Goal: Contribute content: Contribute content

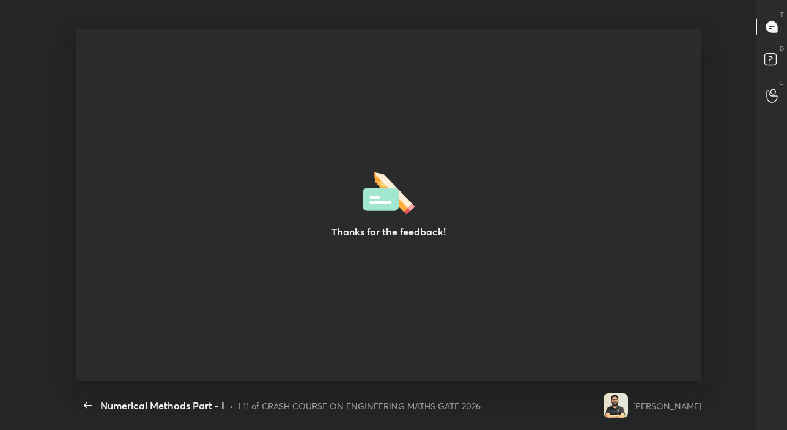
scroll to position [351, 777]
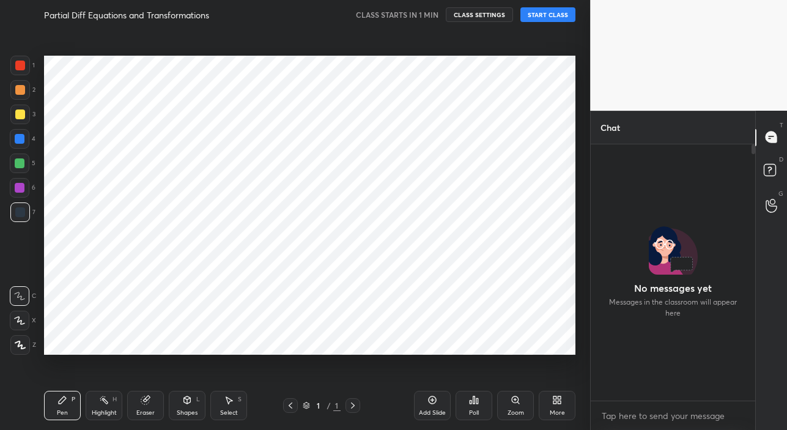
scroll to position [60771, 60582]
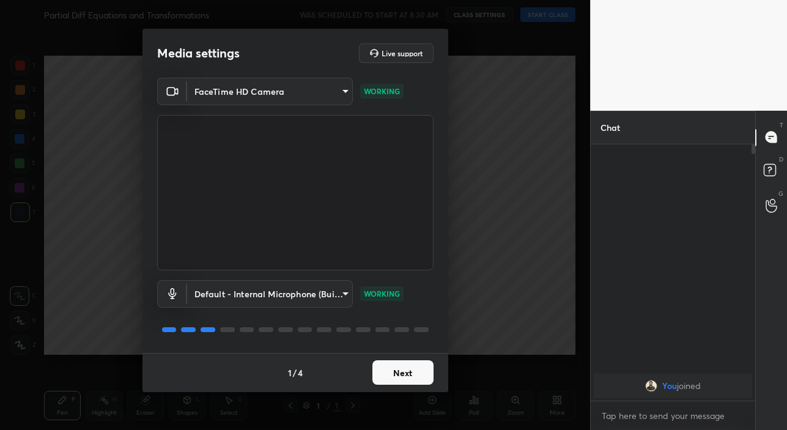
click at [414, 370] on button "Next" at bounding box center [402, 372] width 61 height 24
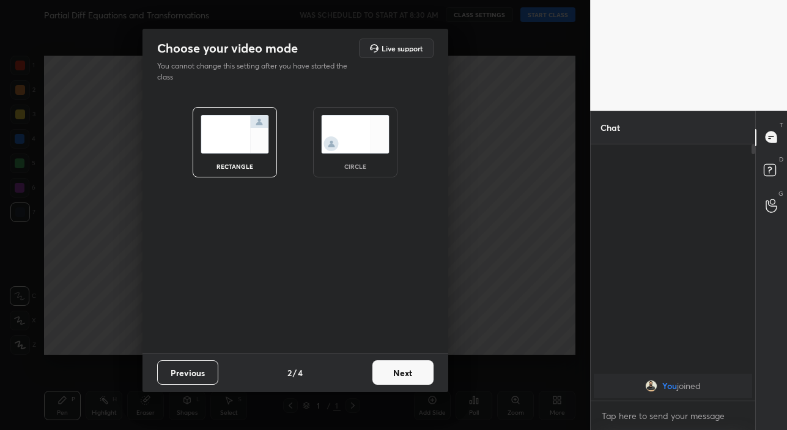
click at [419, 373] on button "Next" at bounding box center [402, 372] width 61 height 24
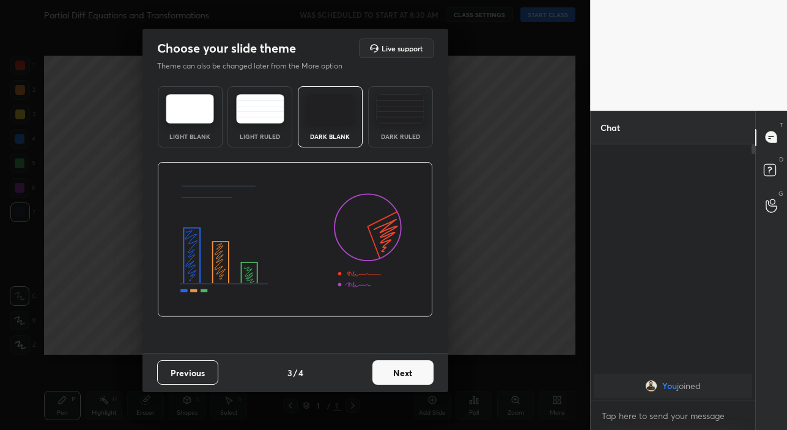
click at [419, 373] on button "Next" at bounding box center [402, 372] width 61 height 24
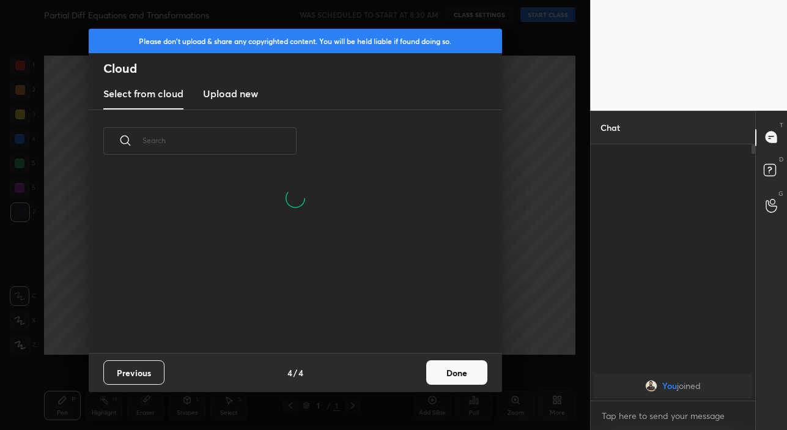
click at [468, 372] on button "Done" at bounding box center [456, 372] width 61 height 24
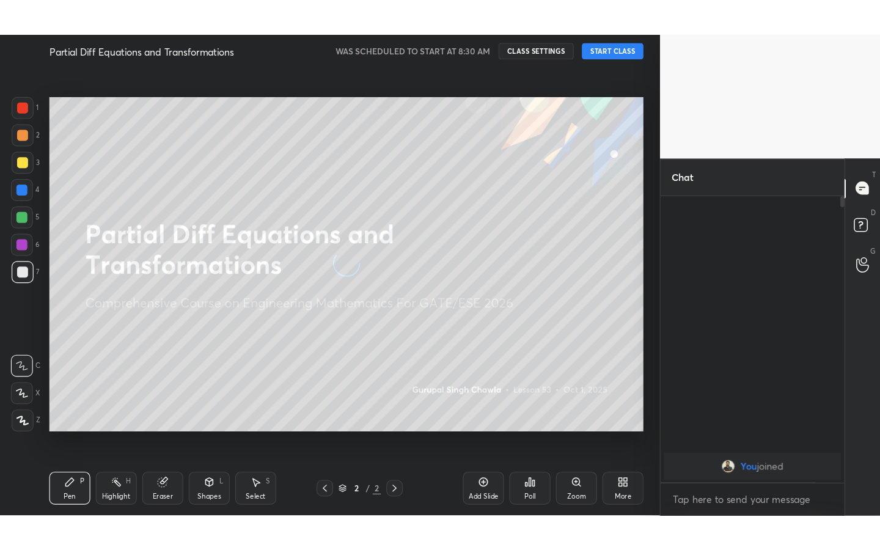
scroll to position [0, 0]
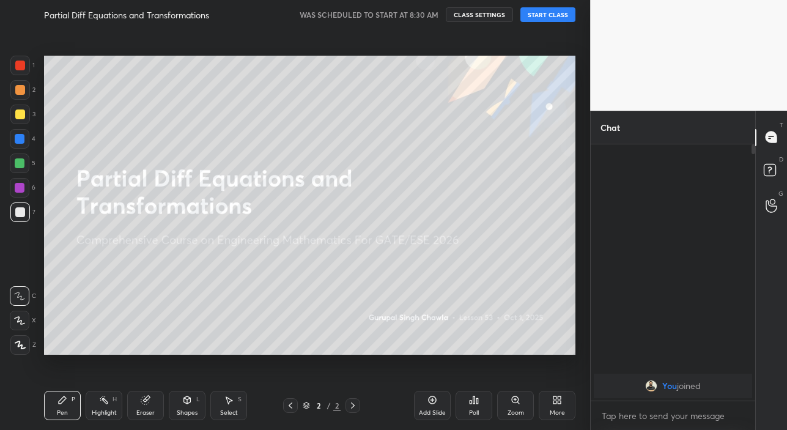
click at [542, 14] on button "START CLASS" at bounding box center [547, 14] width 55 height 15
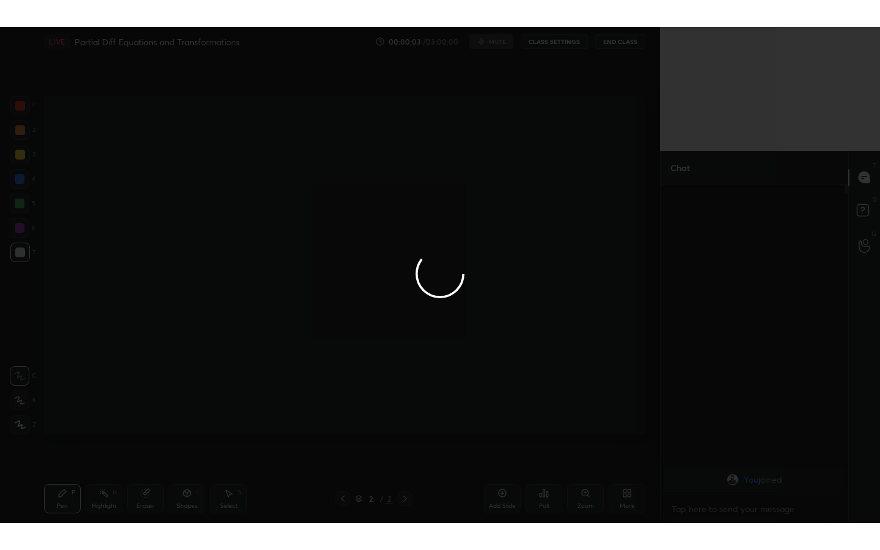
scroll to position [60704, 60511]
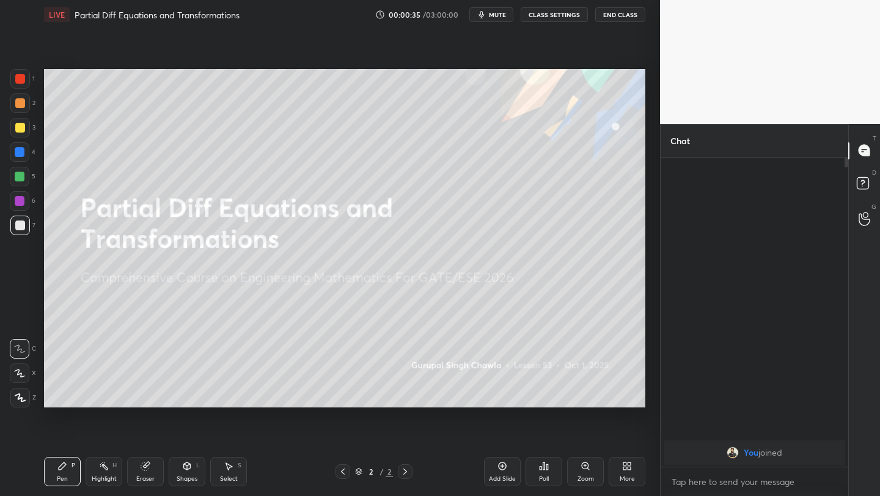
click at [498, 429] on icon at bounding box center [503, 466] width 10 height 10
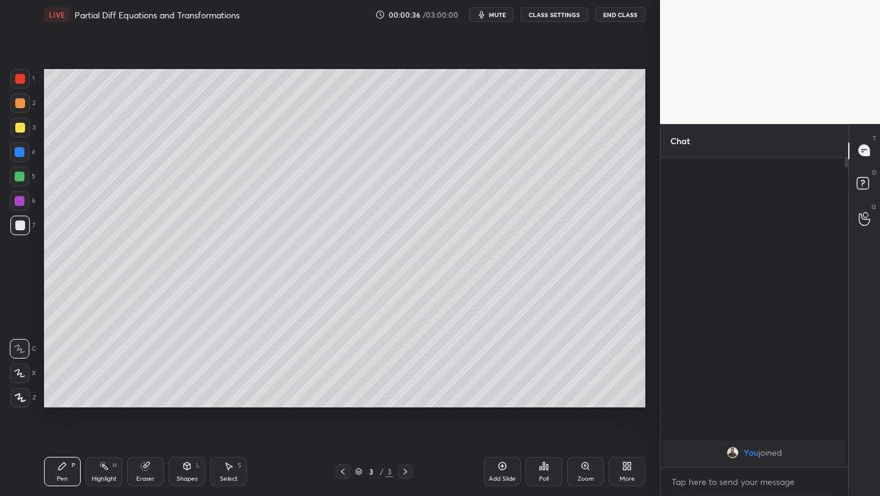
click at [18, 372] on icon at bounding box center [20, 373] width 10 height 7
click at [25, 176] on div at bounding box center [20, 177] width 20 height 20
click at [630, 429] on div "More" at bounding box center [627, 471] width 37 height 29
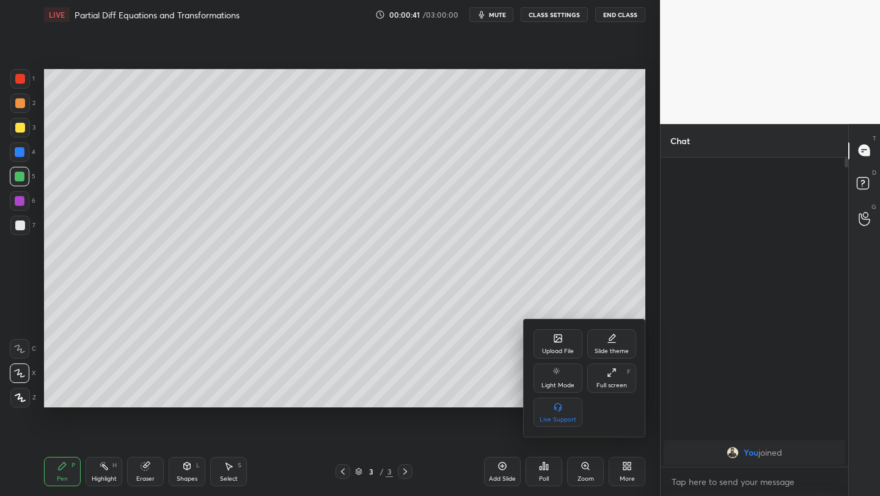
click at [609, 370] on icon at bounding box center [612, 373] width 10 height 10
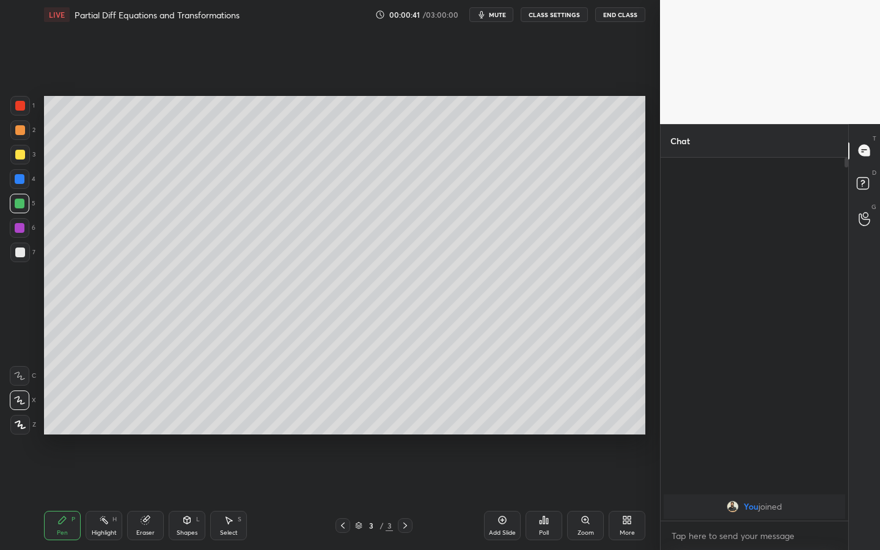
scroll to position [389, 184]
click at [16, 163] on div at bounding box center [20, 155] width 20 height 20
drag, startPoint x: 21, startPoint y: 155, endPoint x: 32, endPoint y: 150, distance: 12.3
click at [20, 155] on div at bounding box center [20, 155] width 10 height 10
click at [20, 131] on div at bounding box center [20, 130] width 10 height 10
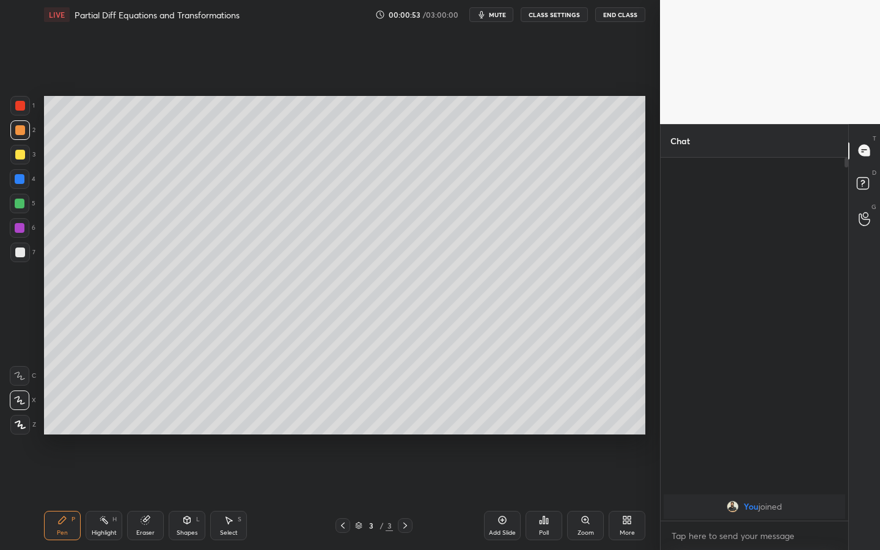
click at [19, 153] on div at bounding box center [20, 155] width 10 height 10
drag, startPoint x: 21, startPoint y: 135, endPoint x: 40, endPoint y: 127, distance: 20.0
click at [20, 133] on div at bounding box center [20, 130] width 20 height 20
click at [22, 157] on div at bounding box center [20, 155] width 10 height 10
click at [194, 429] on div "Pen P Highlight H Eraser Shapes L Select S 3 / 3 Add Slide Poll Zoom More" at bounding box center [344, 525] width 601 height 49
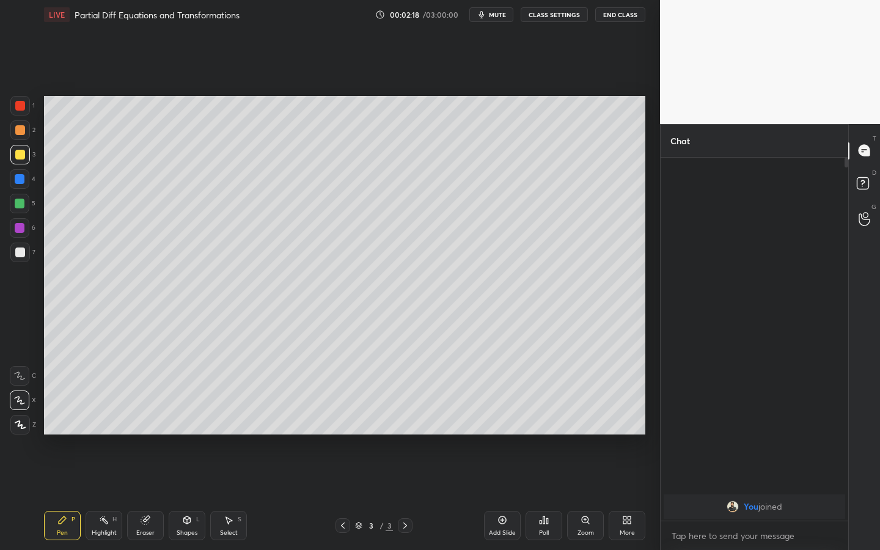
click at [177, 429] on div "Shapes L" at bounding box center [187, 525] width 37 height 29
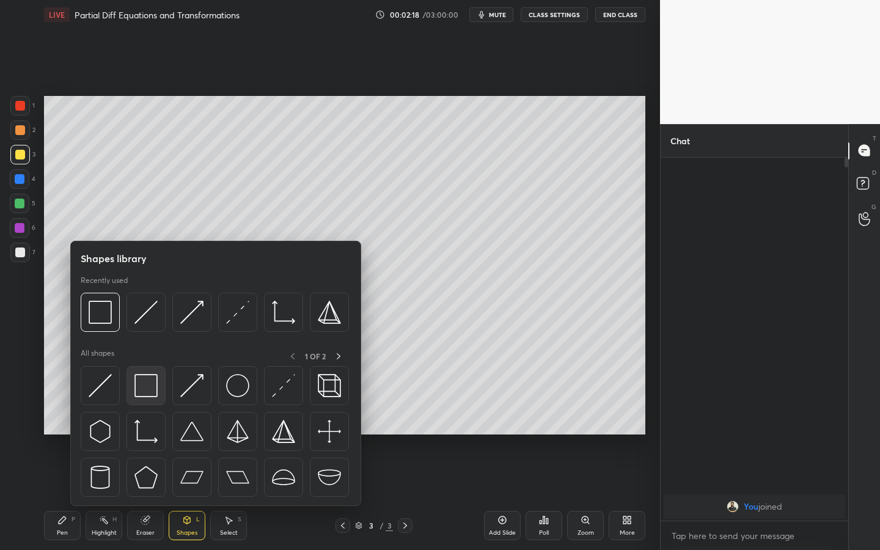
click at [140, 376] on img at bounding box center [145, 385] width 23 height 23
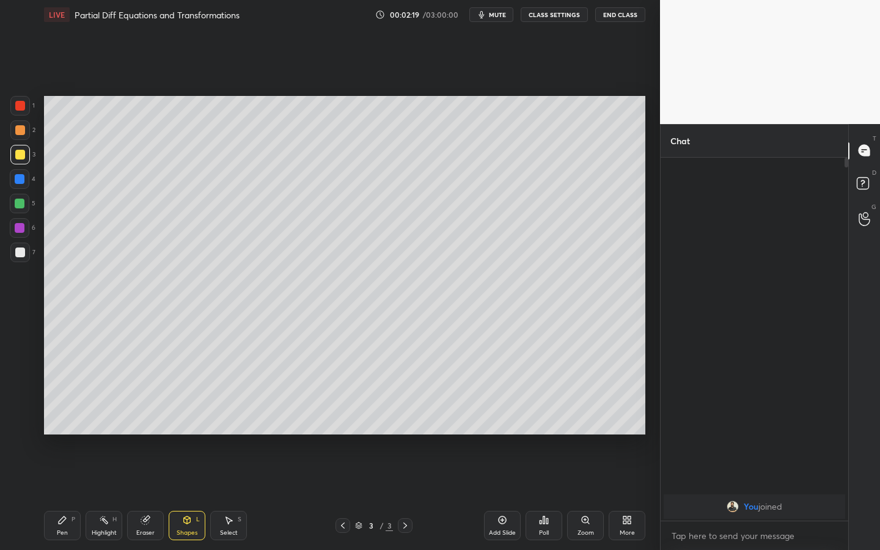
click at [26, 232] on div at bounding box center [20, 228] width 20 height 20
click at [67, 429] on icon at bounding box center [62, 520] width 10 height 10
drag, startPoint x: 23, startPoint y: 254, endPoint x: 28, endPoint y: 250, distance: 6.6
click at [24, 252] on div at bounding box center [20, 253] width 10 height 10
click at [183, 429] on icon at bounding box center [187, 520] width 10 height 10
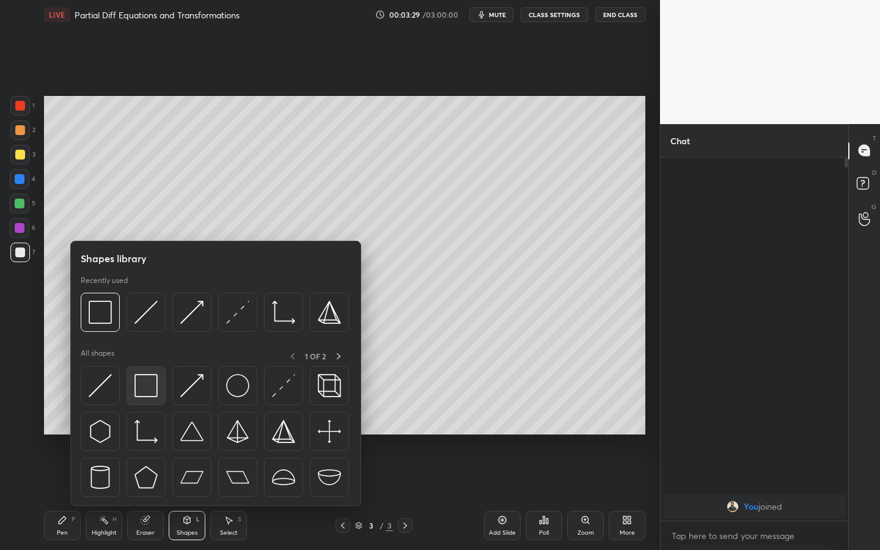
click at [150, 381] on img at bounding box center [145, 385] width 23 height 23
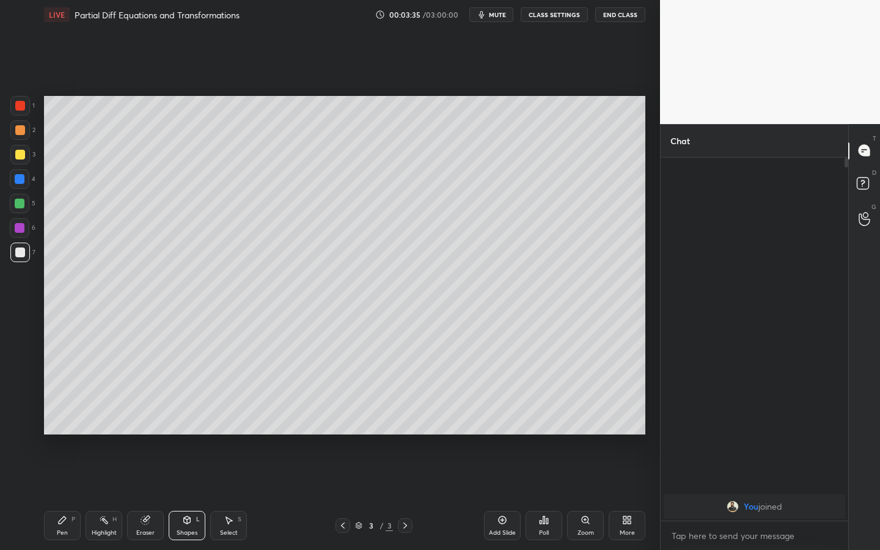
click at [65, 429] on icon at bounding box center [62, 519] width 7 height 7
drag, startPoint x: 23, startPoint y: 227, endPoint x: 38, endPoint y: 219, distance: 16.7
click at [23, 227] on div at bounding box center [20, 228] width 10 height 10
click at [24, 205] on div at bounding box center [20, 204] width 20 height 20
click at [147, 429] on g at bounding box center [145, 520] width 9 height 9
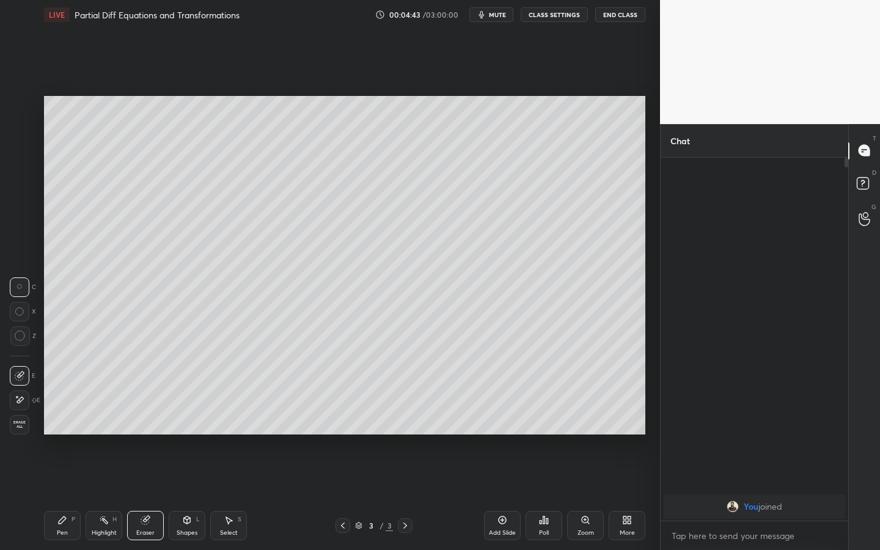
click at [26, 397] on div at bounding box center [20, 401] width 20 height 20
click at [236, 429] on div "Select S" at bounding box center [228, 525] width 37 height 29
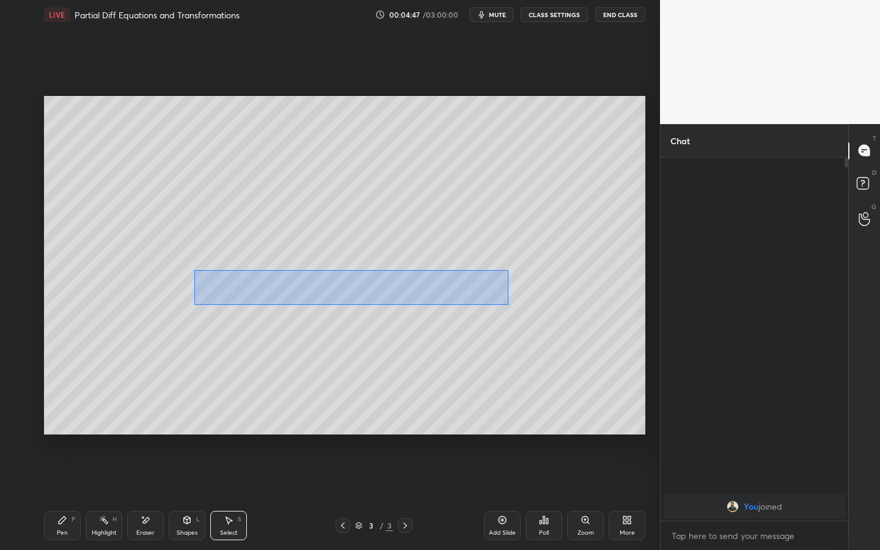
drag, startPoint x: 196, startPoint y: 279, endPoint x: 494, endPoint y: 304, distance: 299.9
click at [509, 304] on div "0 ° Undo Copy Duplicate Duplicate to new slide Delete" at bounding box center [344, 265] width 601 height 339
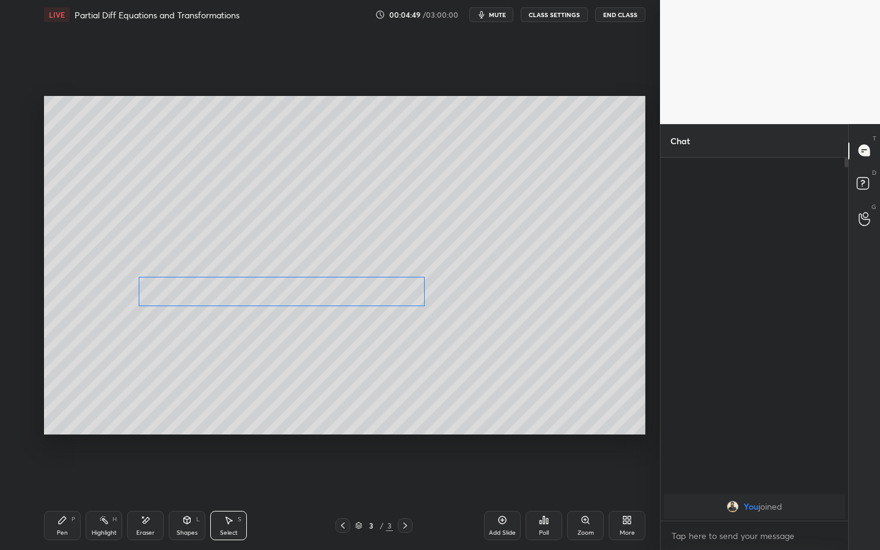
drag, startPoint x: 332, startPoint y: 293, endPoint x: 295, endPoint y: 307, distance: 39.8
click at [291, 295] on div "0 ° Undo Copy Duplicate Duplicate to new slide Delete" at bounding box center [344, 265] width 601 height 339
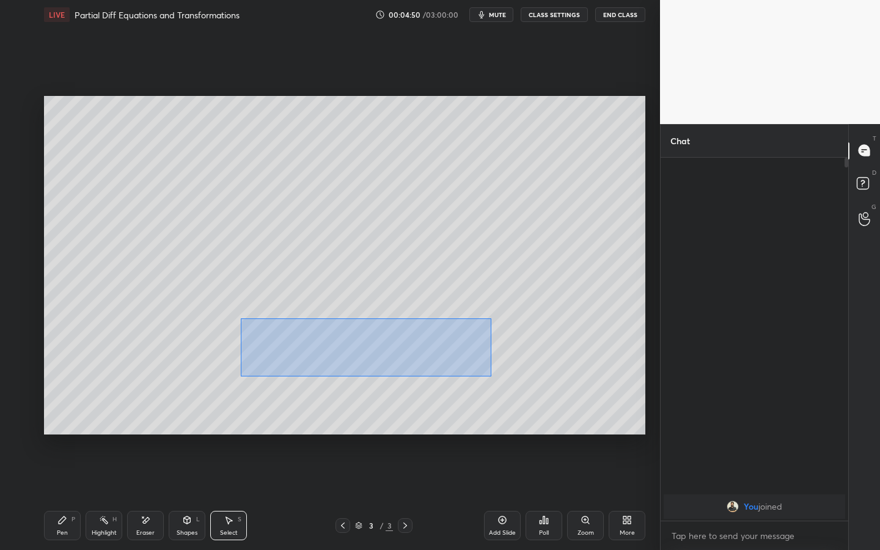
drag, startPoint x: 241, startPoint y: 318, endPoint x: 453, endPoint y: 362, distance: 216.0
click at [507, 382] on div "0 ° Undo Copy Duplicate Duplicate to new slide Delete" at bounding box center [344, 265] width 601 height 339
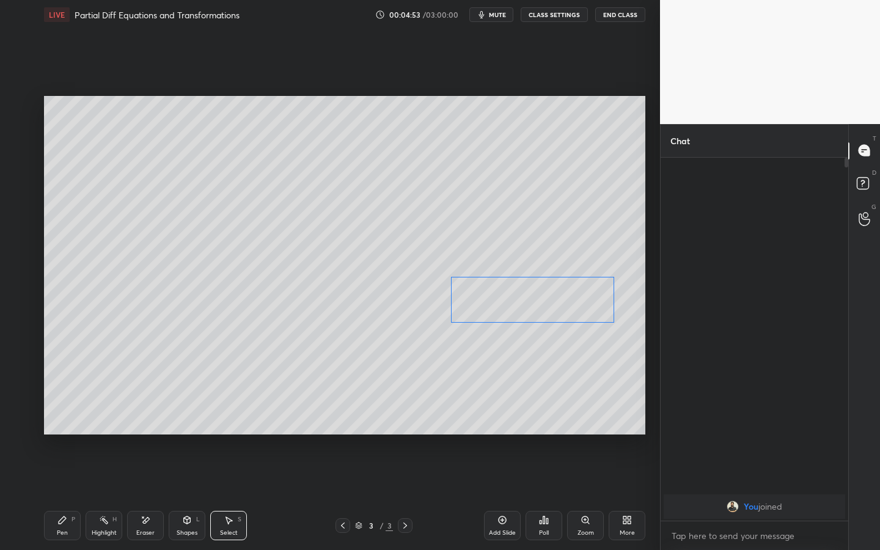
drag, startPoint x: 449, startPoint y: 313, endPoint x: 548, endPoint y: 298, distance: 100.2
click at [543, 293] on div "0 ° Undo Copy Duplicate Duplicate to new slide Delete" at bounding box center [344, 265] width 601 height 339
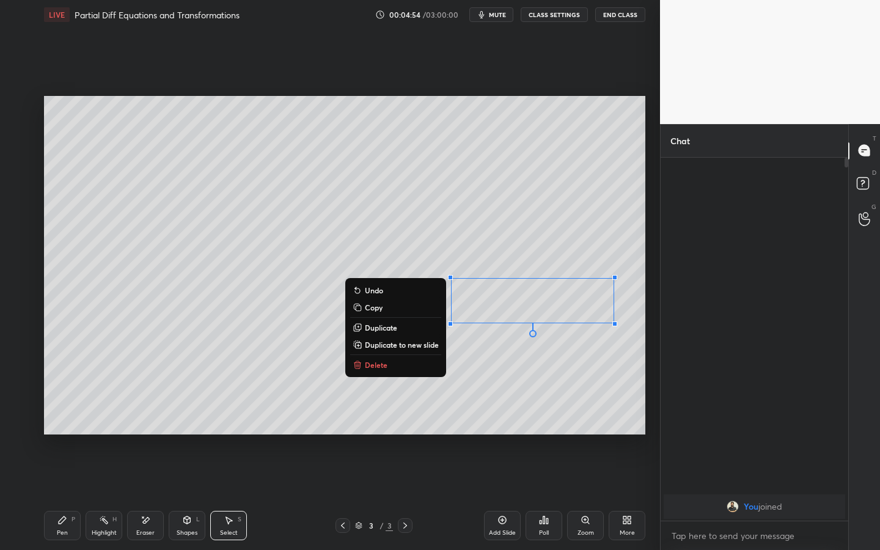
click at [58, 429] on div "Pen P" at bounding box center [62, 525] width 37 height 29
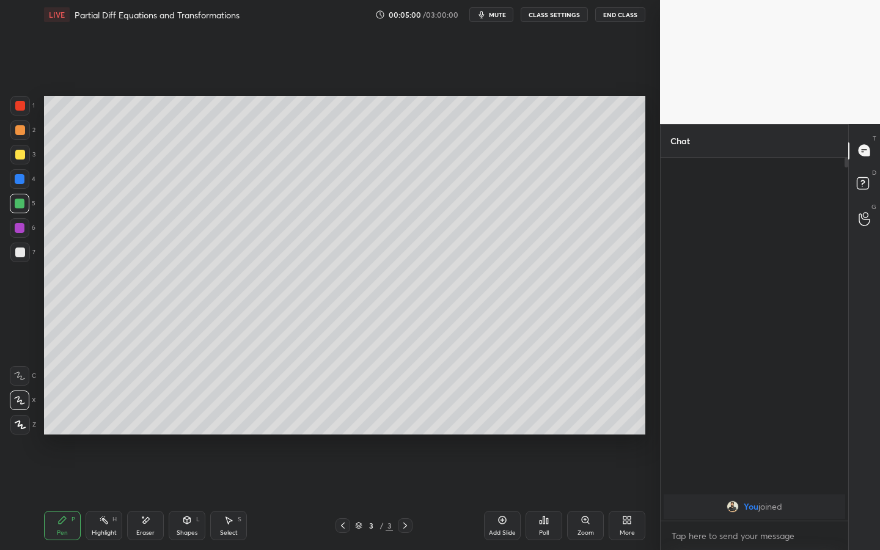
click at [28, 255] on div at bounding box center [20, 253] width 20 height 20
click at [227, 429] on icon at bounding box center [229, 520] width 10 height 10
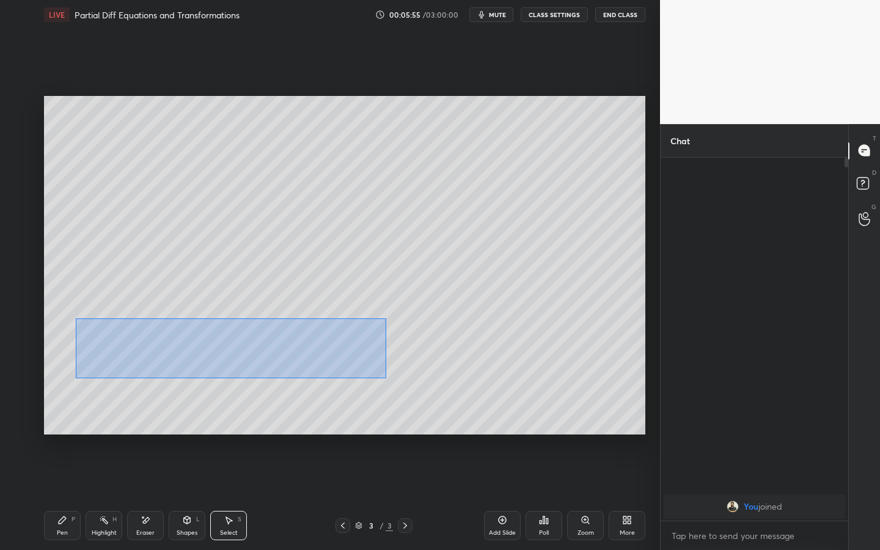
drag, startPoint x: 76, startPoint y: 318, endPoint x: 407, endPoint y: 375, distance: 336.1
click at [385, 378] on div "0 ° Undo Copy Duplicate Duplicate to new slide Delete" at bounding box center [344, 265] width 601 height 339
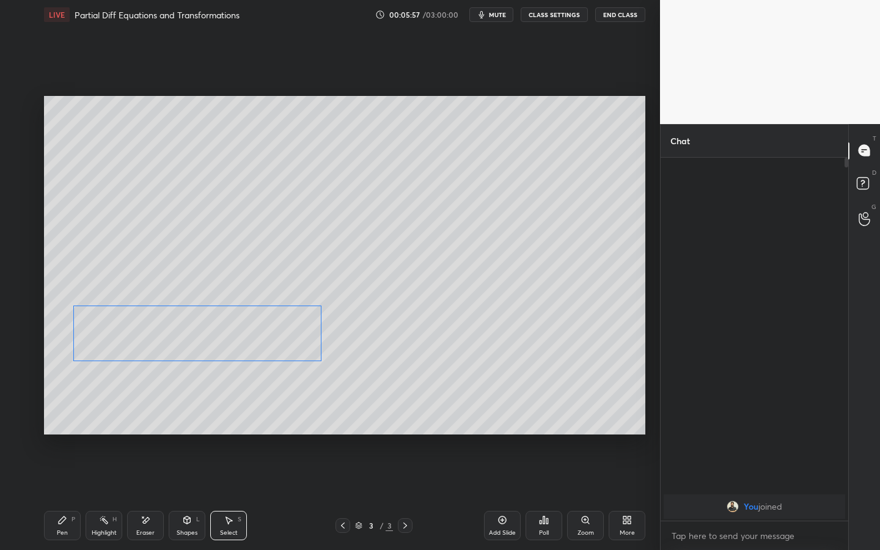
drag, startPoint x: 244, startPoint y: 349, endPoint x: 260, endPoint y: 340, distance: 18.0
click at [238, 336] on div "0 ° Undo Copy Duplicate Duplicate to new slide Delete" at bounding box center [344, 265] width 601 height 339
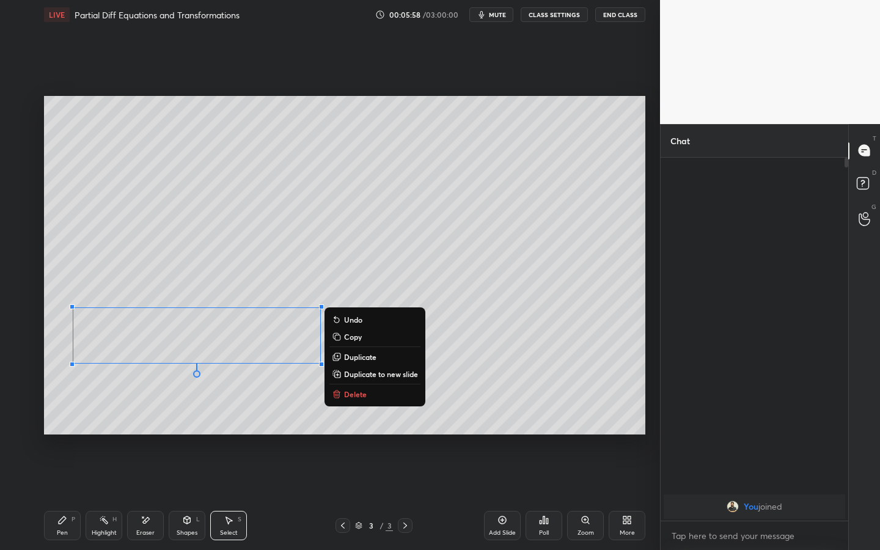
click at [353, 358] on p "Duplicate" at bounding box center [360, 357] width 32 height 10
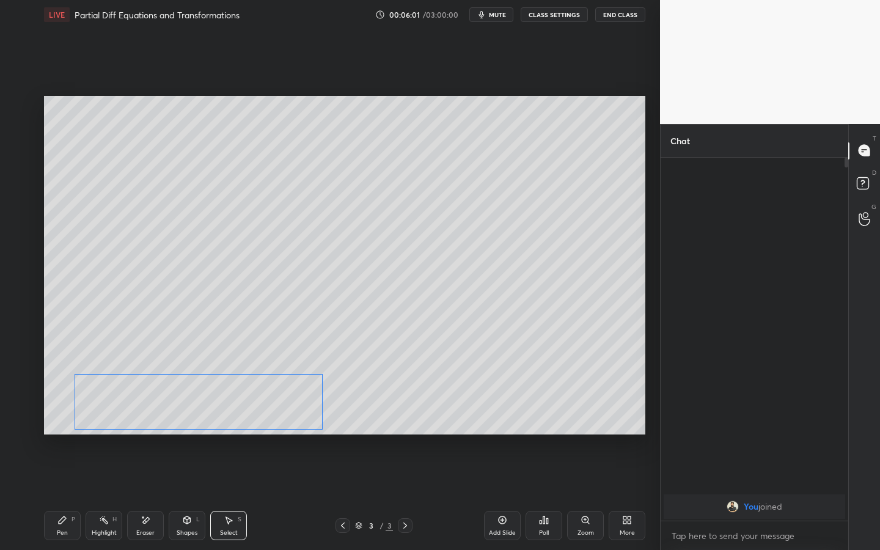
drag, startPoint x: 250, startPoint y: 375, endPoint x: 219, endPoint y: 422, distance: 56.5
click at [241, 402] on div "0 ° Undo Copy Duplicate Duplicate to new slide Delete" at bounding box center [344, 265] width 601 height 339
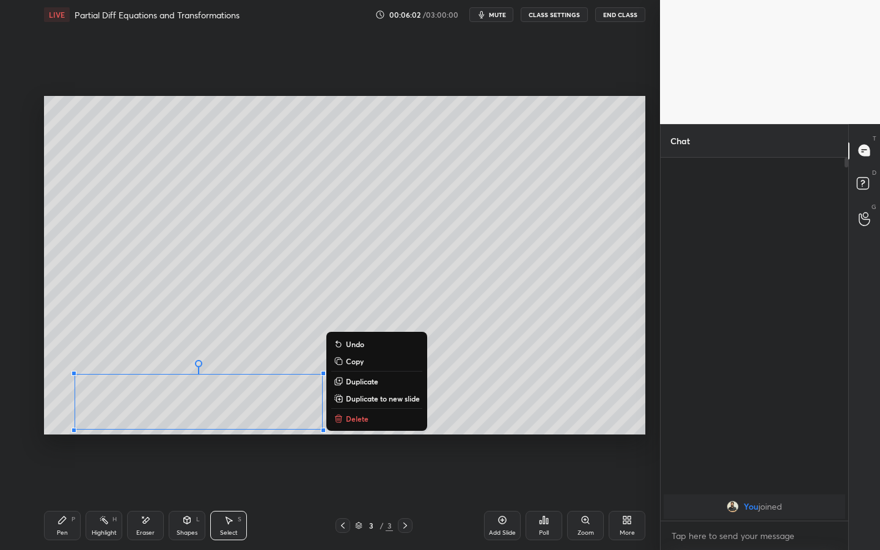
click at [144, 429] on icon at bounding box center [146, 520] width 10 height 10
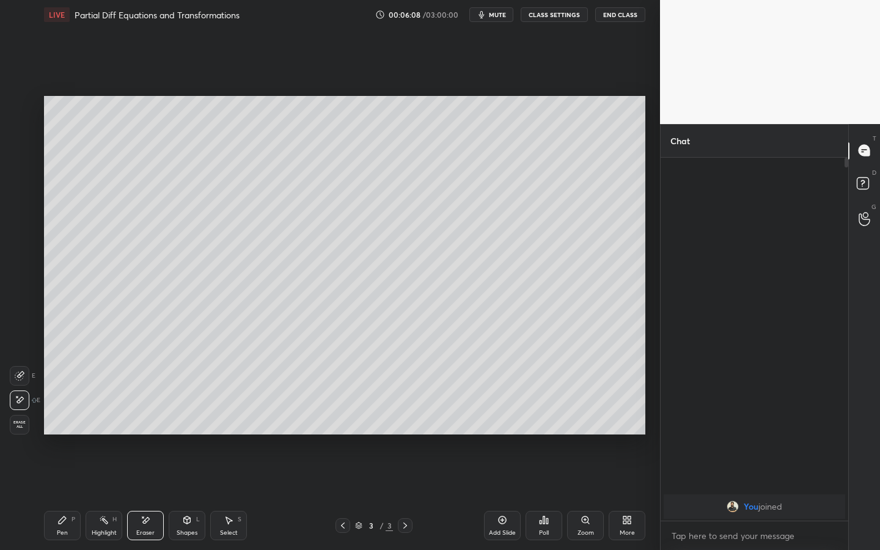
click at [70, 429] on div "Pen P" at bounding box center [62, 525] width 37 height 29
drag, startPoint x: 25, startPoint y: 230, endPoint x: 41, endPoint y: 229, distance: 15.9
click at [25, 230] on div at bounding box center [20, 228] width 20 height 20
click at [25, 183] on div at bounding box center [20, 179] width 20 height 20
drag, startPoint x: 97, startPoint y: 532, endPoint x: 95, endPoint y: 515, distance: 16.6
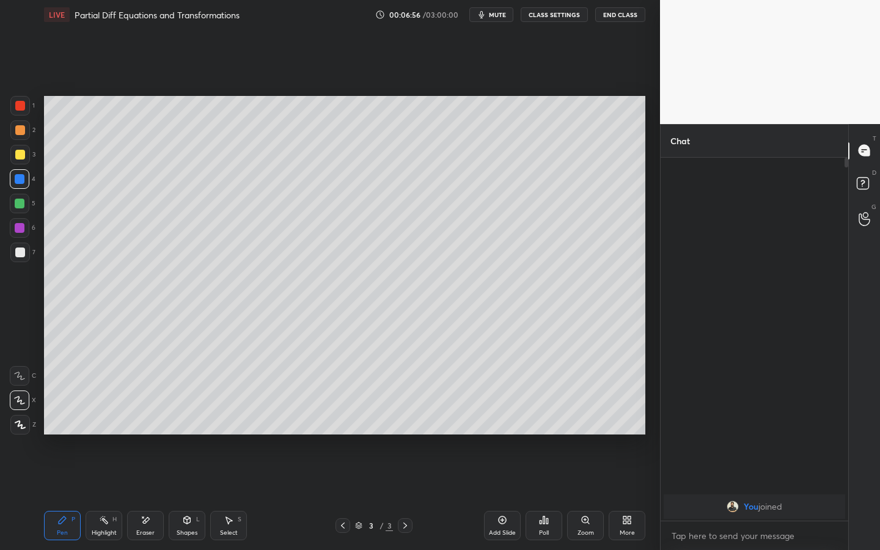
click at [95, 429] on div "Highlight" at bounding box center [104, 533] width 25 height 6
click at [150, 429] on div "Eraser" at bounding box center [145, 533] width 18 height 6
drag, startPoint x: 65, startPoint y: 526, endPoint x: 72, endPoint y: 491, distance: 35.6
click at [63, 429] on div "Pen P" at bounding box center [62, 525] width 37 height 29
click at [182, 429] on div "Shapes L" at bounding box center [187, 525] width 37 height 29
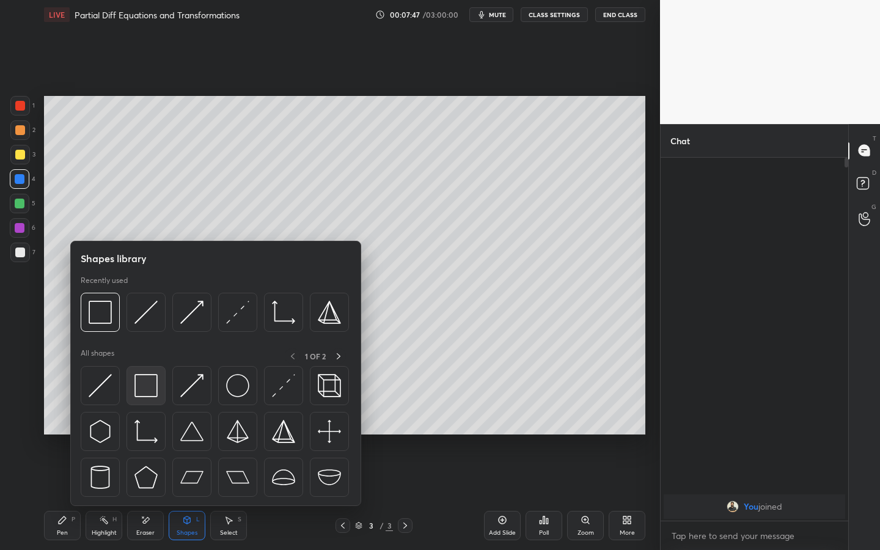
click at [151, 403] on div at bounding box center [146, 385] width 39 height 39
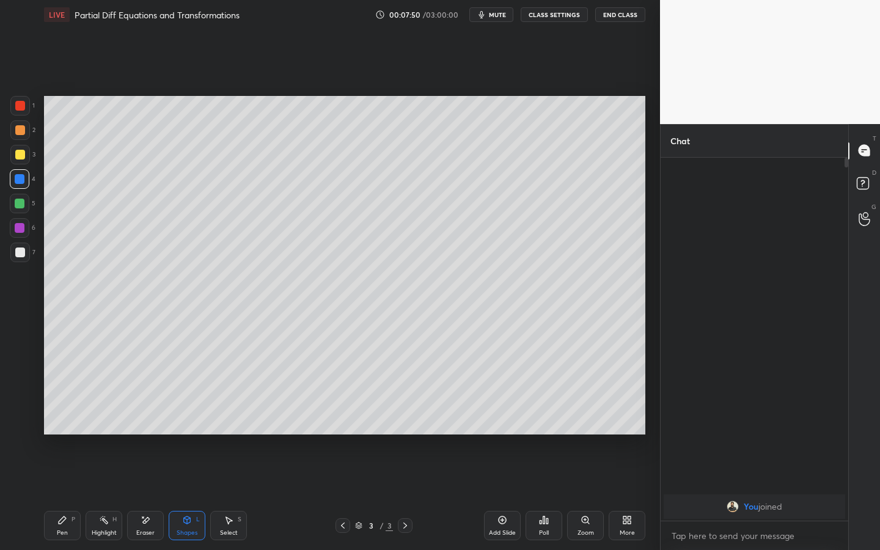
click at [58, 429] on div "Pen P" at bounding box center [62, 525] width 37 height 29
click at [20, 248] on div at bounding box center [20, 253] width 10 height 10
drag, startPoint x: 15, startPoint y: 393, endPoint x: 20, endPoint y: 386, distance: 8.0
click at [17, 392] on div at bounding box center [20, 401] width 20 height 20
drag, startPoint x: 26, startPoint y: 200, endPoint x: 33, endPoint y: 192, distance: 10.9
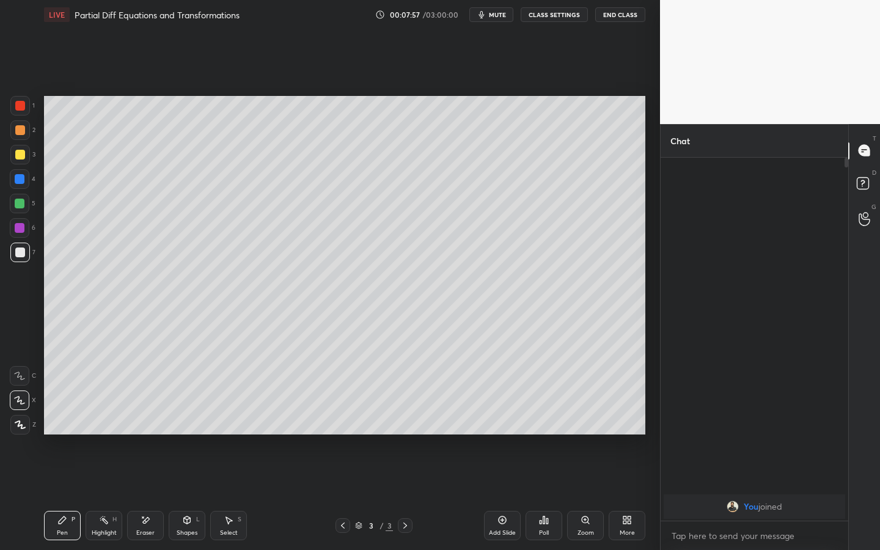
click at [26, 200] on div at bounding box center [20, 204] width 20 height 20
click at [27, 166] on div "3" at bounding box center [22, 157] width 25 height 24
drag, startPoint x: 504, startPoint y: 523, endPoint x: 507, endPoint y: 516, distance: 7.7
click at [502, 429] on icon at bounding box center [503, 520] width 10 height 10
drag, startPoint x: 25, startPoint y: 133, endPoint x: 39, endPoint y: 130, distance: 13.8
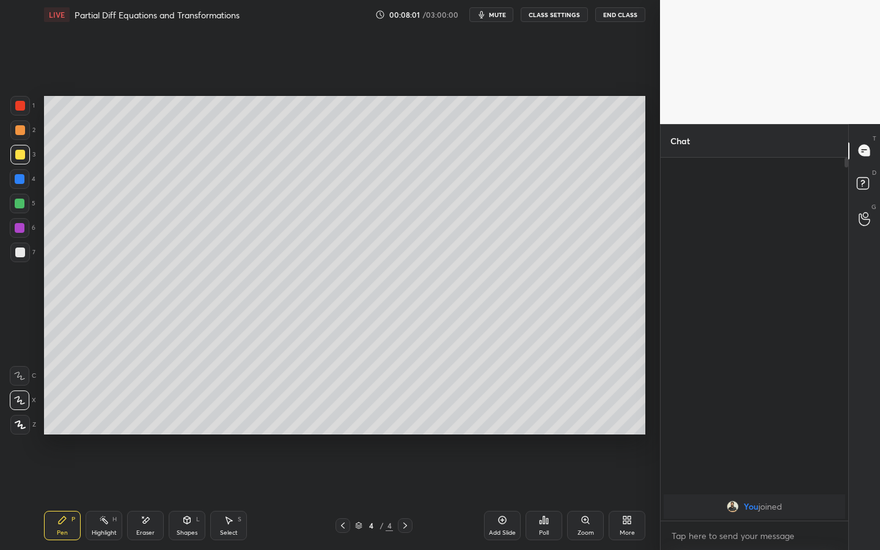
click at [25, 133] on div at bounding box center [20, 130] width 20 height 20
click at [179, 429] on div "Shapes L" at bounding box center [187, 525] width 37 height 29
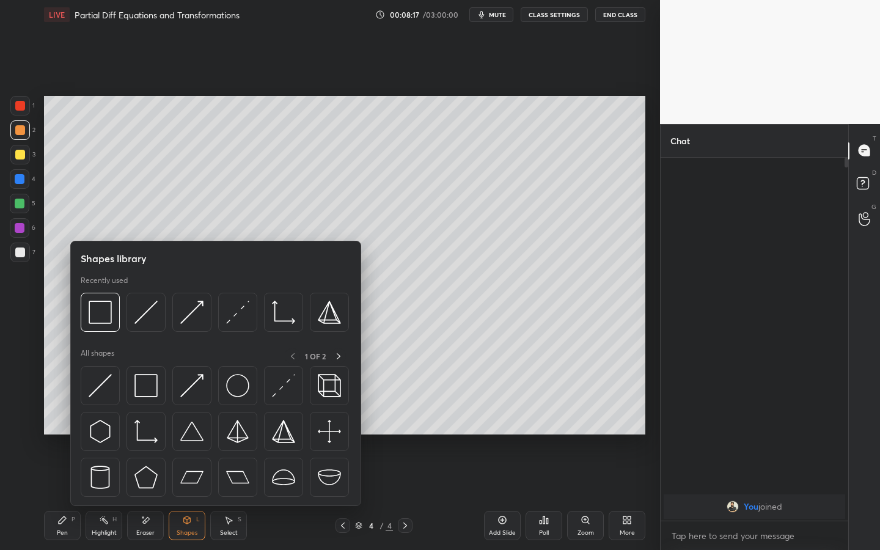
drag, startPoint x: 26, startPoint y: 229, endPoint x: 26, endPoint y: 218, distance: 10.4
click at [26, 229] on div at bounding box center [20, 228] width 20 height 20
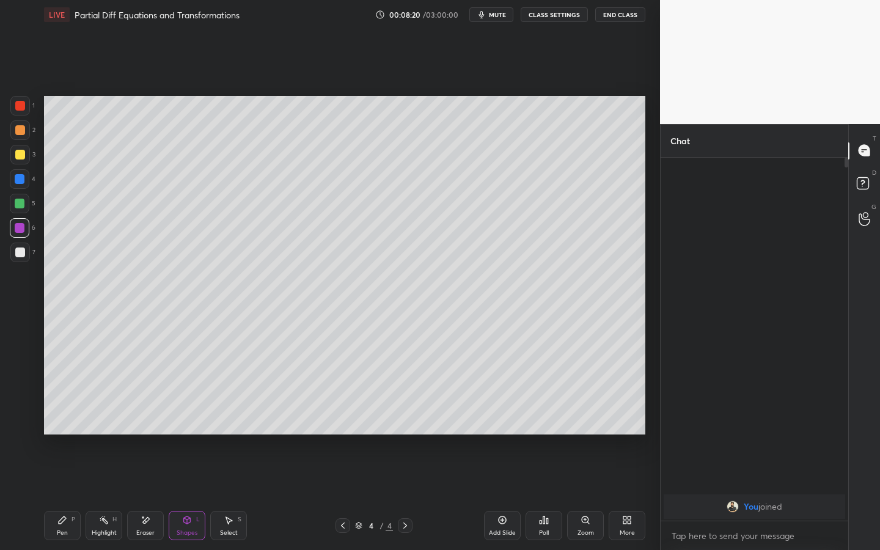
click at [68, 429] on div "Pen P" at bounding box center [62, 525] width 37 height 29
click at [26, 252] on div "7" at bounding box center [22, 253] width 25 height 20
click at [11, 203] on div at bounding box center [20, 204] width 20 height 20
drag, startPoint x: 23, startPoint y: 244, endPoint x: 28, endPoint y: 241, distance: 6.3
click at [23, 244] on div at bounding box center [20, 253] width 20 height 20
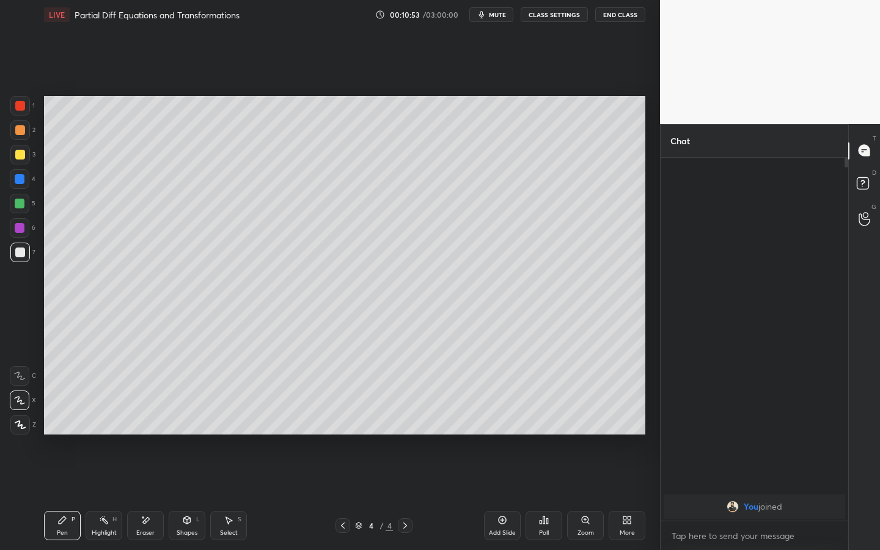
drag, startPoint x: 20, startPoint y: 202, endPoint x: 35, endPoint y: 202, distance: 14.7
click at [23, 202] on div at bounding box center [20, 204] width 10 height 10
click at [22, 255] on div at bounding box center [20, 253] width 10 height 10
click at [183, 429] on div "Shapes" at bounding box center [187, 533] width 21 height 6
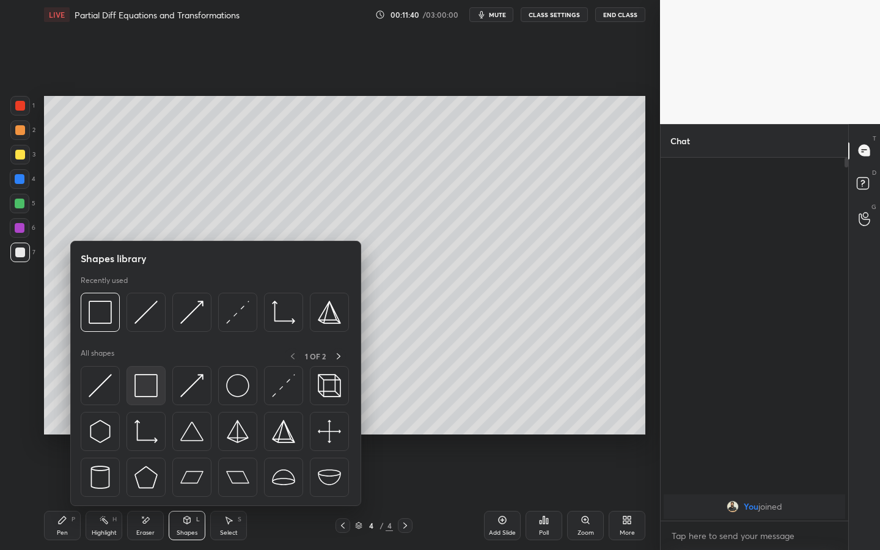
click at [160, 400] on div at bounding box center [146, 385] width 39 height 39
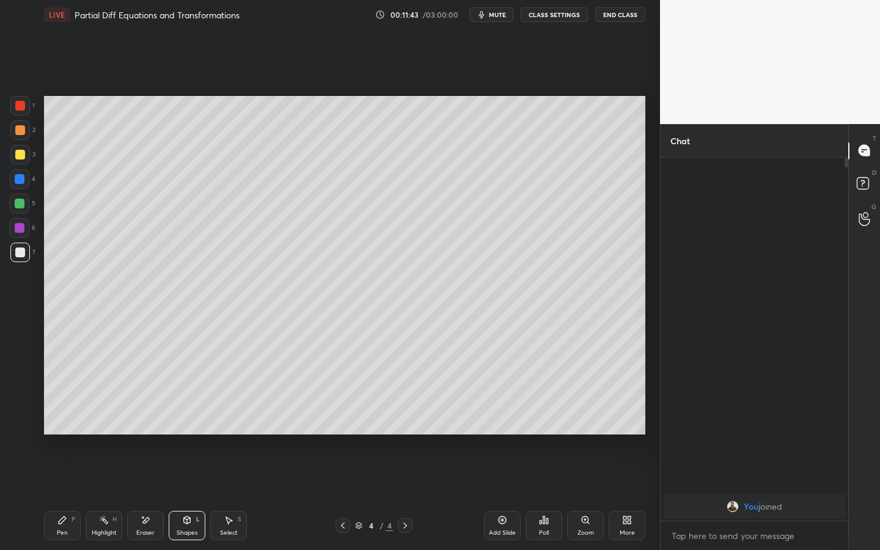
click at [65, 429] on icon at bounding box center [62, 520] width 10 height 10
drag, startPoint x: 24, startPoint y: 183, endPoint x: 34, endPoint y: 186, distance: 10.4
click at [24, 183] on div at bounding box center [20, 179] width 20 height 20
click at [138, 429] on div "Eraser" at bounding box center [145, 525] width 37 height 29
click at [57, 429] on div "Pen P" at bounding box center [62, 525] width 37 height 29
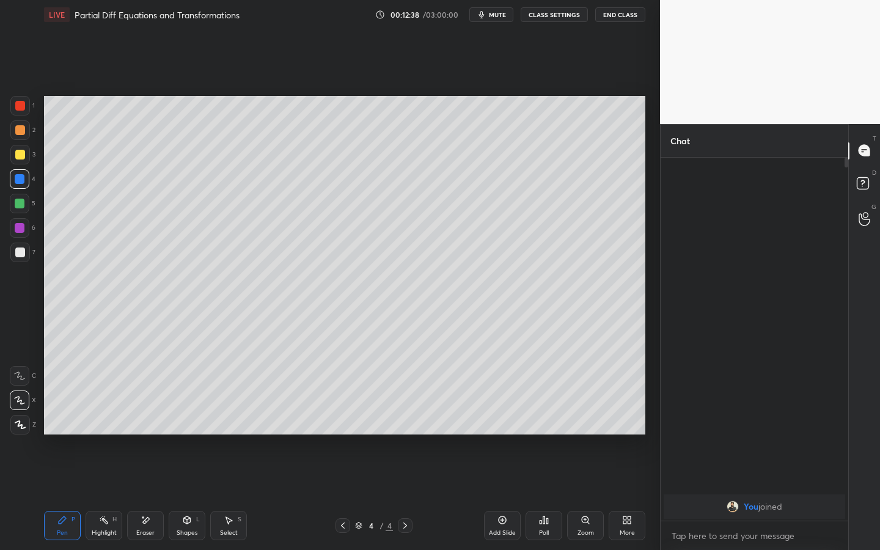
click at [18, 255] on div at bounding box center [20, 253] width 10 height 10
click at [12, 224] on div at bounding box center [20, 228] width 20 height 20
click at [22, 255] on div at bounding box center [20, 253] width 20 height 20
click at [21, 230] on div at bounding box center [20, 228] width 10 height 10
drag, startPoint x: 24, startPoint y: 257, endPoint x: 35, endPoint y: 254, distance: 10.7
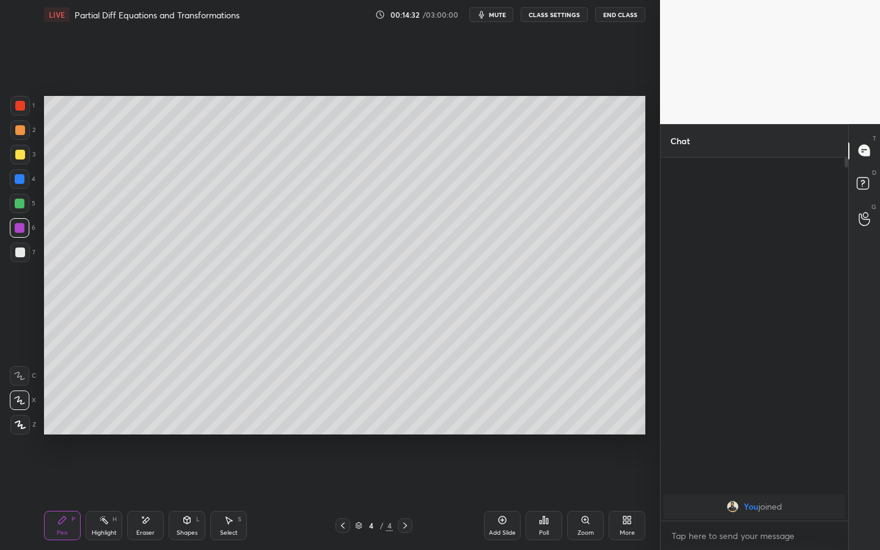
click at [26, 254] on div at bounding box center [20, 253] width 20 height 20
drag, startPoint x: 184, startPoint y: 523, endPoint x: 178, endPoint y: 514, distance: 10.7
click at [182, 429] on icon at bounding box center [187, 520] width 10 height 10
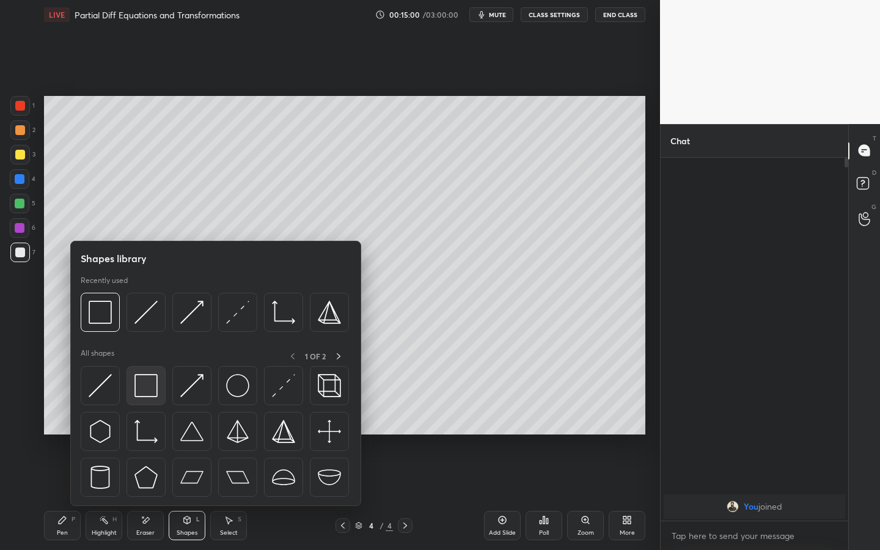
click at [149, 392] on img at bounding box center [145, 385] width 23 height 23
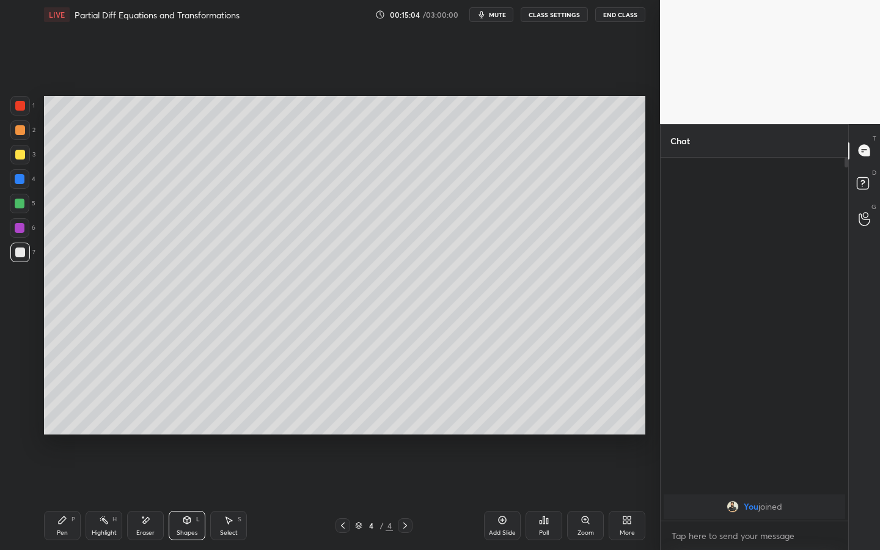
click at [76, 429] on div "Pen P" at bounding box center [62, 525] width 37 height 29
drag, startPoint x: 235, startPoint y: 529, endPoint x: 270, endPoint y: 452, distance: 84.8
click at [236, 429] on div "Select S" at bounding box center [228, 525] width 37 height 29
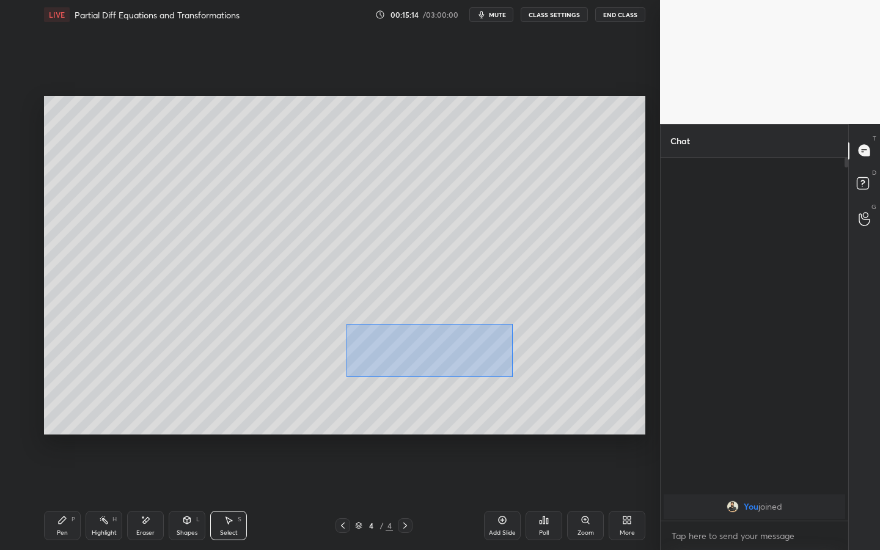
drag, startPoint x: 353, startPoint y: 337, endPoint x: 495, endPoint y: 365, distance: 145.0
click at [510, 375] on div "0 ° Undo Copy Duplicate Duplicate to new slide Delete" at bounding box center [344, 265] width 601 height 339
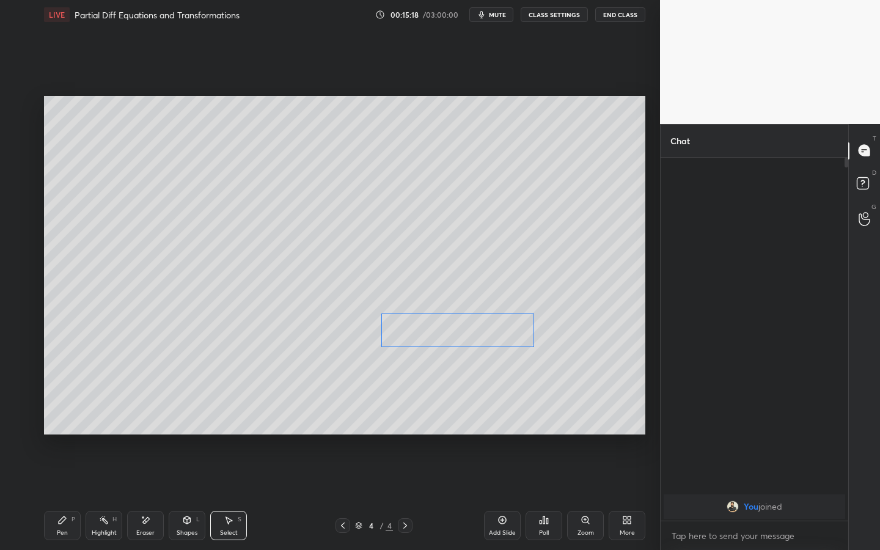
drag, startPoint x: 437, startPoint y: 342, endPoint x: 465, endPoint y: 323, distance: 33.4
click at [465, 323] on div "0 ° Undo Copy Duplicate Duplicate to new slide Delete" at bounding box center [344, 265] width 601 height 339
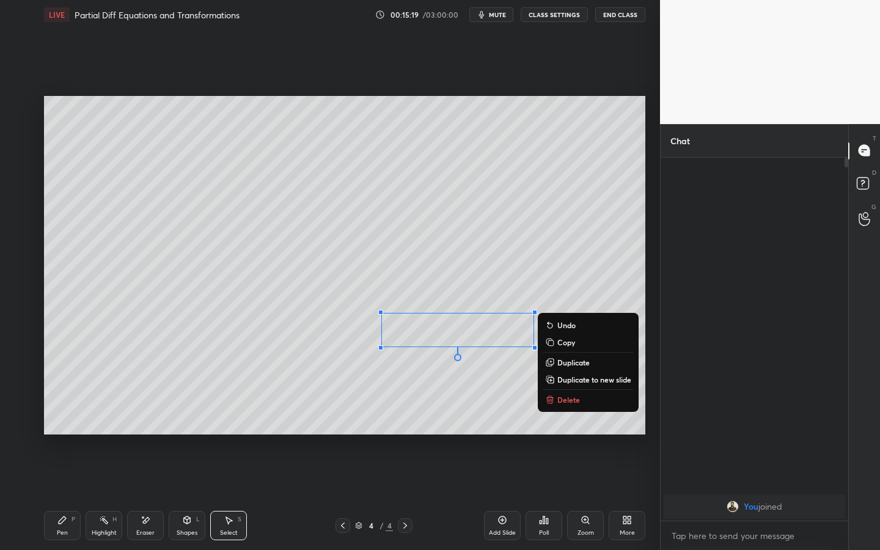
click at [189, 429] on icon at bounding box center [187, 519] width 7 height 7
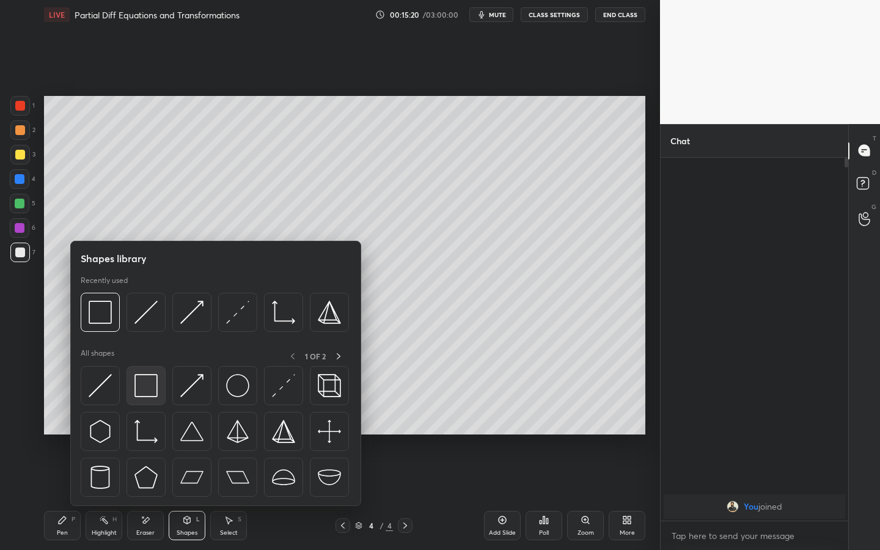
click at [152, 379] on img at bounding box center [145, 385] width 23 height 23
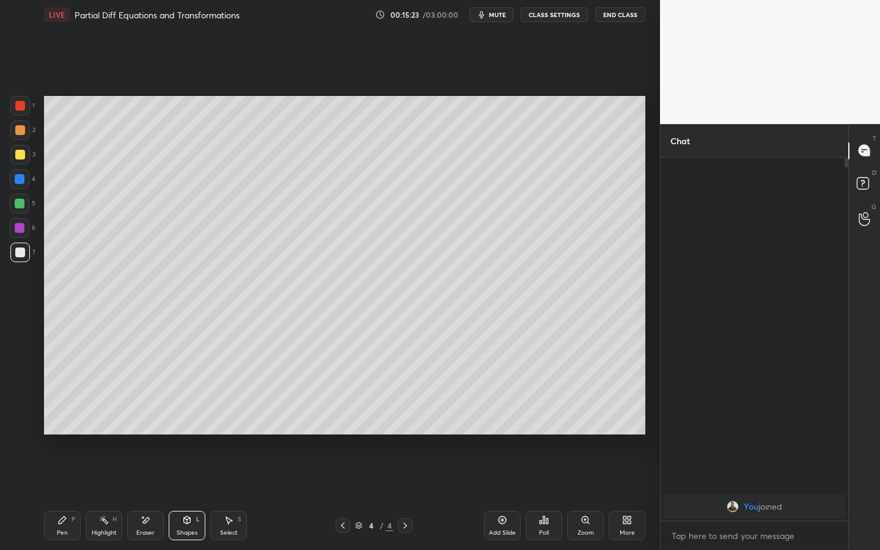
click at [72, 429] on div "Pen P" at bounding box center [62, 525] width 37 height 29
click at [194, 429] on div "Shapes" at bounding box center [187, 533] width 21 height 6
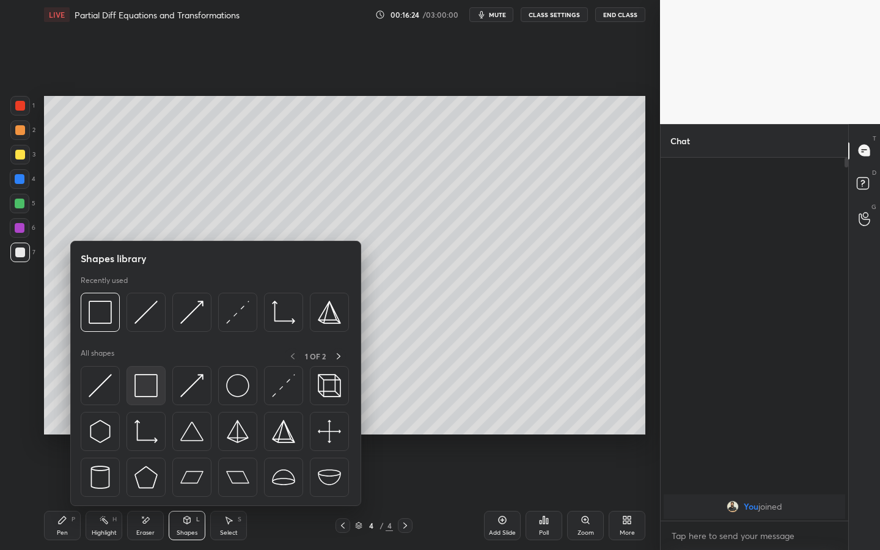
click at [156, 391] on img at bounding box center [145, 385] width 23 height 23
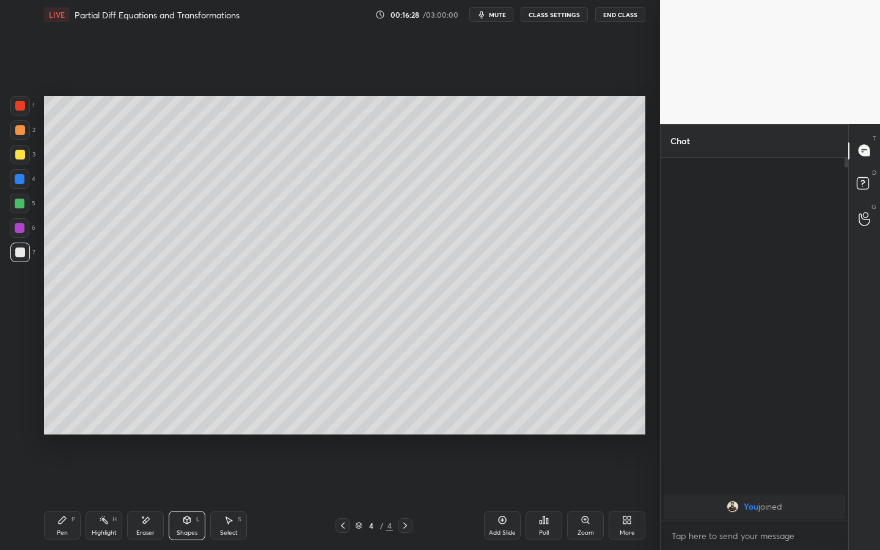
click at [57, 429] on div "Pen P" at bounding box center [62, 525] width 37 height 29
click at [501, 429] on icon at bounding box center [503, 520] width 10 height 10
click at [21, 248] on div at bounding box center [20, 253] width 10 height 10
click at [24, 106] on div at bounding box center [20, 106] width 10 height 10
click at [21, 153] on div at bounding box center [20, 155] width 10 height 10
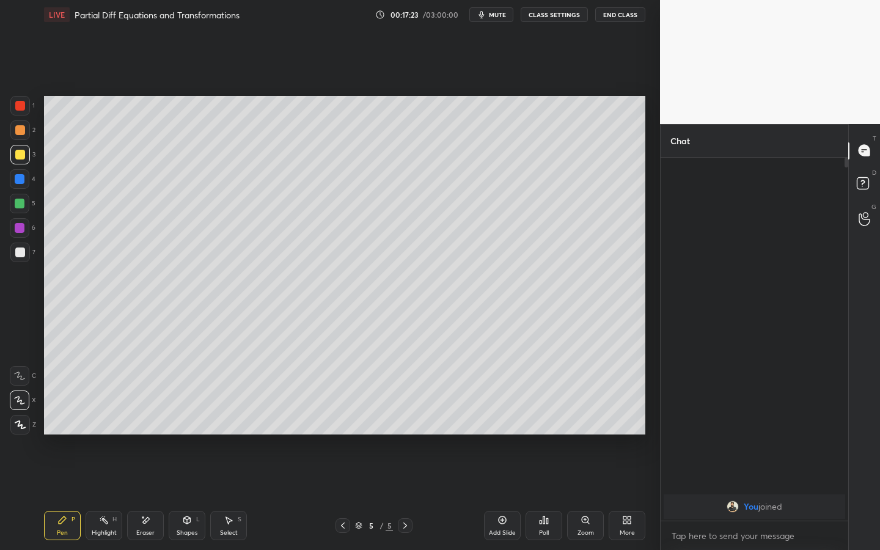
click at [22, 178] on div at bounding box center [20, 179] width 10 height 10
click at [197, 429] on div "L" at bounding box center [198, 519] width 4 height 6
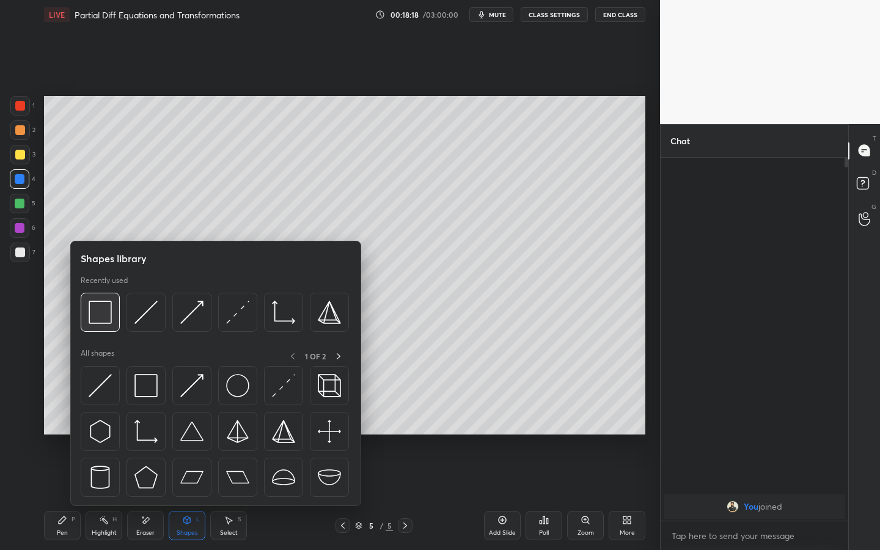
click at [107, 325] on div at bounding box center [100, 312] width 39 height 39
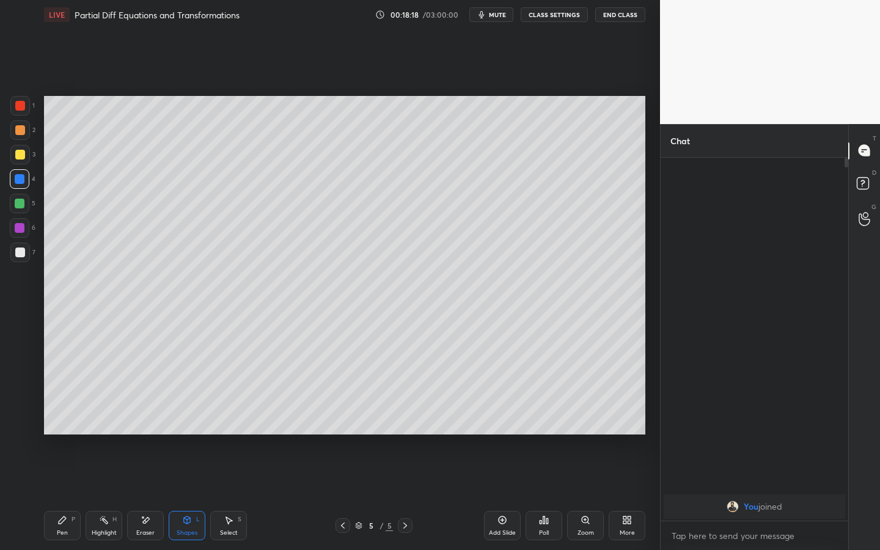
click at [18, 251] on div at bounding box center [20, 253] width 10 height 10
drag, startPoint x: 57, startPoint y: 511, endPoint x: 65, endPoint y: 518, distance: 10.4
click at [61, 429] on div "Pen P Highlight H Eraser Shapes L Select S 5 / 5 Add Slide Poll Zoom More" at bounding box center [344, 525] width 601 height 49
click at [70, 429] on div "Pen P" at bounding box center [62, 525] width 37 height 29
click at [22, 228] on div at bounding box center [20, 228] width 10 height 10
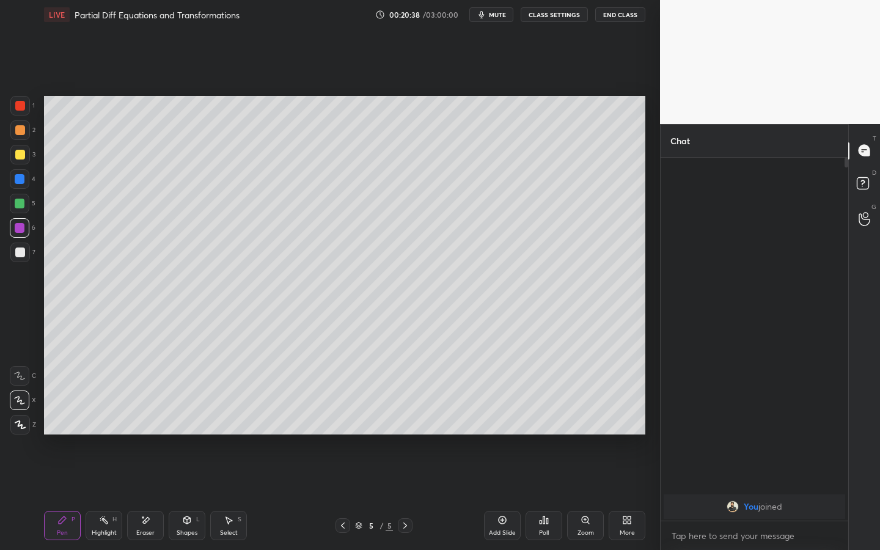
click at [637, 429] on div "More" at bounding box center [627, 525] width 37 height 29
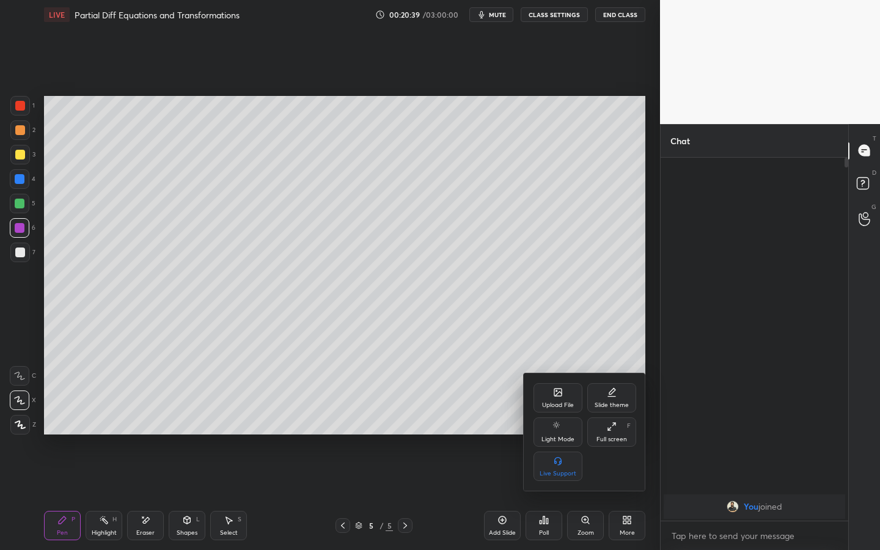
click at [567, 410] on div "Upload File" at bounding box center [558, 397] width 49 height 29
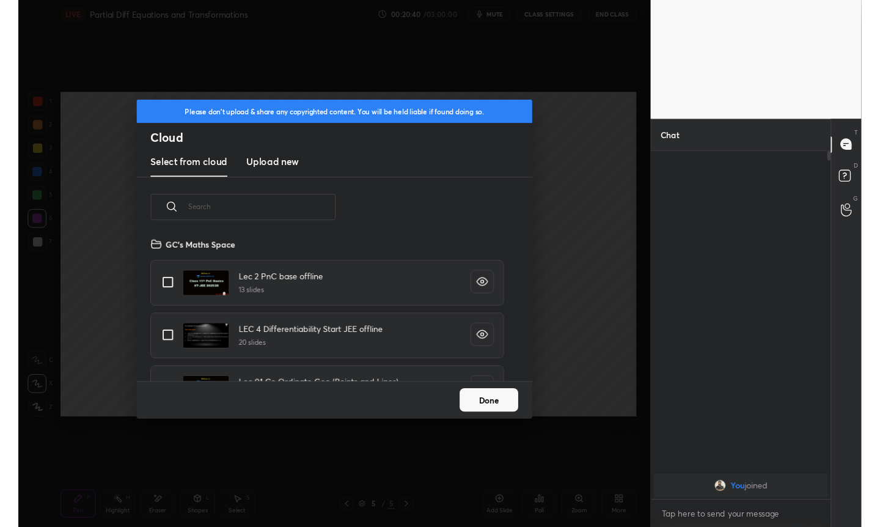
scroll to position [150, 392]
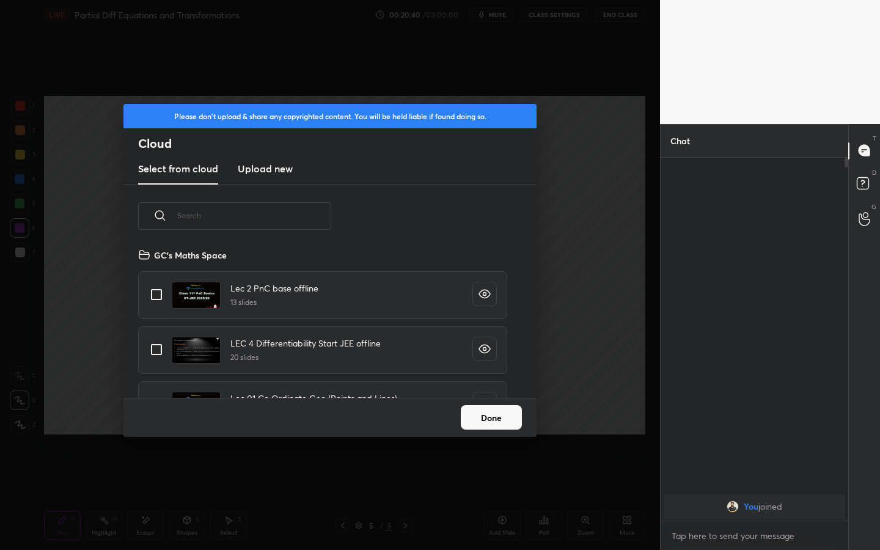
drag, startPoint x: 271, startPoint y: 166, endPoint x: 285, endPoint y: 166, distance: 14.1
click at [271, 166] on h3 "Upload new" at bounding box center [265, 168] width 55 height 15
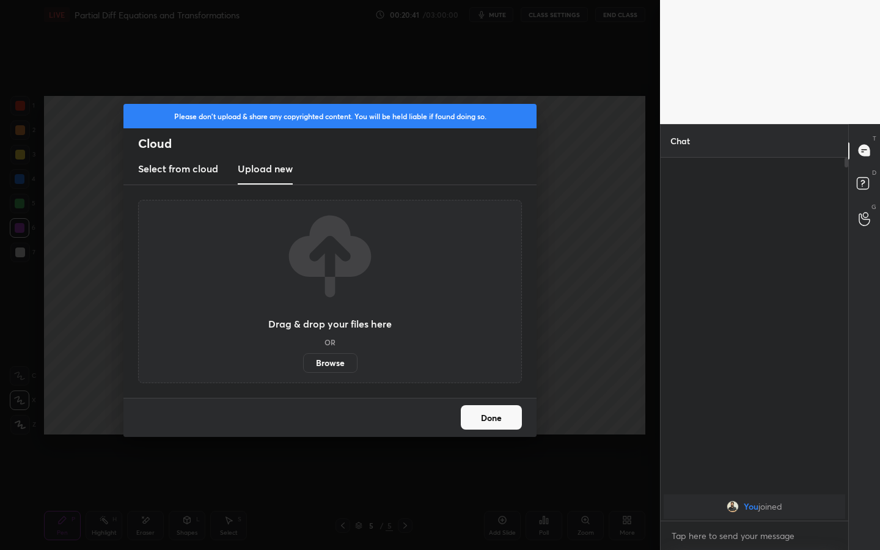
click at [328, 362] on label "Browse" at bounding box center [330, 363] width 54 height 20
click at [303, 362] on input "Browse" at bounding box center [303, 363] width 0 height 20
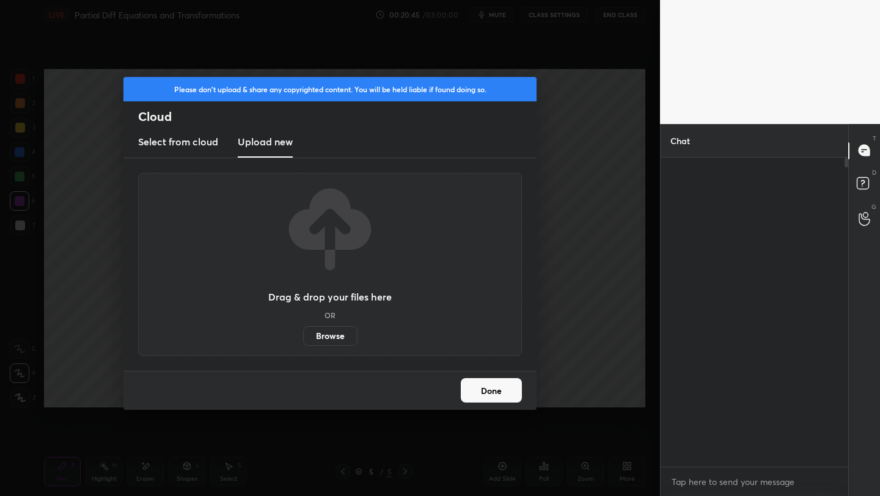
scroll to position [60704, 60511]
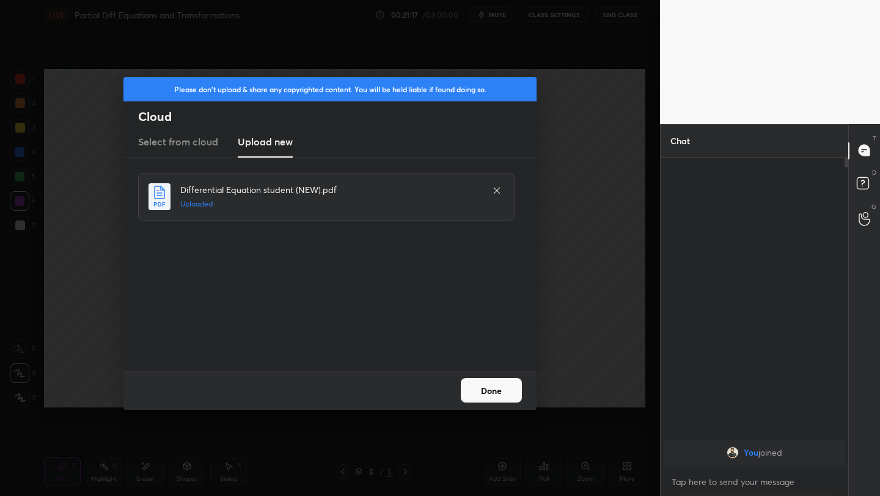
click at [491, 391] on button "Done" at bounding box center [491, 390] width 61 height 24
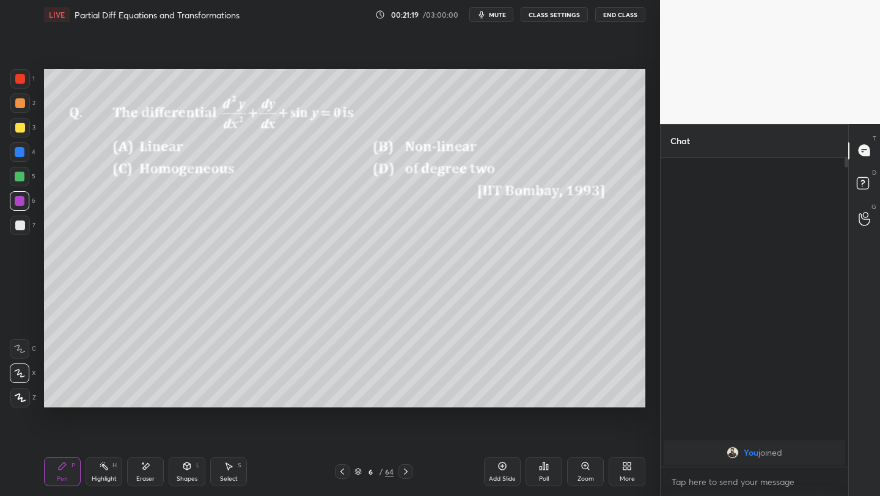
click at [358, 429] on icon at bounding box center [358, 471] width 7 height 7
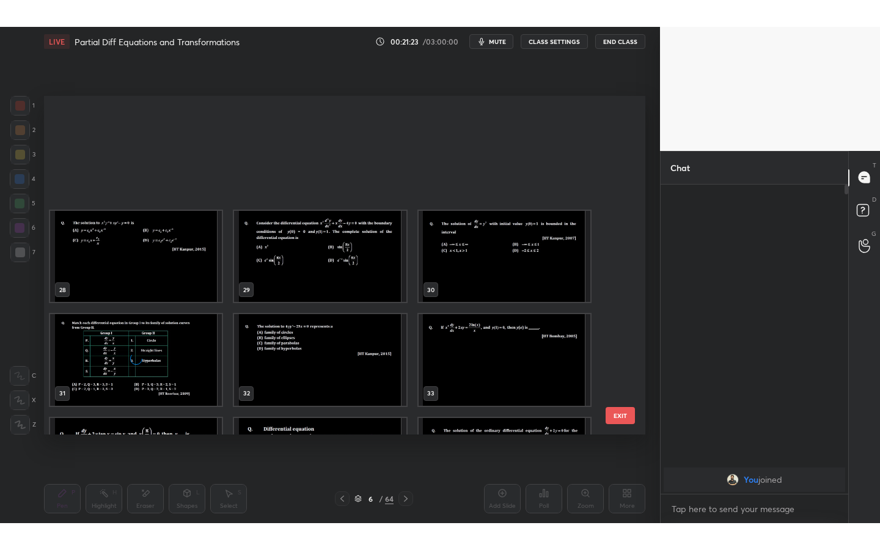
scroll to position [947, 0]
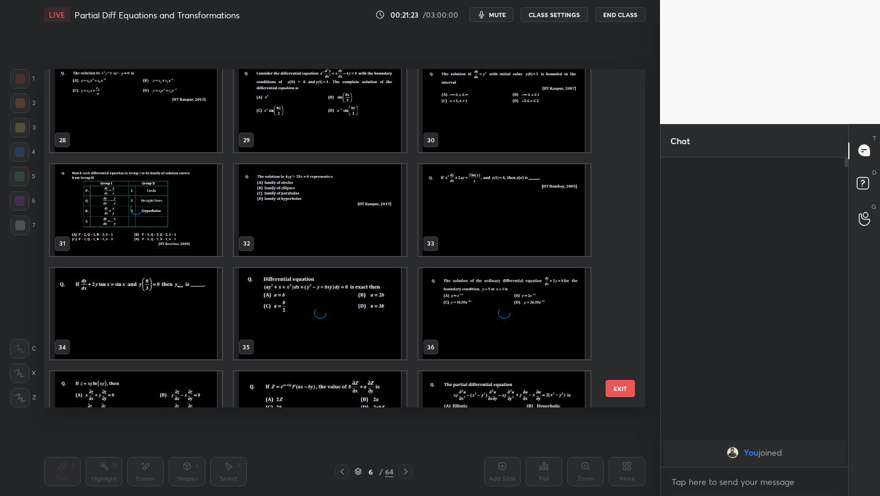
click at [539, 217] on img "grid" at bounding box center [505, 210] width 172 height 92
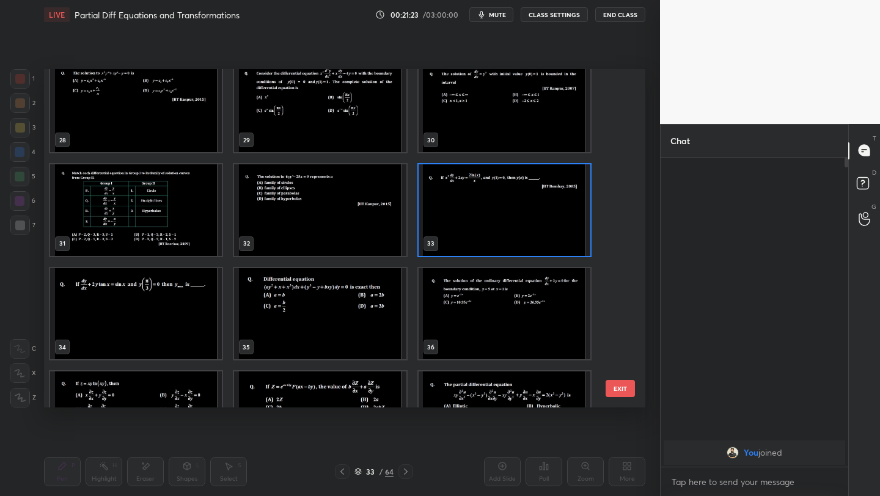
click at [542, 218] on img "grid" at bounding box center [505, 210] width 172 height 92
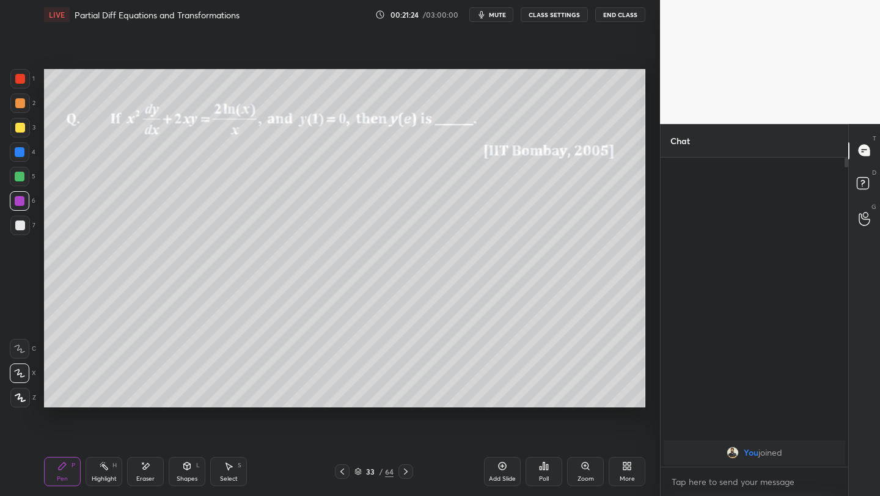
click at [542, 218] on img "grid" at bounding box center [505, 210] width 172 height 92
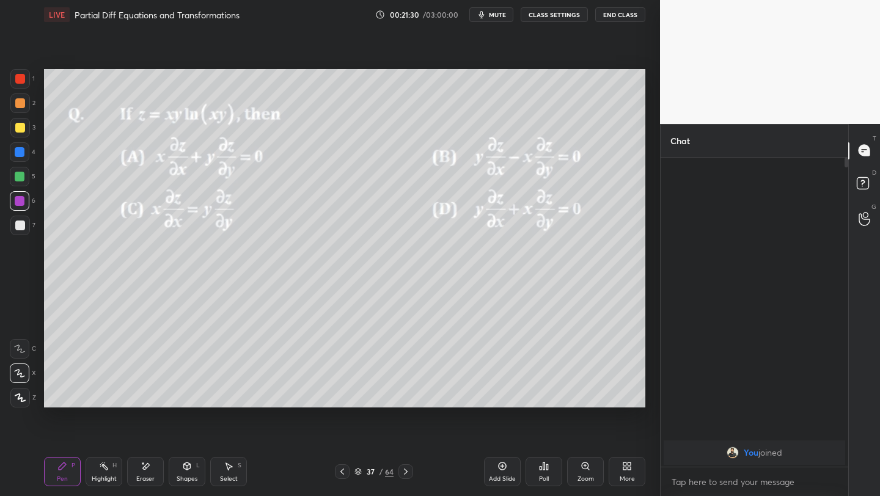
click at [29, 77] on div at bounding box center [20, 79] width 20 height 20
click at [12, 228] on div at bounding box center [20, 226] width 20 height 20
click at [17, 74] on div at bounding box center [20, 79] width 20 height 20
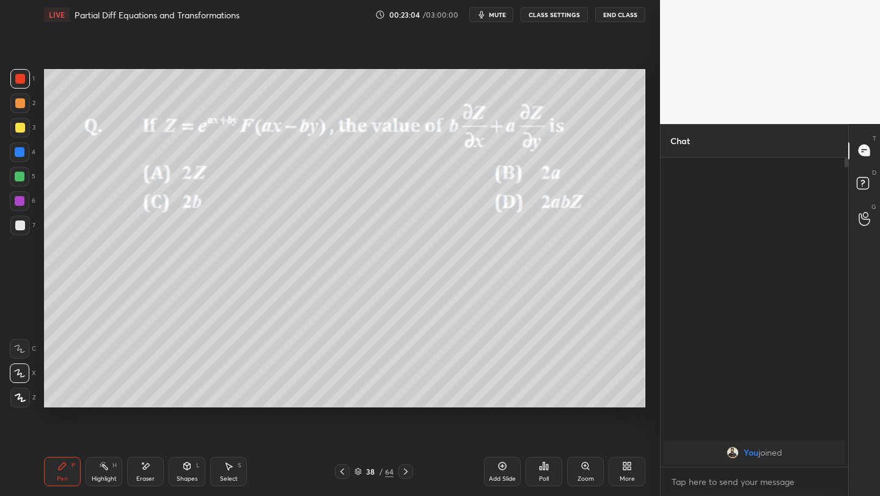
click at [26, 100] on div at bounding box center [20, 104] width 20 height 20
click at [21, 155] on div at bounding box center [20, 152] width 10 height 10
click at [626, 429] on icon at bounding box center [627, 466] width 10 height 10
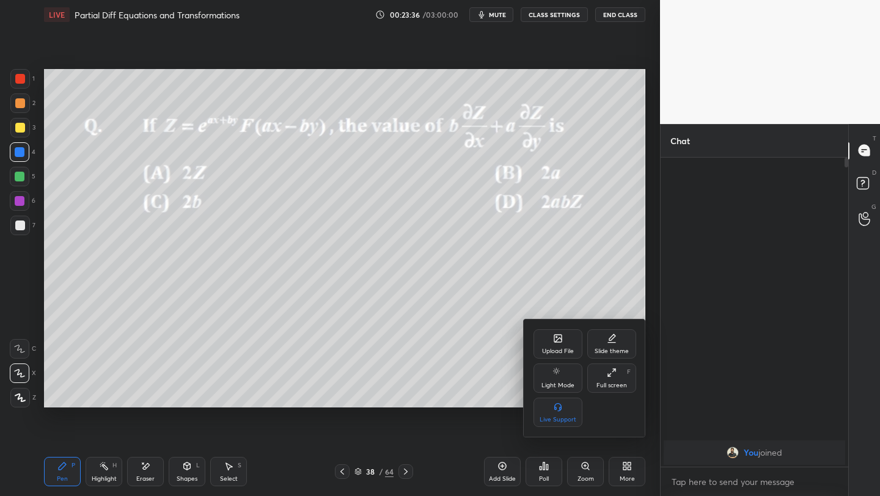
click at [617, 386] on div "Full screen" at bounding box center [612, 386] width 31 height 6
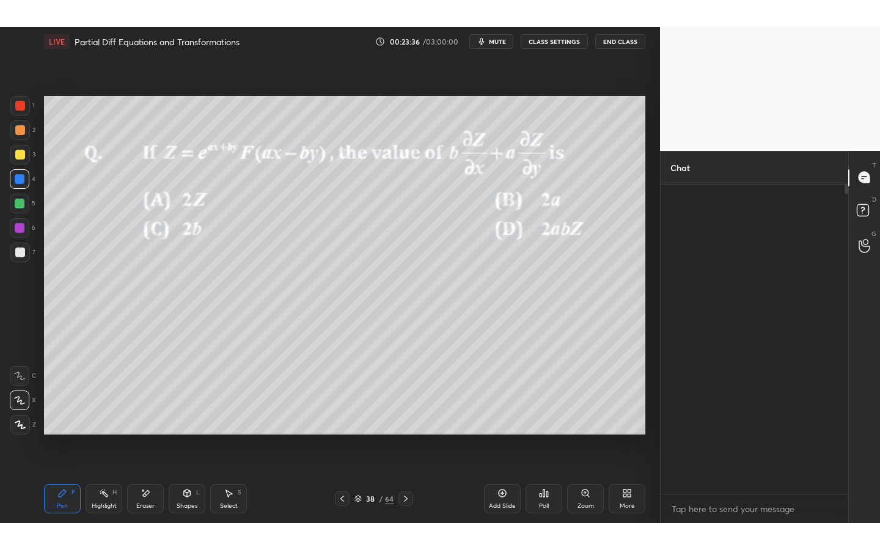
scroll to position [389, 184]
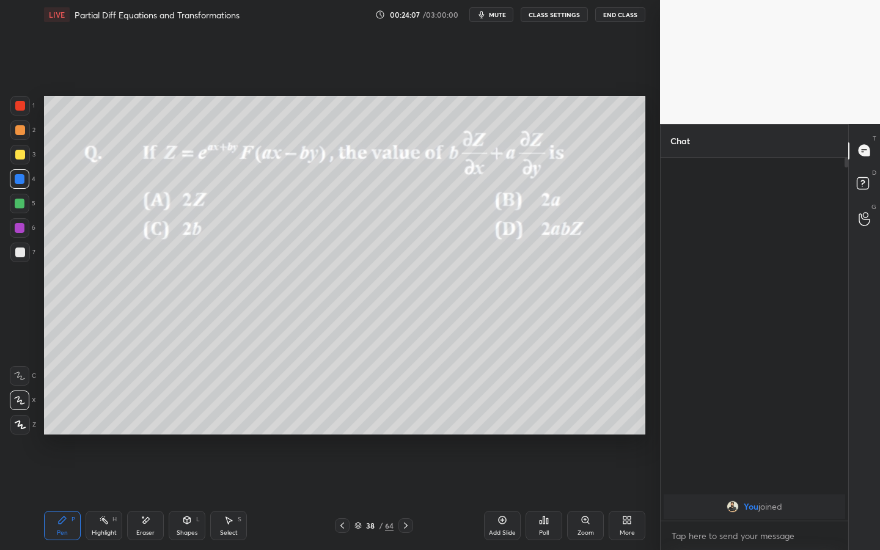
drag, startPoint x: 227, startPoint y: 524, endPoint x: 216, endPoint y: 488, distance: 37.7
click at [225, 429] on icon at bounding box center [229, 520] width 10 height 10
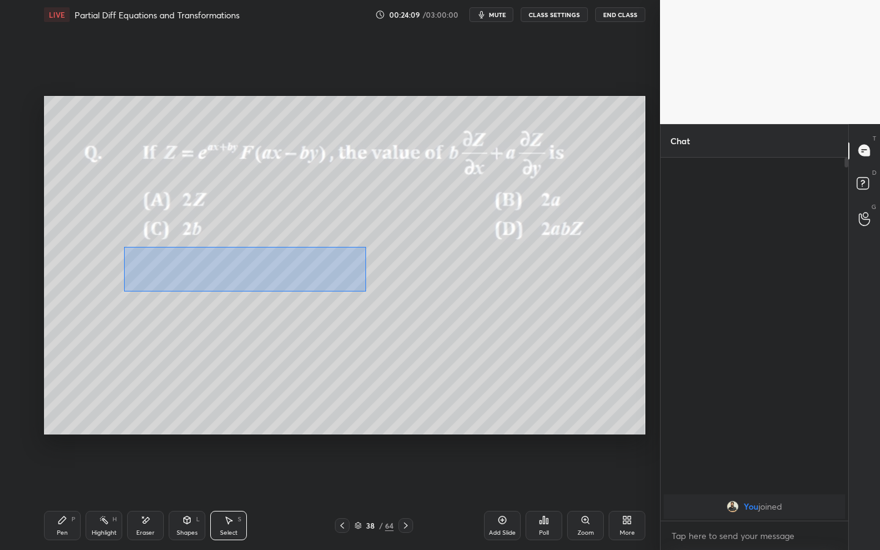
drag, startPoint x: 123, startPoint y: 247, endPoint x: 367, endPoint y: 293, distance: 247.5
click at [370, 293] on div "0 ° Undo Copy Duplicate Duplicate to new slide Delete" at bounding box center [344, 265] width 601 height 339
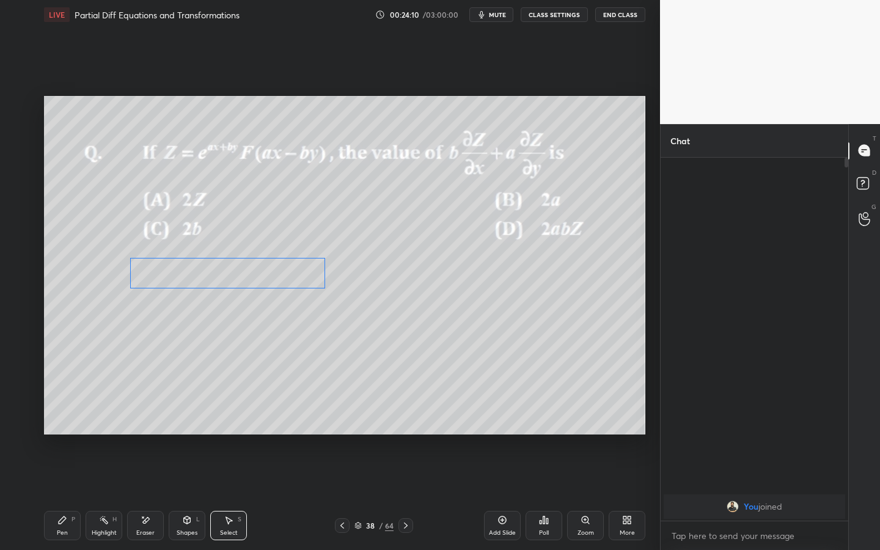
drag, startPoint x: 266, startPoint y: 272, endPoint x: 269, endPoint y: 284, distance: 12.6
click at [266, 287] on div "0 ° Undo Copy Duplicate Duplicate to new slide Delete" at bounding box center [344, 265] width 601 height 339
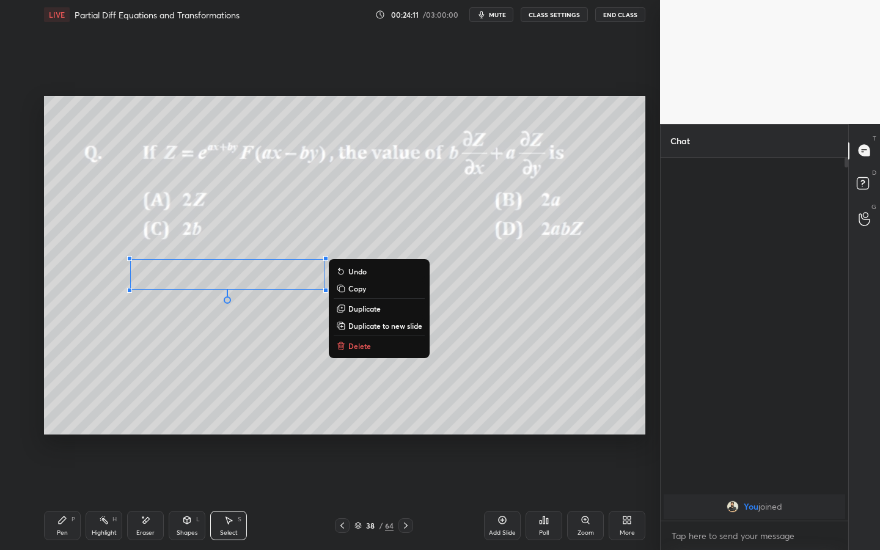
click at [65, 429] on div "Pen" at bounding box center [62, 533] width 11 height 6
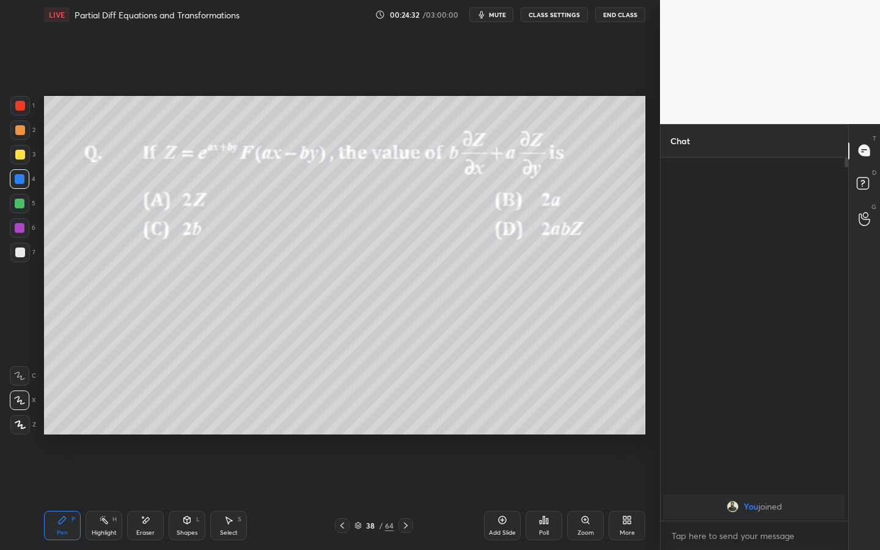
click at [226, 429] on div "Select S" at bounding box center [228, 525] width 37 height 29
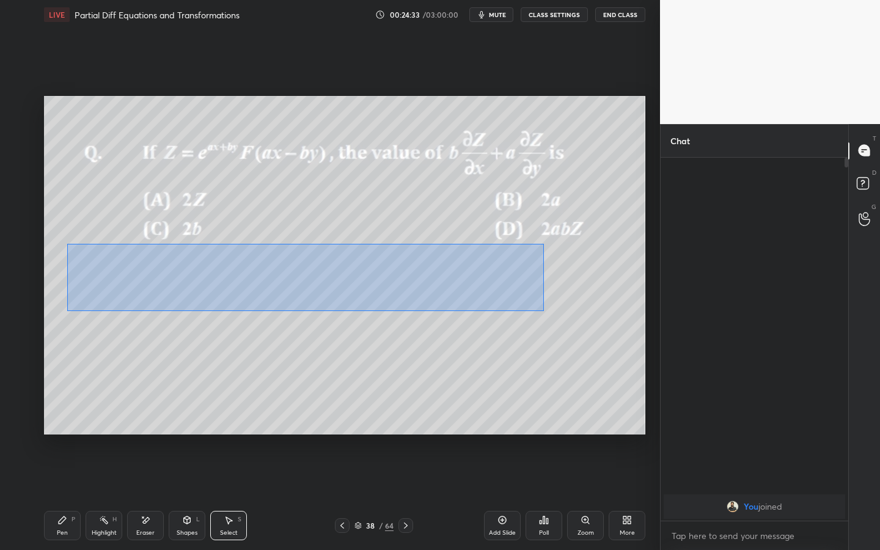
drag, startPoint x: 78, startPoint y: 264, endPoint x: 544, endPoint y: 301, distance: 467.9
click at [543, 314] on div "0 ° Undo Copy Duplicate Duplicate to new slide Delete" at bounding box center [344, 265] width 601 height 339
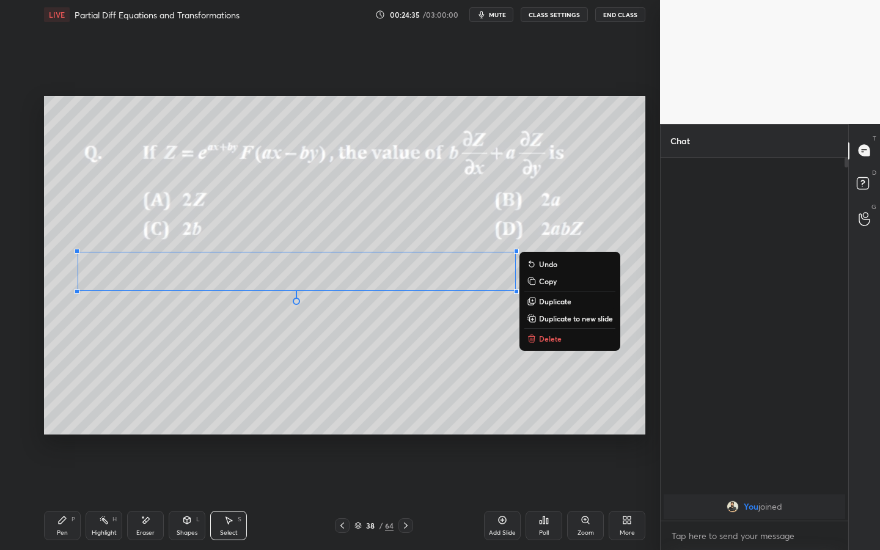
click at [565, 301] on p "Duplicate" at bounding box center [555, 301] width 32 height 10
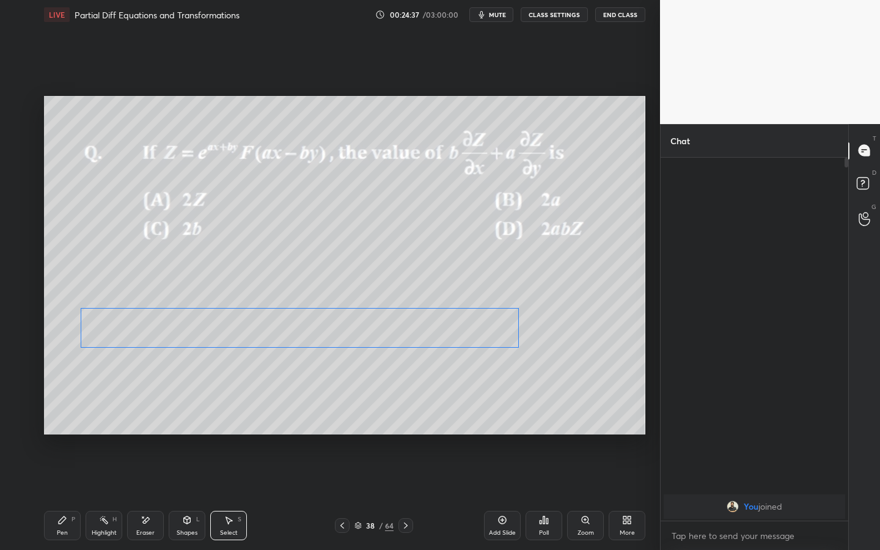
drag, startPoint x: 301, startPoint y: 312, endPoint x: 268, endPoint y: 375, distance: 71.3
click at [300, 337] on div "0 ° Undo Copy Duplicate Duplicate to new slide Delete" at bounding box center [344, 265] width 601 height 339
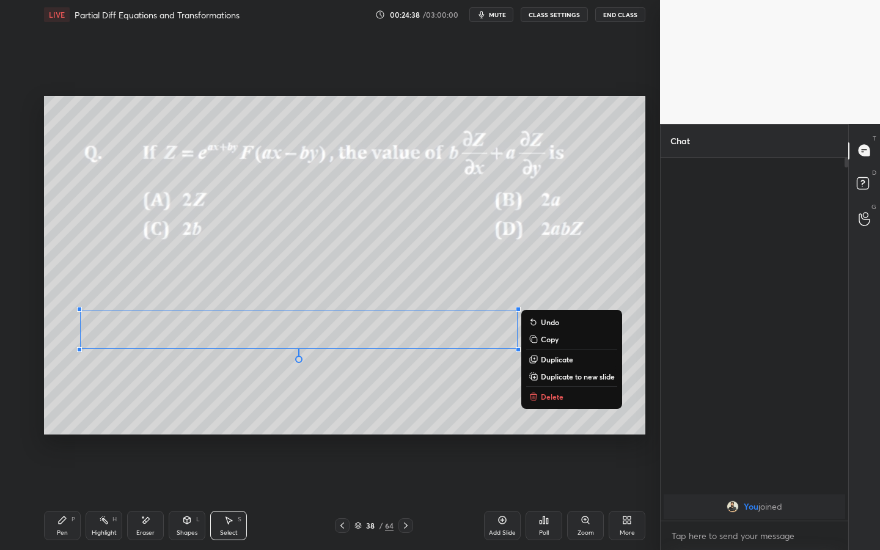
drag, startPoint x: 196, startPoint y: 525, endPoint x: 197, endPoint y: 510, distance: 15.3
click at [196, 429] on div "Shapes L" at bounding box center [187, 525] width 37 height 29
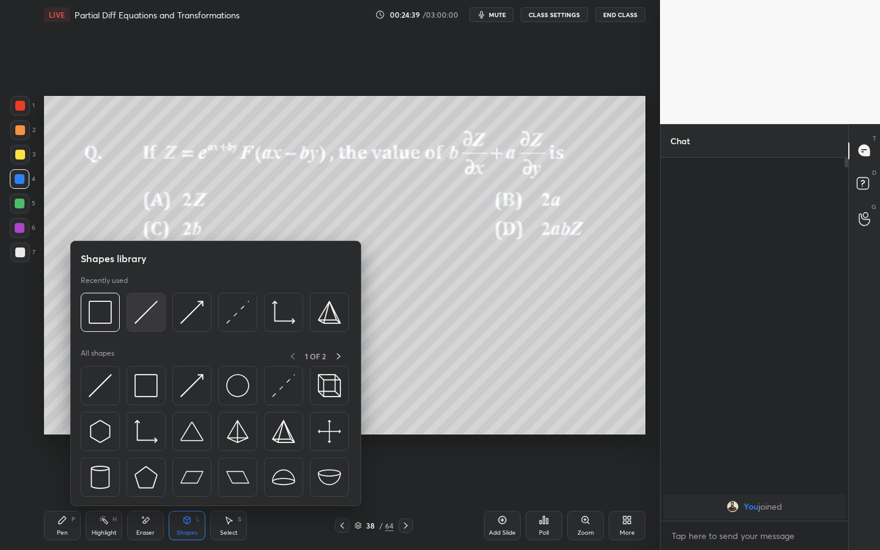
click at [142, 315] on img at bounding box center [145, 312] width 23 height 23
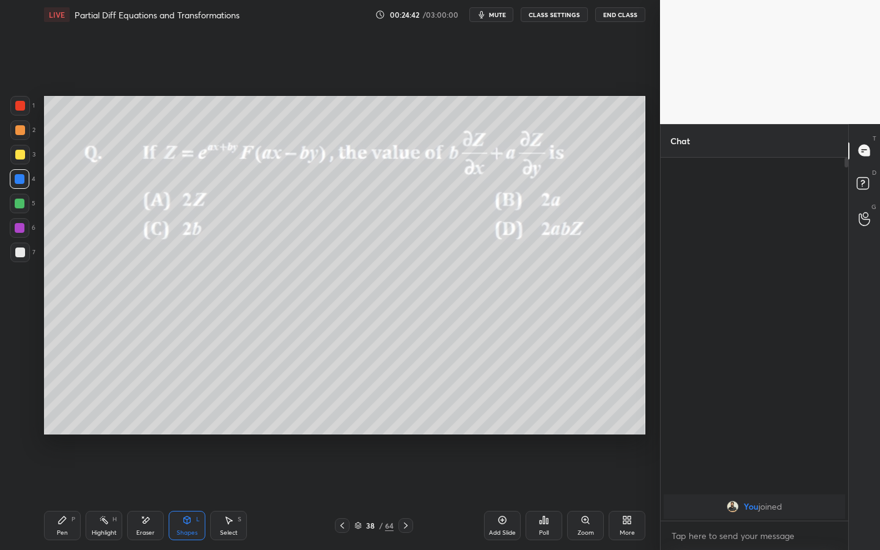
click at [53, 429] on div "Pen P" at bounding box center [62, 525] width 37 height 29
click at [144, 429] on icon at bounding box center [146, 520] width 10 height 10
drag, startPoint x: 25, startPoint y: 379, endPoint x: 34, endPoint y: 373, distance: 10.2
click at [25, 379] on div at bounding box center [20, 376] width 20 height 20
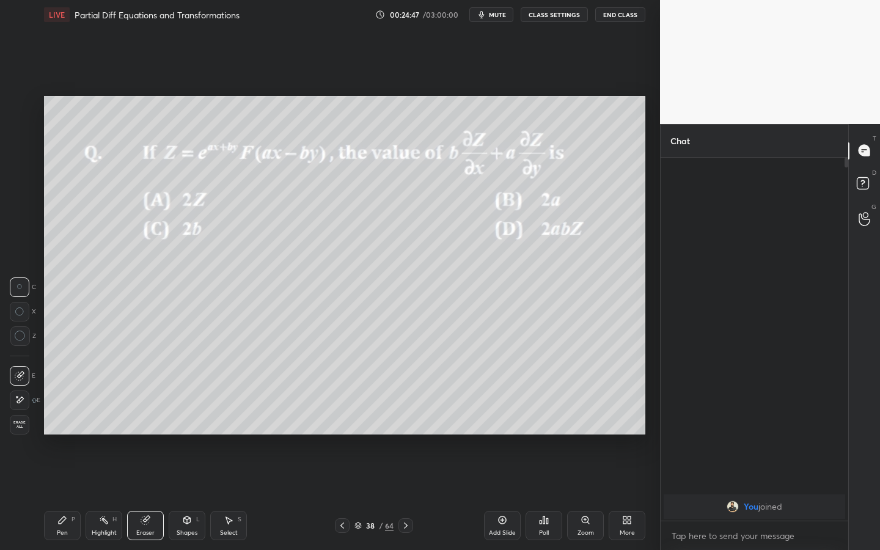
click at [224, 429] on icon at bounding box center [229, 520] width 10 height 10
click at [141, 429] on icon at bounding box center [146, 520] width 10 height 10
click at [59, 429] on div "Pen P" at bounding box center [62, 525] width 37 height 29
drag, startPoint x: 137, startPoint y: 530, endPoint x: 139, endPoint y: 468, distance: 62.4
click at [138, 429] on div "Eraser" at bounding box center [145, 533] width 18 height 6
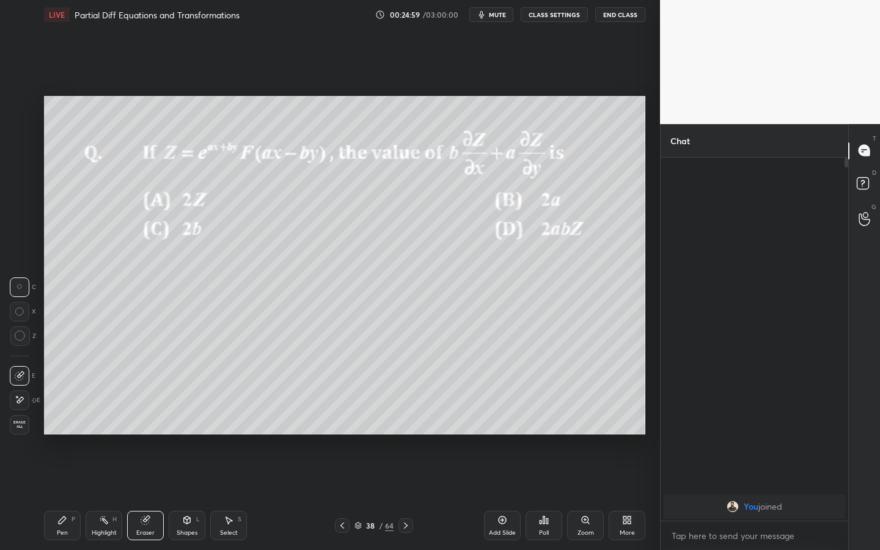
click at [52, 429] on div "Pen P" at bounding box center [62, 525] width 37 height 29
click at [180, 429] on div "Shapes L" at bounding box center [187, 525] width 37 height 29
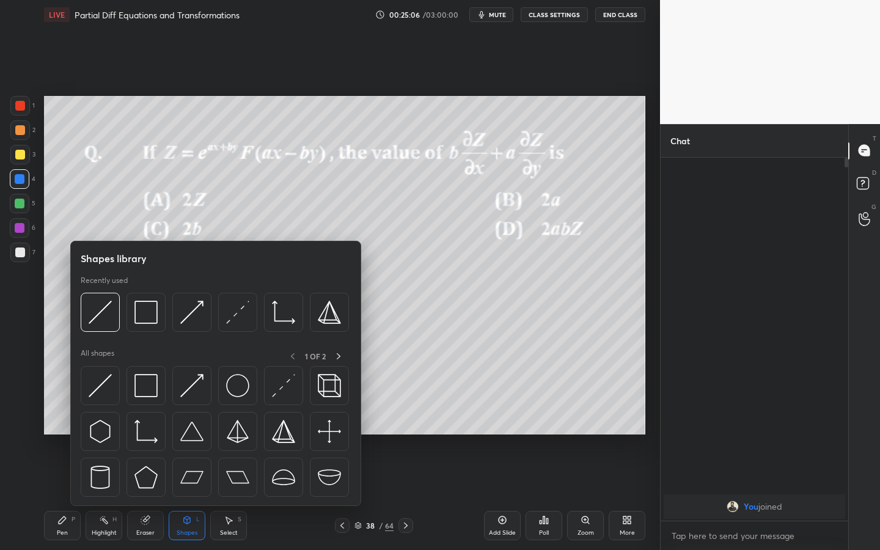
click at [149, 429] on icon at bounding box center [146, 520] width 10 height 10
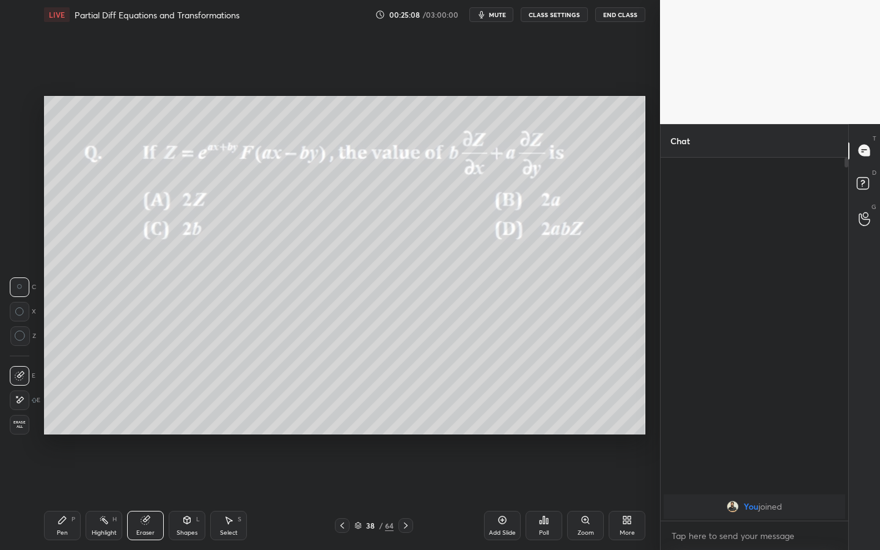
drag, startPoint x: 54, startPoint y: 532, endPoint x: 134, endPoint y: 455, distance: 111.5
click at [57, 429] on div "Pen" at bounding box center [62, 533] width 11 height 6
click at [21, 260] on div at bounding box center [20, 253] width 20 height 20
click at [26, 205] on div at bounding box center [20, 204] width 20 height 20
drag, startPoint x: 145, startPoint y: 526, endPoint x: 163, endPoint y: 508, distance: 25.5
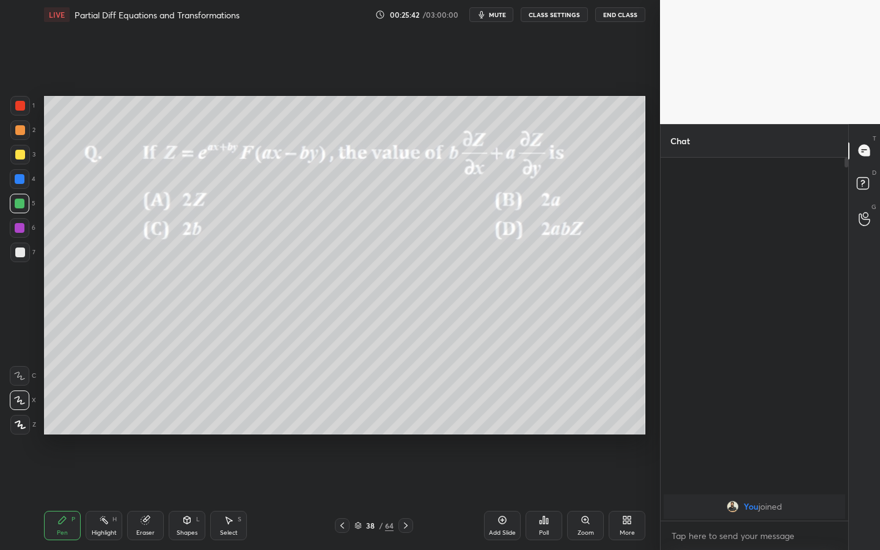
click at [143, 429] on div "Eraser" at bounding box center [145, 525] width 37 height 29
click at [176, 429] on div "Shapes L" at bounding box center [187, 525] width 37 height 29
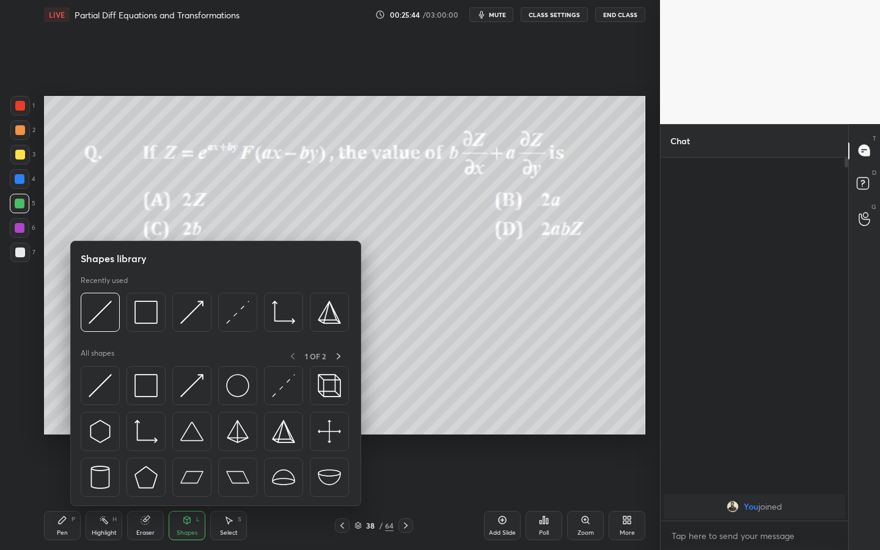
click at [22, 230] on div at bounding box center [20, 228] width 10 height 10
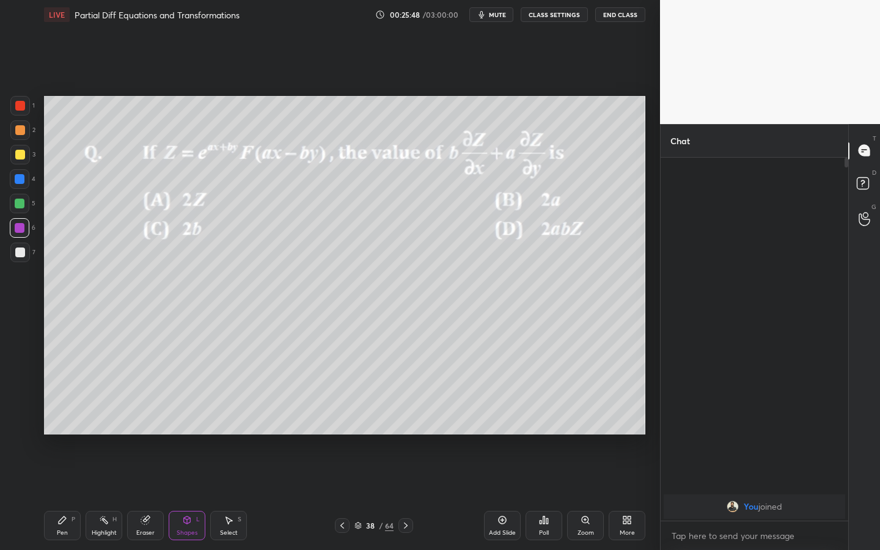
click at [59, 429] on div "Pen" at bounding box center [62, 533] width 11 height 6
click at [504, 429] on icon at bounding box center [503, 520] width 10 height 10
click at [20, 252] on div at bounding box center [20, 253] width 10 height 10
click at [18, 154] on div at bounding box center [20, 155] width 10 height 10
drag, startPoint x: 510, startPoint y: 14, endPoint x: 502, endPoint y: 8, distance: 10.5
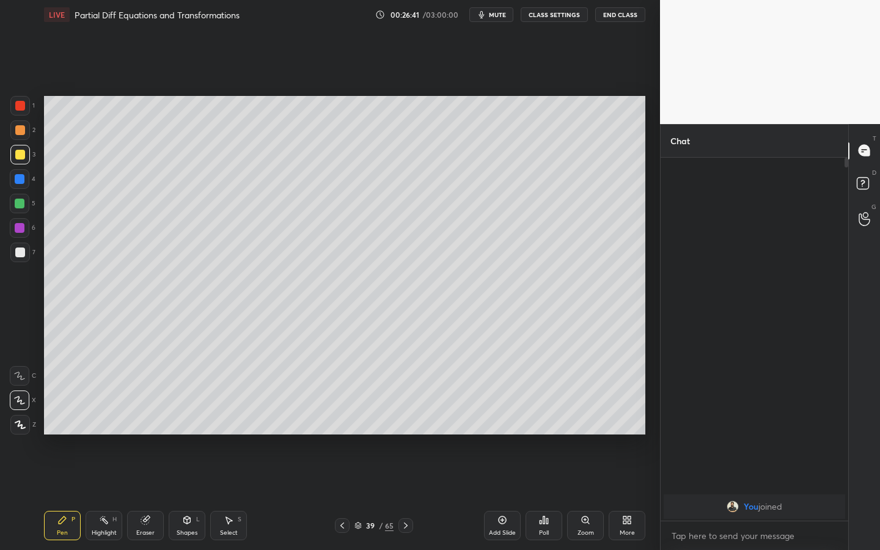
click at [509, 16] on button "mute" at bounding box center [491, 14] width 44 height 15
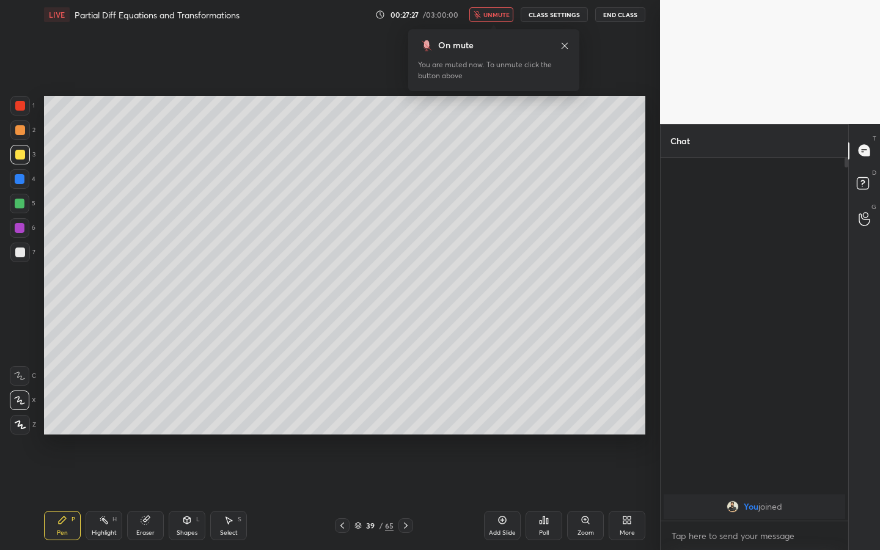
click at [501, 12] on span "unmute" at bounding box center [496, 14] width 26 height 9
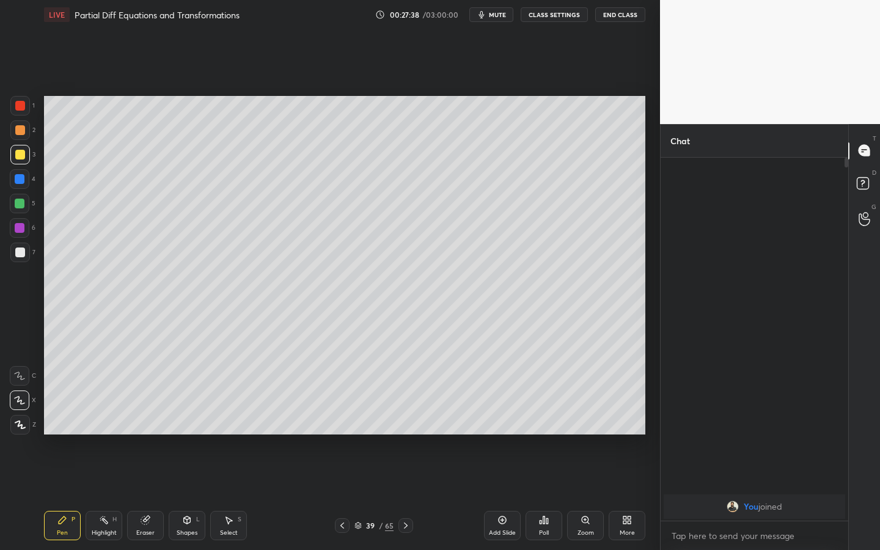
drag, startPoint x: 21, startPoint y: 123, endPoint x: 31, endPoint y: 120, distance: 10.2
click at [22, 124] on div at bounding box center [20, 130] width 20 height 20
click at [174, 429] on div "Shapes L" at bounding box center [187, 525] width 37 height 29
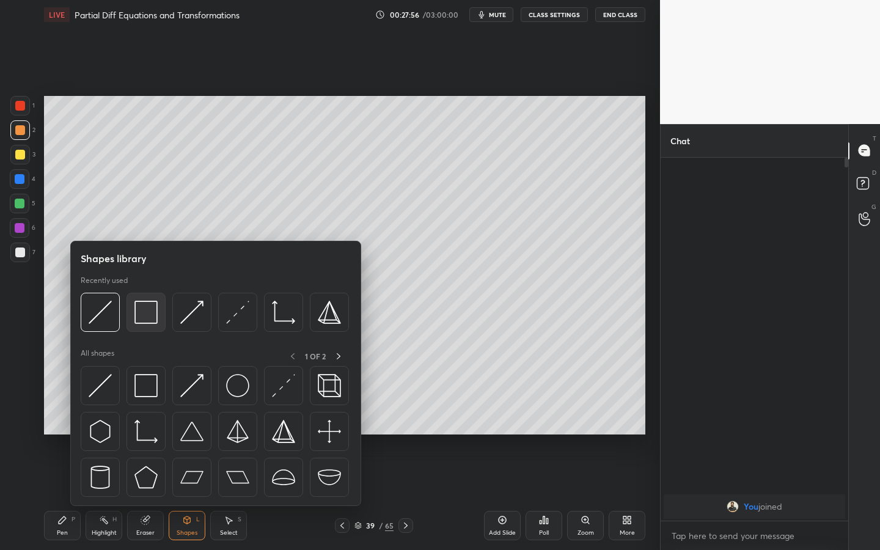
click at [145, 305] on img at bounding box center [145, 312] width 23 height 23
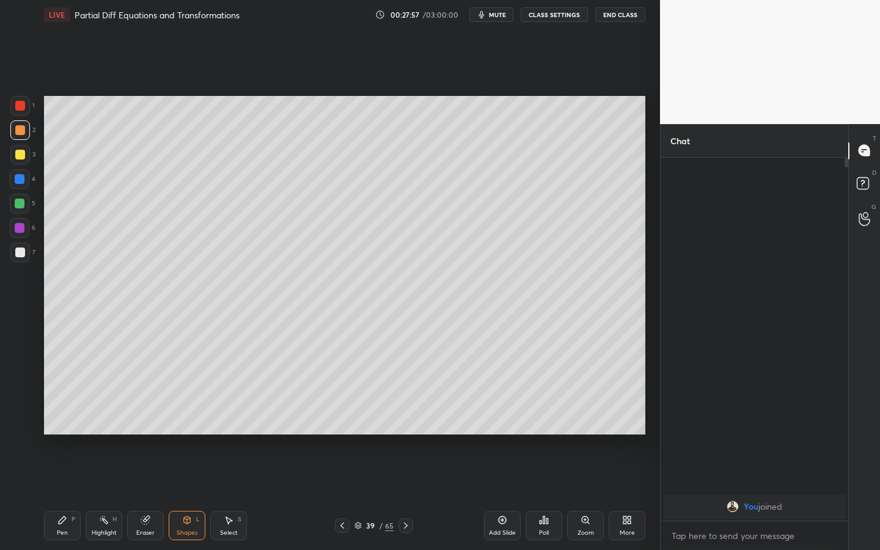
drag, startPoint x: 18, startPoint y: 155, endPoint x: 40, endPoint y: 142, distance: 25.5
click at [18, 155] on div at bounding box center [20, 155] width 10 height 10
click at [48, 429] on div "Pen P" at bounding box center [62, 525] width 37 height 29
click at [57, 429] on icon at bounding box center [62, 520] width 10 height 10
click at [21, 391] on div "X" at bounding box center [23, 398] width 26 height 24
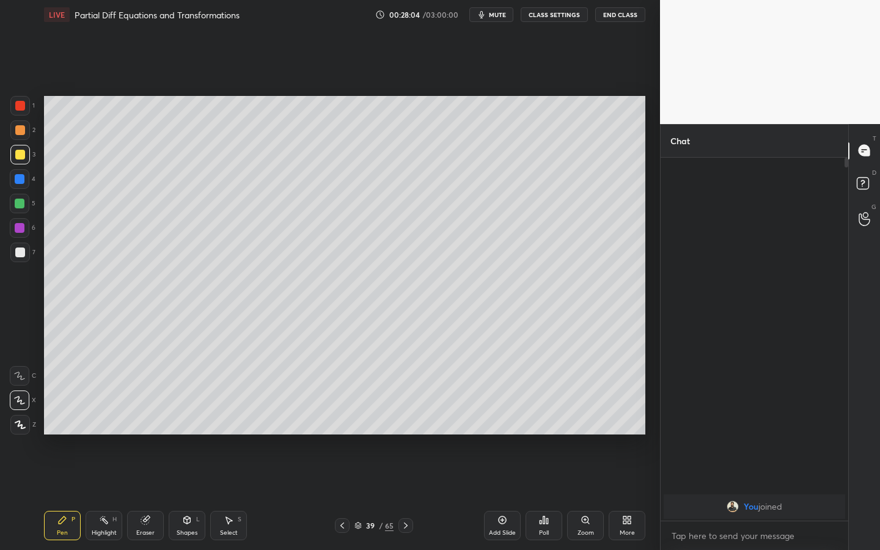
drag, startPoint x: 28, startPoint y: 254, endPoint x: 38, endPoint y: 246, distance: 12.7
click at [28, 254] on div at bounding box center [20, 253] width 20 height 20
drag, startPoint x: 20, startPoint y: 183, endPoint x: 41, endPoint y: 177, distance: 21.5
click at [21, 183] on div at bounding box center [20, 179] width 10 height 10
click at [18, 251] on div at bounding box center [20, 253] width 10 height 10
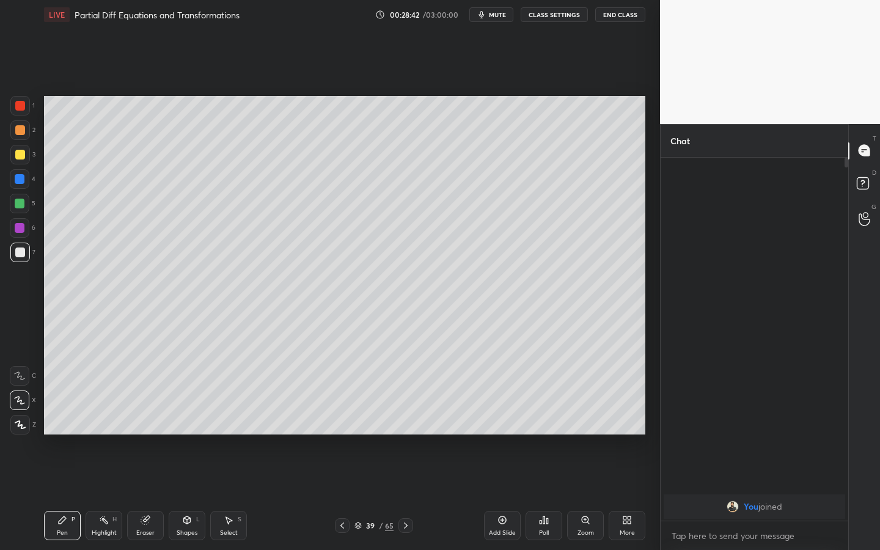
click at [145, 429] on icon at bounding box center [145, 520] width 8 height 8
drag, startPoint x: 54, startPoint y: 527, endPoint x: 59, endPoint y: 518, distance: 10.9
click at [54, 429] on div "Pen P" at bounding box center [62, 525] width 37 height 29
drag, startPoint x: 139, startPoint y: 513, endPoint x: 151, endPoint y: 500, distance: 17.7
click at [137, 429] on div "Eraser" at bounding box center [145, 525] width 37 height 29
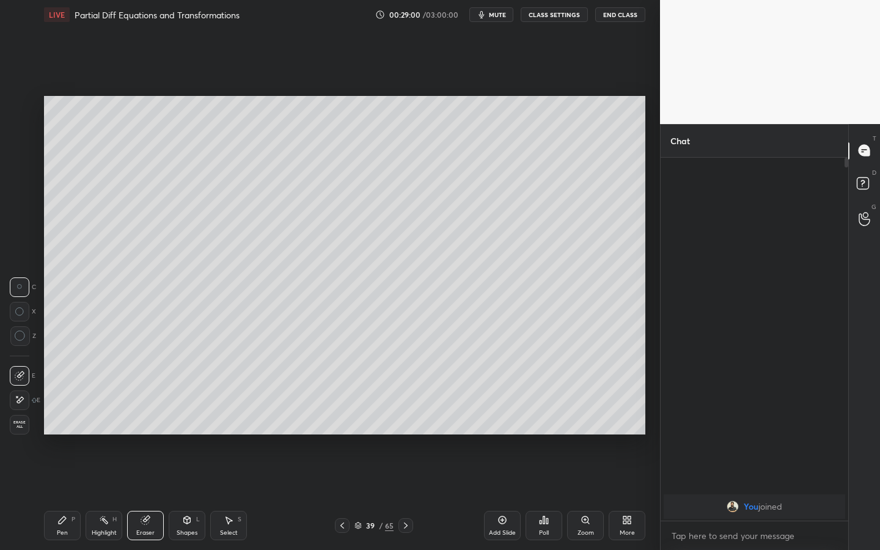
click at [68, 429] on div "Pen P" at bounding box center [62, 525] width 37 height 29
click at [143, 429] on icon at bounding box center [146, 520] width 10 height 10
click at [65, 429] on div "Pen P" at bounding box center [62, 525] width 37 height 29
click at [184, 429] on icon at bounding box center [187, 520] width 10 height 10
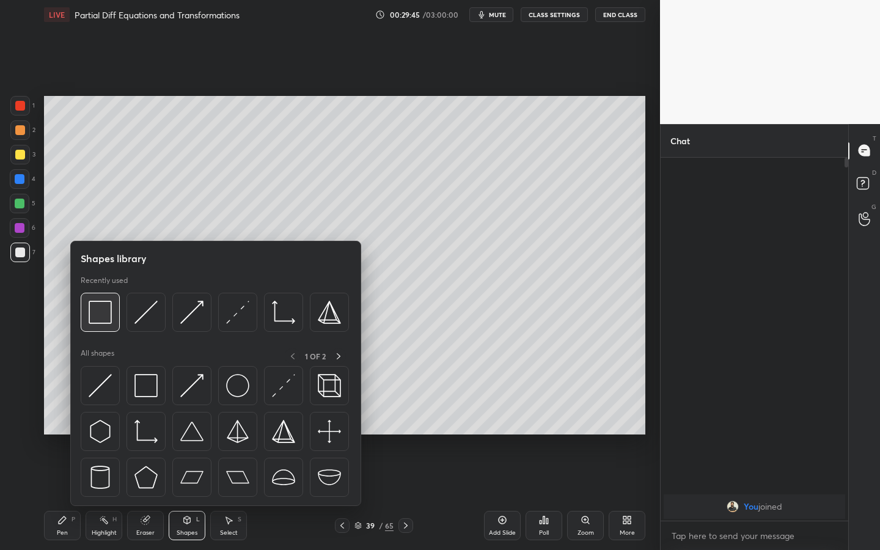
click at [108, 314] on img at bounding box center [100, 312] width 23 height 23
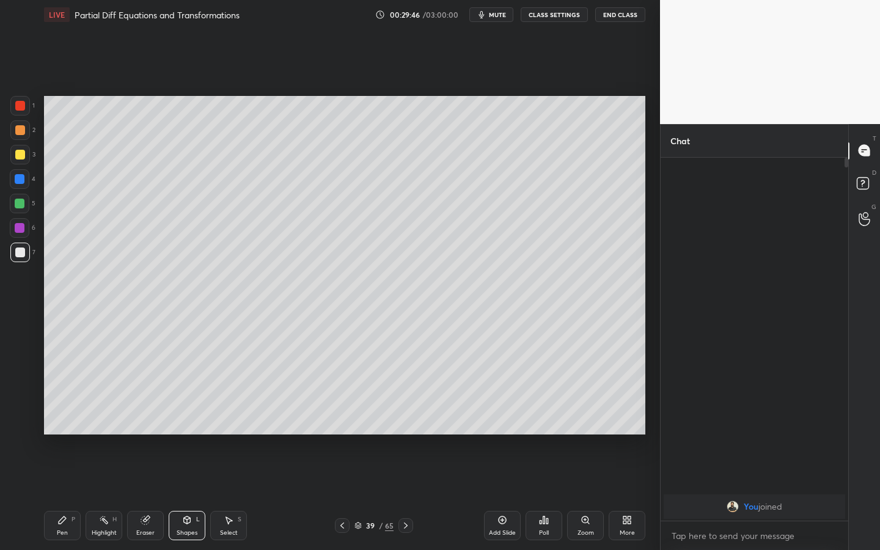
click at [26, 222] on div at bounding box center [20, 228] width 20 height 20
click at [59, 429] on div "Pen" at bounding box center [62, 533] width 11 height 6
click at [25, 254] on div at bounding box center [20, 253] width 20 height 20
click at [15, 210] on div at bounding box center [20, 204] width 20 height 20
click at [186, 429] on div "Shapes L" at bounding box center [187, 525] width 37 height 29
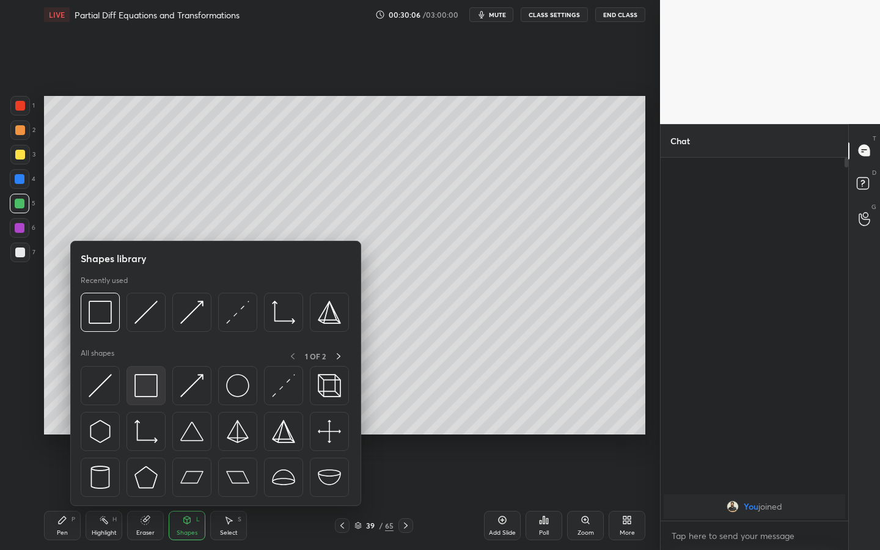
click at [163, 393] on div at bounding box center [146, 385] width 39 height 39
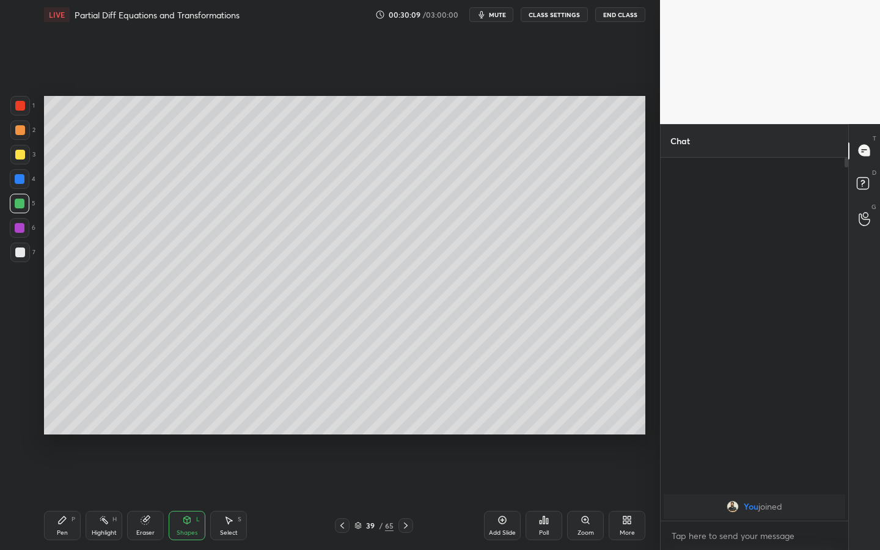
drag, startPoint x: 56, startPoint y: 519, endPoint x: 66, endPoint y: 508, distance: 14.7
click at [54, 429] on div "Pen P" at bounding box center [62, 525] width 37 height 29
click at [188, 429] on div "Shapes L" at bounding box center [187, 525] width 37 height 29
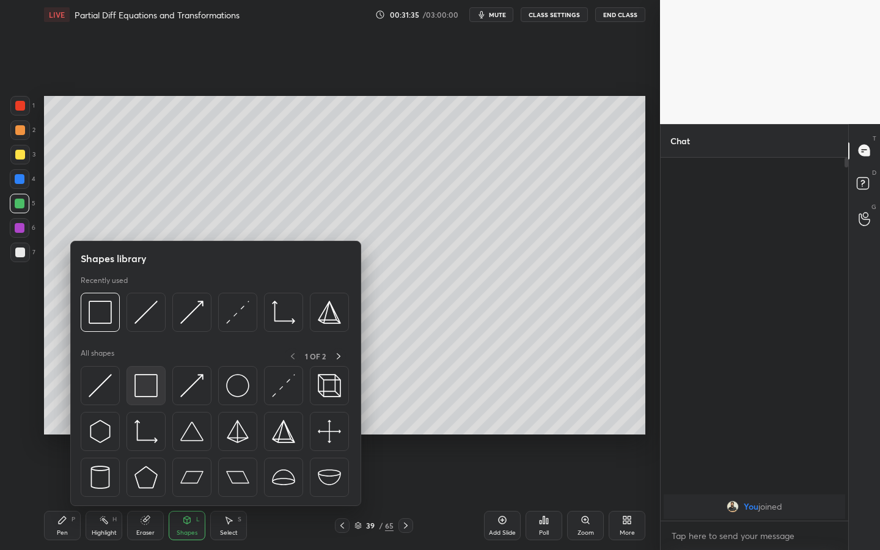
click at [139, 384] on img at bounding box center [145, 385] width 23 height 23
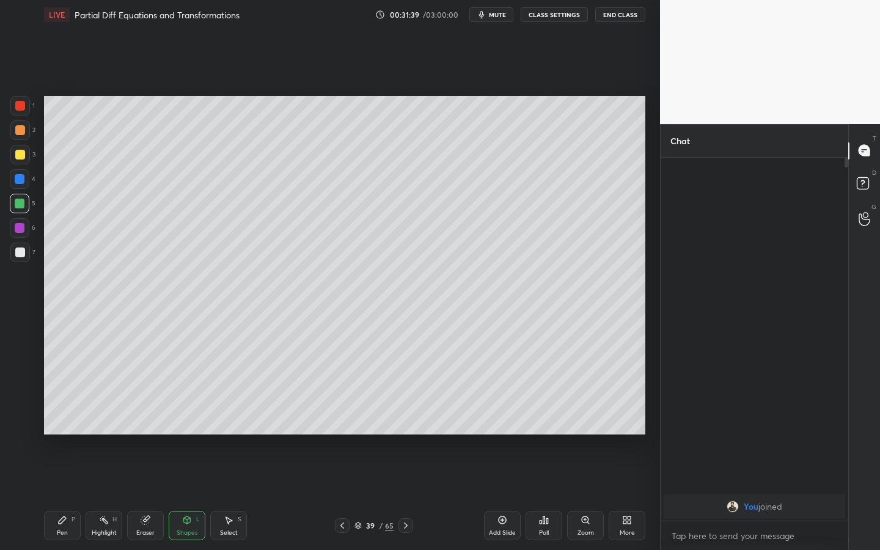
drag, startPoint x: 503, startPoint y: 529, endPoint x: 494, endPoint y: 523, distance: 10.7
click at [503, 429] on div "Add Slide" at bounding box center [502, 533] width 27 height 6
drag, startPoint x: 62, startPoint y: 520, endPoint x: 73, endPoint y: 494, distance: 27.9
click at [61, 429] on icon at bounding box center [62, 519] width 7 height 7
drag, startPoint x: 18, startPoint y: 157, endPoint x: 37, endPoint y: 152, distance: 19.7
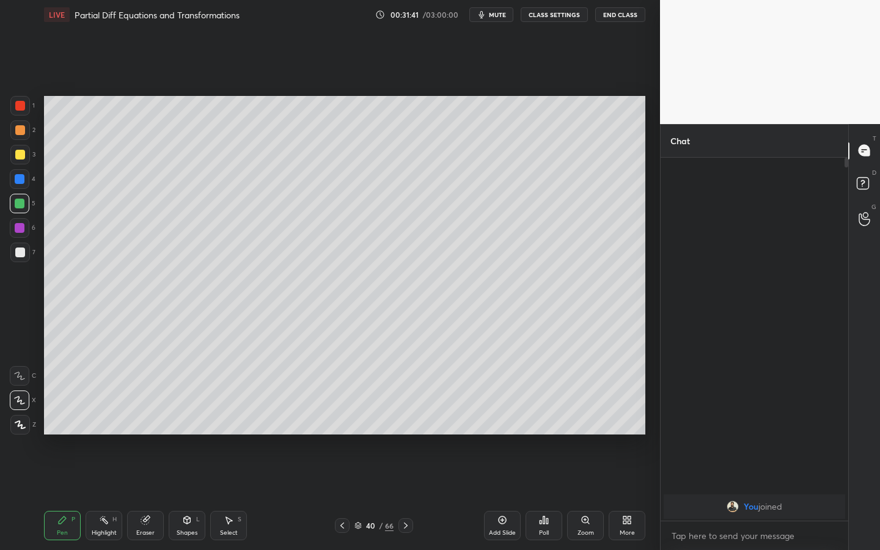
click at [19, 157] on div at bounding box center [20, 155] width 10 height 10
click at [183, 429] on div "Shapes L" at bounding box center [187, 525] width 37 height 29
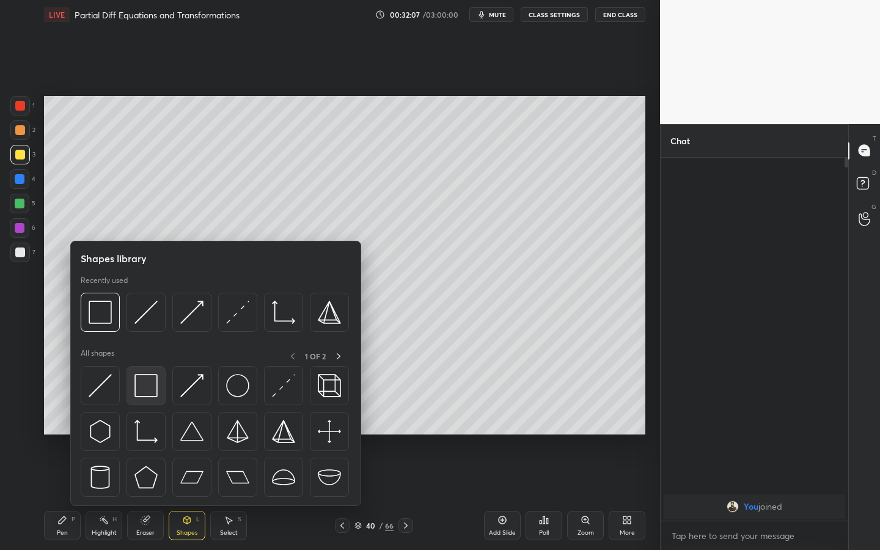
click at [150, 378] on img at bounding box center [145, 385] width 23 height 23
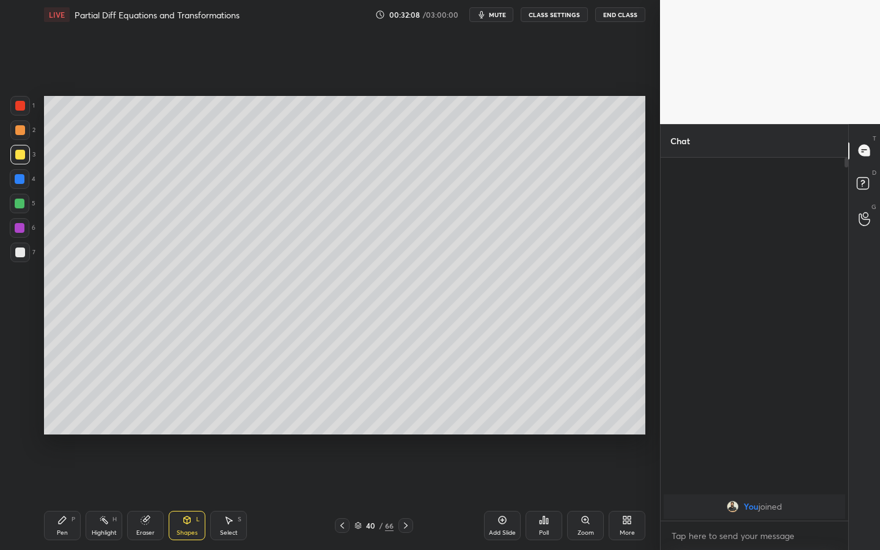
drag, startPoint x: 23, startPoint y: 232, endPoint x: 39, endPoint y: 223, distance: 18.6
click at [23, 232] on div at bounding box center [20, 228] width 10 height 10
click at [65, 429] on icon at bounding box center [62, 519] width 7 height 7
click at [32, 246] on div "7" at bounding box center [22, 253] width 25 height 20
click at [344, 429] on div at bounding box center [342, 525] width 15 height 15
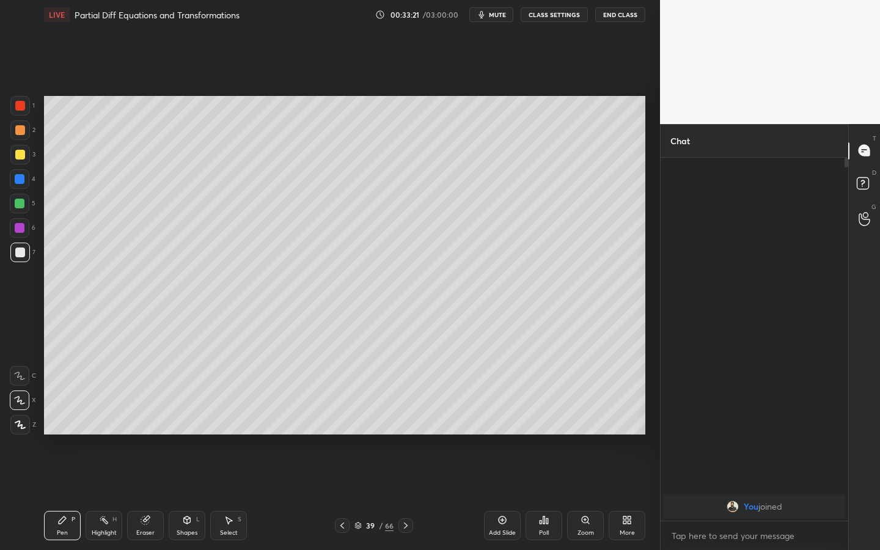
click at [408, 429] on icon at bounding box center [406, 526] width 10 height 10
drag, startPoint x: 22, startPoint y: 151, endPoint x: 36, endPoint y: 166, distance: 20.3
click at [22, 153] on div at bounding box center [20, 155] width 10 height 10
click at [20, 227] on div at bounding box center [20, 228] width 10 height 10
click at [15, 253] on div at bounding box center [20, 253] width 10 height 10
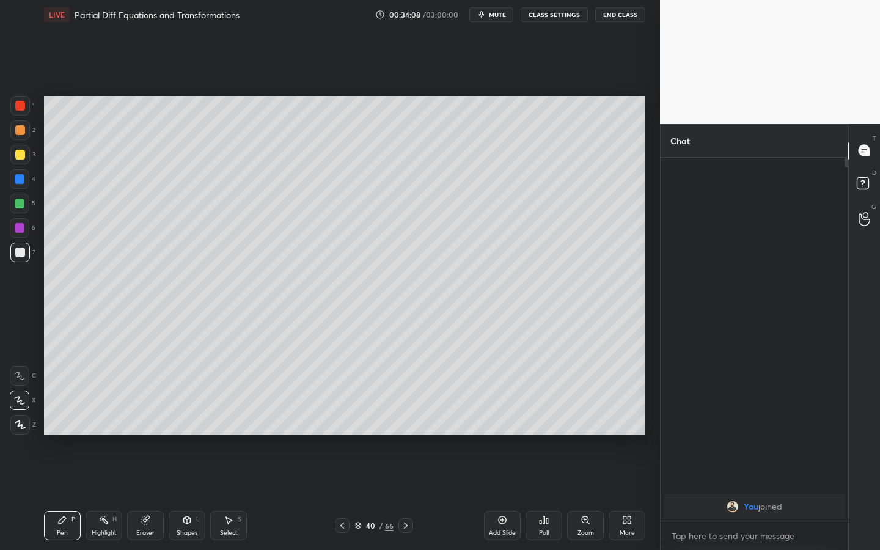
drag, startPoint x: 199, startPoint y: 525, endPoint x: 198, endPoint y: 515, distance: 10.4
click at [198, 429] on div "Shapes L" at bounding box center [187, 525] width 37 height 29
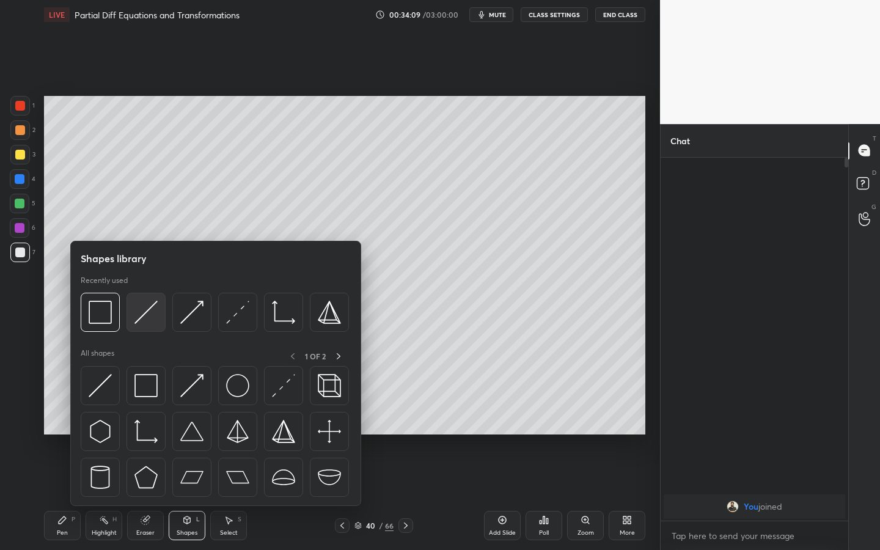
click at [149, 318] on img at bounding box center [145, 312] width 23 height 23
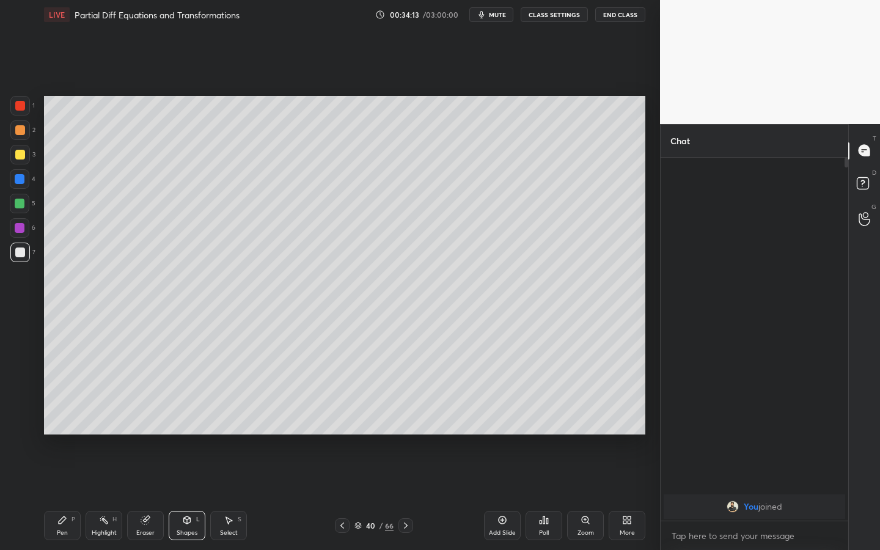
click at [69, 429] on div "Pen P" at bounding box center [62, 525] width 37 height 29
click at [18, 145] on div at bounding box center [20, 155] width 20 height 20
click at [22, 255] on div at bounding box center [20, 253] width 10 height 10
click at [23, 150] on div at bounding box center [20, 155] width 20 height 20
click at [226, 429] on icon at bounding box center [229, 520] width 10 height 10
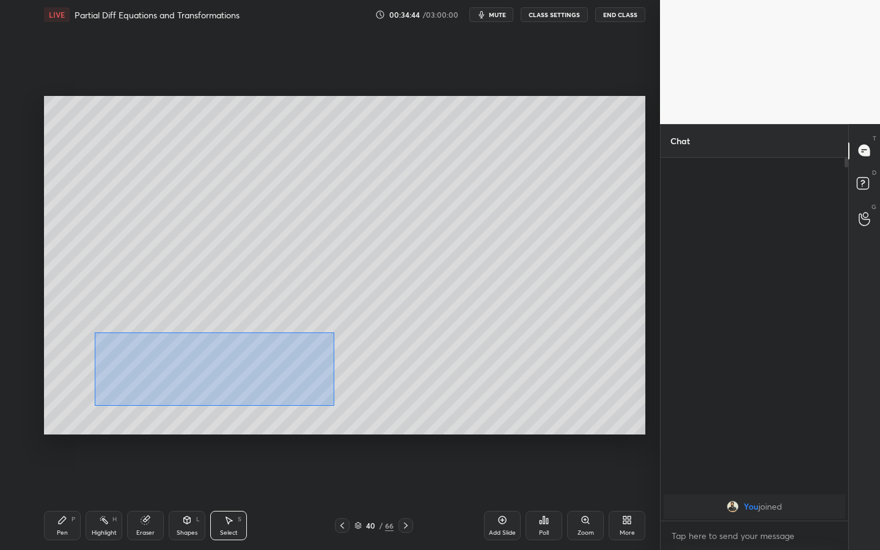
drag, startPoint x: 94, startPoint y: 337, endPoint x: 356, endPoint y: 397, distance: 268.4
click at [380, 406] on div "0 ° Undo Copy Duplicate Duplicate to new slide Delete" at bounding box center [344, 265] width 601 height 339
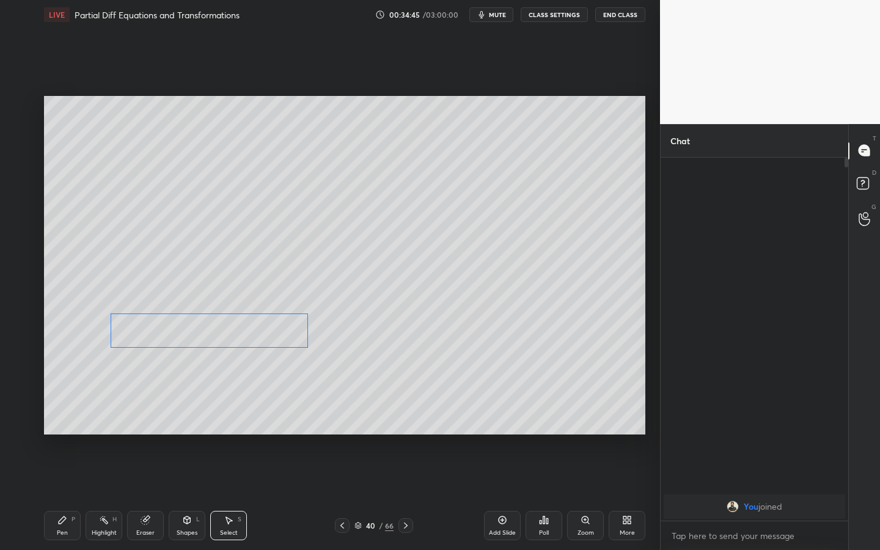
drag, startPoint x: 203, startPoint y: 363, endPoint x: 218, endPoint y: 339, distance: 28.3
click at [212, 334] on div "0 ° Undo Copy Duplicate Duplicate to new slide Delete" at bounding box center [344, 265] width 601 height 339
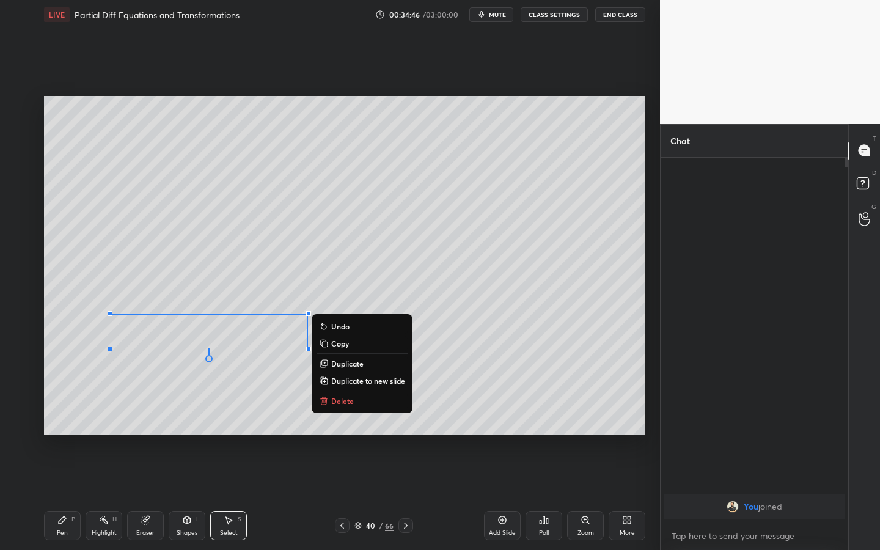
click at [61, 429] on icon at bounding box center [62, 519] width 7 height 7
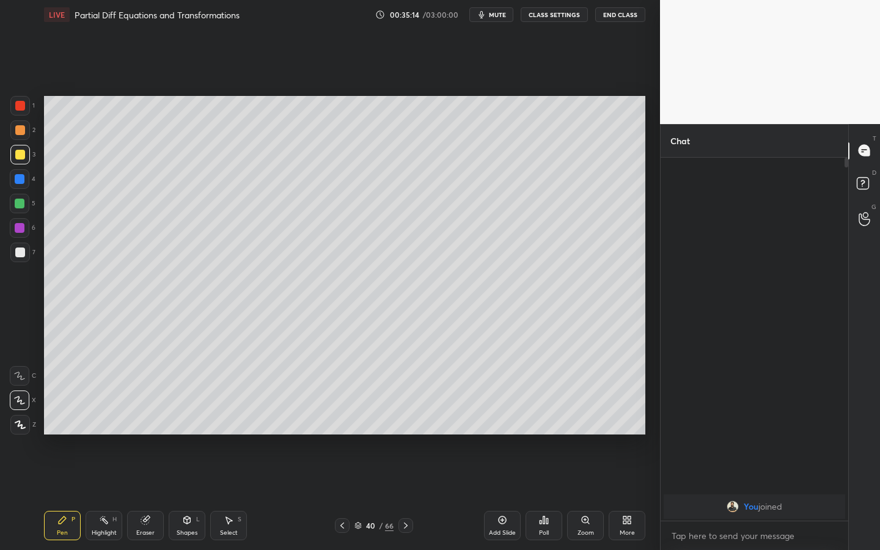
drag, startPoint x: 21, startPoint y: 227, endPoint x: 37, endPoint y: 233, distance: 16.8
click at [24, 229] on div at bounding box center [20, 228] width 20 height 20
click at [16, 257] on div at bounding box center [20, 253] width 20 height 20
drag, startPoint x: 17, startPoint y: 156, endPoint x: 43, endPoint y: 145, distance: 28.7
click at [17, 156] on div at bounding box center [20, 155] width 10 height 10
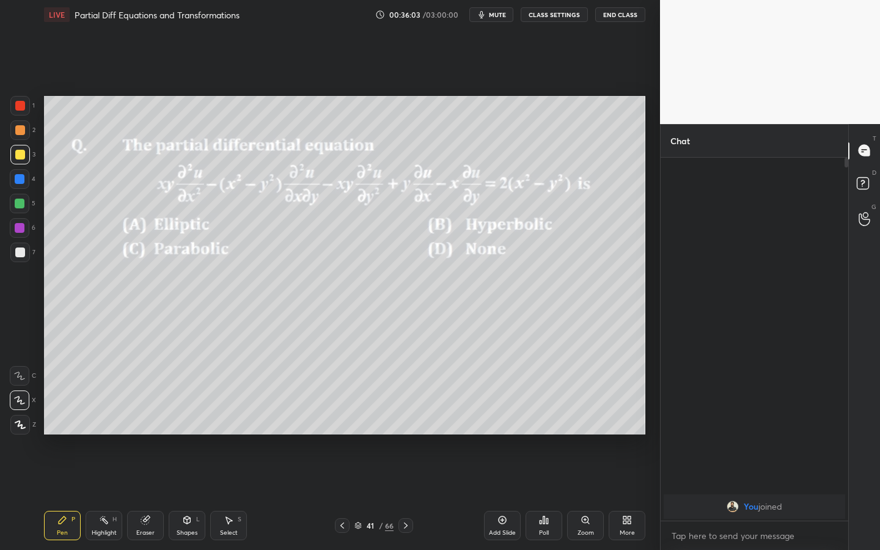
click at [24, 122] on div at bounding box center [20, 130] width 20 height 20
drag, startPoint x: 30, startPoint y: 108, endPoint x: 42, endPoint y: 103, distance: 12.4
click at [30, 108] on div "1" at bounding box center [22, 106] width 24 height 20
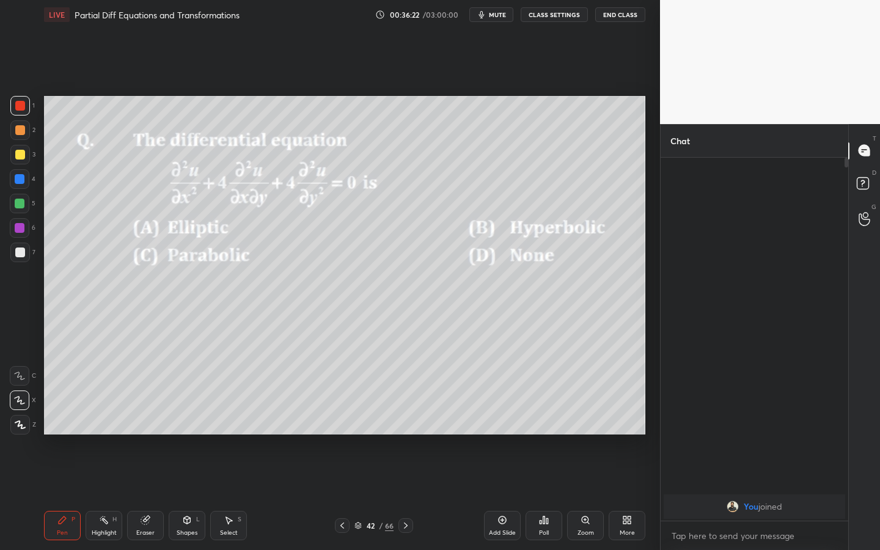
drag, startPoint x: 20, startPoint y: 133, endPoint x: 27, endPoint y: 127, distance: 8.7
click at [20, 133] on div at bounding box center [20, 130] width 10 height 10
drag, startPoint x: 103, startPoint y: 526, endPoint x: 109, endPoint y: 526, distance: 6.7
click at [101, 429] on div "Highlight H" at bounding box center [104, 525] width 37 height 29
drag, startPoint x: 130, startPoint y: 516, endPoint x: 144, endPoint y: 514, distance: 14.3
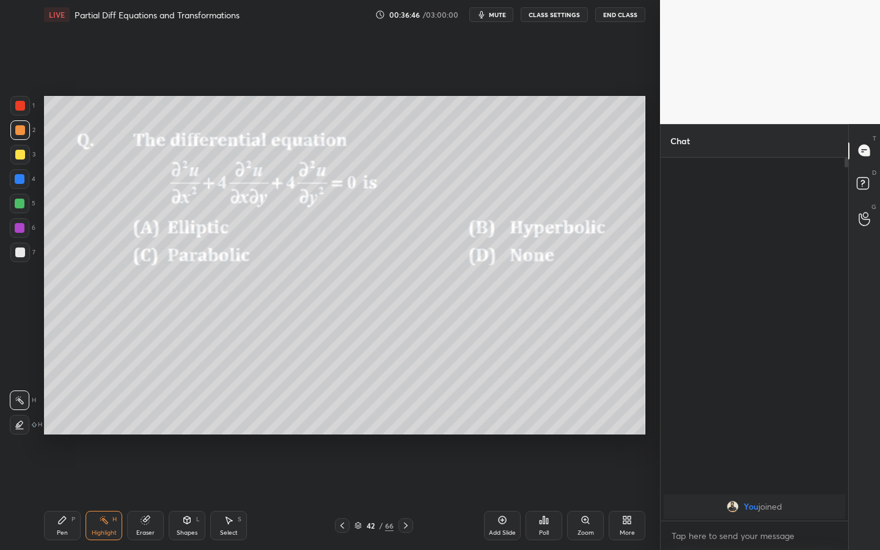
click at [133, 429] on div "Eraser" at bounding box center [145, 525] width 37 height 29
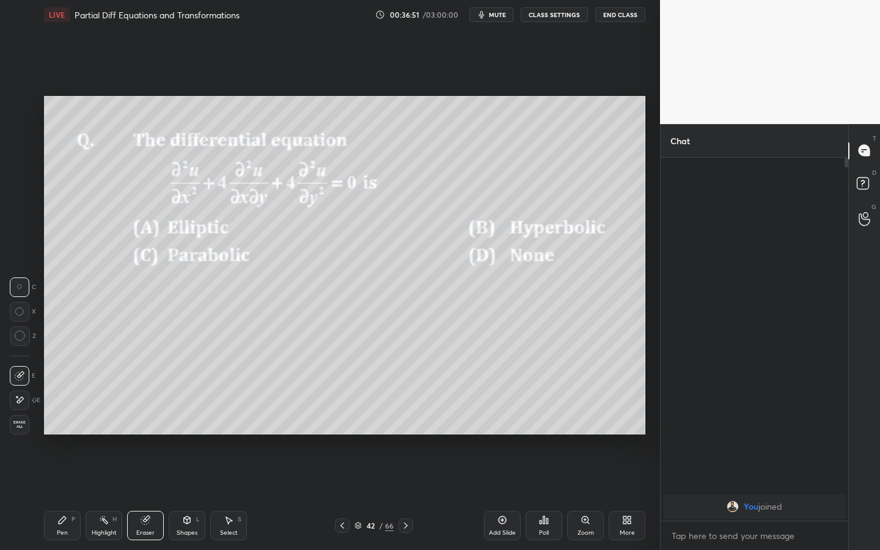
click at [57, 429] on div "Pen P" at bounding box center [62, 525] width 37 height 29
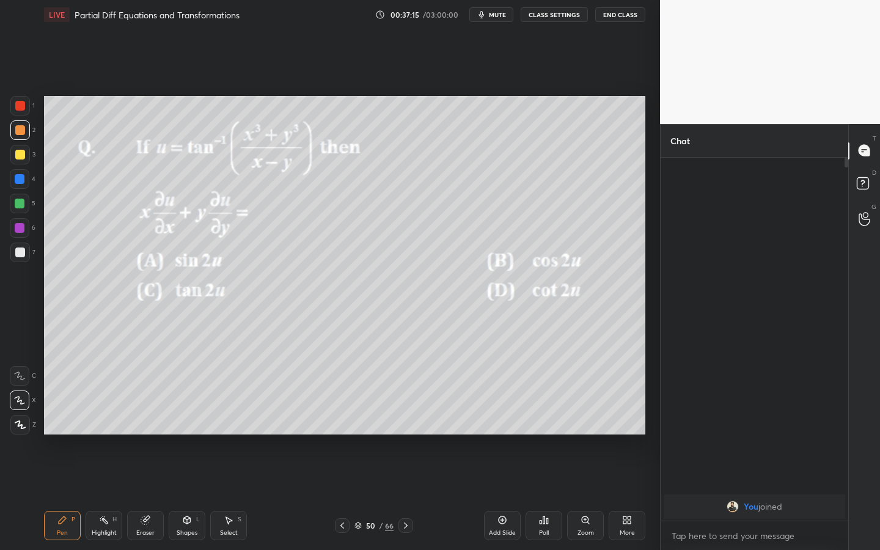
click at [18, 131] on div at bounding box center [20, 130] width 10 height 10
drag, startPoint x: 19, startPoint y: 153, endPoint x: 40, endPoint y: 145, distance: 22.8
click at [19, 153] on div at bounding box center [20, 155] width 10 height 10
click at [20, 107] on div at bounding box center [20, 106] width 10 height 10
drag, startPoint x: 20, startPoint y: 204, endPoint x: 39, endPoint y: 191, distance: 22.0
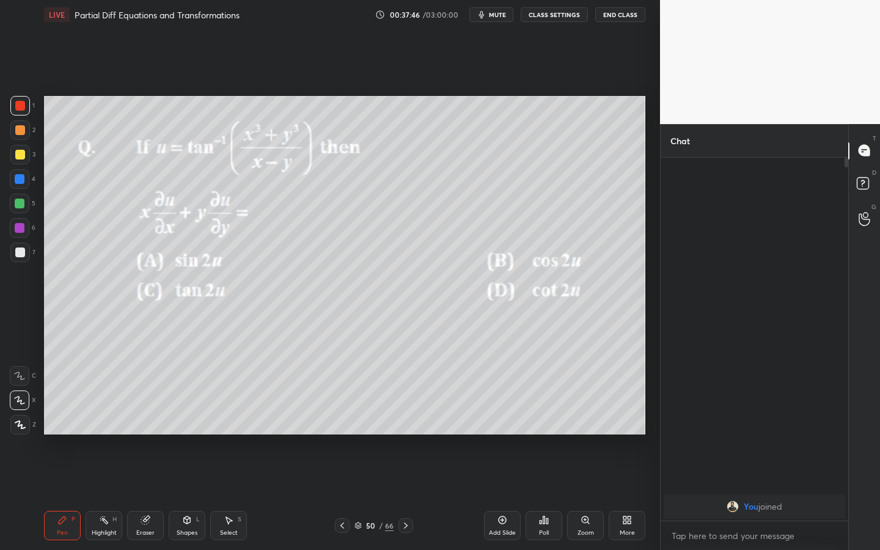
click at [20, 204] on div at bounding box center [20, 204] width 10 height 10
drag, startPoint x: 146, startPoint y: 528, endPoint x: 164, endPoint y: 437, distance: 92.8
click at [145, 429] on div "Eraser" at bounding box center [145, 525] width 37 height 29
drag, startPoint x: 63, startPoint y: 521, endPoint x: 81, endPoint y: 456, distance: 67.3
click at [65, 429] on icon at bounding box center [62, 520] width 10 height 10
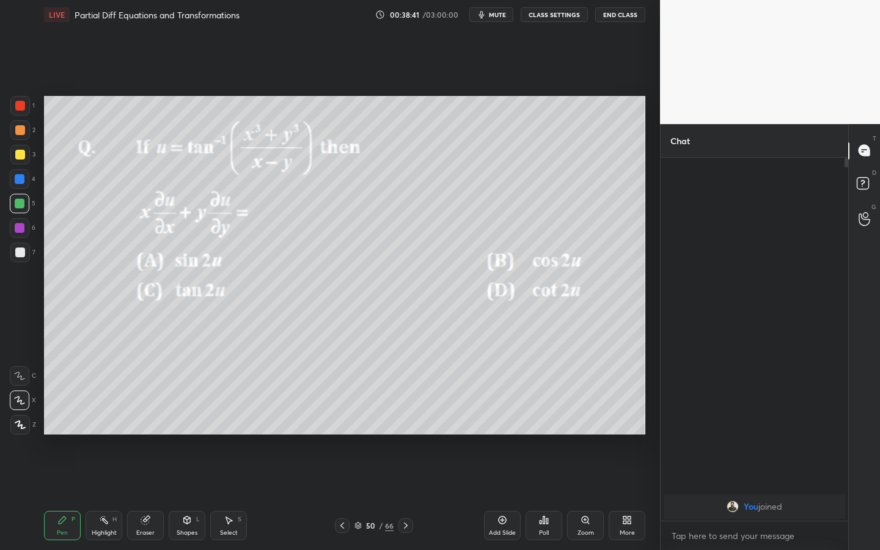
click at [141, 429] on div "Eraser" at bounding box center [145, 525] width 37 height 29
click at [53, 429] on div "Pen P" at bounding box center [62, 525] width 37 height 29
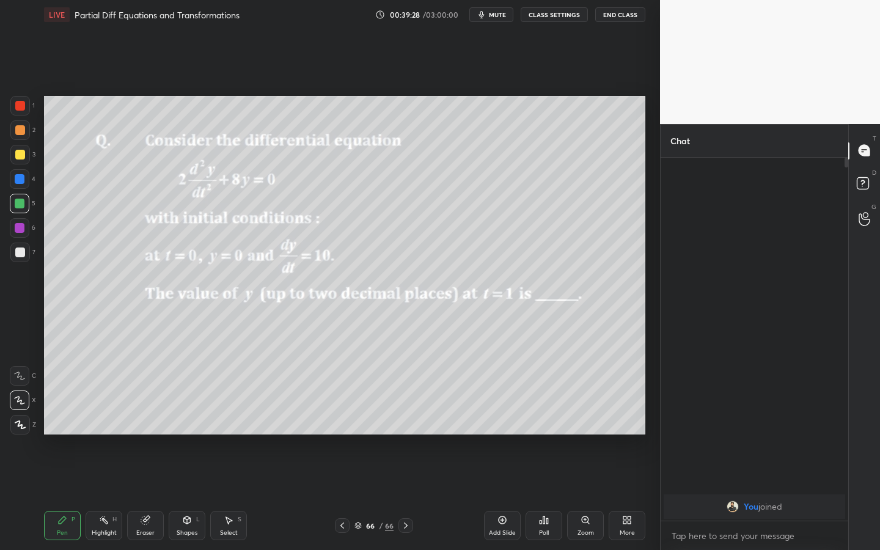
click at [508, 429] on div "Add Slide" at bounding box center [502, 525] width 37 height 29
click at [19, 157] on div at bounding box center [20, 155] width 10 height 10
click at [178, 429] on div "Shapes L" at bounding box center [187, 525] width 37 height 29
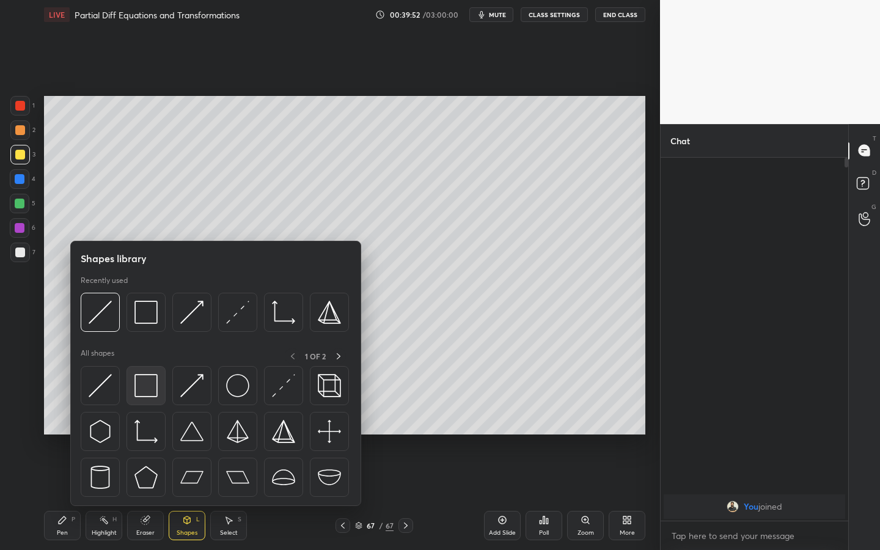
click at [150, 393] on img at bounding box center [145, 385] width 23 height 23
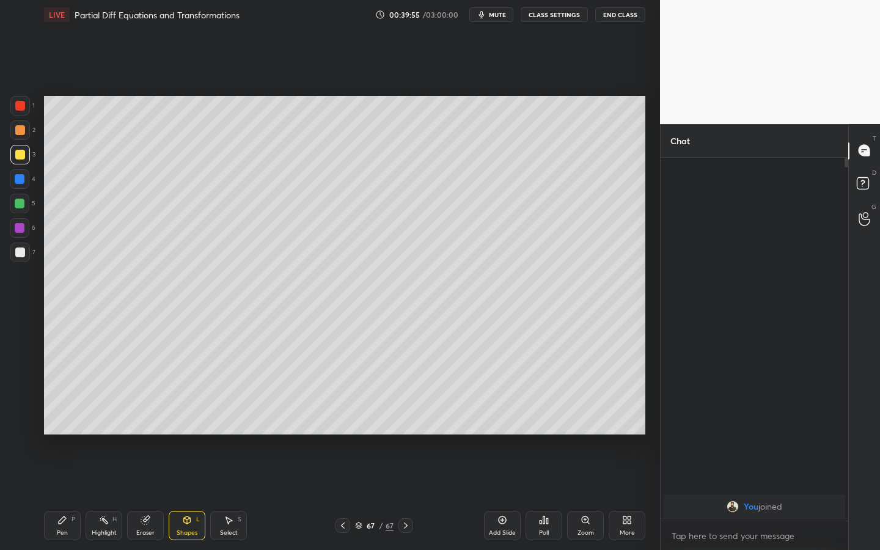
drag, startPoint x: 64, startPoint y: 517, endPoint x: 63, endPoint y: 462, distance: 55.0
click at [66, 429] on icon at bounding box center [62, 520] width 10 height 10
click at [19, 225] on div at bounding box center [20, 228] width 10 height 10
click at [24, 174] on div at bounding box center [20, 179] width 20 height 20
click at [543, 429] on icon at bounding box center [544, 519] width 2 height 7
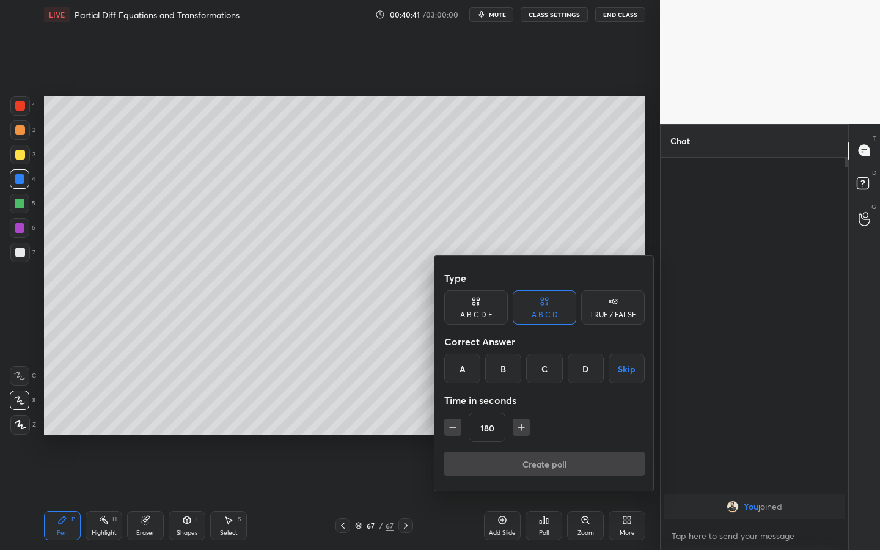
click at [636, 375] on button "Skip" at bounding box center [627, 368] width 36 height 29
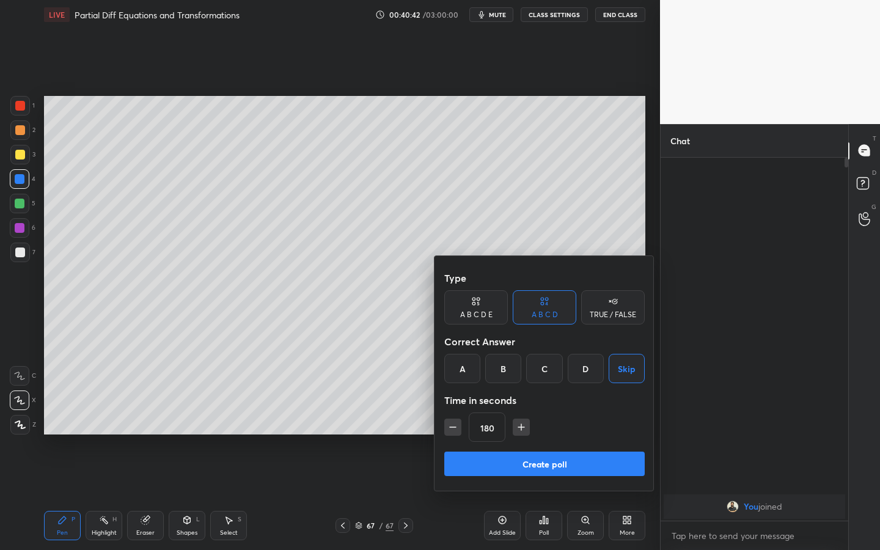
drag, startPoint x: 575, startPoint y: 457, endPoint x: 597, endPoint y: 378, distance: 81.4
click at [575, 429] on button "Create poll" at bounding box center [544, 464] width 200 height 24
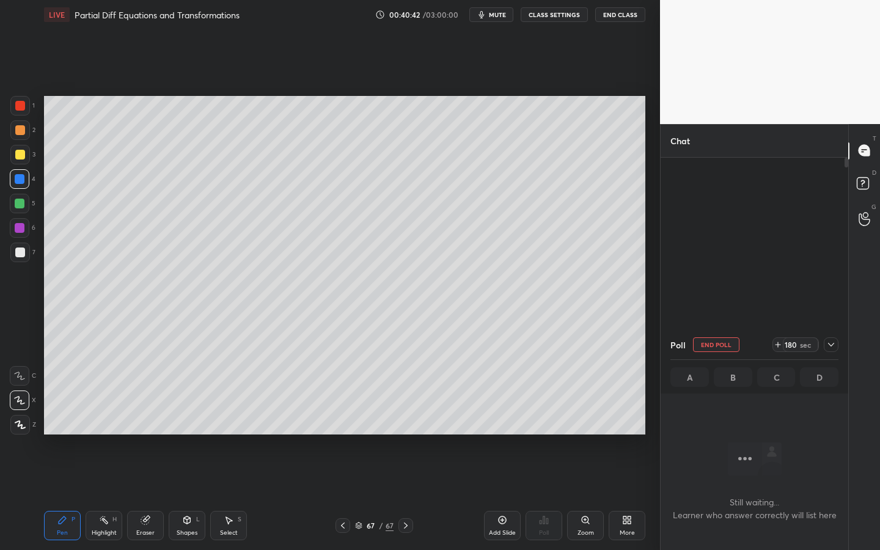
scroll to position [325, 184]
click at [498, 13] on button "mute" at bounding box center [491, 14] width 44 height 15
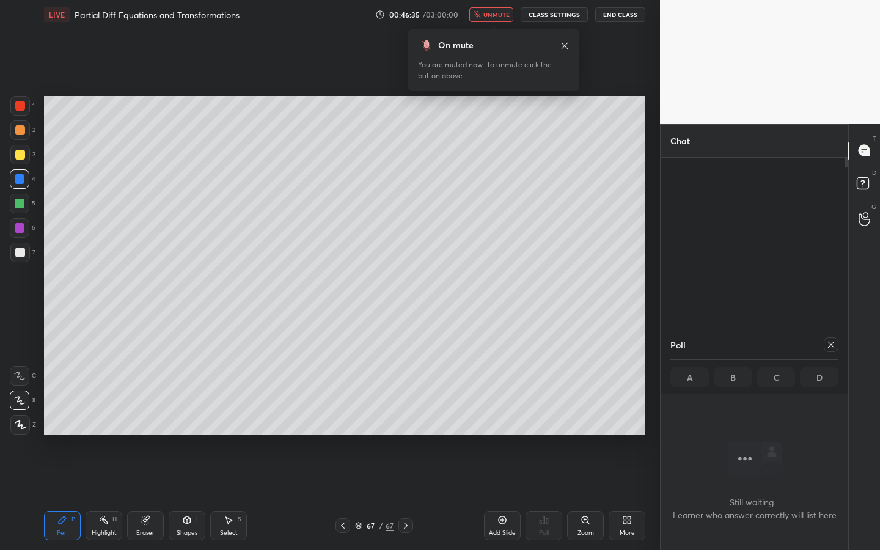
drag, startPoint x: 0, startPoint y: 378, endPoint x: 25, endPoint y: 285, distance: 96.2
click at [0, 293] on div "1 2 3 4 5 6 7 C X Z C X Z E E Erase all H H" at bounding box center [19, 265] width 39 height 339
click at [498, 15] on span "unmute" at bounding box center [496, 14] width 26 height 9
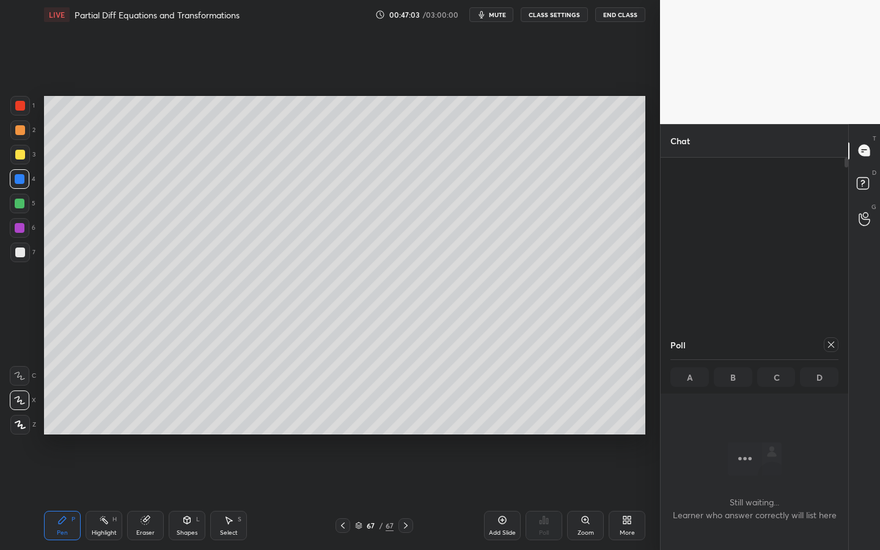
drag, startPoint x: 829, startPoint y: 350, endPoint x: 836, endPoint y: 348, distance: 6.6
click at [786, 350] on div at bounding box center [831, 344] width 15 height 15
type textarea "x"
click at [185, 429] on div "Shapes L" at bounding box center [187, 525] width 37 height 29
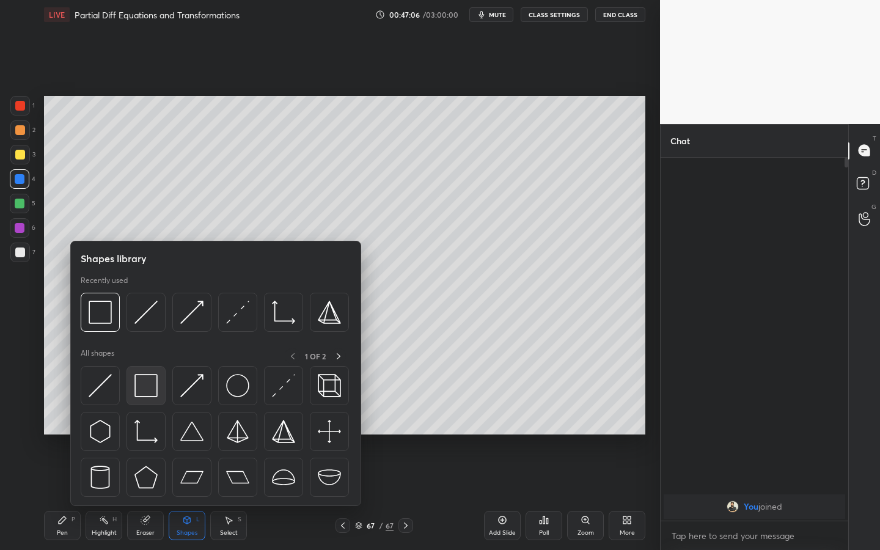
click at [146, 381] on img at bounding box center [145, 385] width 23 height 23
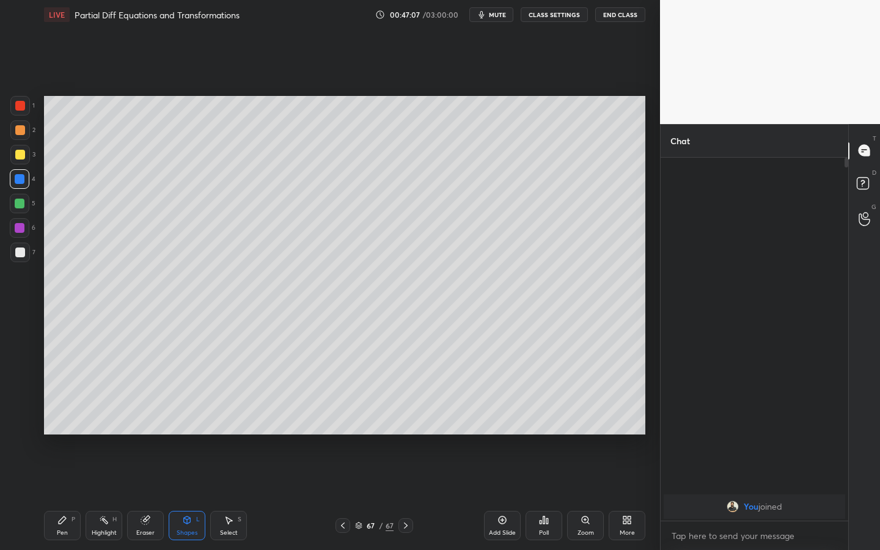
drag, startPoint x: 24, startPoint y: 201, endPoint x: 36, endPoint y: 197, distance: 12.2
click at [24, 201] on div at bounding box center [20, 204] width 20 height 20
click at [72, 429] on div "Pen P" at bounding box center [62, 525] width 37 height 29
drag, startPoint x: 30, startPoint y: 252, endPoint x: 39, endPoint y: 251, distance: 9.2
click at [31, 254] on div "7" at bounding box center [22, 253] width 25 height 20
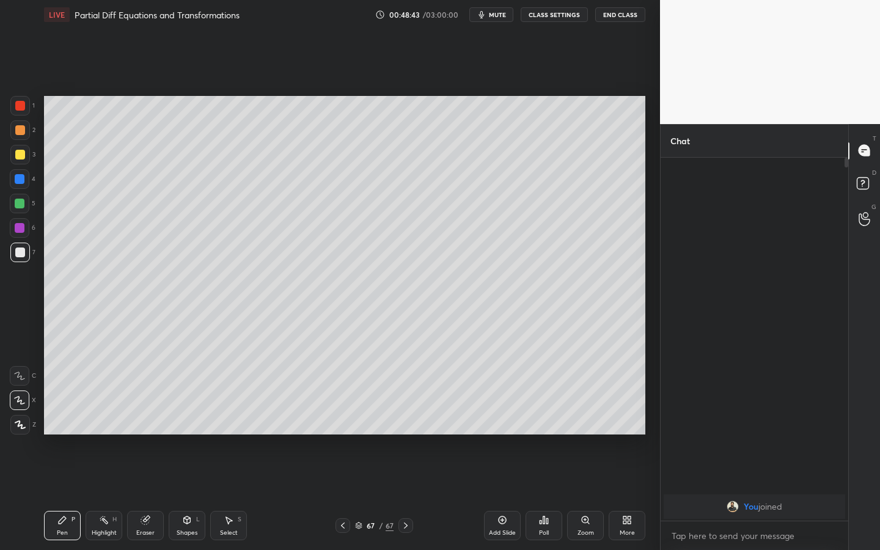
click at [181, 429] on div "Shapes L" at bounding box center [187, 525] width 37 height 29
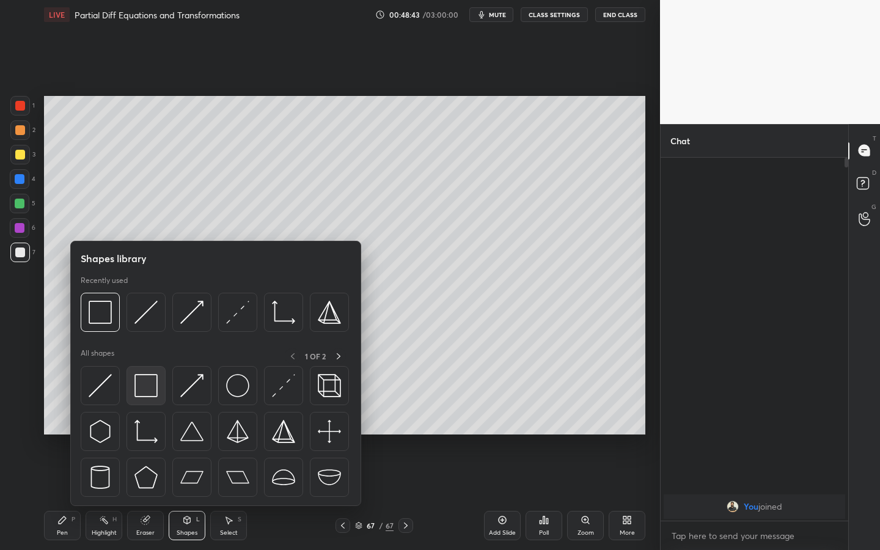
click at [163, 386] on div at bounding box center [146, 385] width 39 height 39
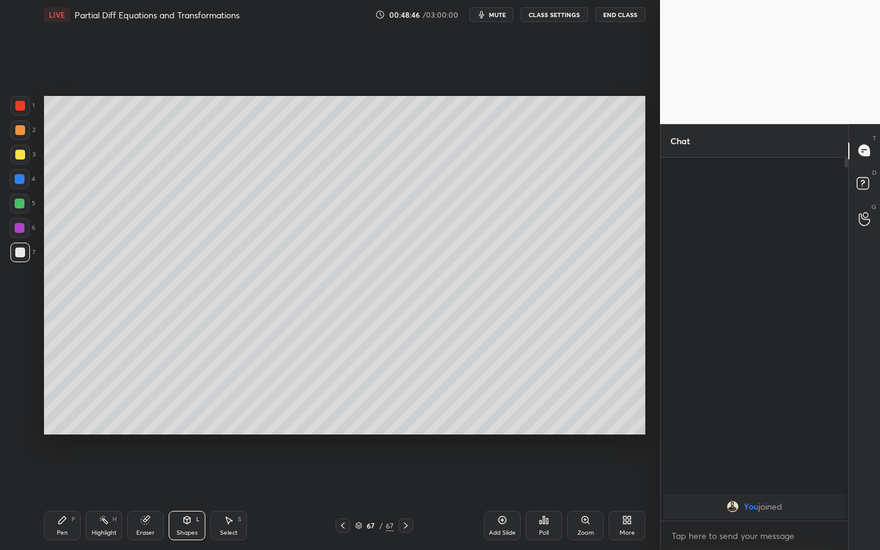
click at [64, 429] on icon at bounding box center [62, 520] width 10 height 10
click at [178, 429] on div "Shapes L" at bounding box center [187, 525] width 37 height 29
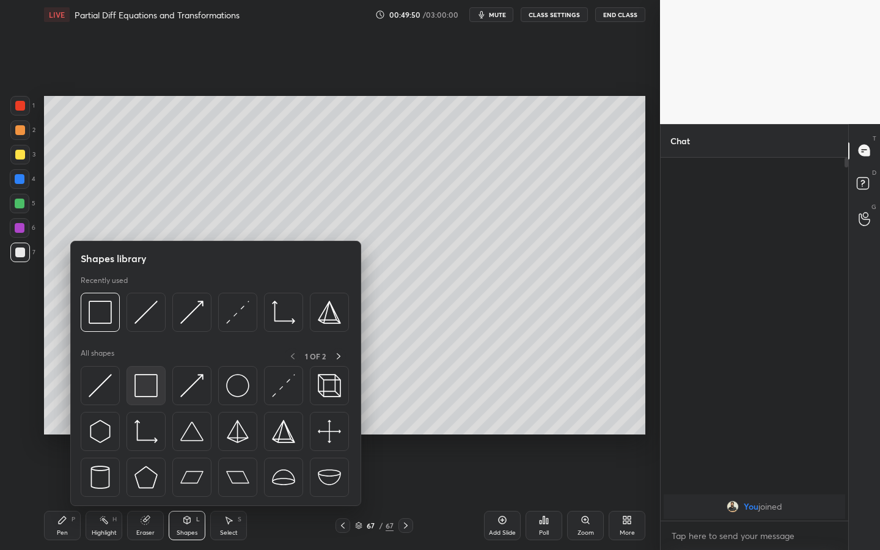
click at [144, 380] on img at bounding box center [145, 385] width 23 height 23
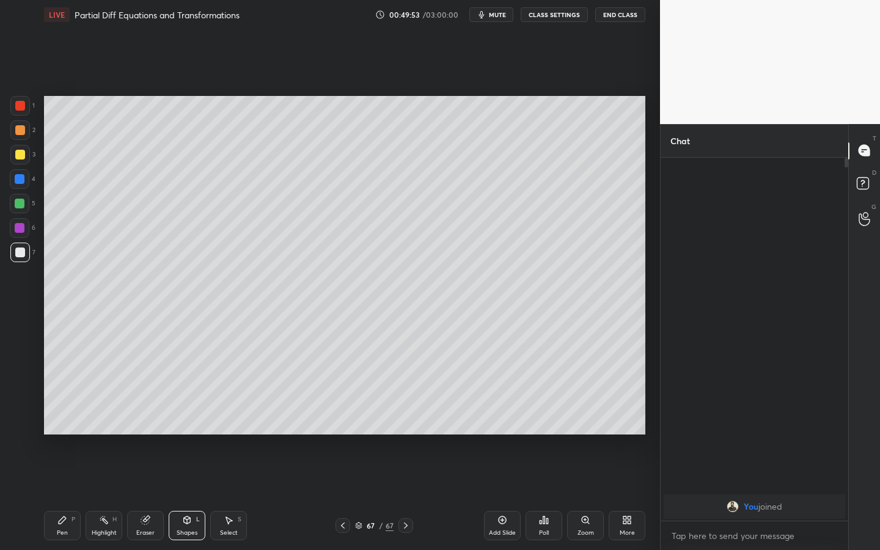
click at [51, 429] on div "Pen P" at bounding box center [62, 525] width 37 height 29
click at [510, 429] on div "Add Slide" at bounding box center [502, 525] width 37 height 29
click at [24, 128] on div at bounding box center [20, 130] width 10 height 10
click at [196, 429] on div "Shapes L" at bounding box center [187, 525] width 37 height 29
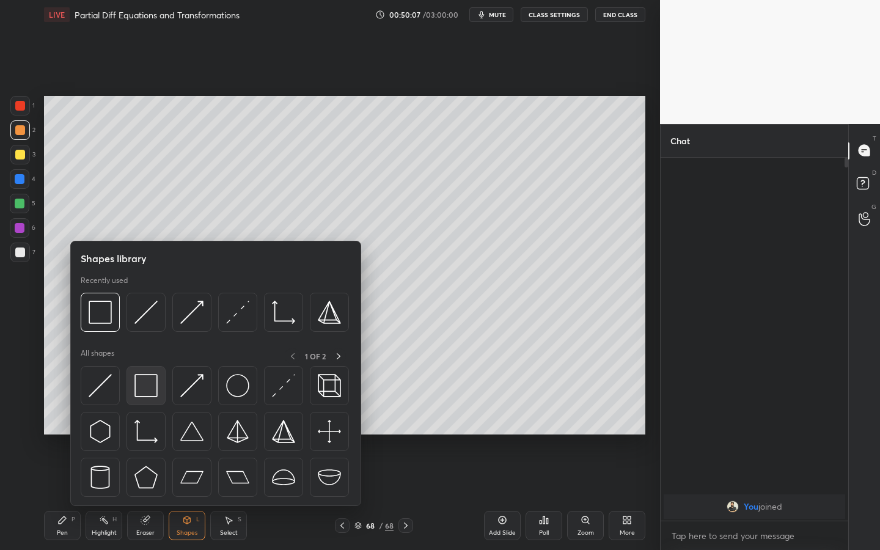
click at [148, 372] on div at bounding box center [146, 385] width 39 height 39
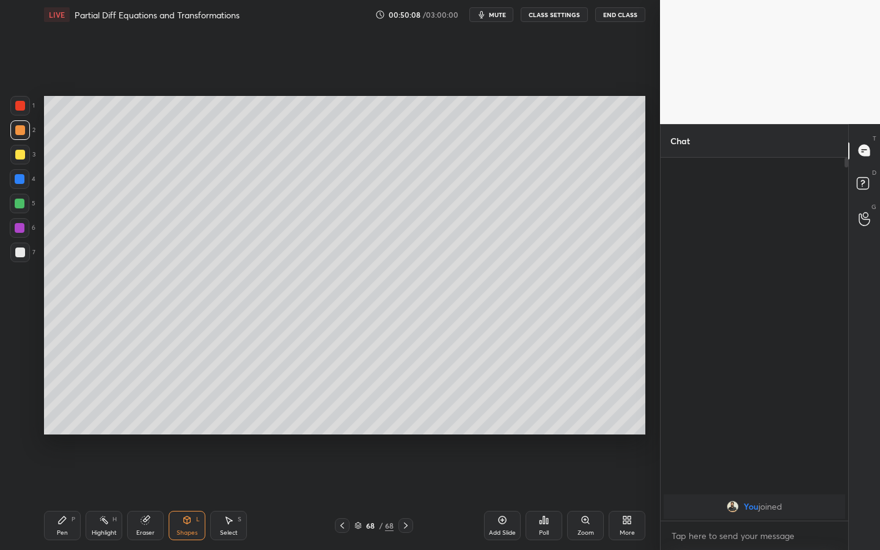
click at [24, 256] on div at bounding box center [20, 253] width 20 height 20
drag, startPoint x: 70, startPoint y: 518, endPoint x: 59, endPoint y: 496, distance: 24.3
click at [59, 429] on div "Pen P" at bounding box center [62, 525] width 37 height 29
click at [24, 131] on div at bounding box center [20, 130] width 20 height 20
click at [196, 429] on div "Shapes L" at bounding box center [187, 525] width 37 height 29
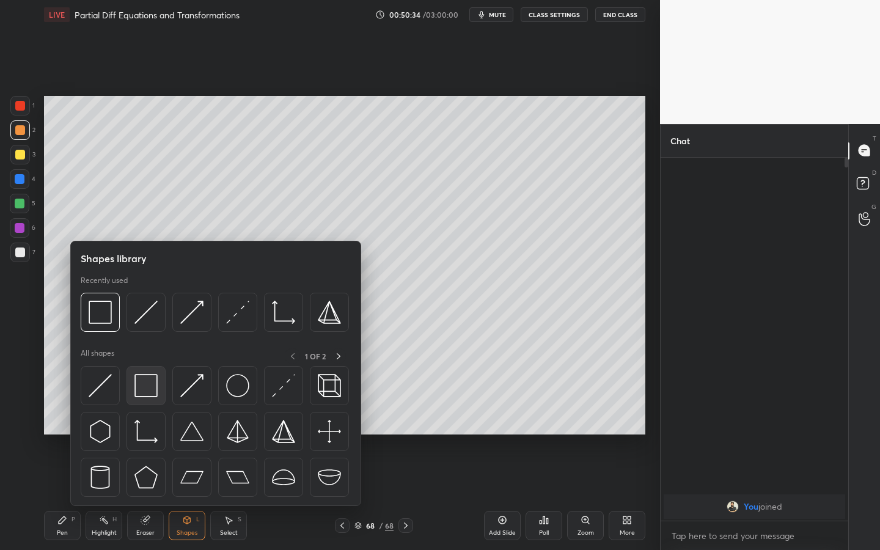
click at [134, 388] on img at bounding box center [145, 385] width 23 height 23
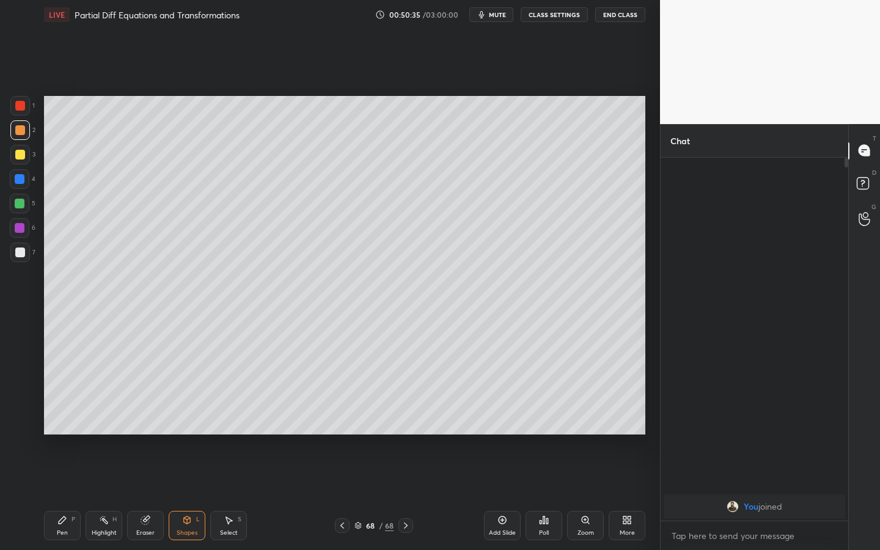
click at [31, 257] on div "7" at bounding box center [22, 253] width 25 height 20
drag, startPoint x: 60, startPoint y: 518, endPoint x: 89, endPoint y: 492, distance: 39.0
click at [59, 429] on div "Pen P" at bounding box center [62, 525] width 37 height 29
drag, startPoint x: 15, startPoint y: 183, endPoint x: 23, endPoint y: 177, distance: 9.5
click at [15, 183] on div at bounding box center [20, 179] width 10 height 10
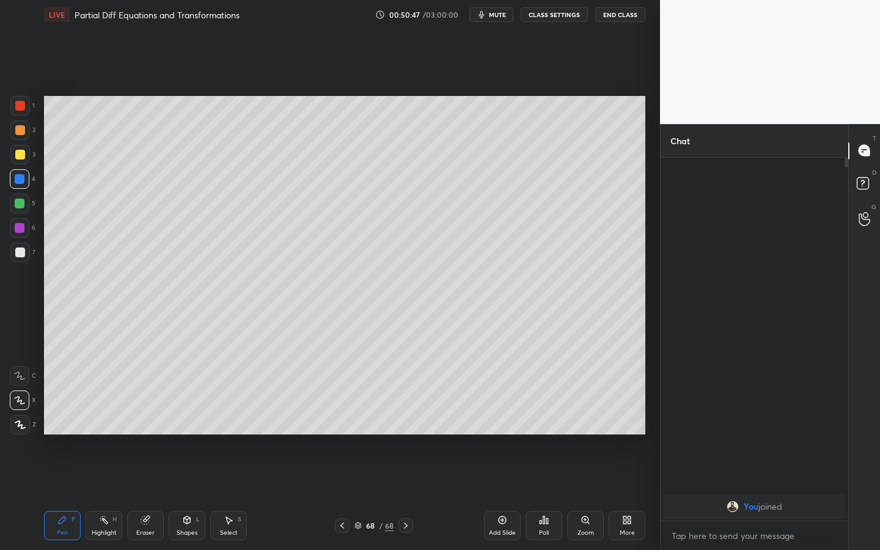
click at [21, 155] on div at bounding box center [20, 155] width 10 height 10
click at [24, 136] on div at bounding box center [20, 130] width 20 height 20
drag, startPoint x: 21, startPoint y: 183, endPoint x: 27, endPoint y: 182, distance: 6.2
click at [21, 183] on div at bounding box center [20, 179] width 10 height 10
drag, startPoint x: 180, startPoint y: 526, endPoint x: 172, endPoint y: 520, distance: 10.0
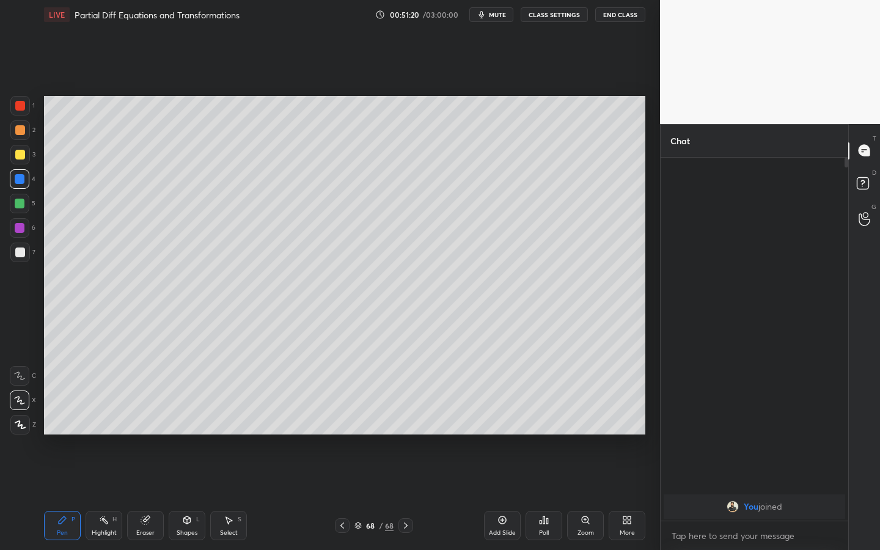
click at [177, 429] on div "Shapes L" at bounding box center [187, 525] width 37 height 29
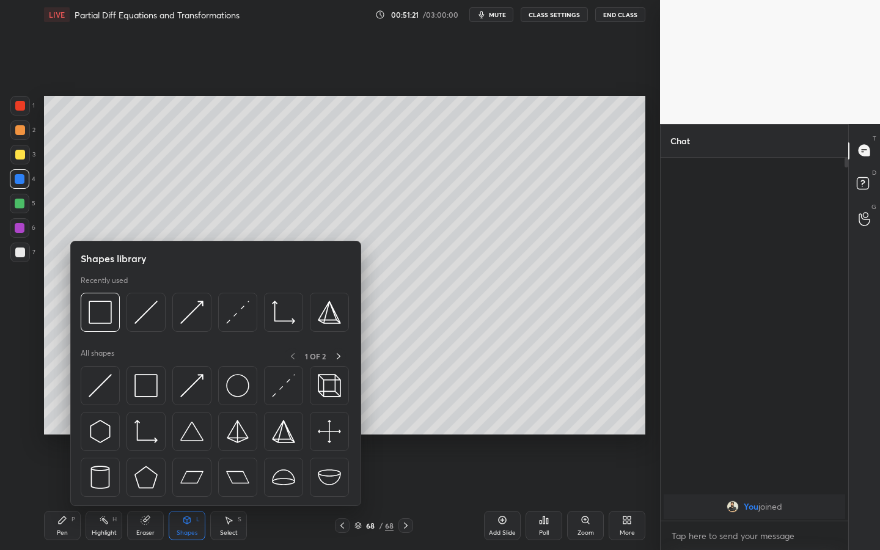
click at [157, 365] on div "All shapes 1 OF 2" at bounding box center [216, 425] width 270 height 155
click at [155, 375] on img at bounding box center [145, 385] width 23 height 23
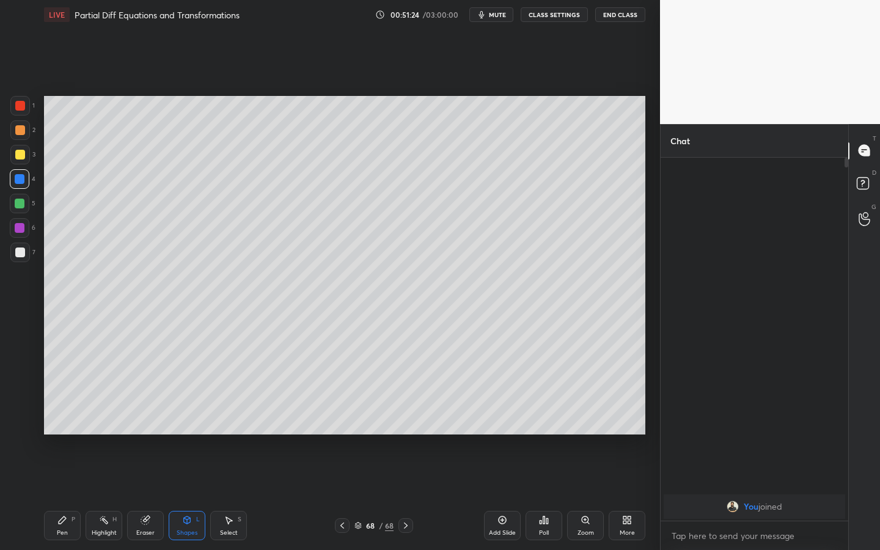
click at [67, 429] on icon at bounding box center [62, 520] width 10 height 10
click at [184, 429] on div "Shapes L" at bounding box center [187, 525] width 37 height 29
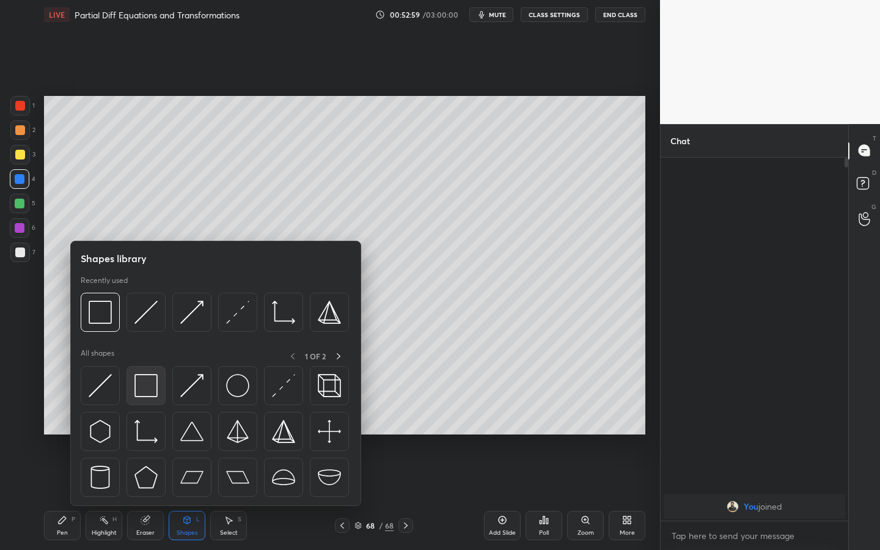
click at [153, 383] on img at bounding box center [145, 385] width 23 height 23
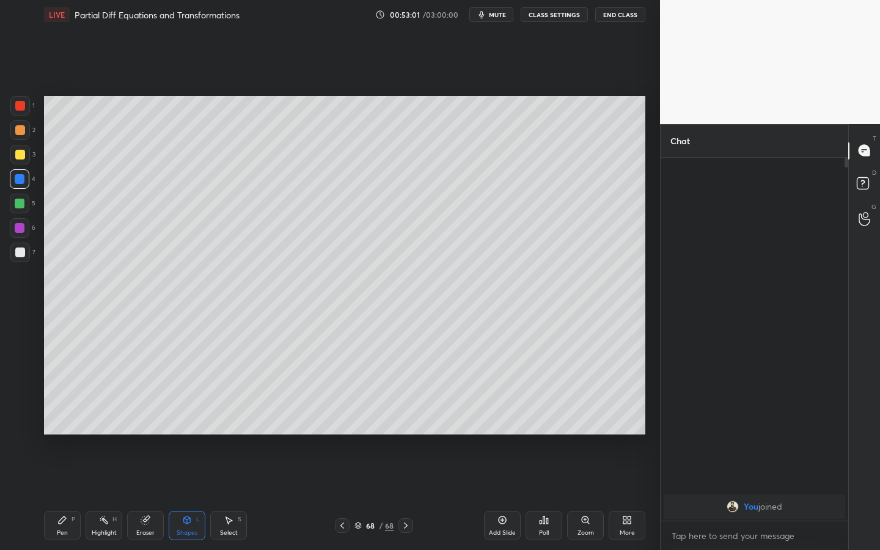
click at [57, 429] on icon at bounding box center [62, 520] width 10 height 10
click at [144, 429] on icon at bounding box center [145, 520] width 8 height 8
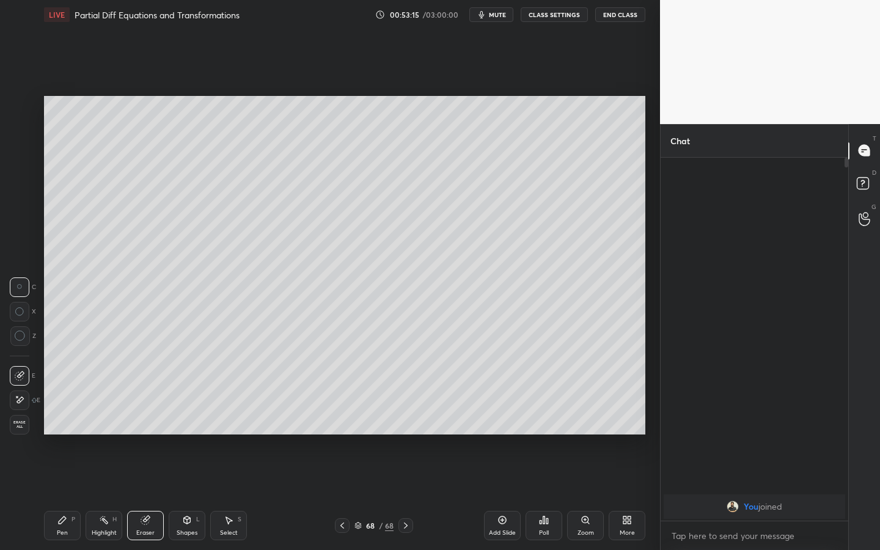
click at [59, 429] on div "Pen P" at bounding box center [62, 525] width 37 height 29
click at [24, 247] on div at bounding box center [20, 253] width 20 height 20
click at [18, 175] on div at bounding box center [20, 179] width 20 height 20
drag, startPoint x: 246, startPoint y: 510, endPoint x: 253, endPoint y: 504, distance: 9.5
click at [240, 429] on div "Pen P Highlight H Eraser Shapes L Select S 68 / 68 Add Slide Poll Zoom More" at bounding box center [344, 525] width 601 height 49
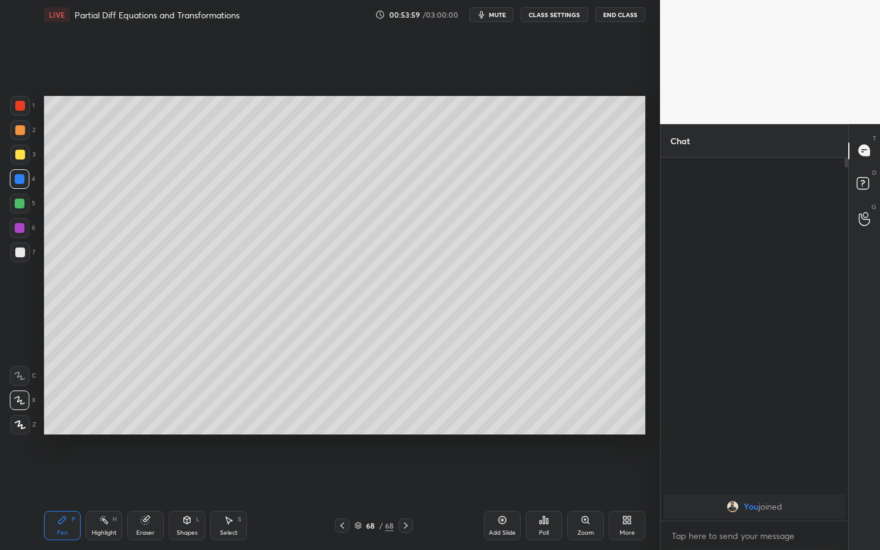
click at [236, 429] on div "Select S" at bounding box center [228, 525] width 37 height 29
click at [388, 352] on div "0 ° Undo Copy Duplicate Duplicate to new slide Delete" at bounding box center [344, 265] width 601 height 339
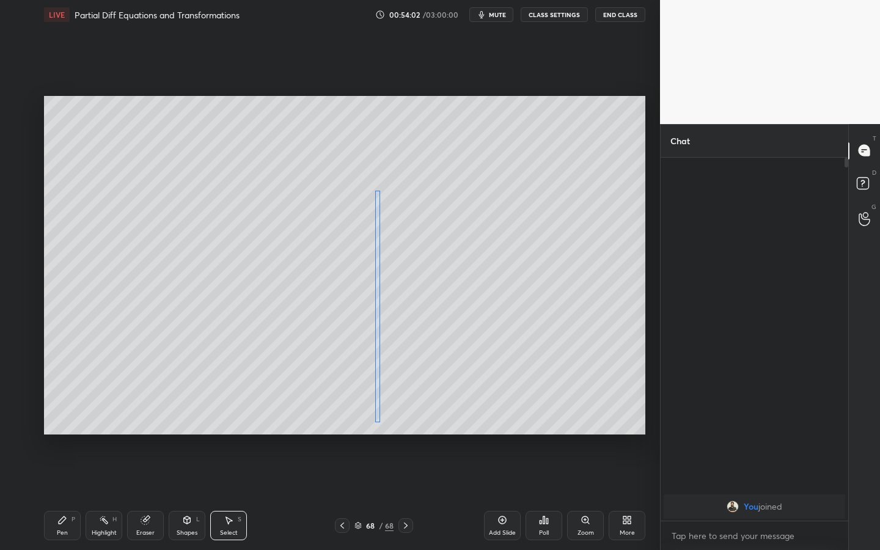
drag, startPoint x: 368, startPoint y: 344, endPoint x: 381, endPoint y: 353, distance: 16.6
click at [378, 342] on div "0 ° Undo Copy Duplicate Duplicate to new slide Delete" at bounding box center [344, 265] width 601 height 339
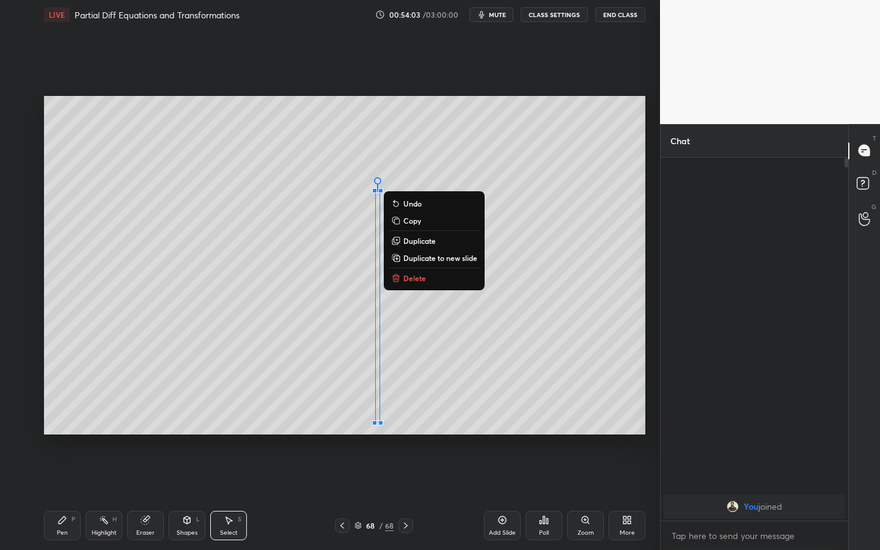
click at [68, 429] on div "Pen P" at bounding box center [62, 525] width 37 height 29
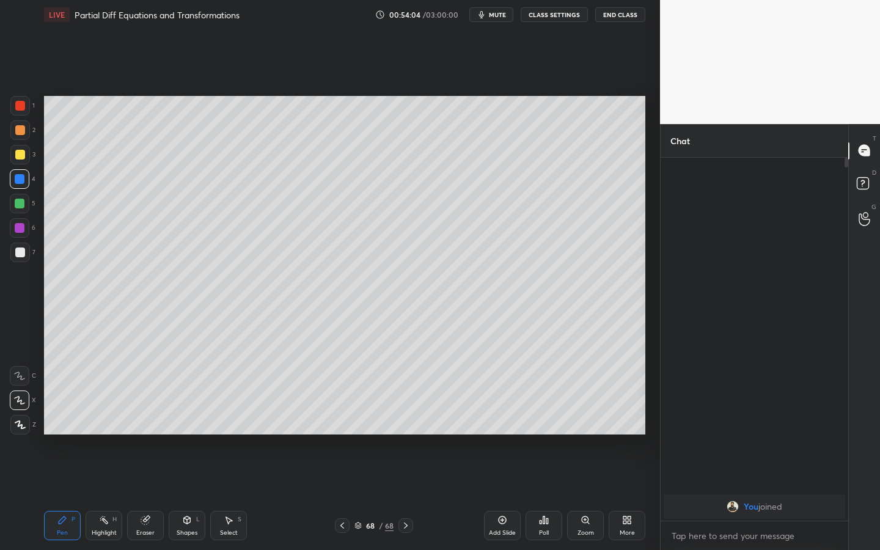
click at [20, 255] on div at bounding box center [20, 253] width 10 height 10
drag, startPoint x: 19, startPoint y: 180, endPoint x: 33, endPoint y: 176, distance: 14.7
click at [19, 182] on div at bounding box center [20, 179] width 10 height 10
click at [186, 429] on icon at bounding box center [187, 519] width 7 height 7
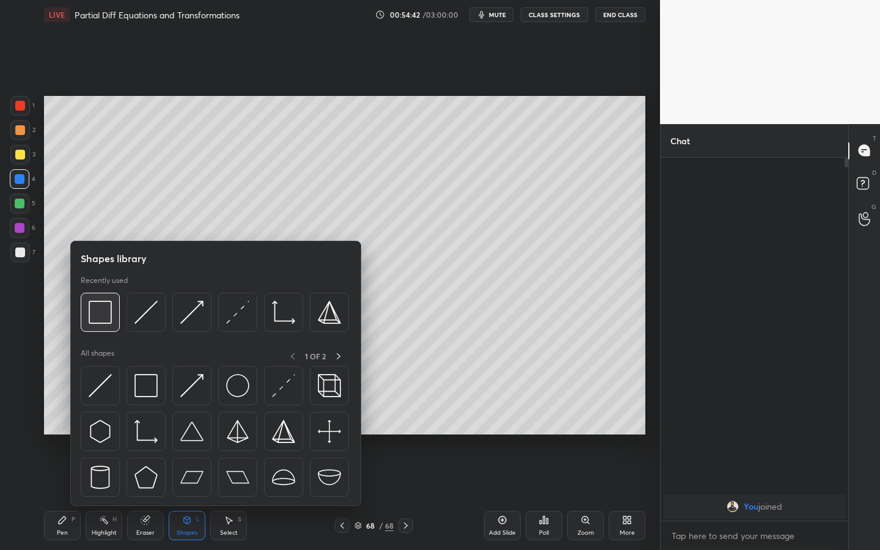
click at [111, 320] on img at bounding box center [100, 312] width 23 height 23
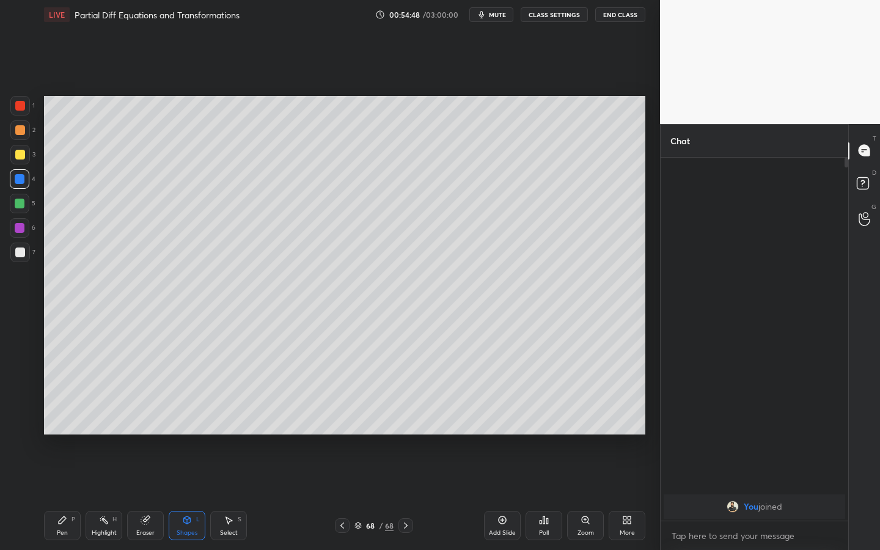
click at [67, 429] on div "Pen P" at bounding box center [62, 525] width 37 height 29
click at [501, 429] on icon at bounding box center [503, 520] width 10 height 10
click at [21, 154] on div at bounding box center [20, 155] width 10 height 10
click at [28, 207] on div at bounding box center [20, 204] width 20 height 20
click at [494, 429] on div "Add Slide" at bounding box center [502, 525] width 37 height 29
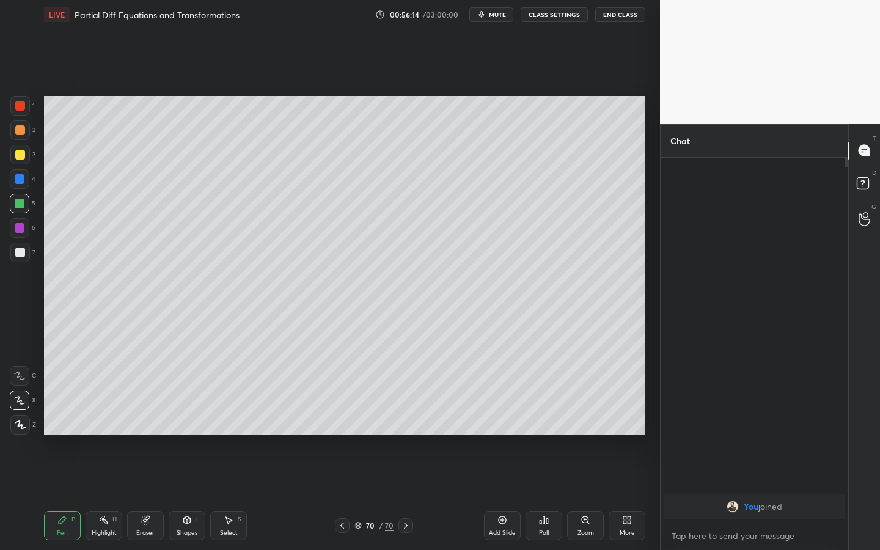
drag, startPoint x: 28, startPoint y: 152, endPoint x: 43, endPoint y: 134, distance: 23.4
click at [27, 153] on div at bounding box center [20, 155] width 20 height 20
click at [192, 429] on div "Shapes L" at bounding box center [187, 525] width 37 height 29
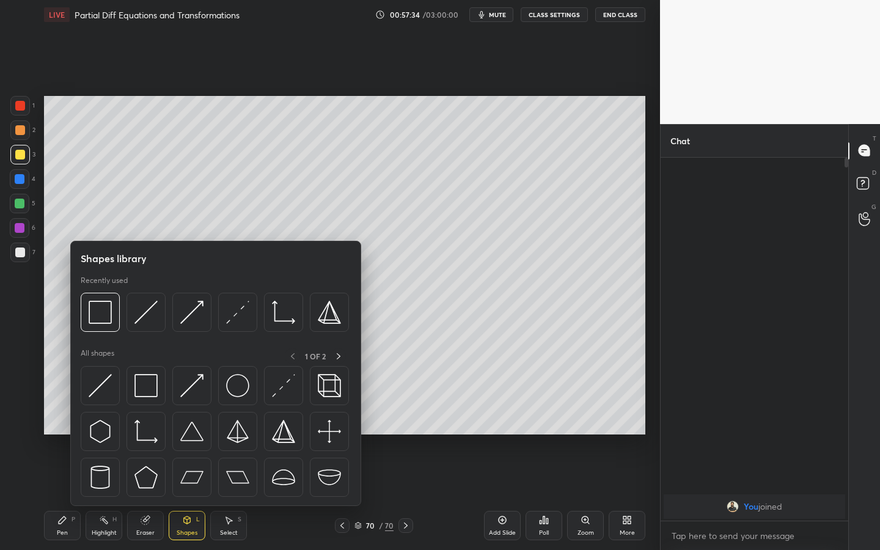
click at [154, 376] on img at bounding box center [145, 385] width 23 height 23
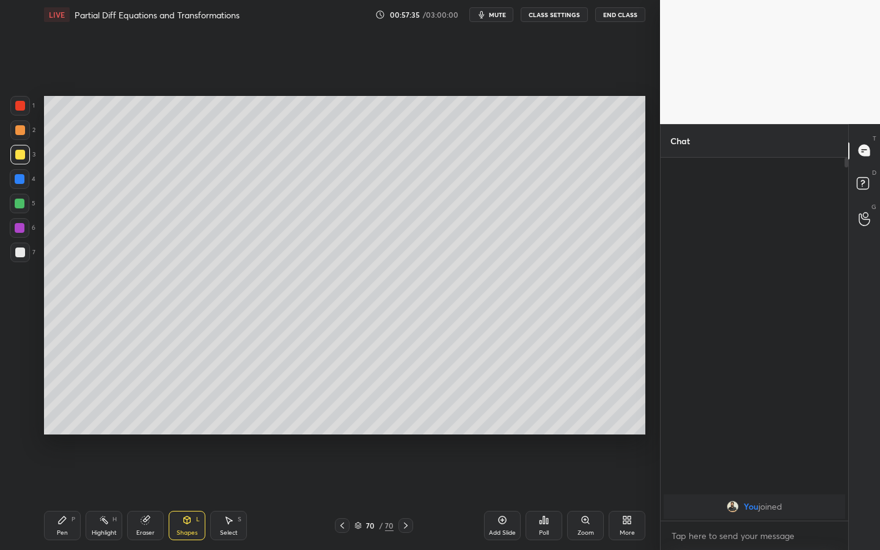
click at [23, 254] on div at bounding box center [20, 253] width 10 height 10
click at [62, 429] on div "Pen" at bounding box center [62, 533] width 11 height 6
click at [23, 107] on div at bounding box center [20, 106] width 10 height 10
drag, startPoint x: 15, startPoint y: 205, endPoint x: 24, endPoint y: 203, distance: 9.3
click at [15, 205] on div at bounding box center [20, 204] width 10 height 10
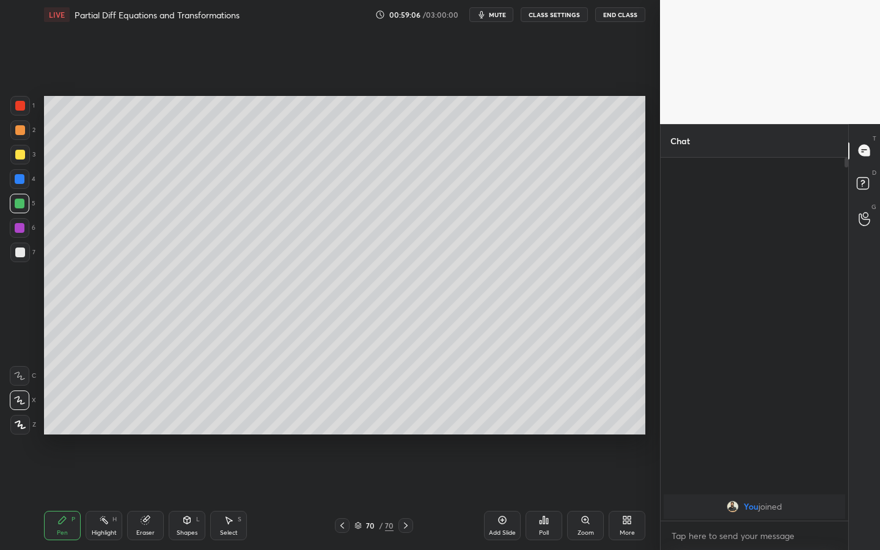
click at [184, 429] on div "Shapes L" at bounding box center [187, 525] width 37 height 29
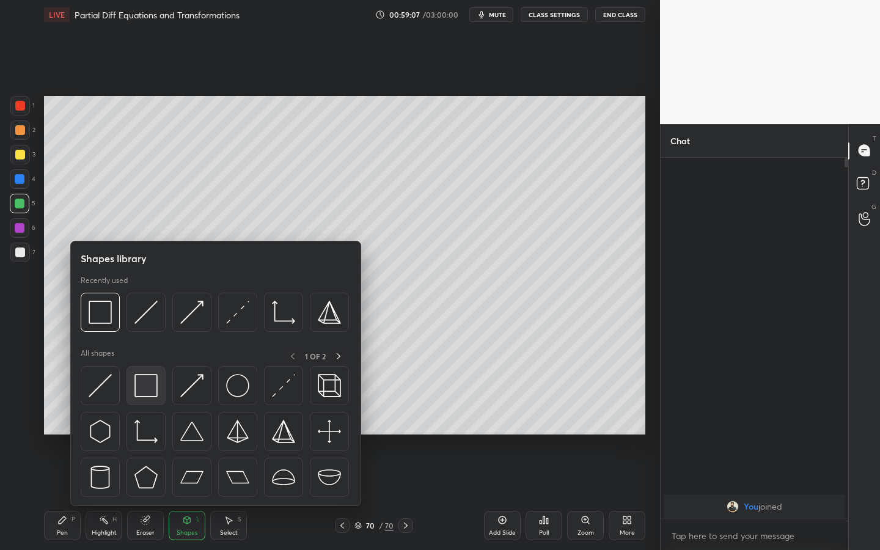
click at [156, 397] on div at bounding box center [146, 385] width 39 height 39
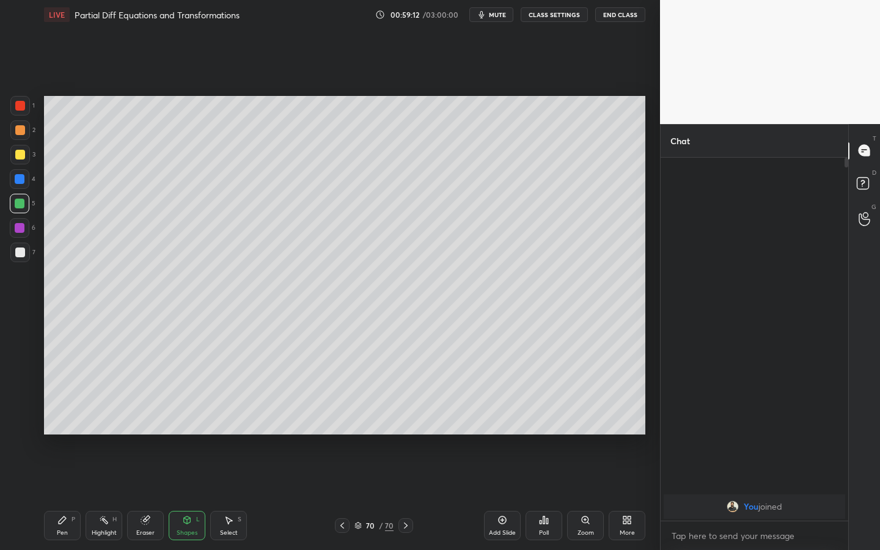
click at [69, 429] on div "Pen P" at bounding box center [62, 525] width 37 height 29
click at [21, 262] on div "7" at bounding box center [22, 255] width 25 height 24
click at [23, 208] on div at bounding box center [20, 204] width 10 height 10
click at [26, 253] on div at bounding box center [20, 253] width 20 height 20
click at [12, 202] on div at bounding box center [20, 204] width 20 height 20
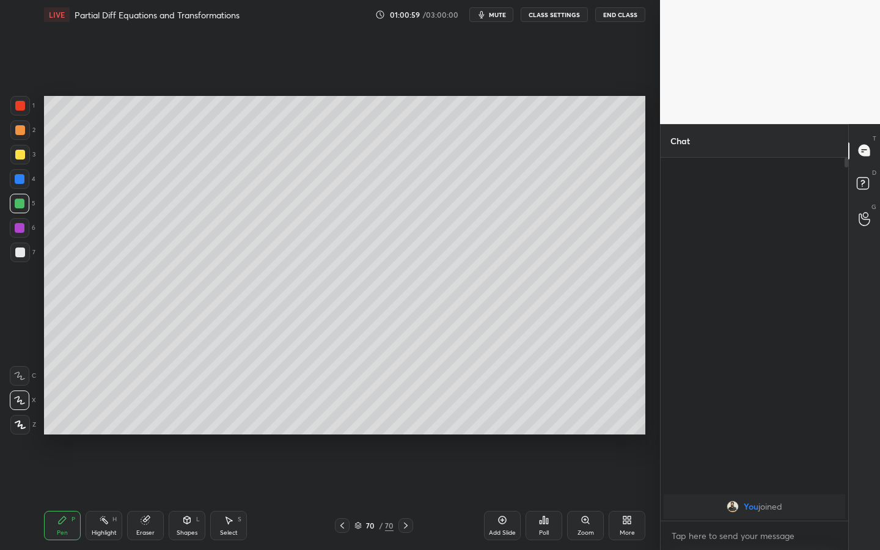
drag, startPoint x: 185, startPoint y: 529, endPoint x: 178, endPoint y: 529, distance: 6.8
click at [182, 429] on div "Shapes" at bounding box center [187, 533] width 21 height 6
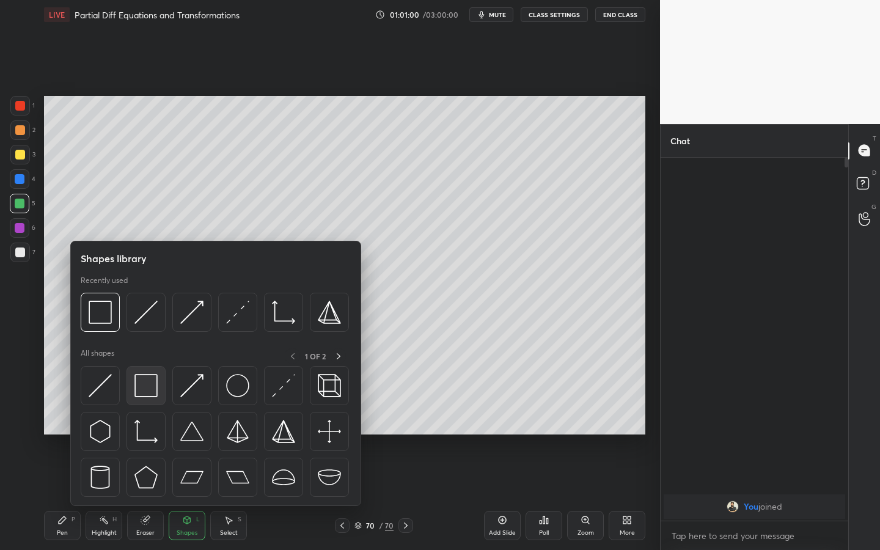
click at [153, 384] on img at bounding box center [145, 385] width 23 height 23
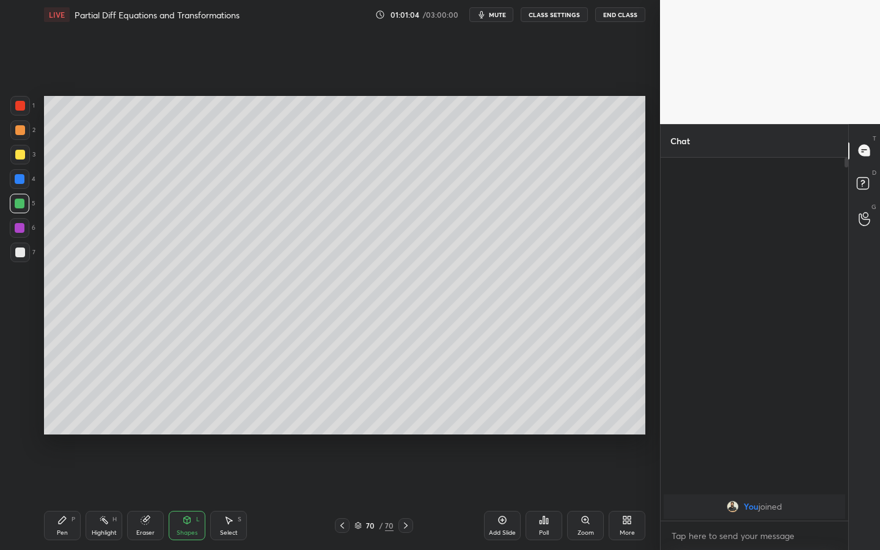
click at [51, 429] on div "Pen P" at bounding box center [62, 525] width 37 height 29
click at [24, 202] on div at bounding box center [20, 204] width 20 height 20
click at [13, 404] on div at bounding box center [20, 401] width 20 height 20
click at [19, 253] on div at bounding box center [20, 253] width 10 height 10
drag, startPoint x: 189, startPoint y: 524, endPoint x: 183, endPoint y: 510, distance: 15.0
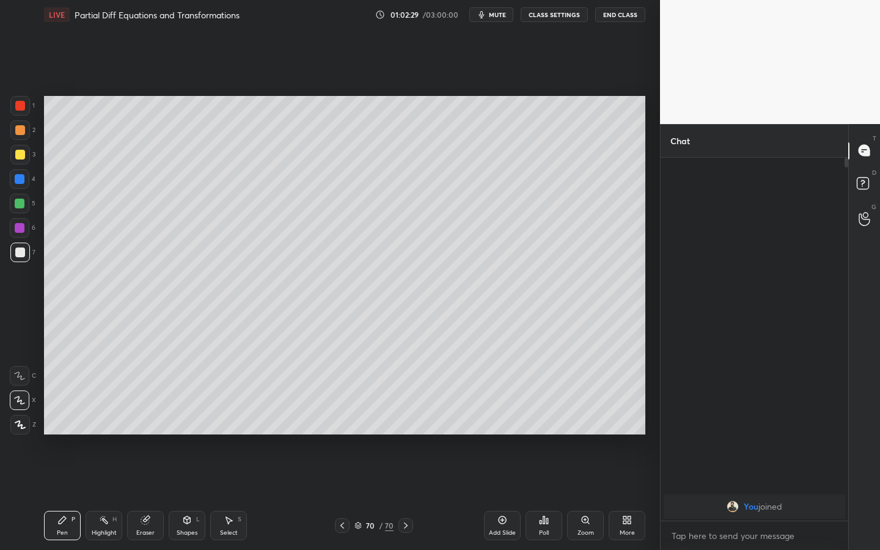
click at [189, 429] on icon at bounding box center [187, 520] width 10 height 10
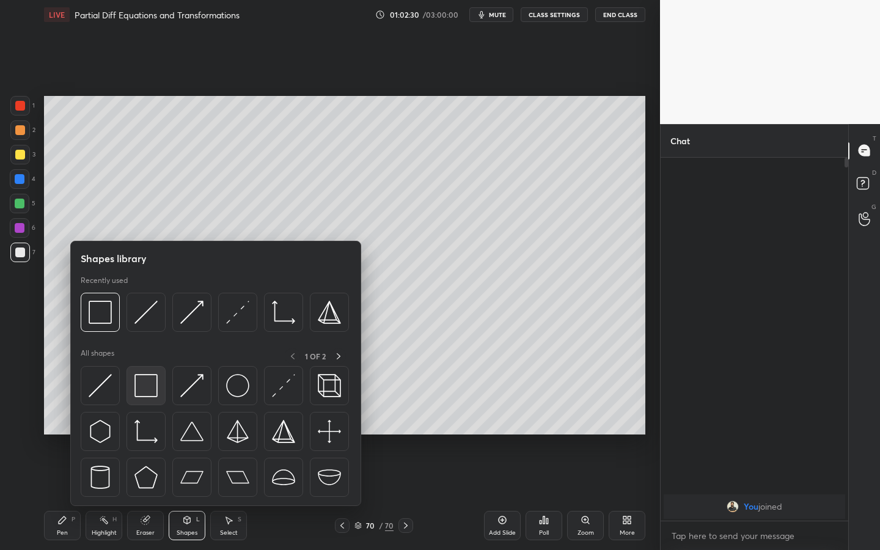
click at [147, 394] on img at bounding box center [145, 385] width 23 height 23
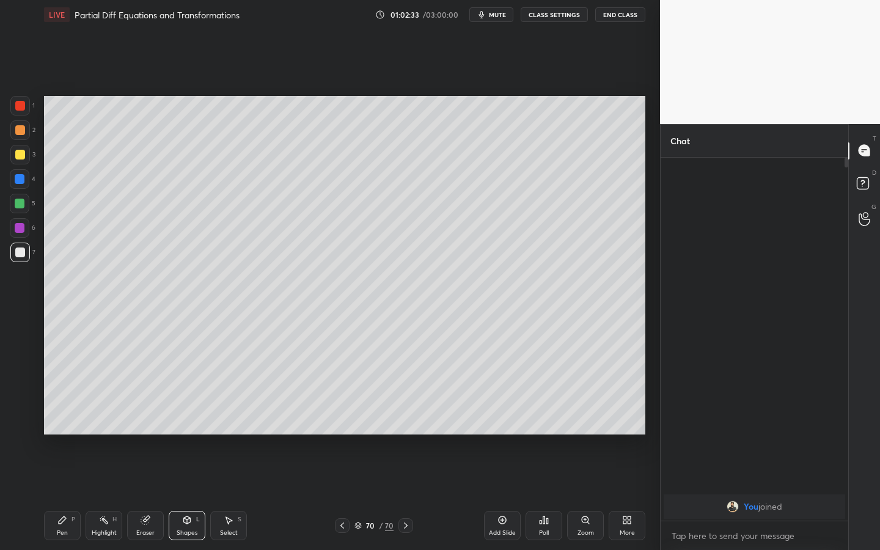
click at [64, 429] on div "Pen P" at bounding box center [62, 525] width 37 height 29
click at [182, 429] on icon at bounding box center [187, 520] width 10 height 10
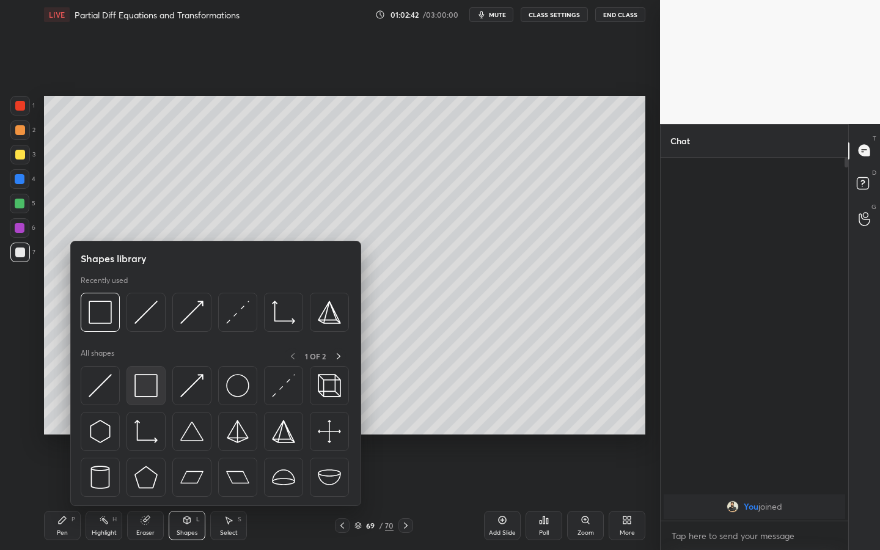
click at [144, 400] on div at bounding box center [146, 385] width 39 height 39
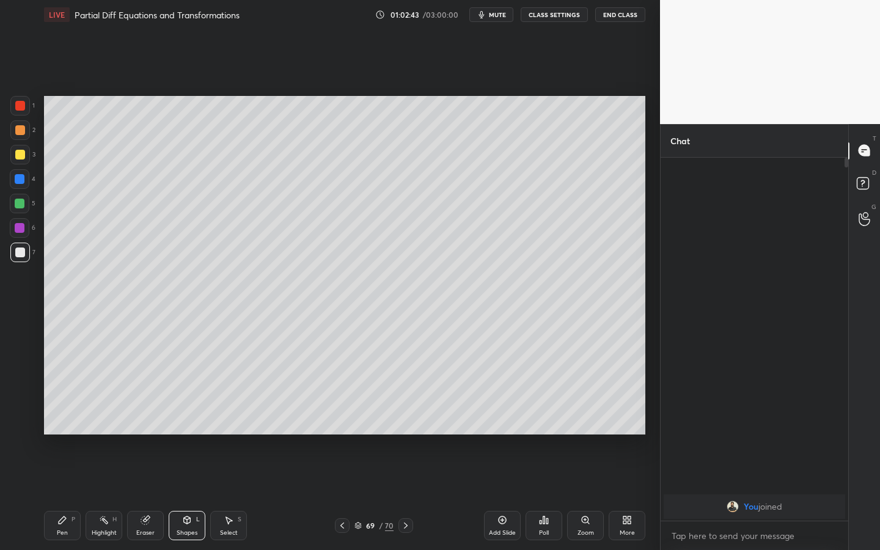
click at [28, 208] on div at bounding box center [20, 204] width 20 height 20
click at [57, 429] on icon at bounding box center [62, 520] width 10 height 10
click at [402, 429] on icon at bounding box center [406, 526] width 10 height 10
drag, startPoint x: 493, startPoint y: 525, endPoint x: 493, endPoint y: 518, distance: 6.7
click at [493, 429] on div "Add Slide" at bounding box center [502, 525] width 37 height 29
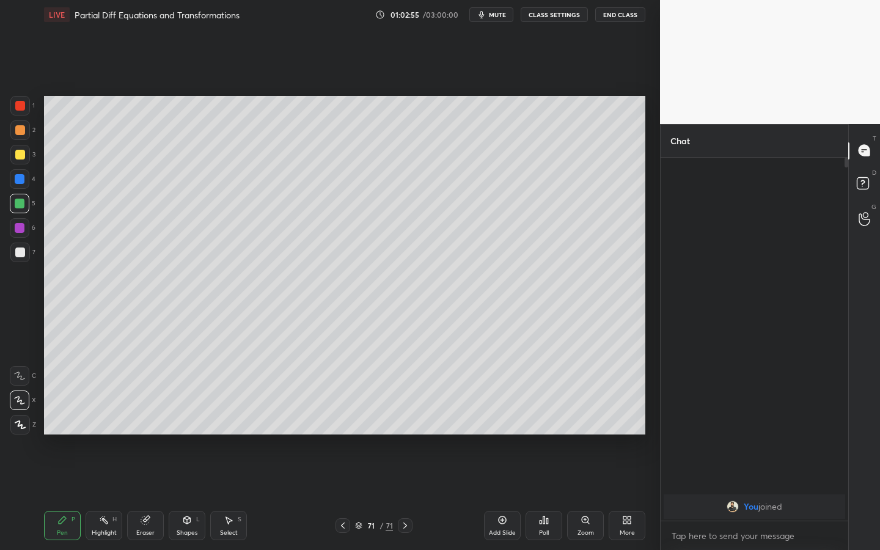
click at [28, 153] on div at bounding box center [20, 155] width 20 height 20
drag, startPoint x: 24, startPoint y: 128, endPoint x: 40, endPoint y: 123, distance: 17.4
click at [24, 128] on div at bounding box center [20, 130] width 10 height 10
click at [26, 152] on div at bounding box center [20, 155] width 20 height 20
click at [199, 429] on div "Shapes L" at bounding box center [187, 525] width 37 height 29
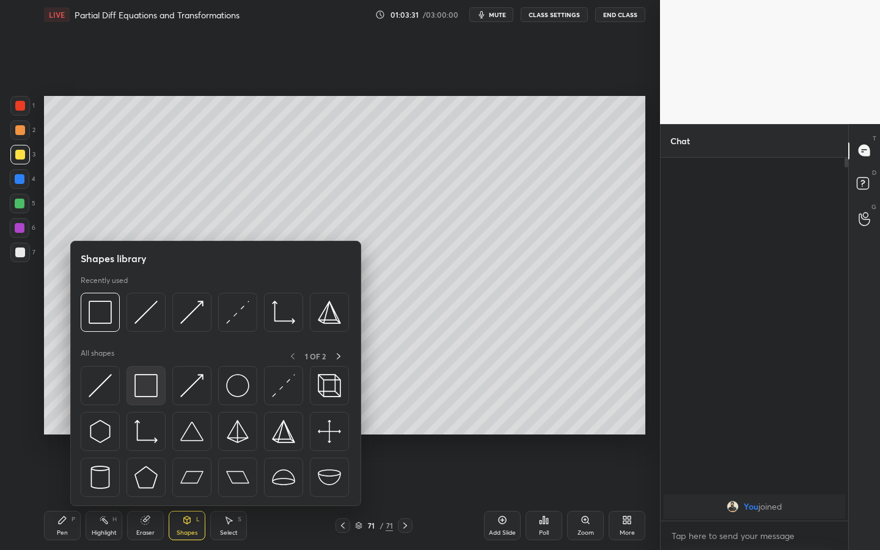
click at [149, 382] on img at bounding box center [145, 385] width 23 height 23
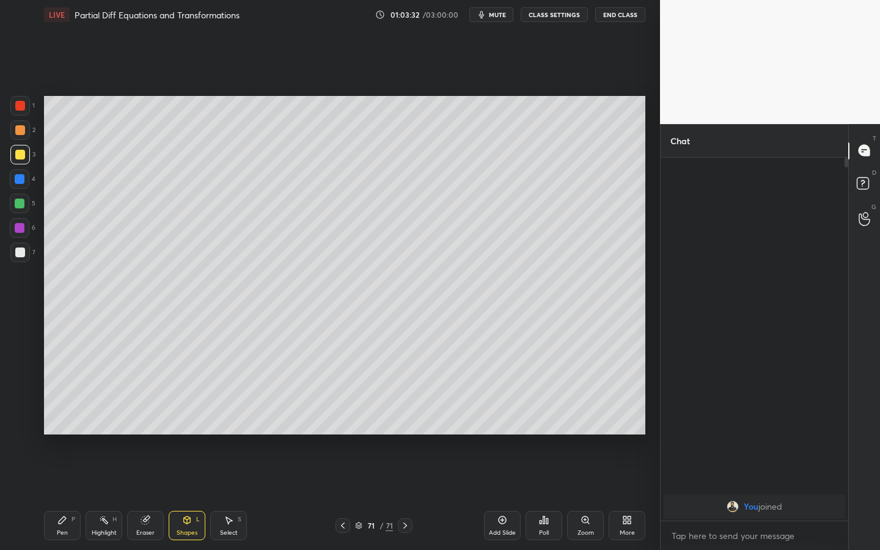
click at [22, 232] on div at bounding box center [20, 228] width 10 height 10
click at [63, 429] on icon at bounding box center [62, 520] width 10 height 10
click at [13, 254] on div at bounding box center [20, 253] width 20 height 20
click at [21, 233] on div at bounding box center [20, 228] width 20 height 20
drag, startPoint x: 15, startPoint y: 248, endPoint x: 34, endPoint y: 243, distance: 20.0
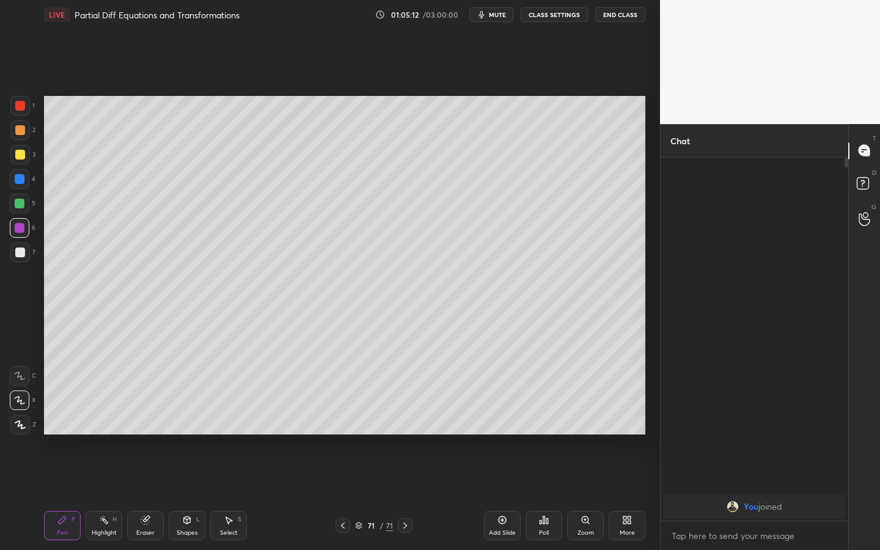
click at [17, 249] on div at bounding box center [20, 253] width 10 height 10
click at [144, 429] on div "Eraser" at bounding box center [145, 525] width 37 height 29
click at [62, 429] on icon at bounding box center [62, 519] width 7 height 7
click at [194, 429] on div "Shapes L" at bounding box center [187, 525] width 37 height 29
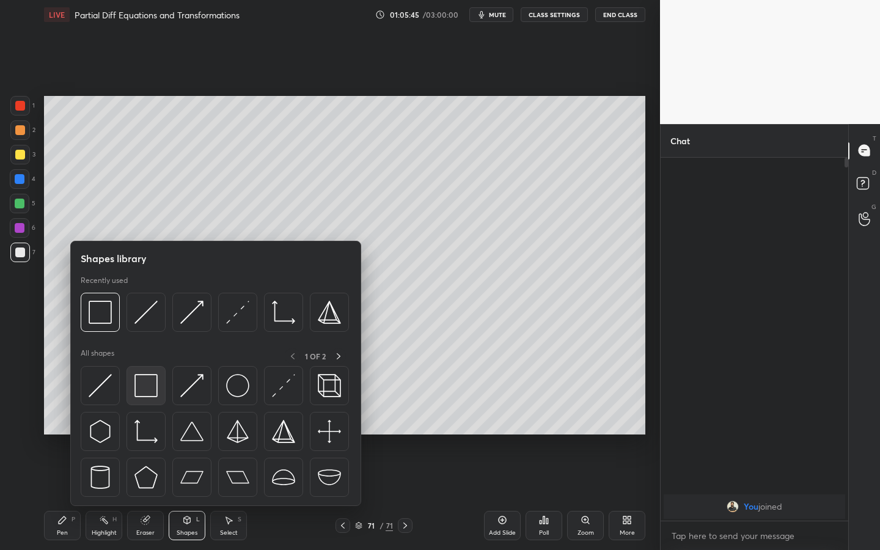
click at [127, 387] on div at bounding box center [146, 385] width 39 height 39
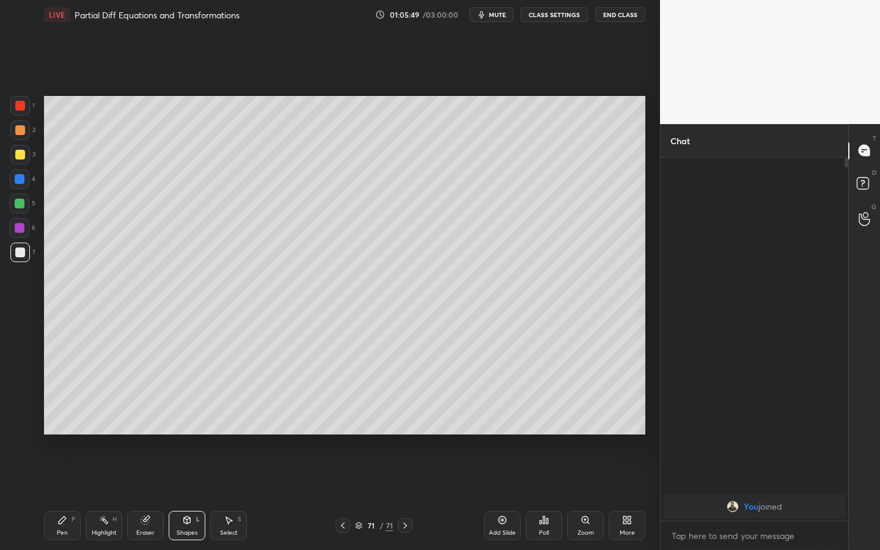
click at [65, 429] on div "Pen P" at bounding box center [62, 525] width 37 height 29
click at [24, 229] on div at bounding box center [20, 228] width 20 height 20
click at [24, 180] on div at bounding box center [20, 179] width 20 height 20
drag, startPoint x: 17, startPoint y: 252, endPoint x: 33, endPoint y: 250, distance: 16.7
click at [17, 252] on div at bounding box center [20, 253] width 10 height 10
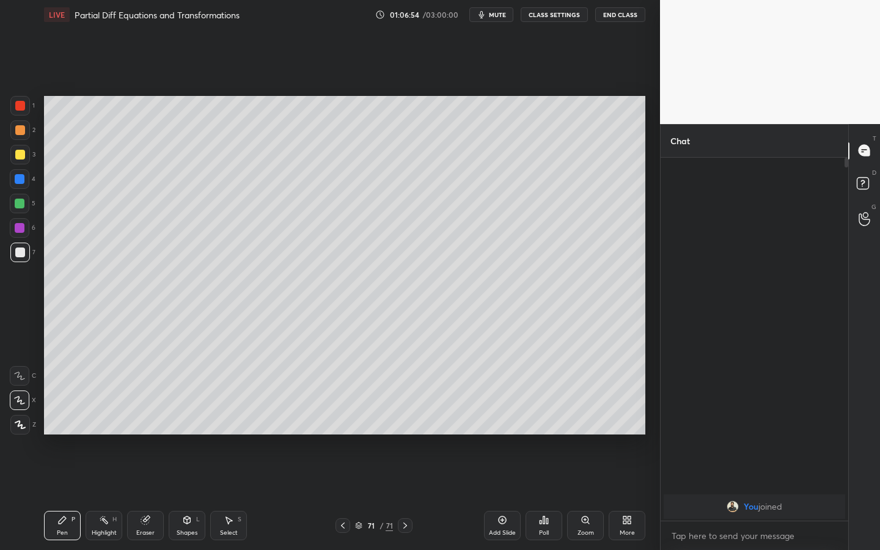
click at [23, 230] on div at bounding box center [20, 228] width 10 height 10
click at [28, 250] on div "7" at bounding box center [22, 253] width 25 height 20
click at [65, 429] on div "Pen P" at bounding box center [62, 525] width 37 height 29
click at [15, 391] on div at bounding box center [20, 401] width 20 height 20
click at [16, 397] on icon at bounding box center [20, 400] width 10 height 7
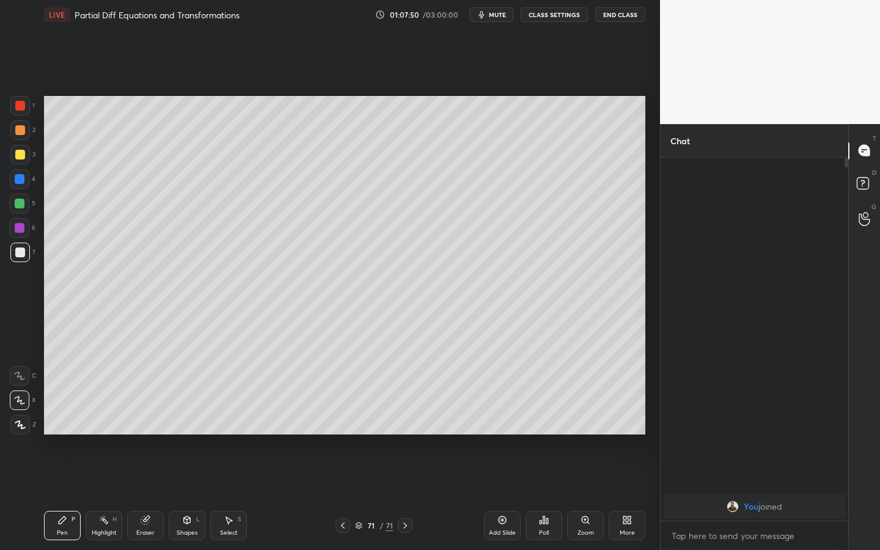
click at [23, 394] on div at bounding box center [20, 401] width 20 height 20
drag, startPoint x: 504, startPoint y: 524, endPoint x: 505, endPoint y: 517, distance: 7.4
click at [503, 429] on icon at bounding box center [503, 520] width 10 height 10
click at [24, 155] on div at bounding box center [20, 155] width 10 height 10
click at [26, 178] on div at bounding box center [20, 179] width 20 height 20
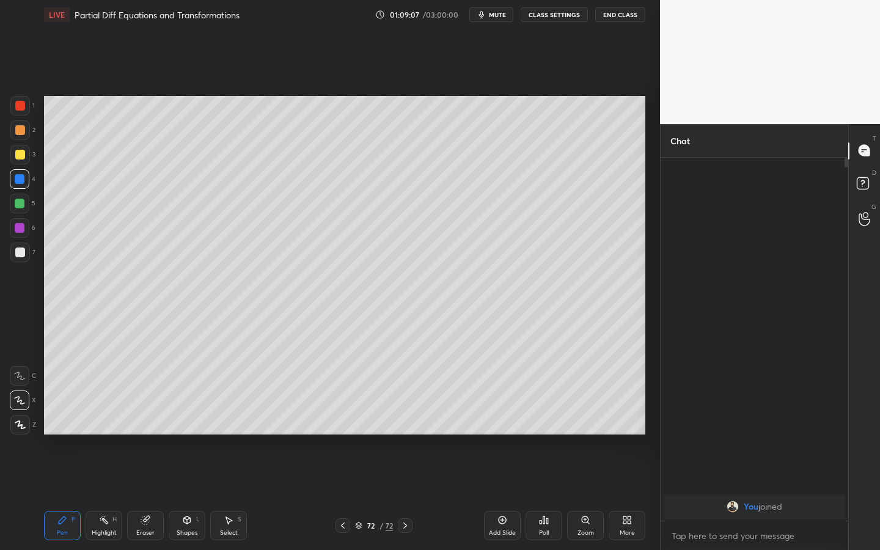
drag, startPoint x: 25, startPoint y: 245, endPoint x: 35, endPoint y: 246, distance: 10.5
click at [25, 245] on div at bounding box center [20, 253] width 20 height 20
click at [27, 204] on div at bounding box center [20, 204] width 20 height 20
drag, startPoint x: 32, startPoint y: 228, endPoint x: 43, endPoint y: 226, distance: 11.2
click at [32, 228] on div "6" at bounding box center [23, 228] width 26 height 20
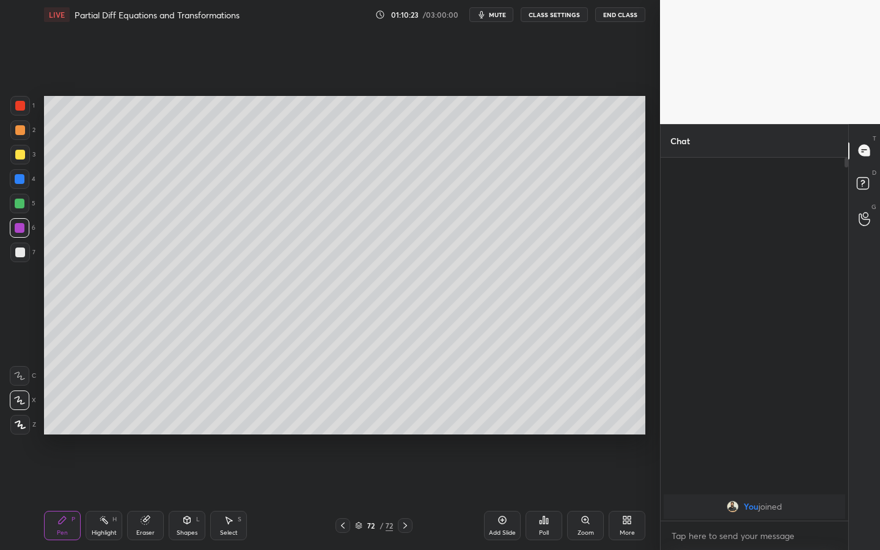
click at [238, 429] on div "Select S" at bounding box center [228, 525] width 37 height 29
drag, startPoint x: 332, startPoint y: 277, endPoint x: 418, endPoint y: 273, distance: 86.3
click at [516, 308] on div "0 ° Undo Copy Duplicate Duplicate to new slide Delete" at bounding box center [344, 265] width 601 height 339
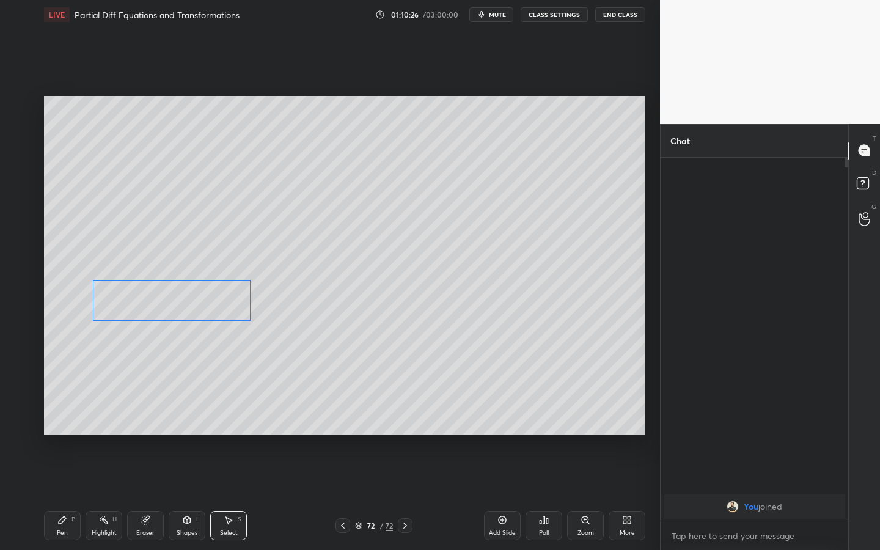
drag, startPoint x: 288, startPoint y: 287, endPoint x: 202, endPoint y: 314, distance: 90.7
click at [195, 301] on div "0 ° Undo Copy Duplicate Duplicate to new slide Delete" at bounding box center [344, 265] width 601 height 339
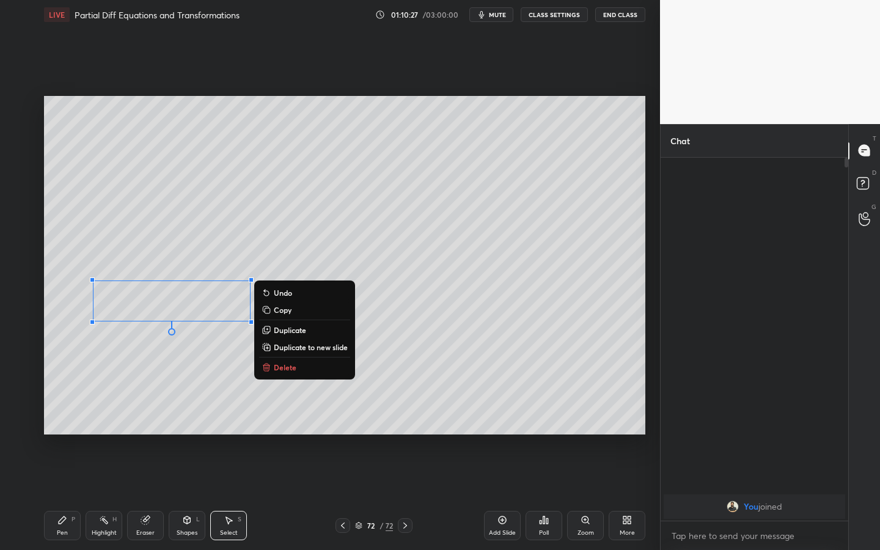
click at [62, 429] on div "LIVE Partial Diff Equations and Transformations 01:10:27 / 03:00:00 mute CLASS …" at bounding box center [344, 275] width 611 height 550
click at [60, 429] on div "Pen P Highlight H Eraser Shapes L Select S 72 / 72 Add Slide Poll Zoom More" at bounding box center [344, 525] width 601 height 49
click at [53, 429] on div "Pen P" at bounding box center [62, 525] width 37 height 29
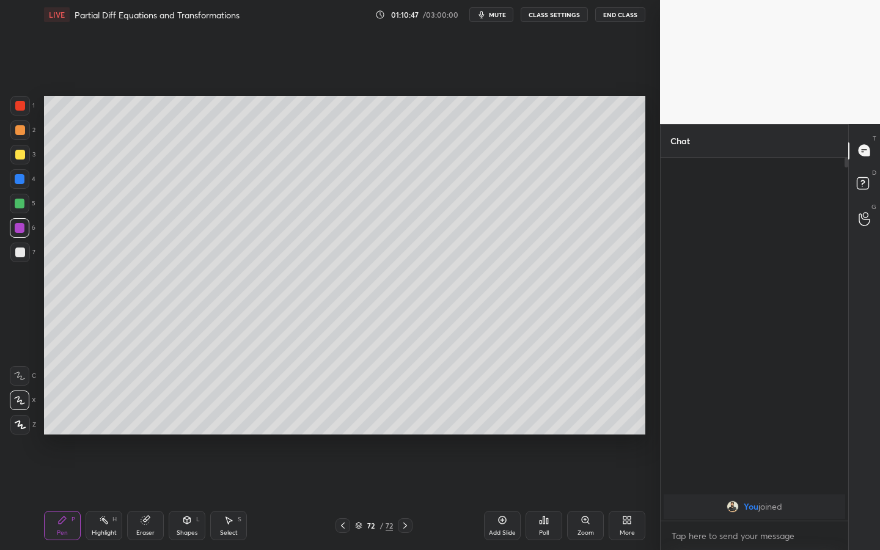
click at [187, 429] on icon at bounding box center [187, 520] width 10 height 10
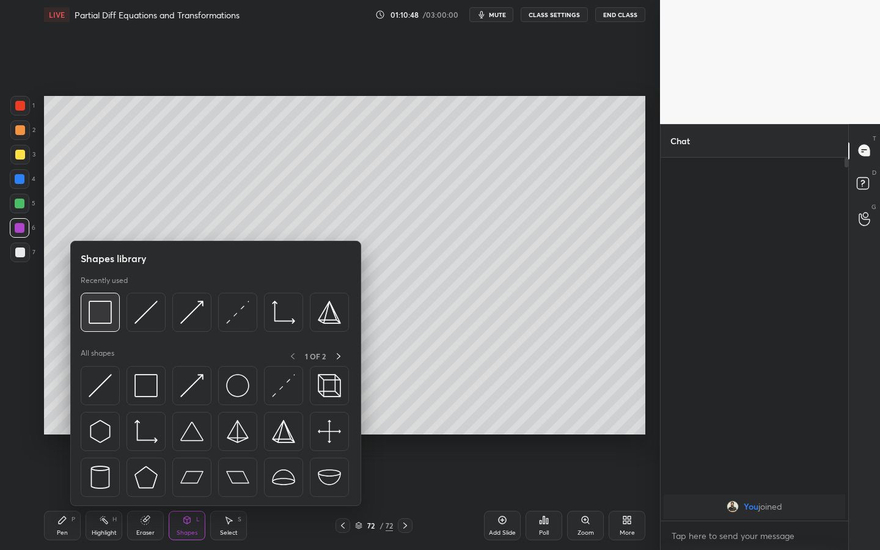
click at [110, 323] on img at bounding box center [100, 312] width 23 height 23
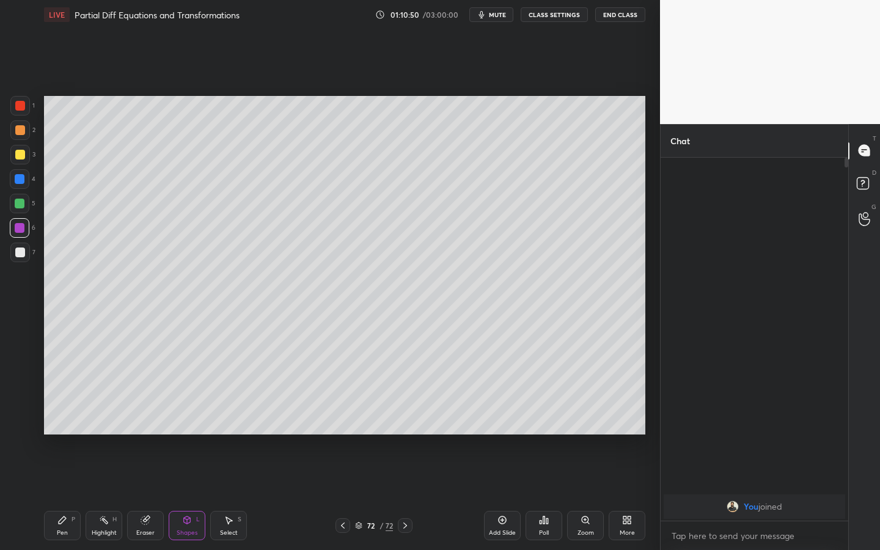
drag, startPoint x: 68, startPoint y: 518, endPoint x: 94, endPoint y: 501, distance: 30.9
click at [68, 429] on div "Pen P" at bounding box center [62, 525] width 37 height 29
click at [186, 429] on icon at bounding box center [187, 520] width 10 height 10
click at [56, 429] on div "Pen P" at bounding box center [62, 525] width 37 height 29
click at [20, 203] on div at bounding box center [20, 204] width 10 height 10
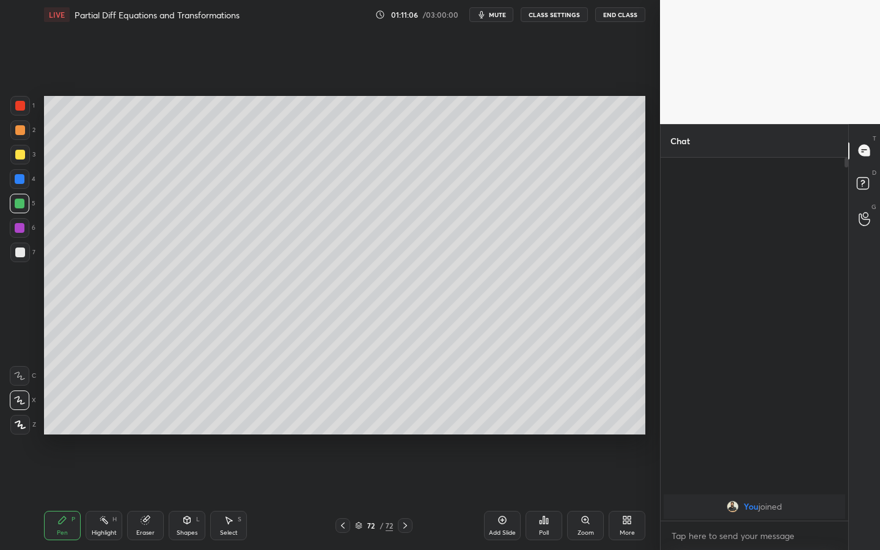
drag, startPoint x: 23, startPoint y: 255, endPoint x: 29, endPoint y: 253, distance: 7.0
click at [23, 256] on div at bounding box center [20, 253] width 20 height 20
click at [21, 228] on div at bounding box center [20, 228] width 20 height 20
click at [25, 249] on div at bounding box center [20, 253] width 20 height 20
click at [160, 429] on div "Eraser" at bounding box center [145, 525] width 37 height 29
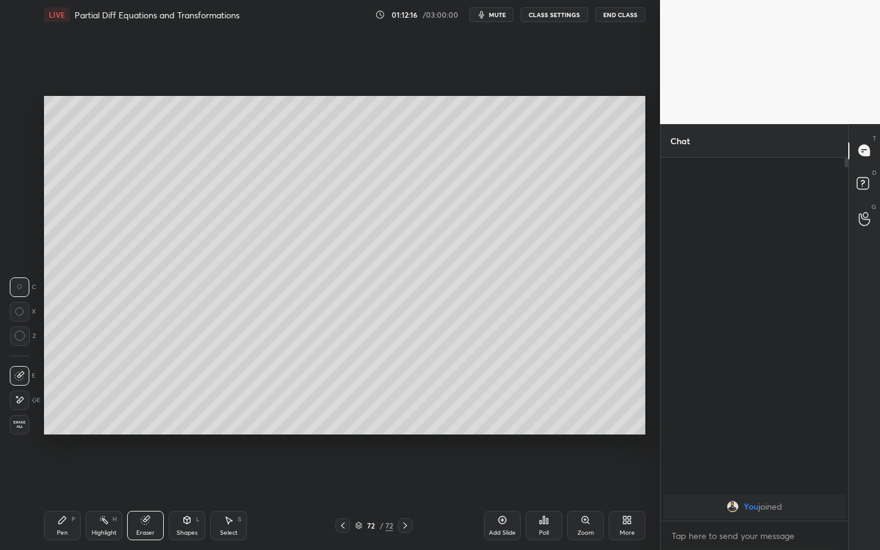
click at [70, 429] on div "Pen P" at bounding box center [62, 525] width 37 height 29
drag, startPoint x: 147, startPoint y: 529, endPoint x: 205, endPoint y: 462, distance: 88.0
click at [145, 429] on div "Eraser" at bounding box center [145, 533] width 18 height 6
click at [54, 429] on div "Pen P" at bounding box center [62, 525] width 37 height 29
click at [187, 429] on div "Shapes" at bounding box center [187, 533] width 21 height 6
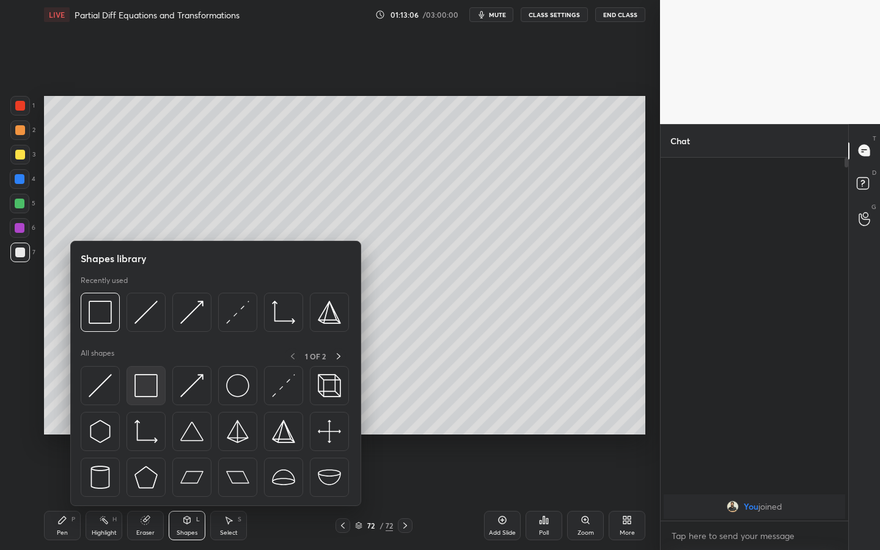
drag, startPoint x: 149, startPoint y: 385, endPoint x: 218, endPoint y: 367, distance: 72.1
click at [149, 385] on img at bounding box center [145, 385] width 23 height 23
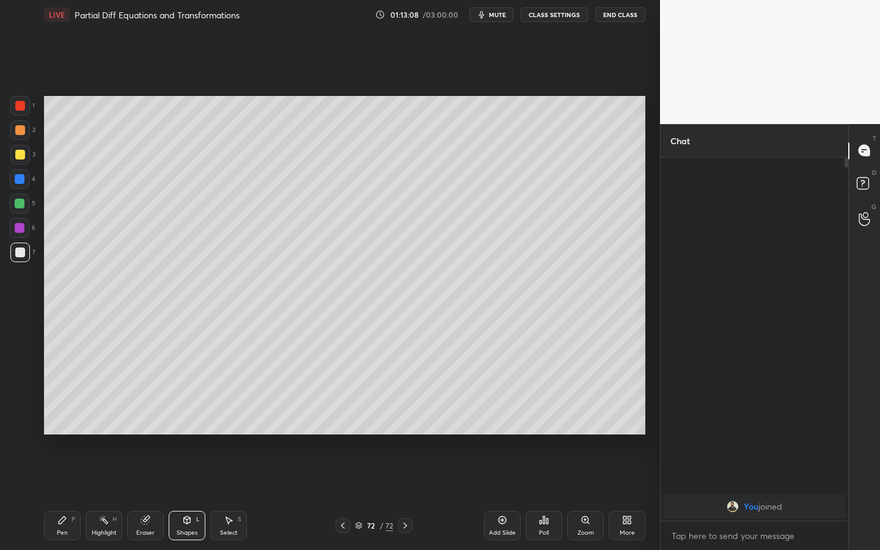
click at [62, 429] on div "Pen" at bounding box center [62, 533] width 11 height 6
click at [504, 429] on div "Add Slide" at bounding box center [502, 525] width 37 height 29
click at [26, 157] on div at bounding box center [20, 155] width 20 height 20
click at [25, 260] on div at bounding box center [20, 253] width 20 height 20
drag, startPoint x: 24, startPoint y: 106, endPoint x: 42, endPoint y: 109, distance: 17.9
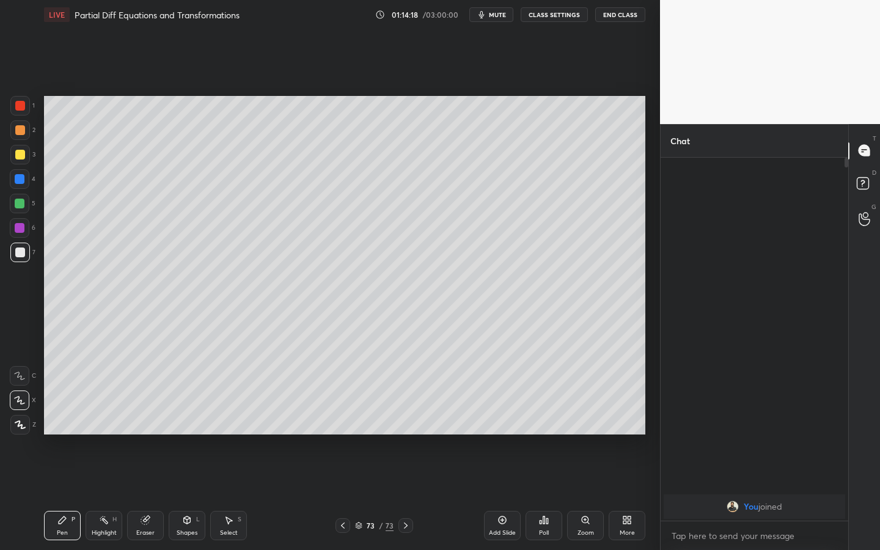
click at [24, 108] on div at bounding box center [20, 106] width 10 height 10
click at [20, 110] on div at bounding box center [20, 106] width 10 height 10
drag, startPoint x: 24, startPoint y: 133, endPoint x: 41, endPoint y: 136, distance: 17.3
click at [24, 133] on div at bounding box center [20, 130] width 20 height 20
drag, startPoint x: 28, startPoint y: 101, endPoint x: 40, endPoint y: 107, distance: 13.7
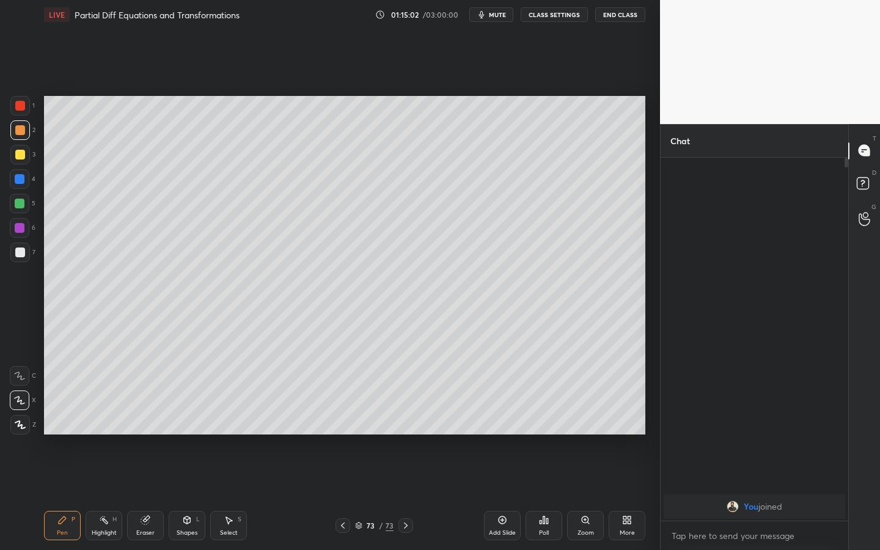
click at [28, 101] on div at bounding box center [20, 106] width 20 height 20
click at [493, 14] on span "mute" at bounding box center [497, 14] width 17 height 9
click at [552, 429] on div "Poll" at bounding box center [544, 525] width 37 height 29
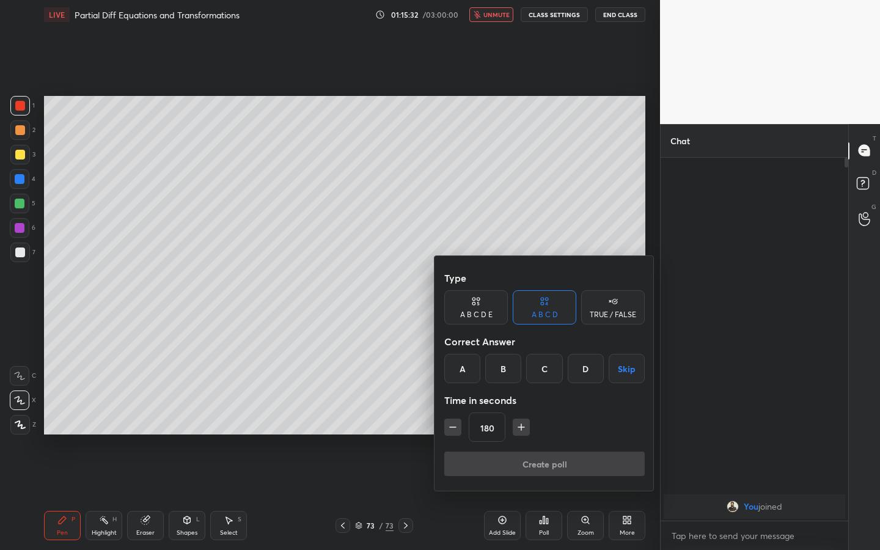
click at [527, 427] on button "button" at bounding box center [521, 427] width 17 height 17
click at [523, 426] on icon "button" at bounding box center [521, 427] width 12 height 12
click at [522, 426] on icon "button" at bounding box center [521, 427] width 12 height 12
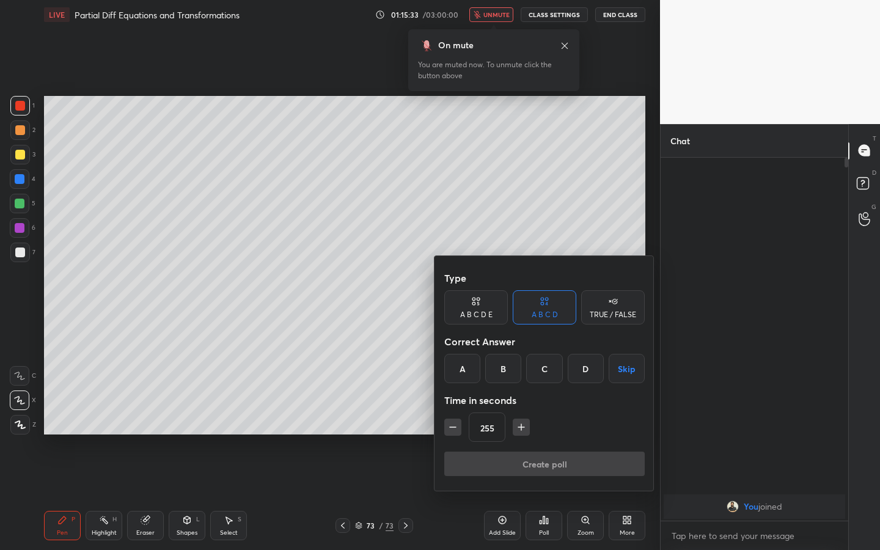
click at [522, 427] on icon "button" at bounding box center [521, 427] width 6 height 0
click at [523, 427] on icon "button" at bounding box center [521, 427] width 6 height 0
click at [524, 426] on icon "button" at bounding box center [521, 427] width 12 height 12
click at [523, 426] on icon "button" at bounding box center [521, 427] width 12 height 12
click at [527, 425] on button "button" at bounding box center [521, 427] width 17 height 17
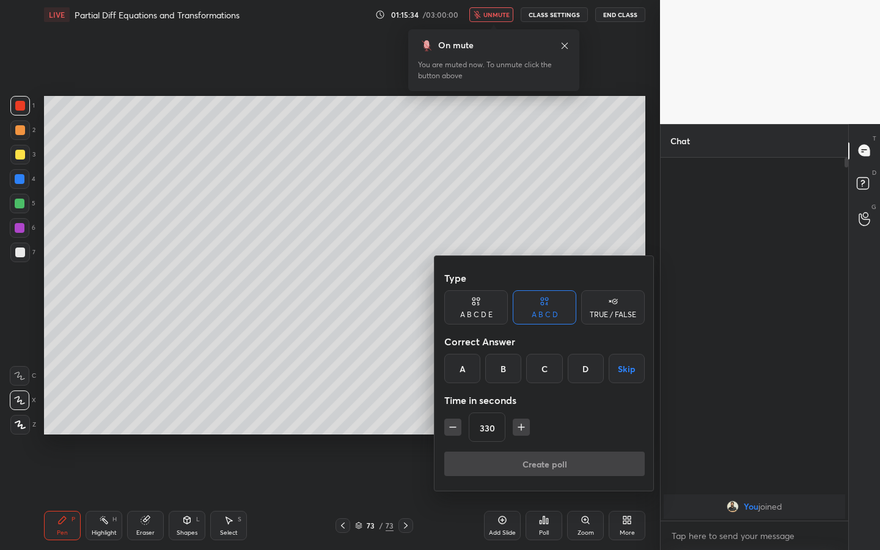
click at [526, 427] on icon "button" at bounding box center [521, 427] width 12 height 12
click at [527, 427] on button "button" at bounding box center [521, 427] width 17 height 17
click at [526, 427] on icon "button" at bounding box center [521, 427] width 12 height 12
click at [527, 426] on button "button" at bounding box center [521, 427] width 17 height 17
click at [526, 427] on icon "button" at bounding box center [521, 427] width 12 height 12
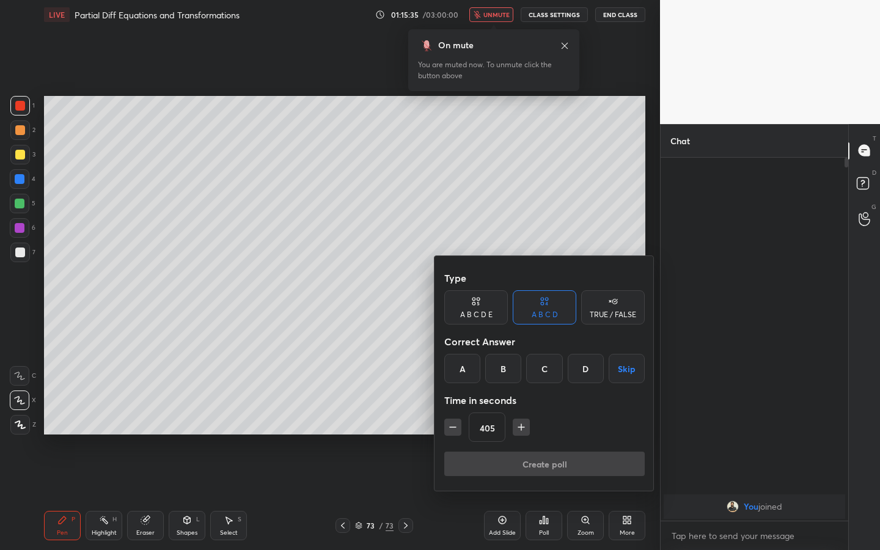
click at [529, 425] on button "button" at bounding box center [521, 427] width 17 height 17
click at [528, 426] on button "button" at bounding box center [521, 427] width 17 height 17
click at [531, 425] on div "435" at bounding box center [544, 427] width 200 height 29
click at [529, 426] on div "435" at bounding box center [544, 427] width 200 height 29
click at [531, 425] on div "435" at bounding box center [544, 427] width 200 height 29
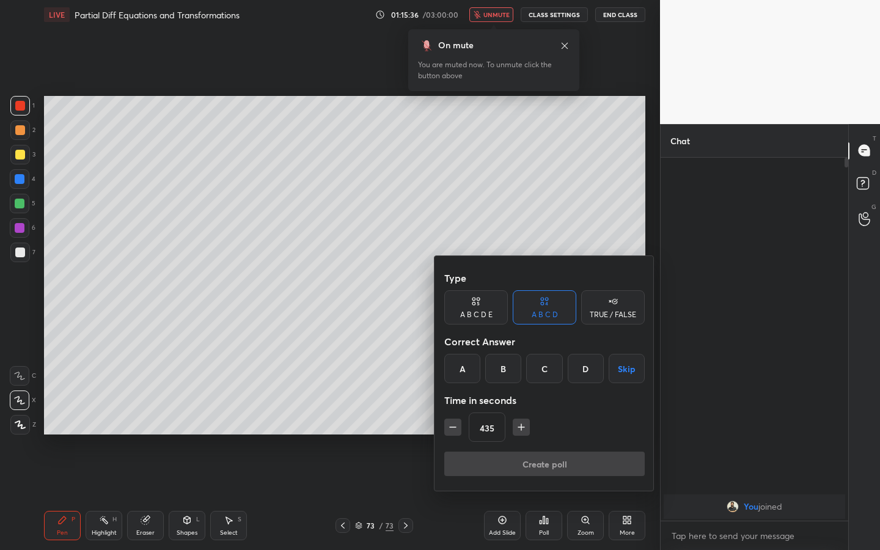
click at [526, 427] on icon "button" at bounding box center [521, 427] width 12 height 12
click at [524, 427] on icon "button" at bounding box center [521, 427] width 12 height 12
click at [522, 427] on icon "button" at bounding box center [521, 427] width 12 height 12
click at [521, 428] on icon "button" at bounding box center [521, 427] width 12 height 12
click at [520, 428] on icon "button" at bounding box center [521, 427] width 12 height 12
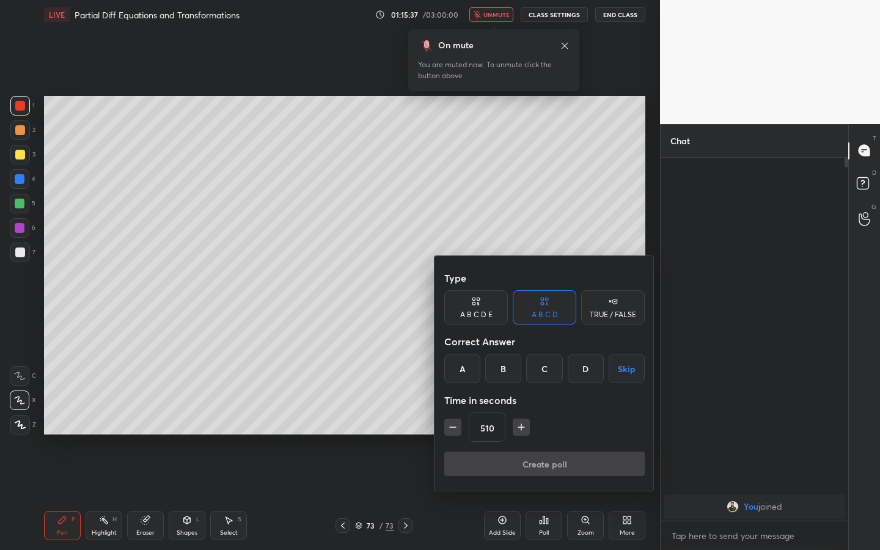
click at [520, 428] on icon "button" at bounding box center [521, 427] width 12 height 12
click at [524, 428] on icon "button" at bounding box center [521, 427] width 12 height 12
click at [526, 427] on icon "button" at bounding box center [521, 427] width 12 height 12
click at [523, 428] on icon "button" at bounding box center [521, 427] width 12 height 12
click at [521, 427] on icon "button" at bounding box center [521, 427] width 12 height 12
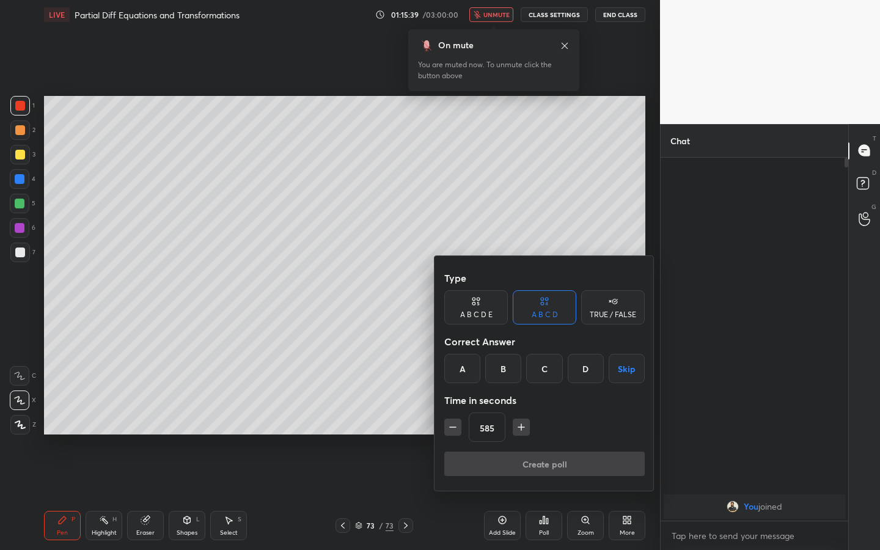
click at [523, 427] on icon "button" at bounding box center [521, 427] width 12 height 12
type input "600"
click at [631, 375] on button "Skip" at bounding box center [627, 368] width 36 height 29
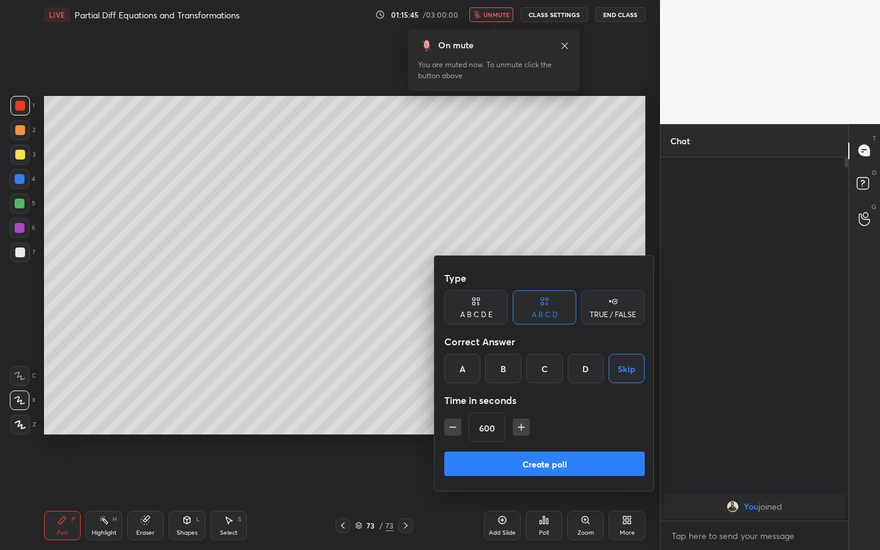
click at [463, 367] on div "A" at bounding box center [462, 368] width 36 height 29
click at [545, 429] on button "Create poll" at bounding box center [544, 464] width 200 height 24
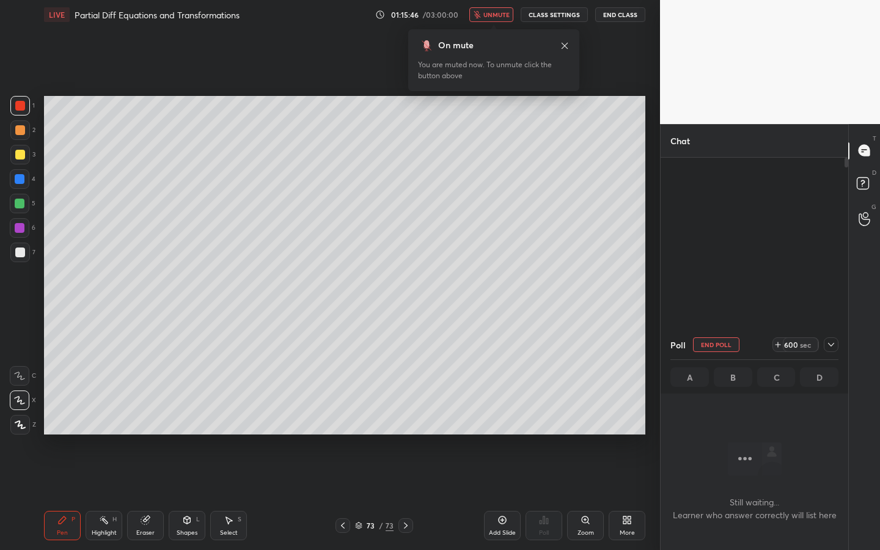
scroll to position [325, 184]
click at [786, 346] on icon at bounding box center [831, 345] width 6 height 6
type textarea "x"
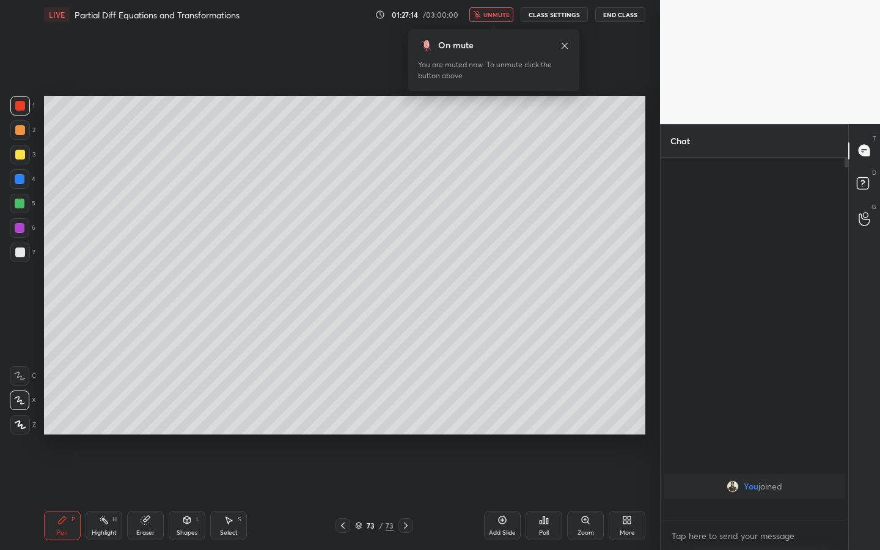
scroll to position [389, 184]
click at [641, 429] on div "More" at bounding box center [627, 525] width 37 height 29
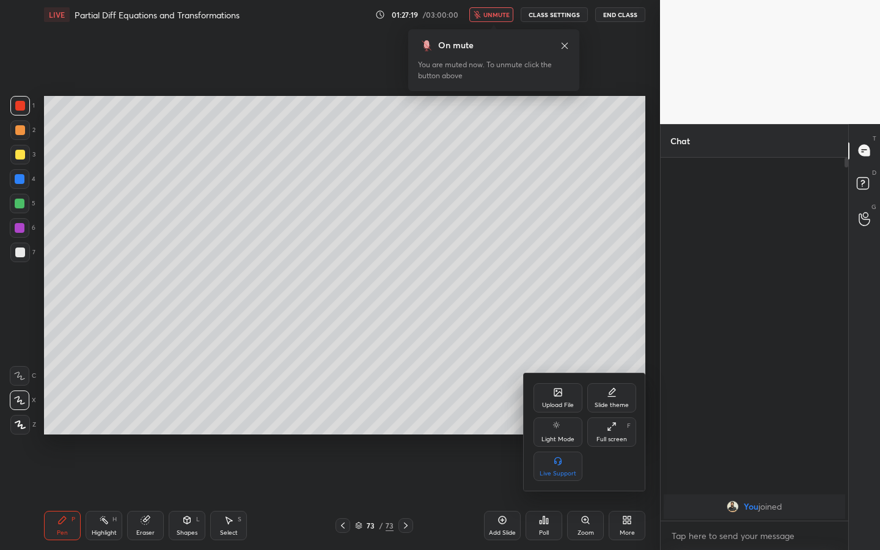
click at [547, 429] on div at bounding box center [440, 275] width 880 height 550
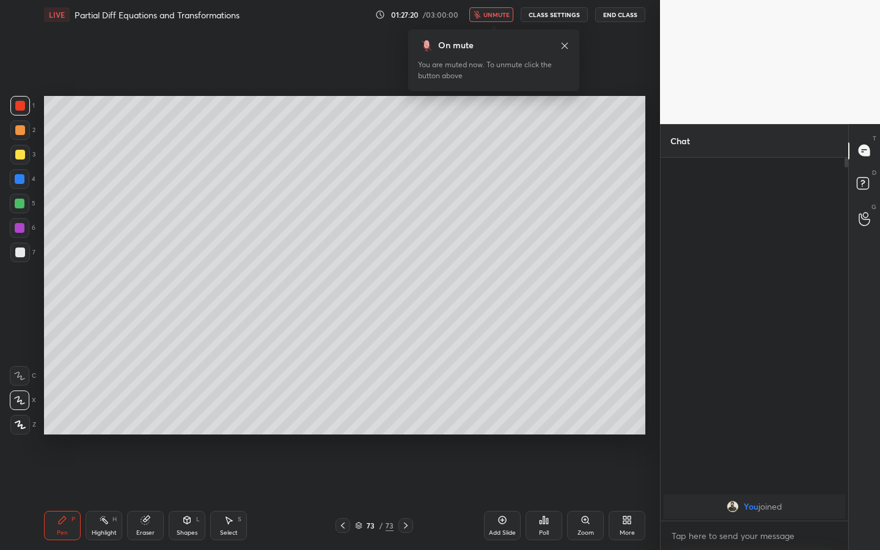
click at [547, 429] on div "Upload File Slide theme Light Mode Full screen F Live Support" at bounding box center [440, 275] width 880 height 550
click at [547, 429] on icon at bounding box center [547, 521] width 2 height 6
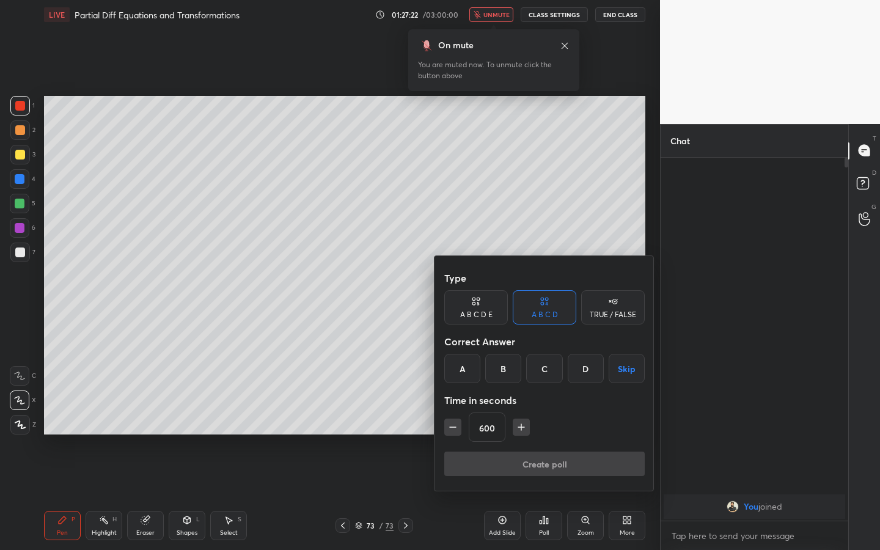
click at [462, 429] on div "600" at bounding box center [544, 427] width 200 height 29
click at [449, 428] on icon "button" at bounding box center [453, 427] width 12 height 12
click at [453, 426] on icon "button" at bounding box center [453, 427] width 12 height 12
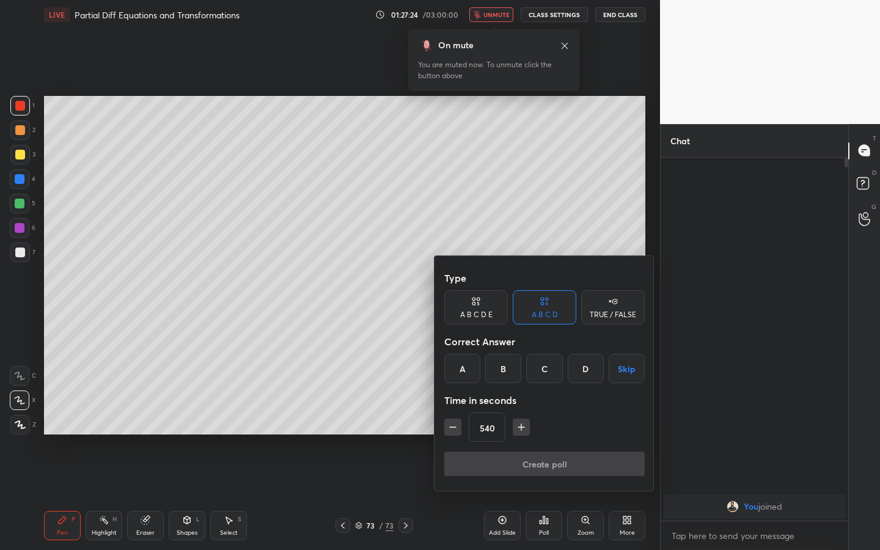
click at [453, 426] on icon "button" at bounding box center [453, 427] width 12 height 12
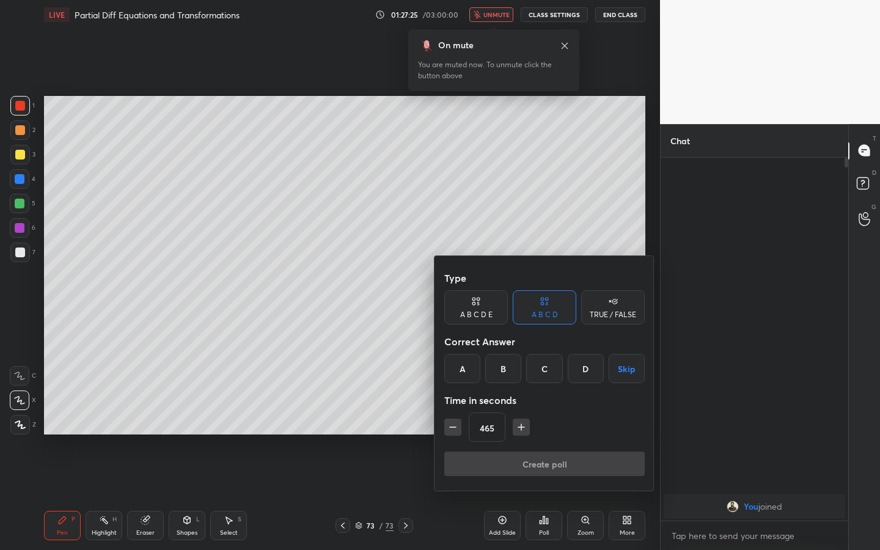
click at [453, 426] on icon "button" at bounding box center [453, 427] width 12 height 12
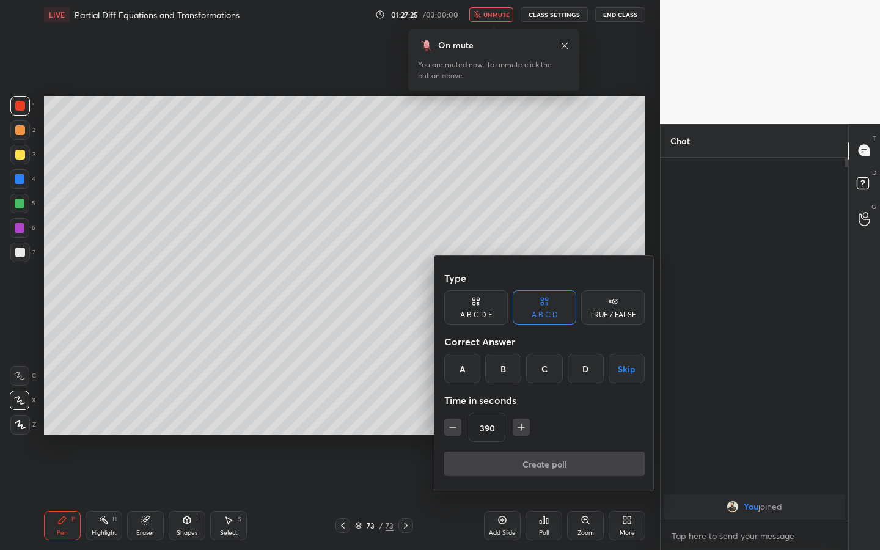
click at [453, 426] on icon "button" at bounding box center [453, 427] width 12 height 12
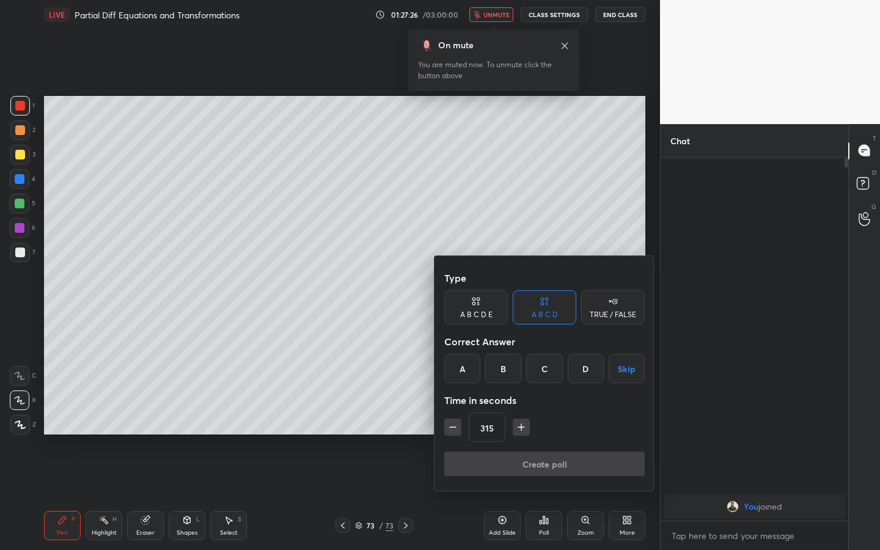
click at [453, 426] on icon "button" at bounding box center [453, 427] width 12 height 12
type input "300"
click at [580, 363] on div "D" at bounding box center [586, 368] width 36 height 29
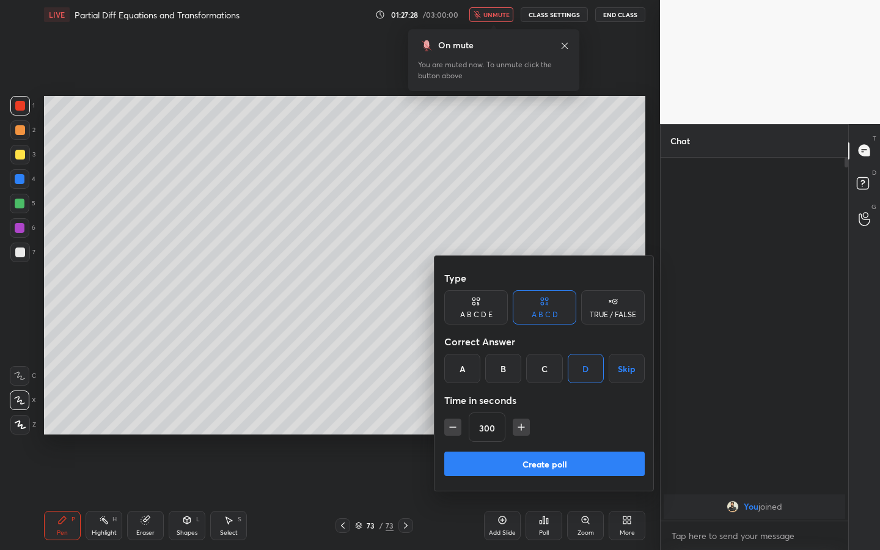
click at [541, 429] on button "Create poll" at bounding box center [544, 464] width 200 height 24
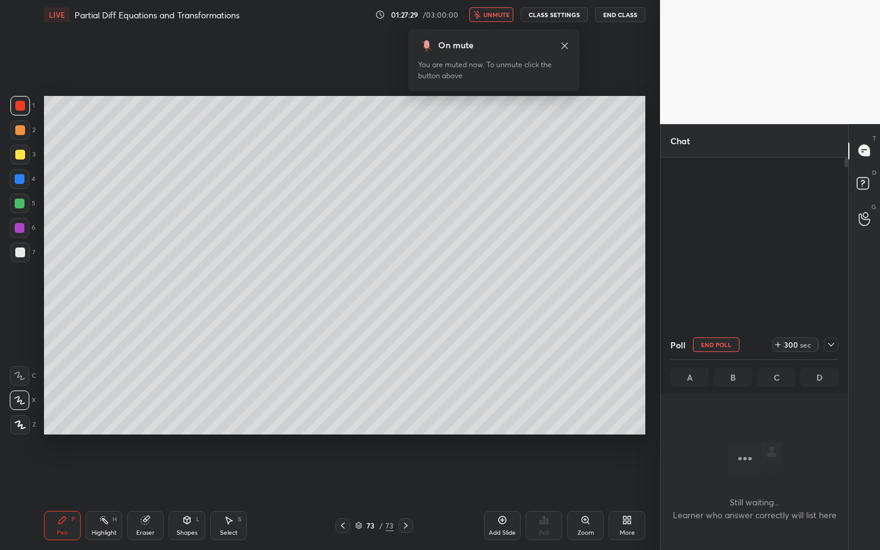
scroll to position [325, 184]
drag, startPoint x: 501, startPoint y: 9, endPoint x: 511, endPoint y: 26, distance: 20.0
click at [499, 12] on button "unmute" at bounding box center [491, 14] width 44 height 15
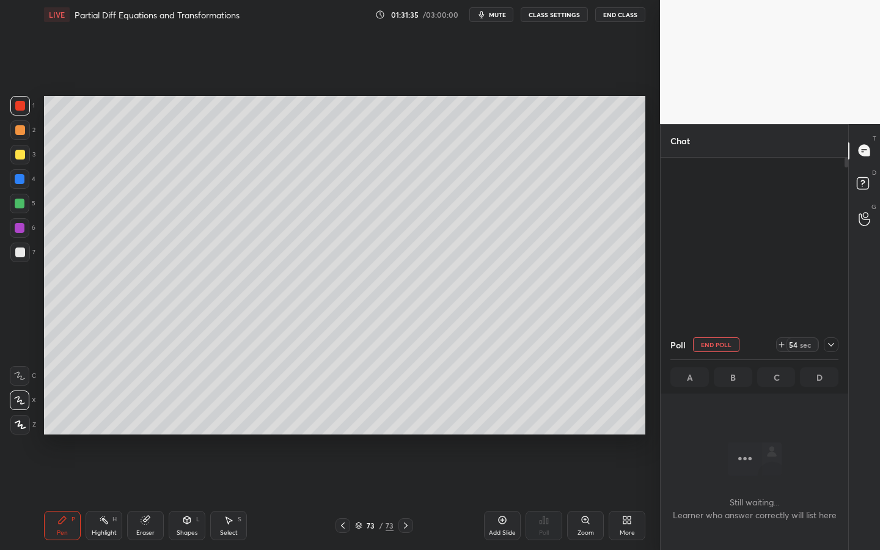
click at [718, 344] on button "End Poll" at bounding box center [716, 344] width 46 height 15
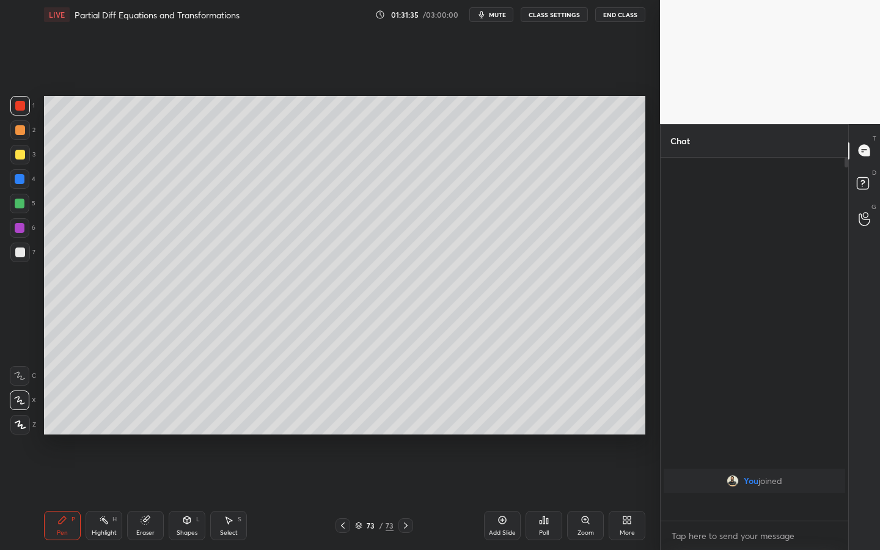
scroll to position [389, 184]
click at [17, 400] on icon at bounding box center [19, 400] width 11 height 9
click at [24, 257] on div at bounding box center [20, 253] width 20 height 20
click at [616, 429] on div "More" at bounding box center [627, 525] width 37 height 29
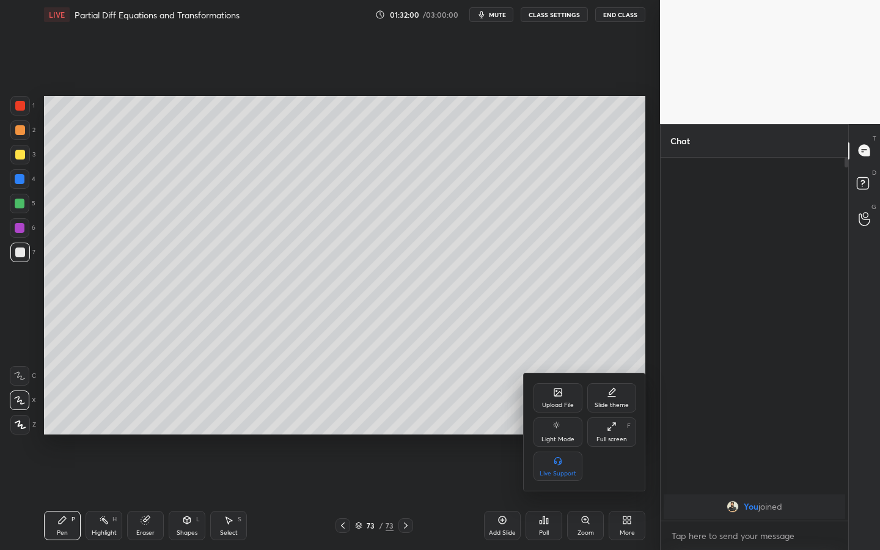
click at [564, 399] on div "Upload File" at bounding box center [558, 397] width 49 height 29
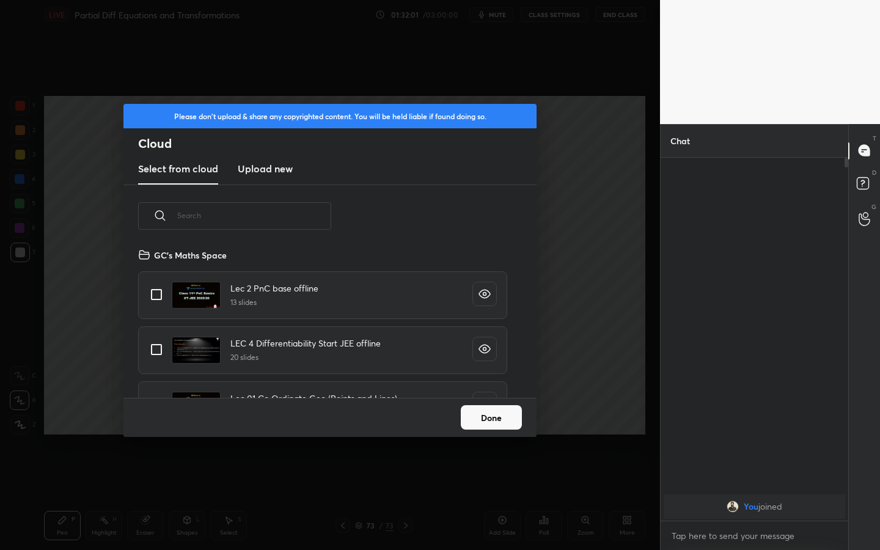
click at [258, 169] on h3 "Upload new" at bounding box center [265, 168] width 55 height 15
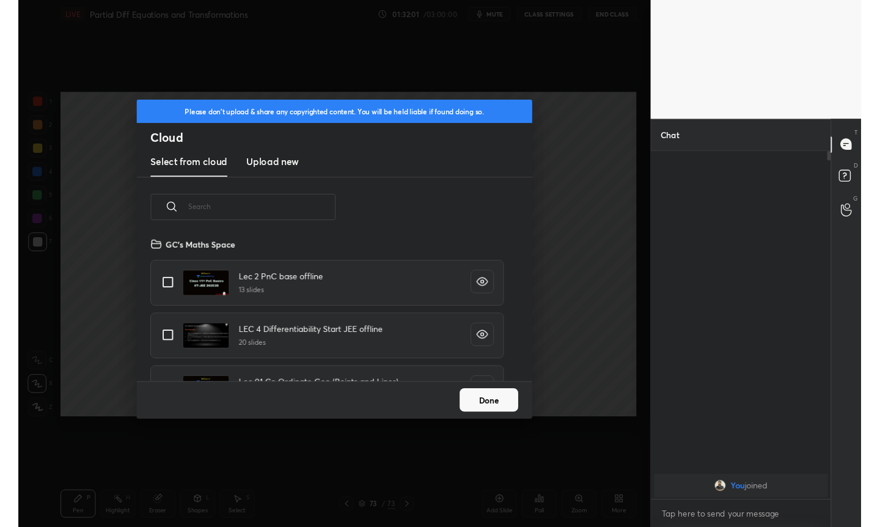
scroll to position [0, 0]
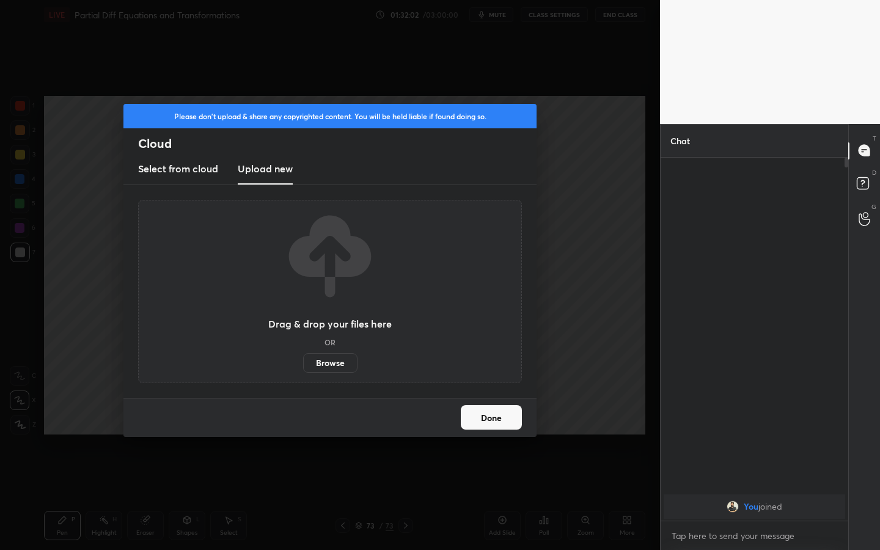
click at [334, 365] on label "Browse" at bounding box center [330, 363] width 54 height 20
click at [303, 365] on input "Browse" at bounding box center [303, 363] width 0 height 20
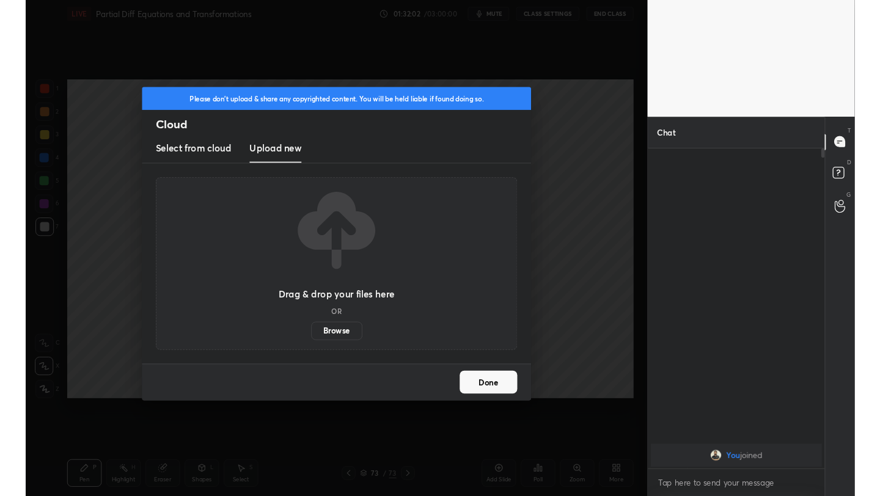
scroll to position [60674, 60511]
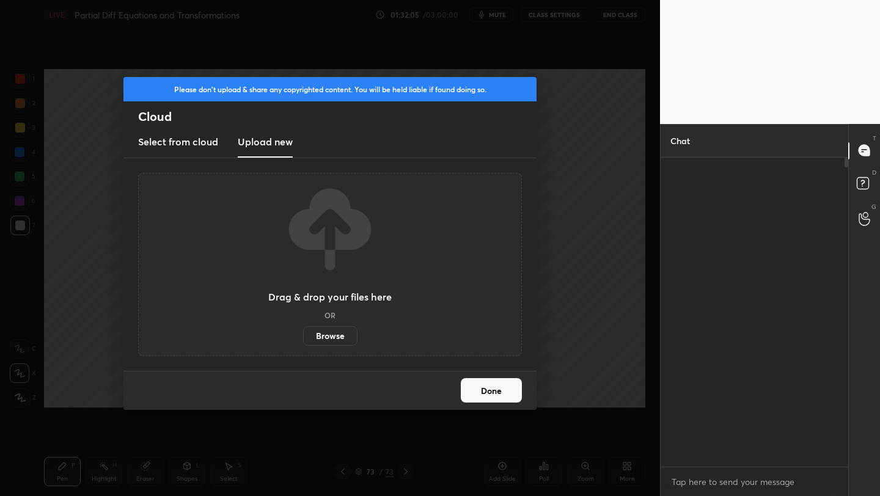
type textarea "x"
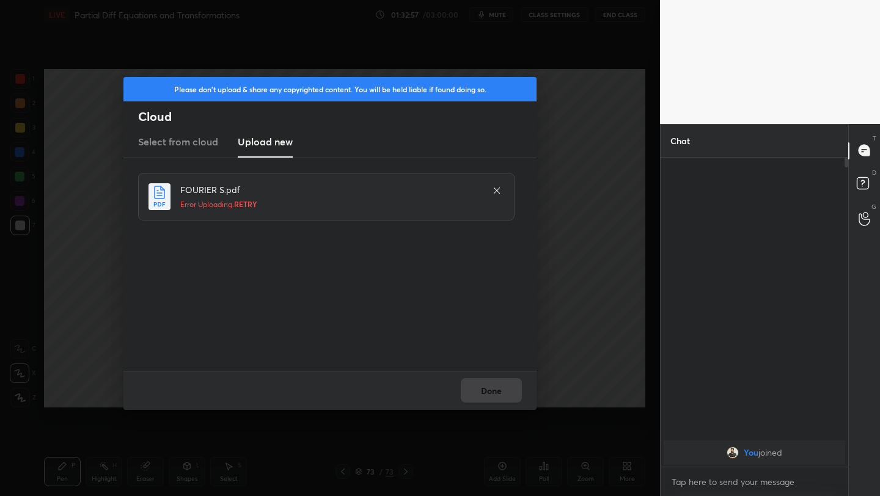
click at [245, 203] on span "RETRY" at bounding box center [245, 204] width 23 height 10
click at [251, 204] on span "RETRY" at bounding box center [245, 204] width 23 height 10
click at [494, 193] on div at bounding box center [497, 190] width 15 height 15
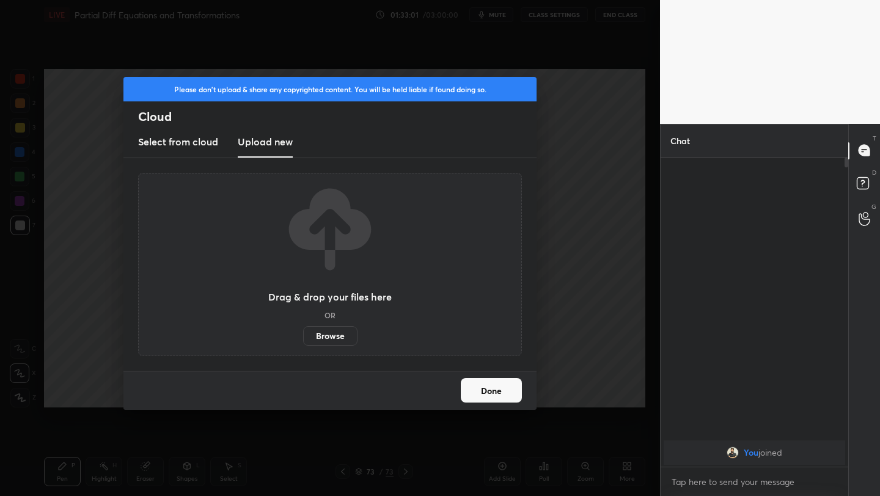
click at [353, 339] on label "Browse" at bounding box center [330, 336] width 54 height 20
click at [303, 339] on input "Browse" at bounding box center [303, 336] width 0 height 20
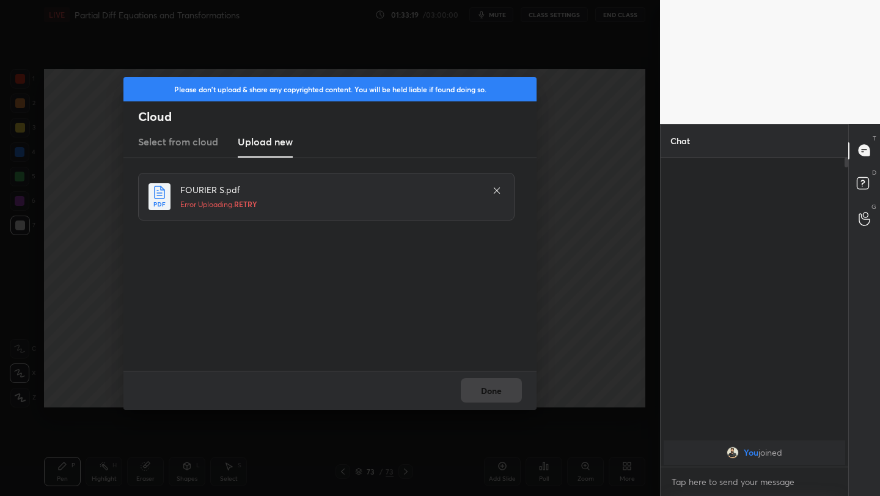
click at [495, 189] on icon at bounding box center [497, 190] width 6 height 6
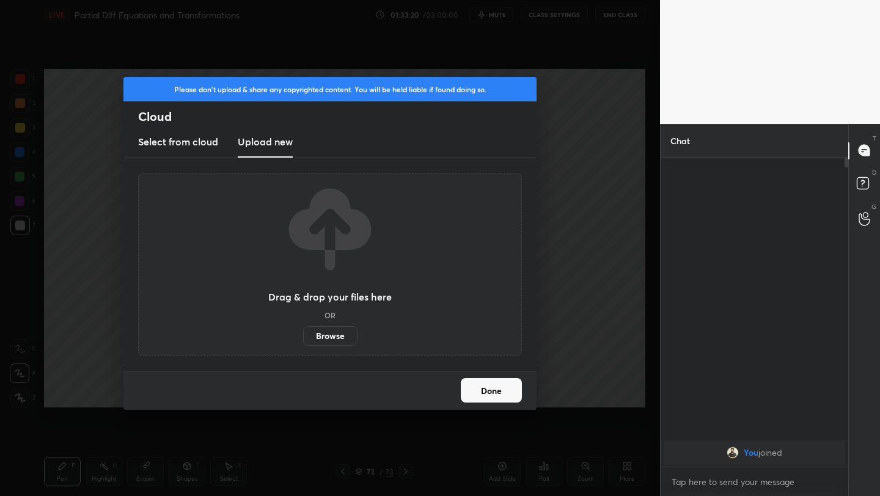
click at [337, 336] on label "Browse" at bounding box center [330, 336] width 54 height 20
click at [303, 336] on input "Browse" at bounding box center [303, 336] width 0 height 20
click at [491, 389] on button "Done" at bounding box center [491, 390] width 61 height 24
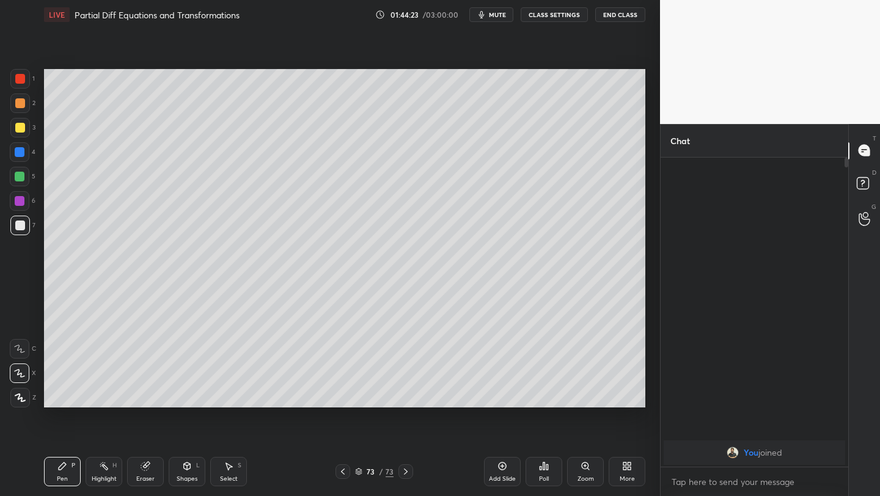
click at [502, 429] on div "Add Slide" at bounding box center [502, 471] width 37 height 29
click at [616, 429] on div "More" at bounding box center [627, 471] width 37 height 29
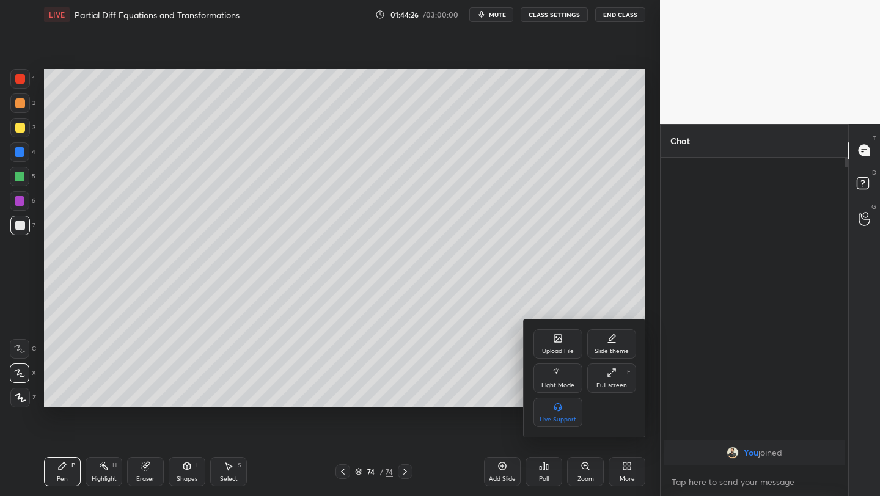
click at [563, 350] on div "Upload File" at bounding box center [558, 351] width 32 height 6
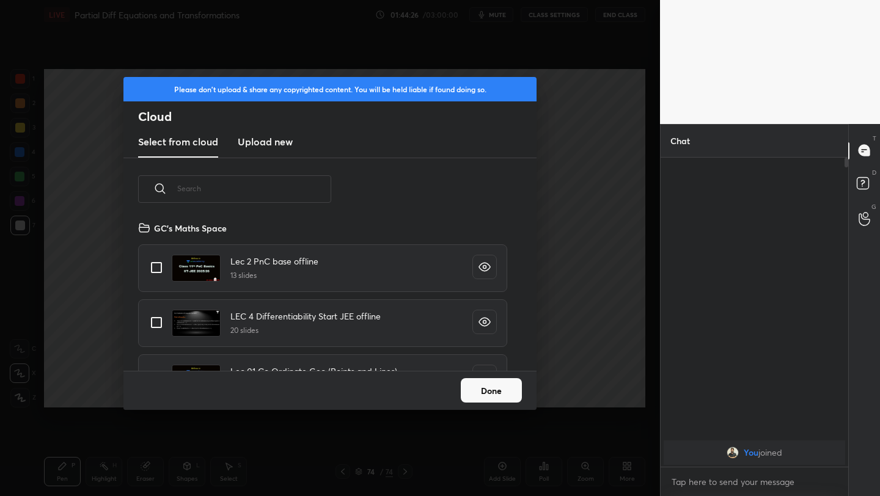
scroll to position [150, 392]
click at [282, 144] on h3 "Upload new" at bounding box center [265, 141] width 55 height 15
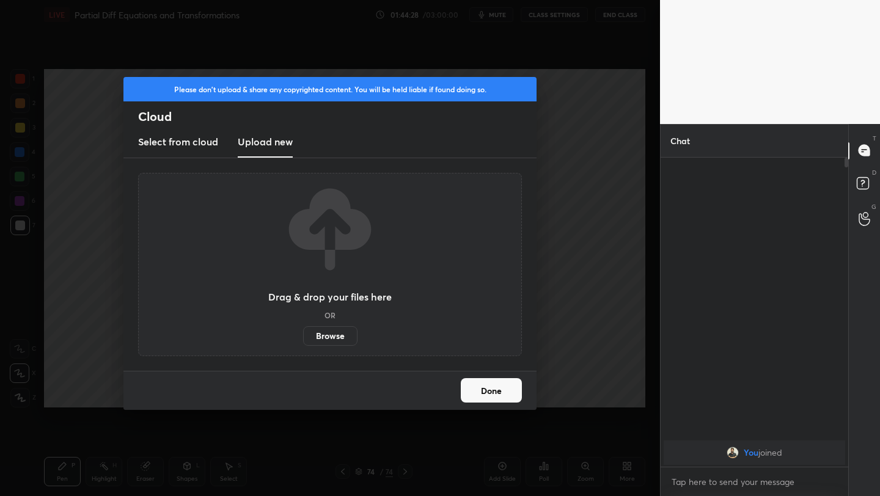
click at [327, 332] on label "Browse" at bounding box center [330, 336] width 54 height 20
click at [303, 332] on input "Browse" at bounding box center [303, 336] width 0 height 20
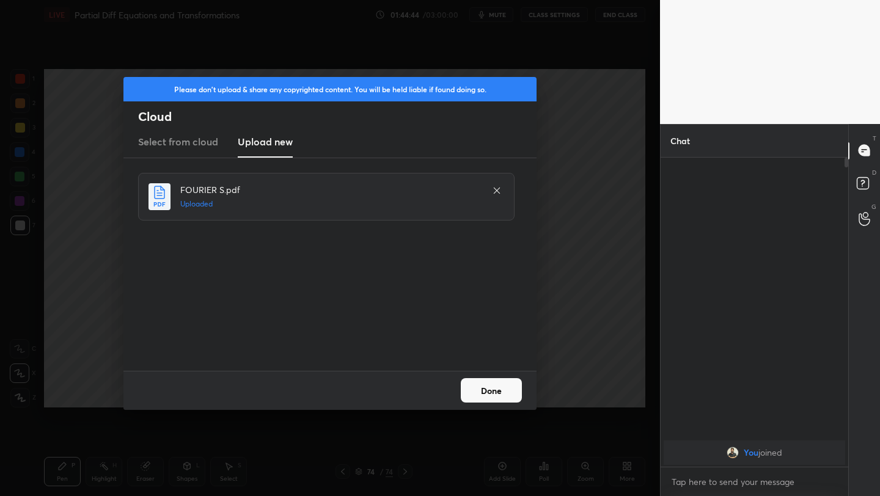
click at [502, 384] on button "Done" at bounding box center [491, 390] width 61 height 24
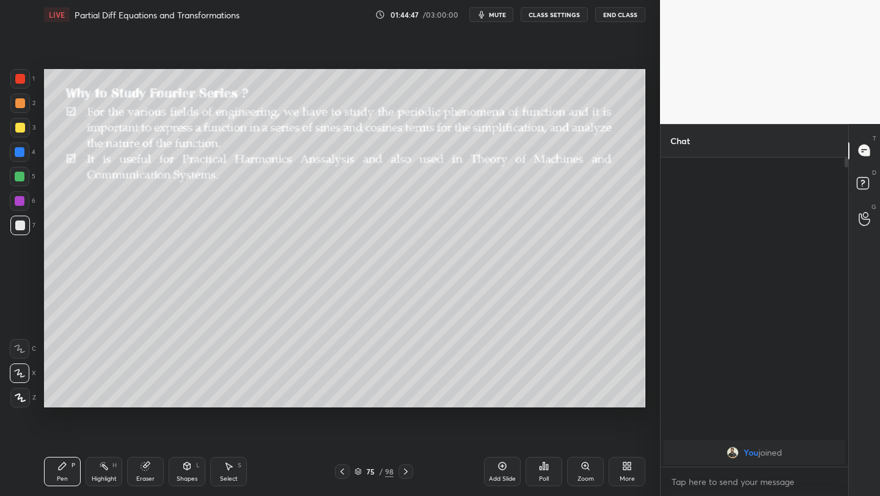
click at [185, 429] on icon at bounding box center [187, 466] width 10 height 10
click at [31, 179] on div "5" at bounding box center [23, 177] width 26 height 20
drag, startPoint x: 73, startPoint y: 477, endPoint x: 78, endPoint y: 414, distance: 62.6
click at [73, 429] on div "Pen P" at bounding box center [62, 471] width 37 height 29
drag, startPoint x: 782, startPoint y: 392, endPoint x: 790, endPoint y: 383, distance: 12.6
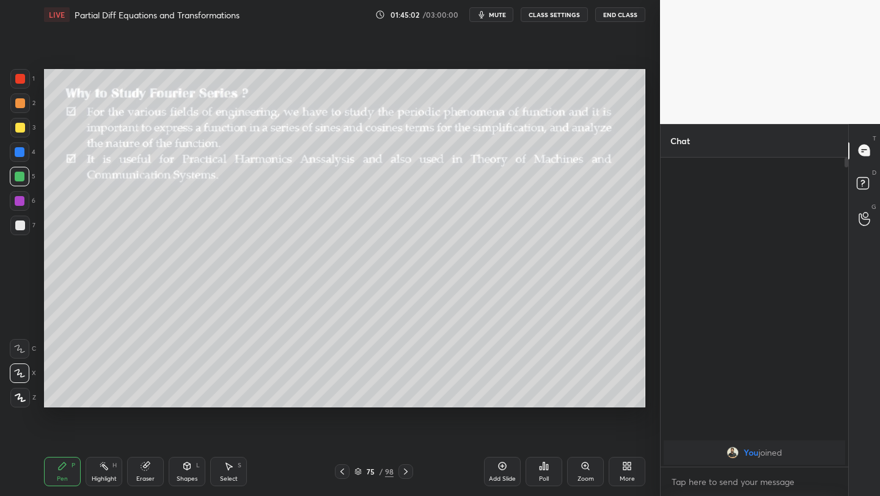
click at [782, 392] on div "You joined" at bounding box center [755, 313] width 188 height 310
click at [149, 429] on icon at bounding box center [146, 466] width 10 height 10
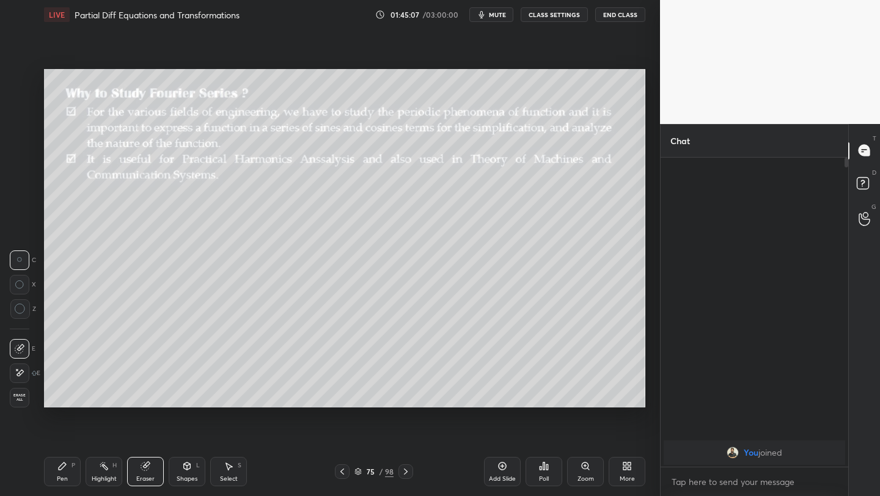
click at [70, 429] on div "Pen P" at bounding box center [62, 471] width 37 height 29
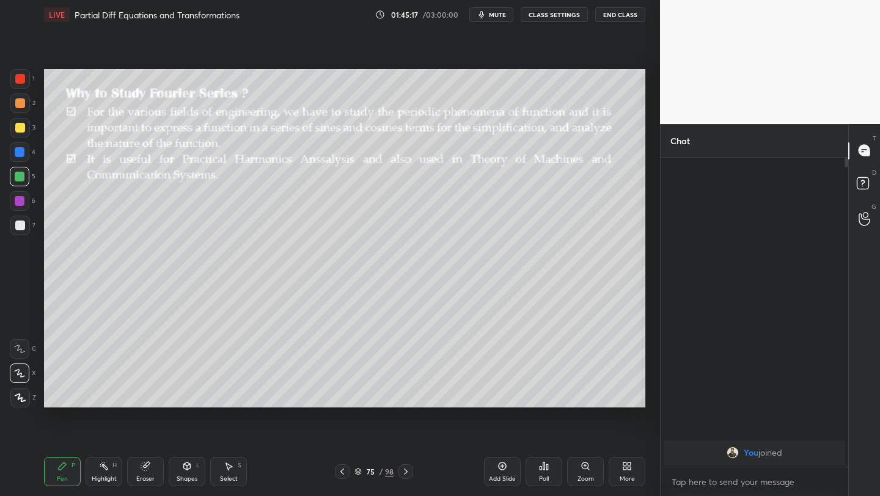
click at [162, 429] on div "Pen P Highlight H Eraser Shapes L Select S 75 / 98 Add Slide Poll Zoom More" at bounding box center [344, 471] width 601 height 49
drag, startPoint x: 163, startPoint y: 485, endPoint x: 180, endPoint y: 472, distance: 21.4
click at [163, 429] on div "Eraser" at bounding box center [145, 471] width 37 height 29
click at [184, 429] on div "Shapes L" at bounding box center [187, 471] width 37 height 29
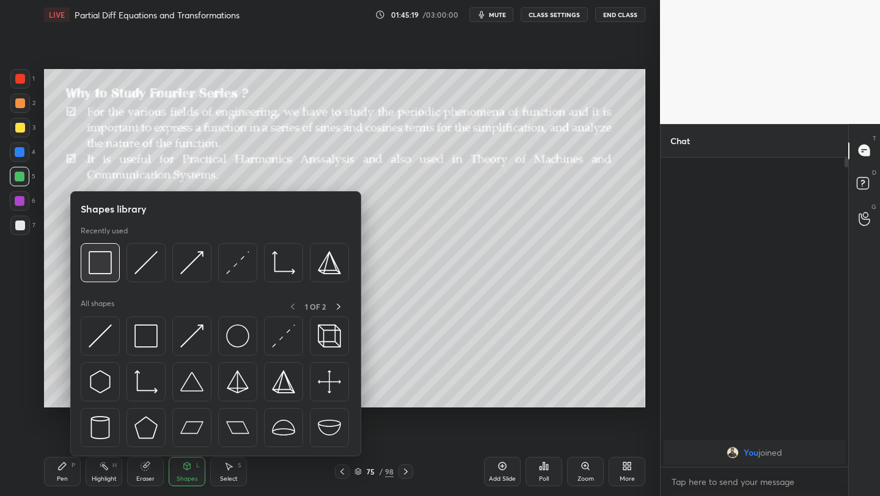
drag, startPoint x: 111, startPoint y: 265, endPoint x: 133, endPoint y: 253, distance: 25.7
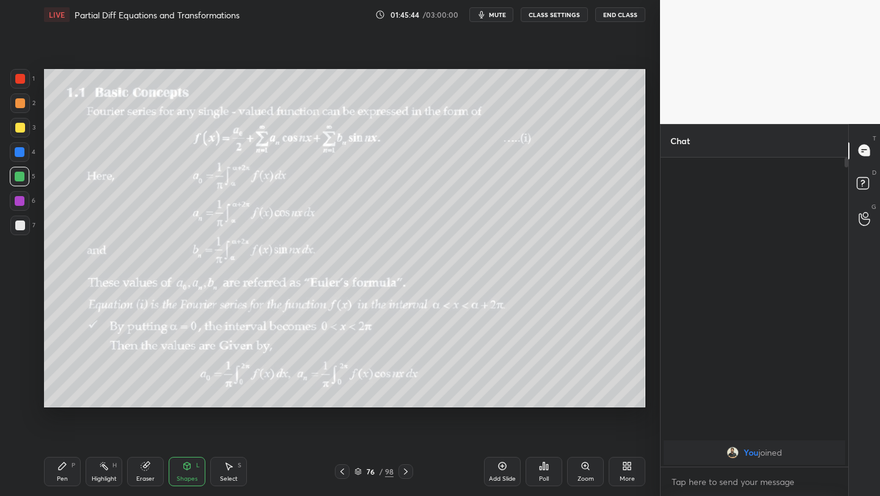
click at [621, 429] on div "More" at bounding box center [627, 471] width 37 height 29
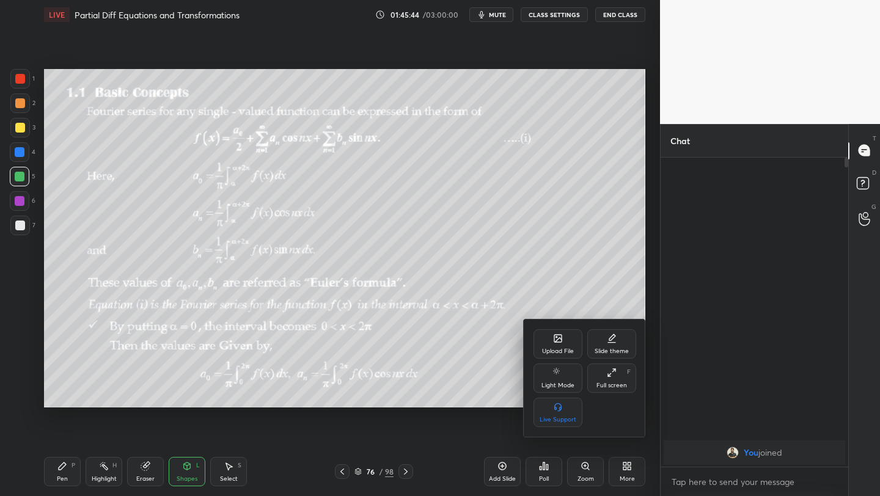
click at [570, 352] on div "Upload File" at bounding box center [558, 351] width 32 height 6
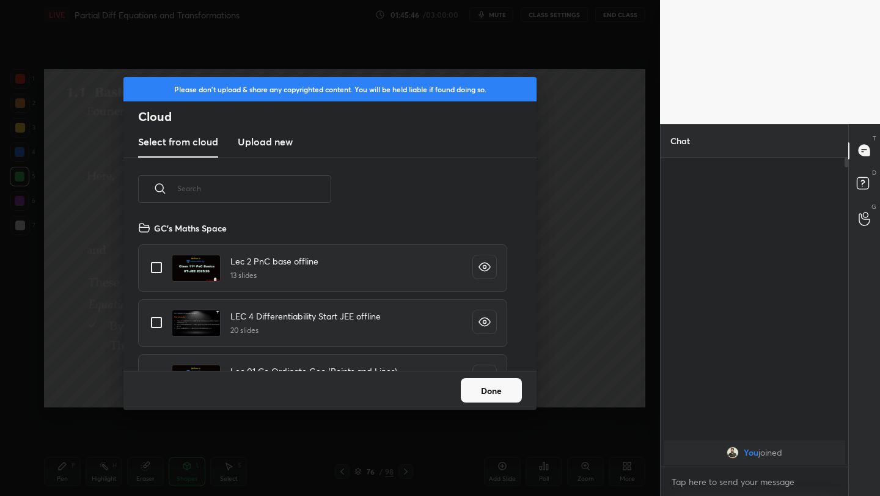
click at [491, 383] on button "Done" at bounding box center [491, 390] width 61 height 24
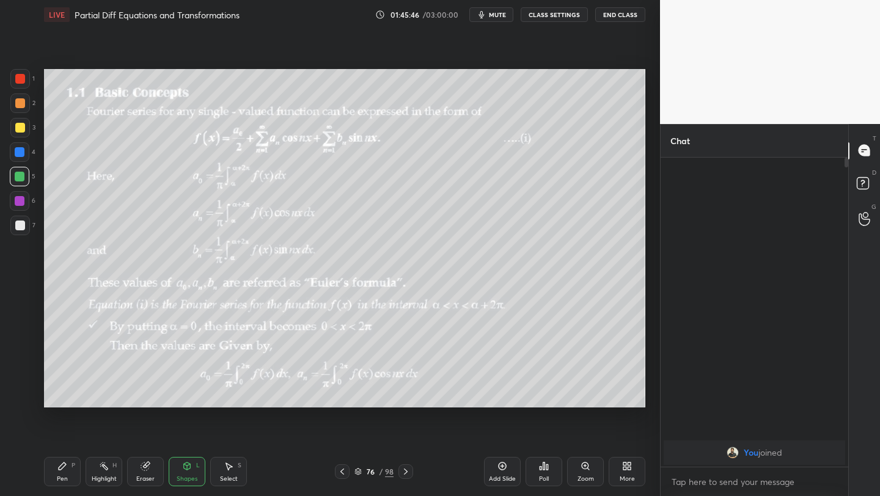
click at [625, 429] on icon at bounding box center [627, 466] width 10 height 10
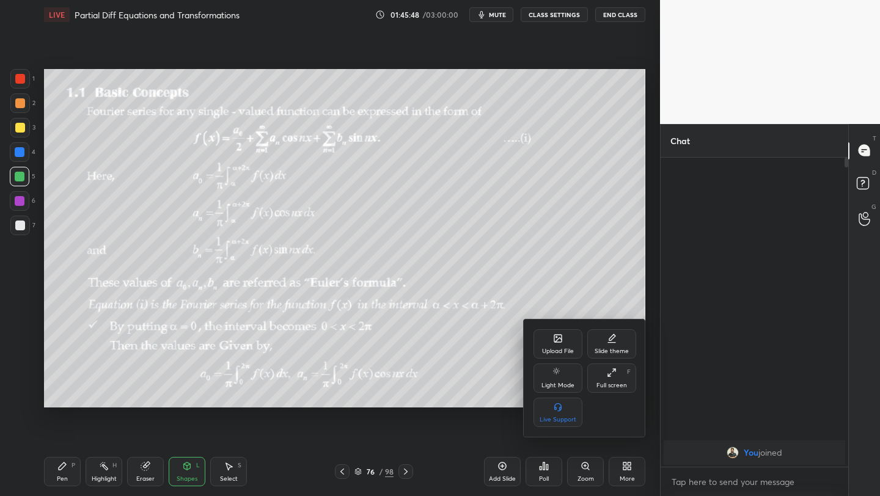
click at [612, 374] on icon at bounding box center [612, 373] width 10 height 10
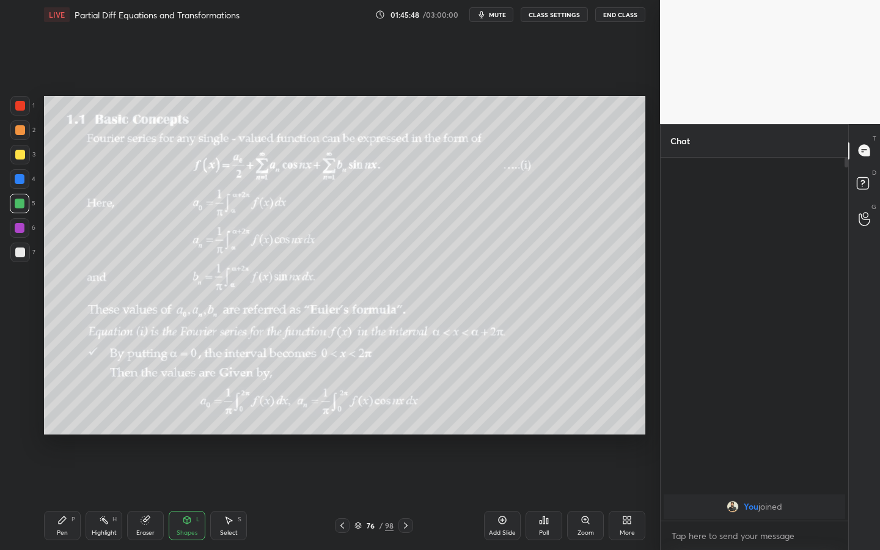
scroll to position [389, 184]
type textarea "x"
click at [67, 429] on div "Pen P" at bounding box center [62, 525] width 37 height 29
click at [221, 429] on div "Setting up your live class Poll for secs No correct answer Start poll" at bounding box center [344, 265] width 611 height 472
click at [190, 429] on div "Shapes L" at bounding box center [187, 525] width 37 height 29
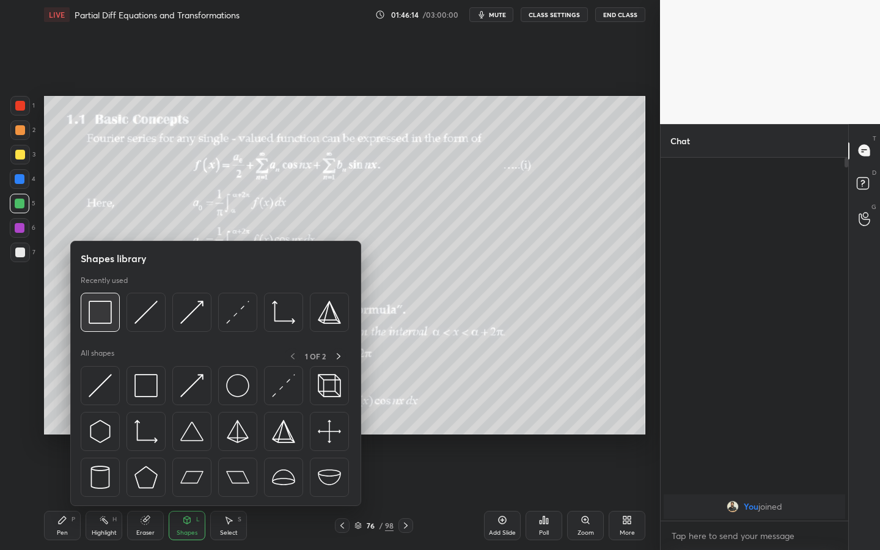
click at [115, 317] on div at bounding box center [100, 312] width 39 height 39
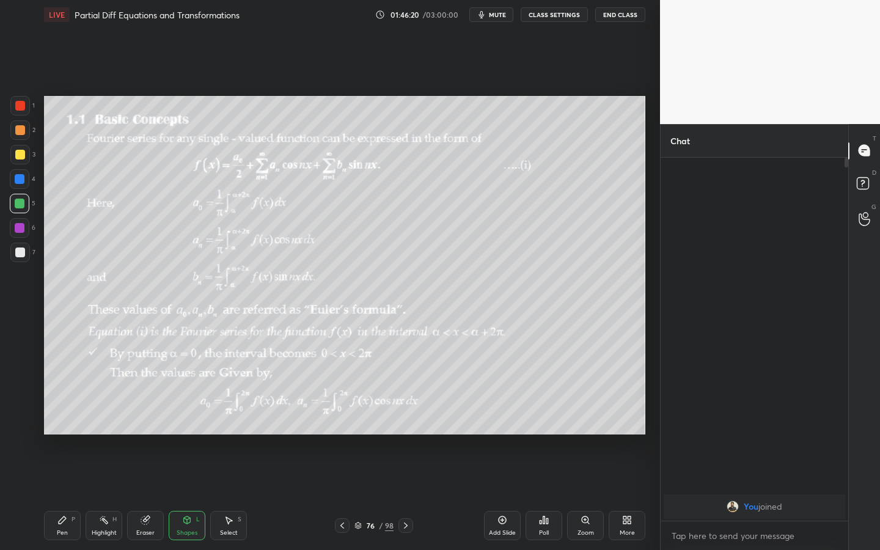
drag, startPoint x: 57, startPoint y: 534, endPoint x: 69, endPoint y: 513, distance: 24.1
click at [57, 429] on div "Pen P" at bounding box center [62, 525] width 37 height 29
click at [23, 256] on div at bounding box center [20, 253] width 10 height 10
click at [25, 205] on div at bounding box center [20, 204] width 20 height 20
click at [186, 429] on div "Shapes L" at bounding box center [187, 525] width 37 height 29
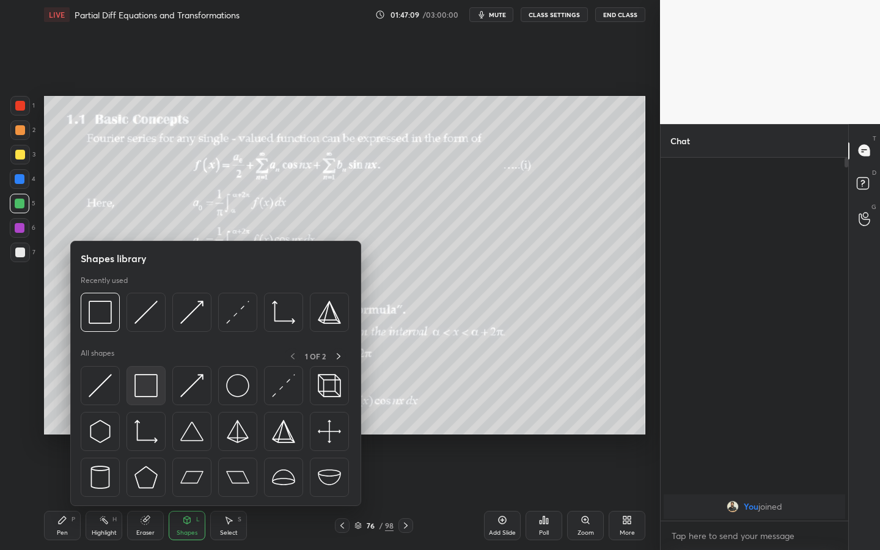
click at [159, 397] on div at bounding box center [146, 385] width 39 height 39
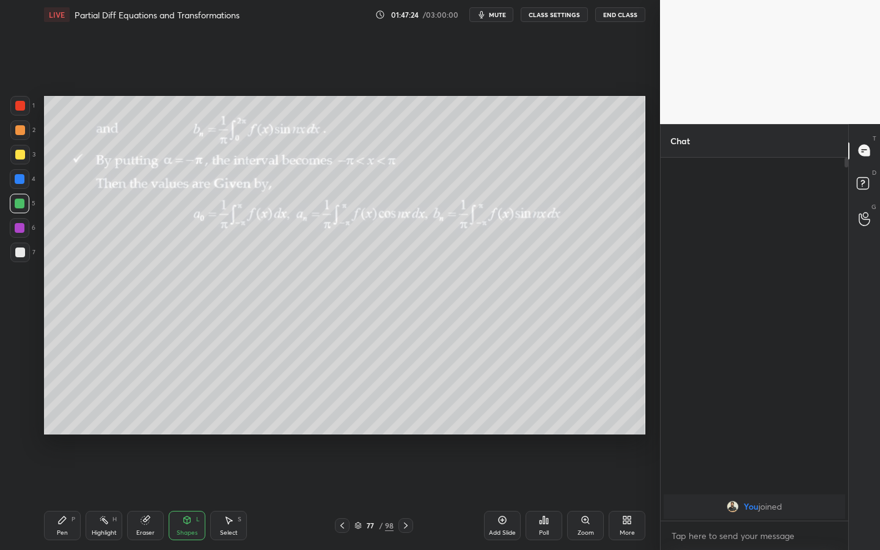
drag, startPoint x: 15, startPoint y: 249, endPoint x: 28, endPoint y: 220, distance: 32.0
click at [15, 249] on div at bounding box center [20, 253] width 10 height 10
click at [21, 186] on div at bounding box center [20, 179] width 20 height 20
click at [59, 429] on div "Pen P" at bounding box center [62, 525] width 37 height 29
drag, startPoint x: 21, startPoint y: 241, endPoint x: 28, endPoint y: 239, distance: 7.2
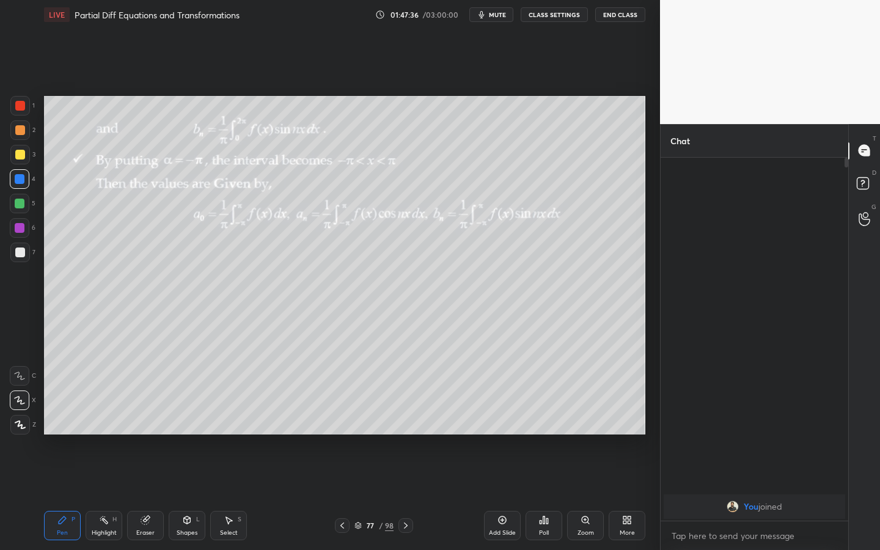
click at [20, 242] on div "1 2 3 4 5 6 7" at bounding box center [23, 181] width 26 height 171
click at [191, 429] on div "Shapes L" at bounding box center [187, 525] width 37 height 29
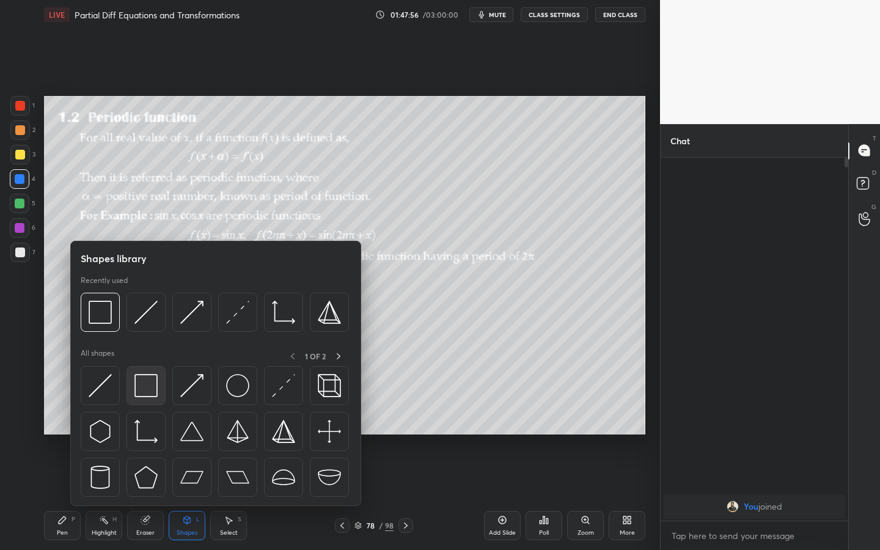
click at [145, 392] on img at bounding box center [145, 385] width 23 height 23
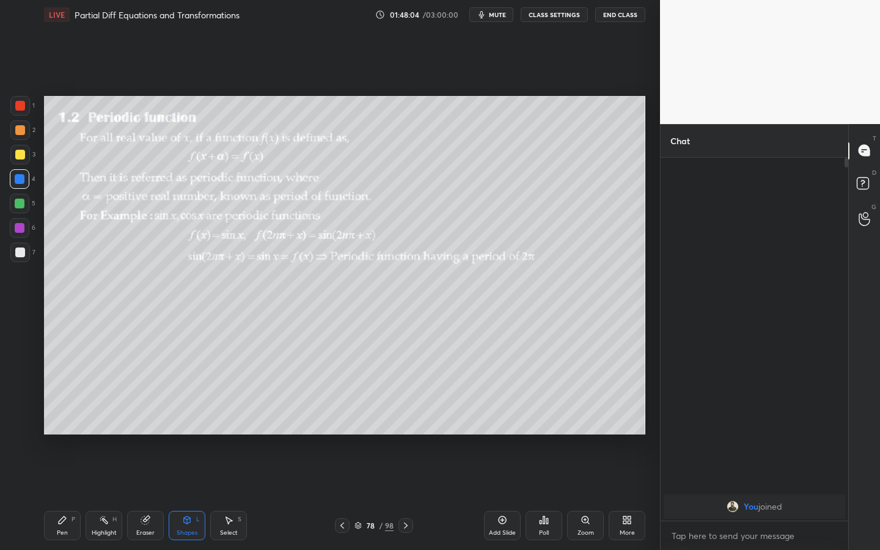
drag, startPoint x: 53, startPoint y: 530, endPoint x: 60, endPoint y: 529, distance: 7.4
click at [55, 429] on div "Pen P" at bounding box center [62, 525] width 37 height 29
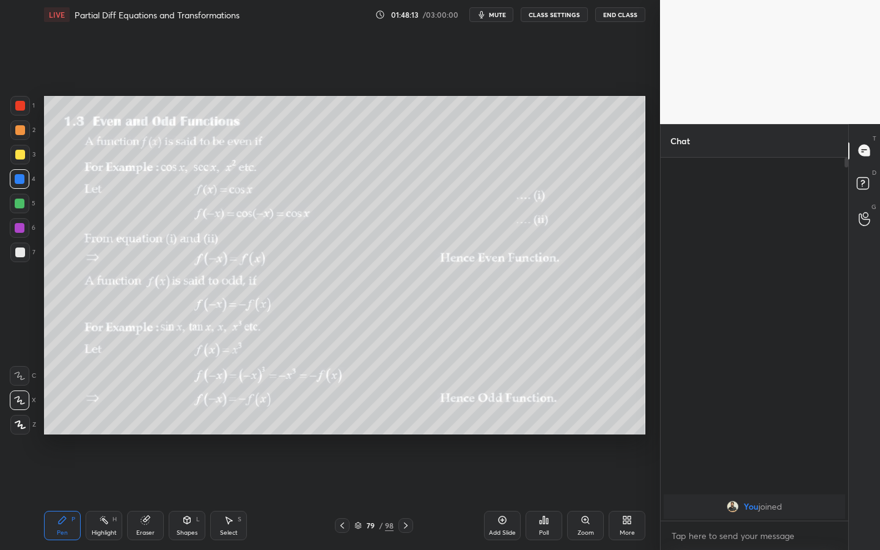
drag, startPoint x: 185, startPoint y: 522, endPoint x: 184, endPoint y: 509, distance: 13.5
click at [184, 429] on icon at bounding box center [187, 520] width 10 height 10
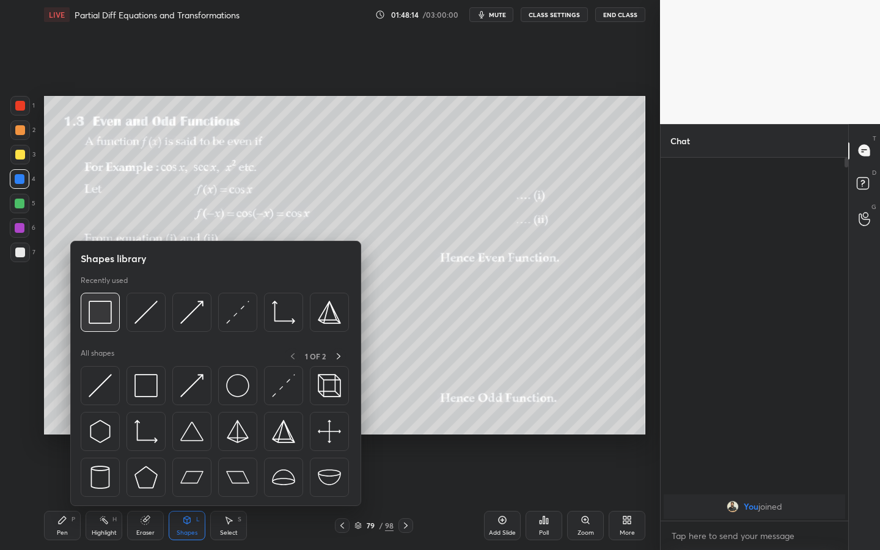
click at [101, 304] on img at bounding box center [100, 312] width 23 height 23
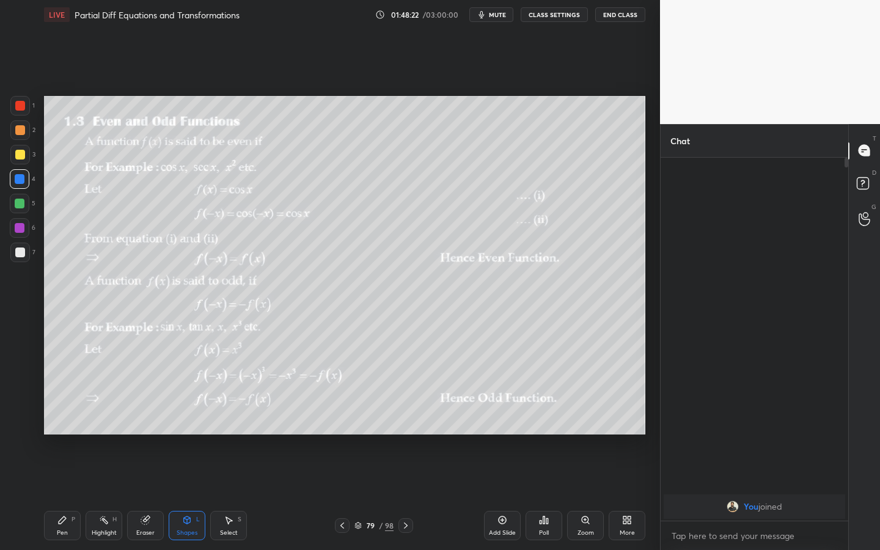
drag, startPoint x: 63, startPoint y: 518, endPoint x: 87, endPoint y: 449, distance: 73.1
click at [61, 429] on icon at bounding box center [62, 519] width 7 height 7
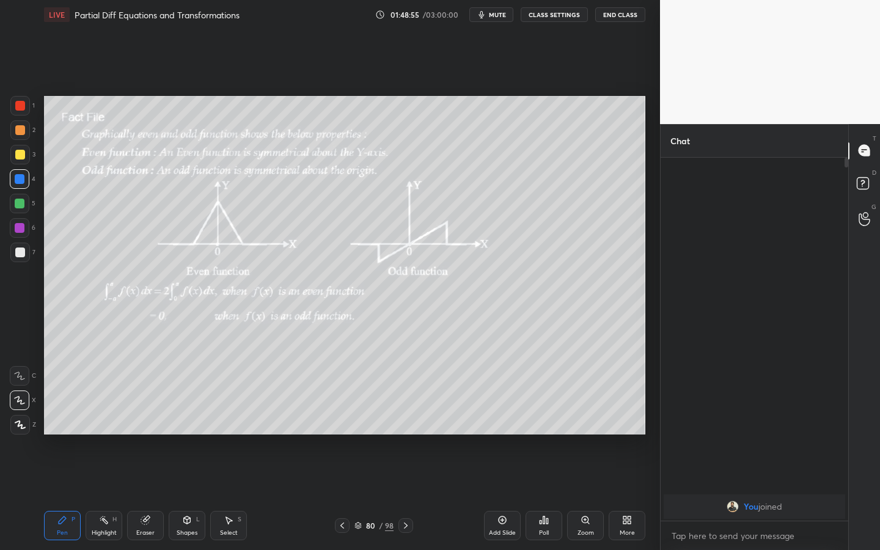
click at [185, 429] on div "Shapes" at bounding box center [187, 533] width 21 height 6
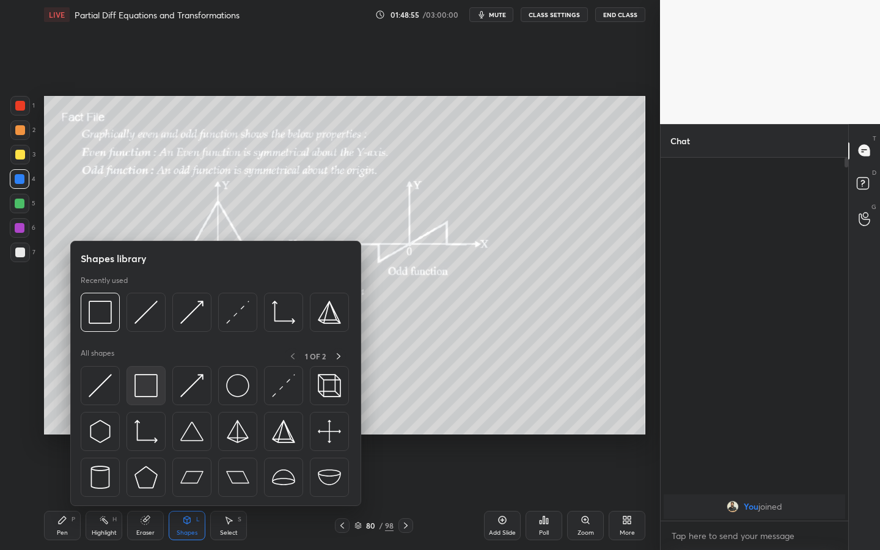
click at [127, 391] on div at bounding box center [146, 385] width 39 height 39
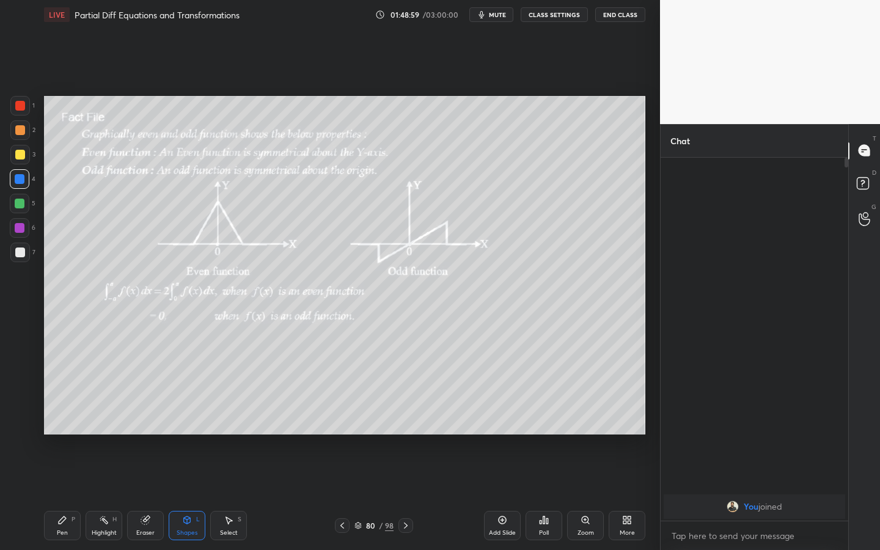
click at [73, 429] on div "P" at bounding box center [74, 519] width 4 height 6
click at [25, 256] on div at bounding box center [20, 253] width 20 height 20
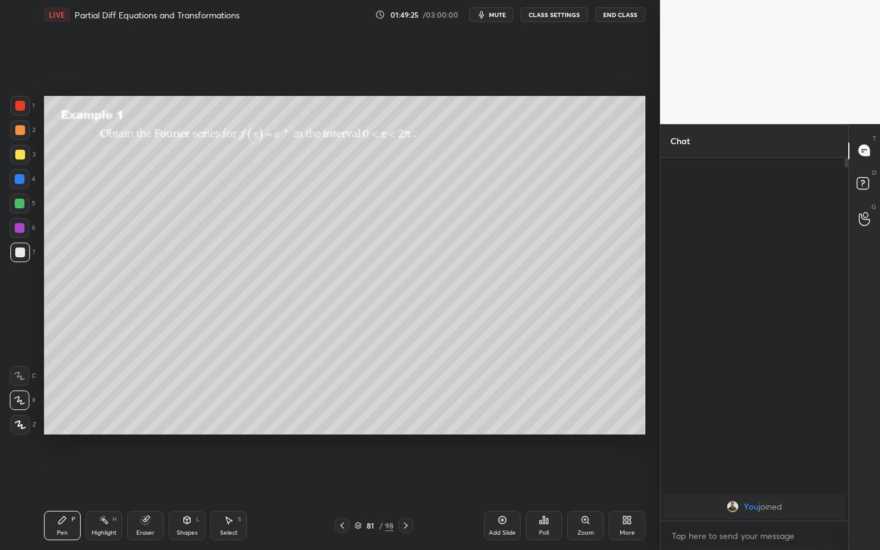
click at [586, 429] on icon at bounding box center [585, 519] width 7 height 7
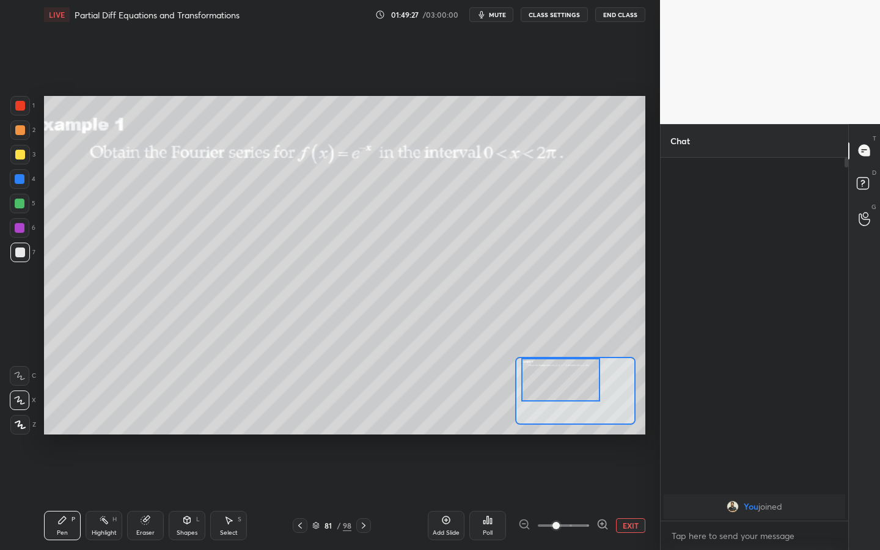
drag, startPoint x: 562, startPoint y: 377, endPoint x: 550, endPoint y: 357, distance: 23.6
click at [550, 357] on div at bounding box center [575, 391] width 120 height 68
drag, startPoint x: 189, startPoint y: 525, endPoint x: 183, endPoint y: 526, distance: 6.2
click at [189, 429] on div "Shapes L" at bounding box center [187, 525] width 37 height 29
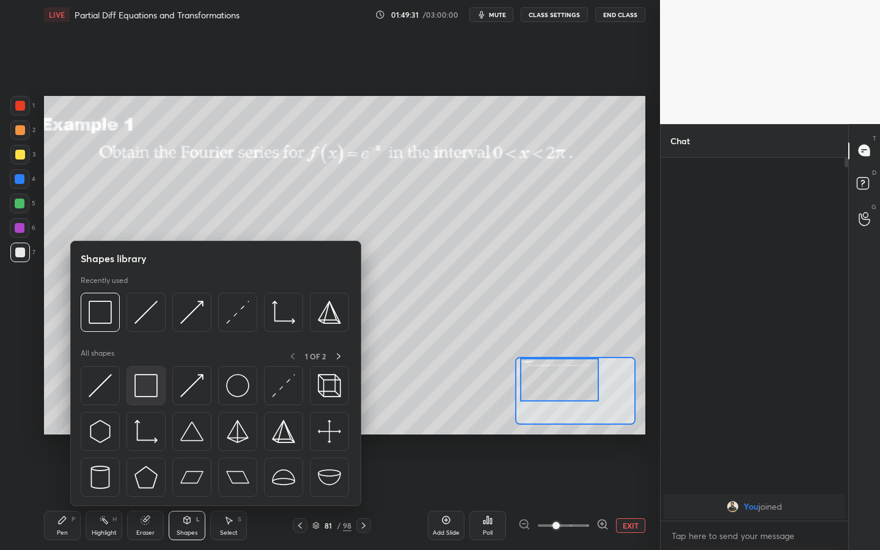
click at [141, 387] on img at bounding box center [145, 385] width 23 height 23
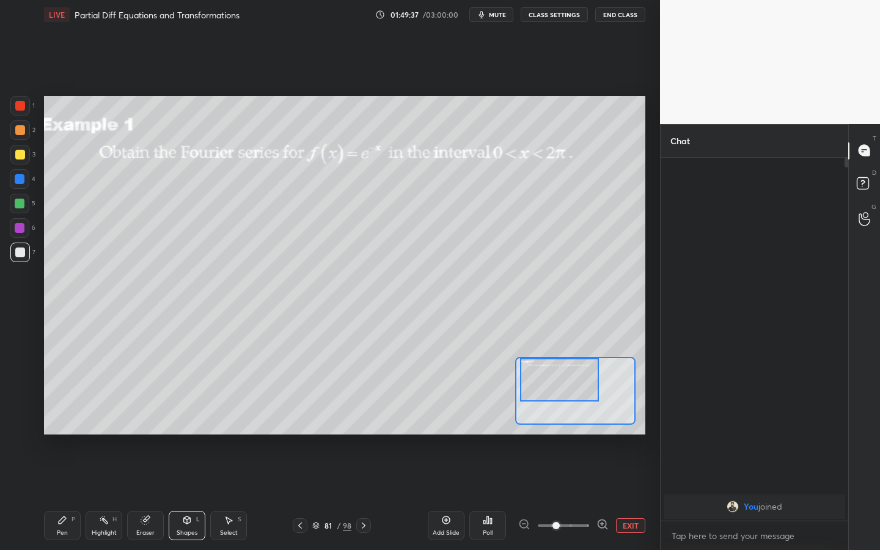
click at [45, 429] on div "Pen P" at bounding box center [62, 525] width 37 height 29
click at [72, 429] on div "P" at bounding box center [74, 519] width 4 height 6
click at [628, 429] on button "EXIT" at bounding box center [630, 525] width 29 height 15
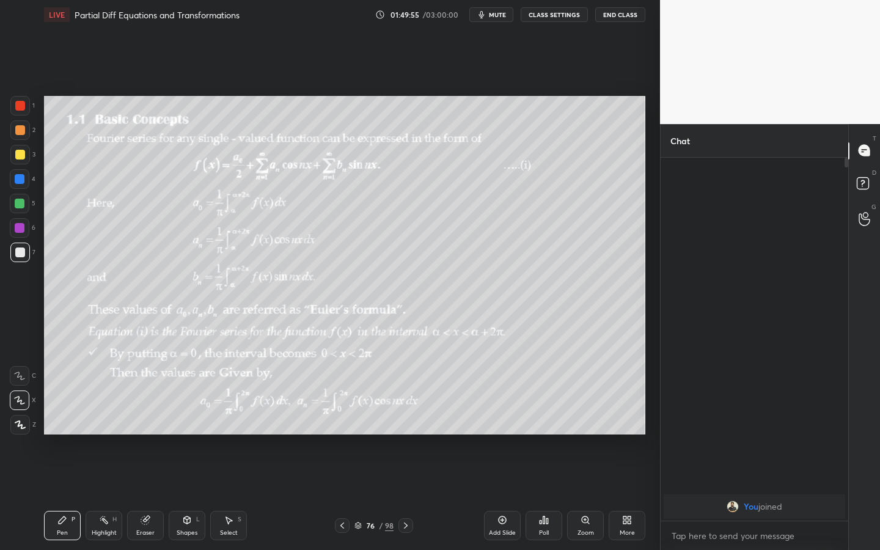
drag, startPoint x: 180, startPoint y: 534, endPoint x: 178, endPoint y: 523, distance: 10.5
click at [180, 429] on div "Shapes" at bounding box center [187, 533] width 21 height 6
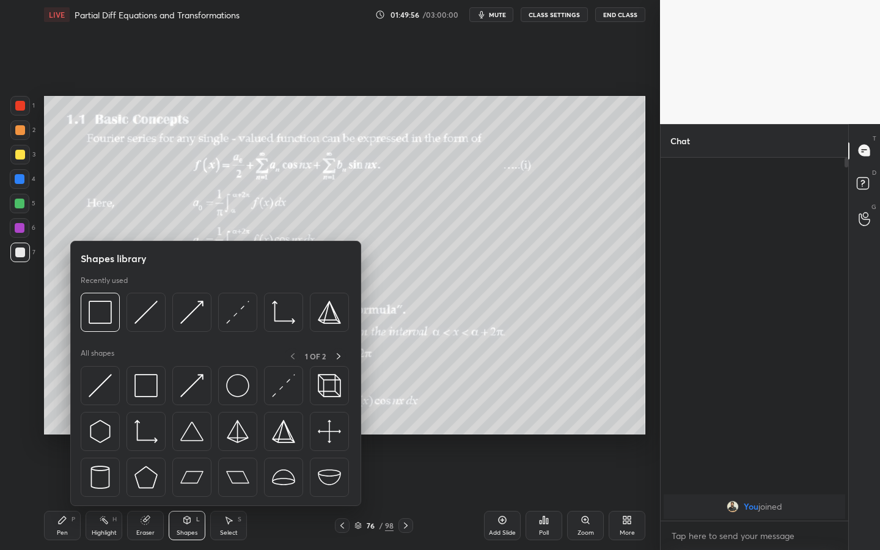
drag, startPoint x: 141, startPoint y: 370, endPoint x: 142, endPoint y: 363, distance: 6.8
click at [142, 370] on div at bounding box center [146, 385] width 39 height 39
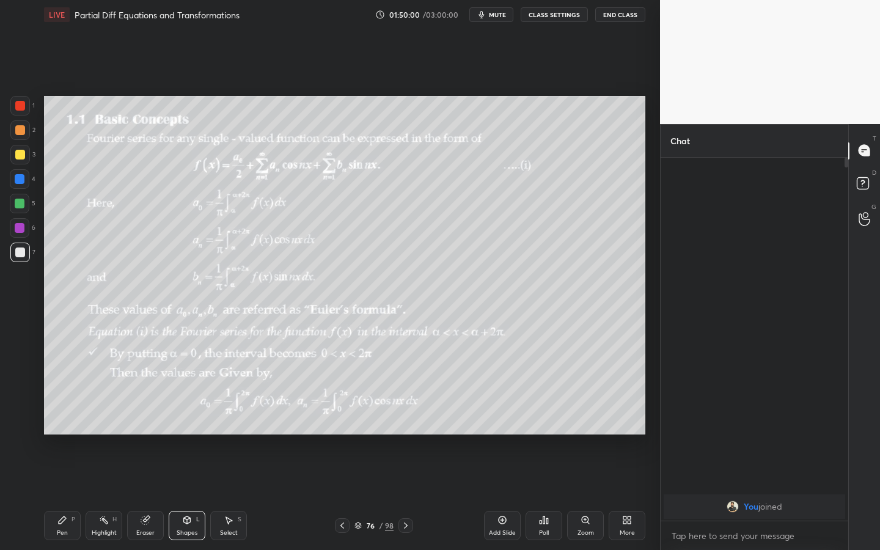
click at [405, 429] on icon at bounding box center [406, 526] width 10 height 10
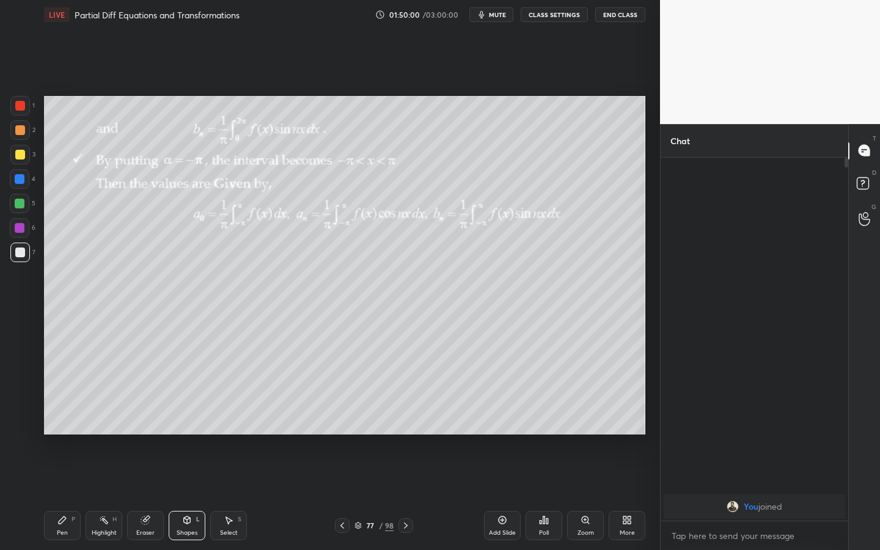
click at [406, 429] on icon at bounding box center [406, 526] width 10 height 10
click at [408, 429] on icon at bounding box center [406, 526] width 10 height 10
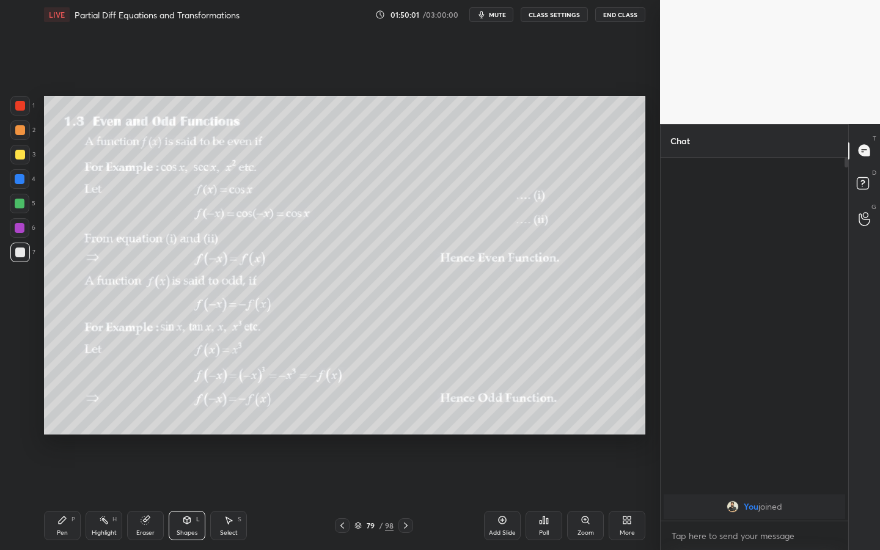
click at [411, 429] on div at bounding box center [406, 525] width 15 height 15
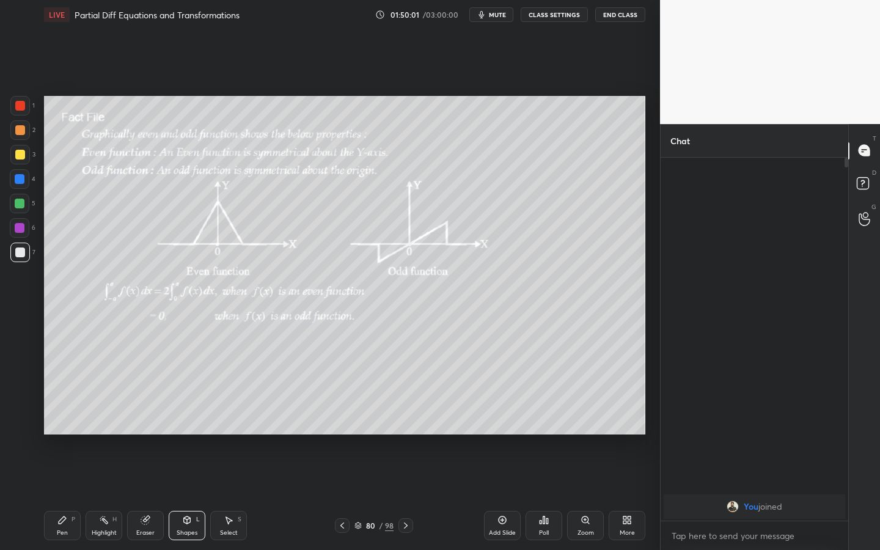
click at [411, 429] on div at bounding box center [406, 525] width 15 height 15
click at [64, 429] on div "Pen" at bounding box center [62, 533] width 11 height 6
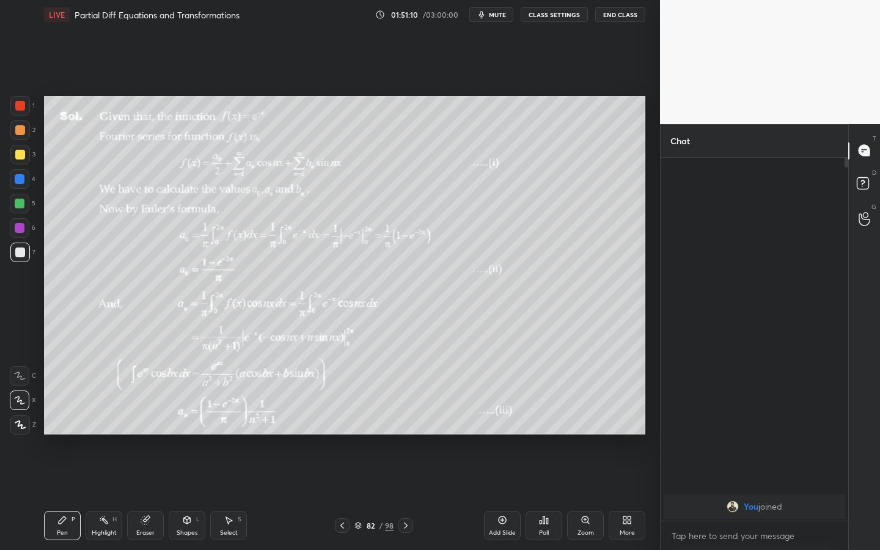
drag, startPoint x: 194, startPoint y: 531, endPoint x: 205, endPoint y: 510, distance: 24.3
click at [196, 429] on div "Shapes" at bounding box center [187, 533] width 21 height 6
click at [23, 227] on div at bounding box center [20, 228] width 10 height 10
click at [402, 429] on icon at bounding box center [406, 526] width 10 height 10
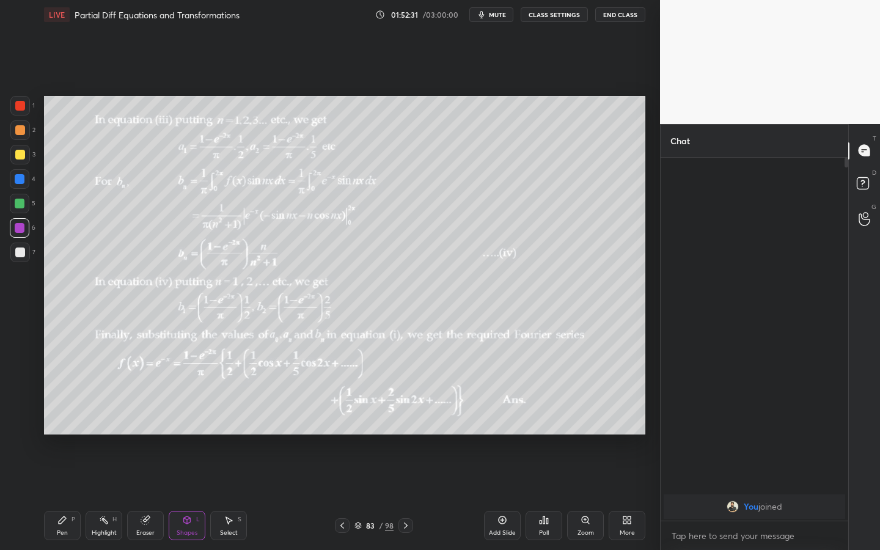
click at [68, 429] on div "Pen P" at bounding box center [62, 525] width 37 height 29
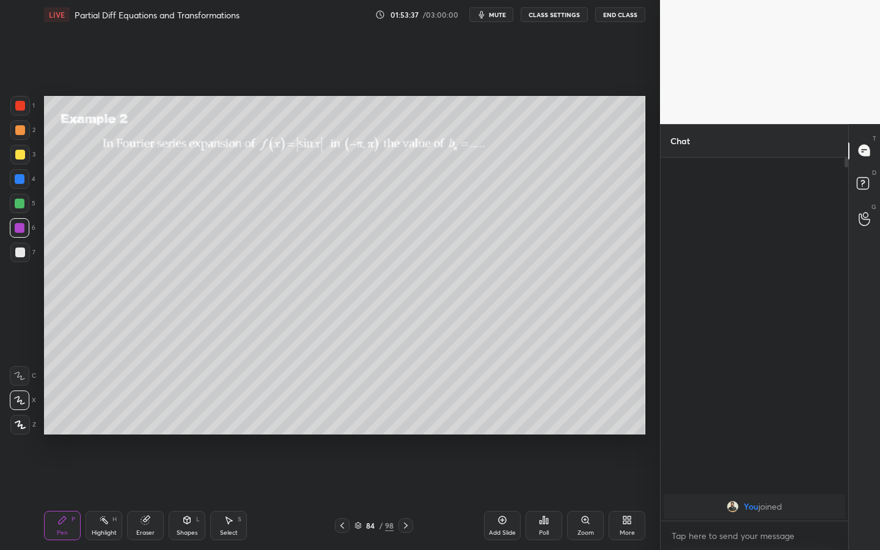
drag, startPoint x: 10, startPoint y: 255, endPoint x: 24, endPoint y: 255, distance: 14.1
click at [20, 255] on div at bounding box center [20, 253] width 20 height 20
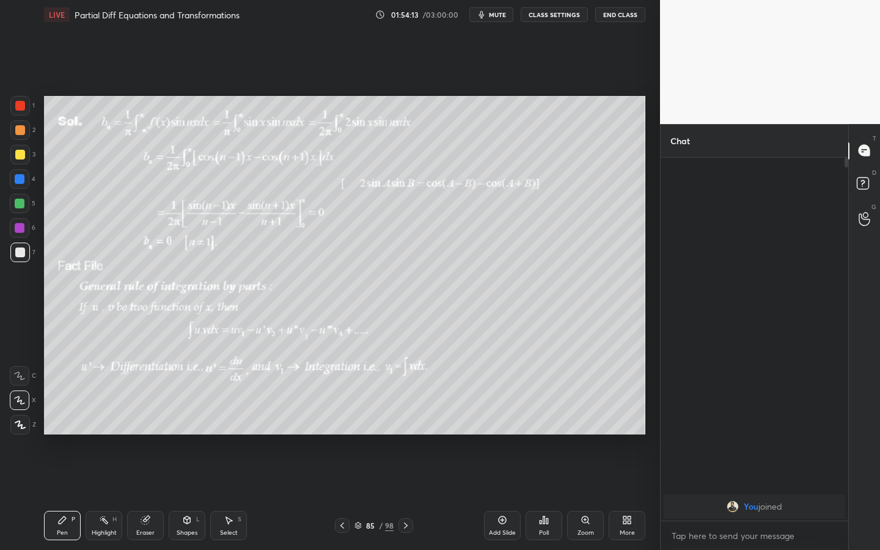
click at [184, 429] on div "Shapes L" at bounding box center [187, 525] width 37 height 29
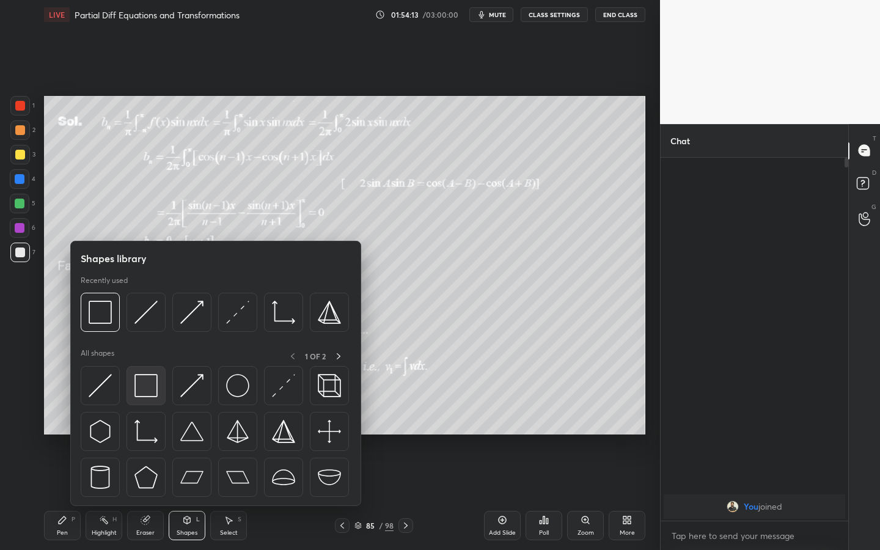
drag, startPoint x: 146, startPoint y: 410, endPoint x: 148, endPoint y: 403, distance: 7.0
click at [145, 411] on div at bounding box center [216, 435] width 270 height 138
click at [147, 399] on div at bounding box center [146, 385] width 39 height 39
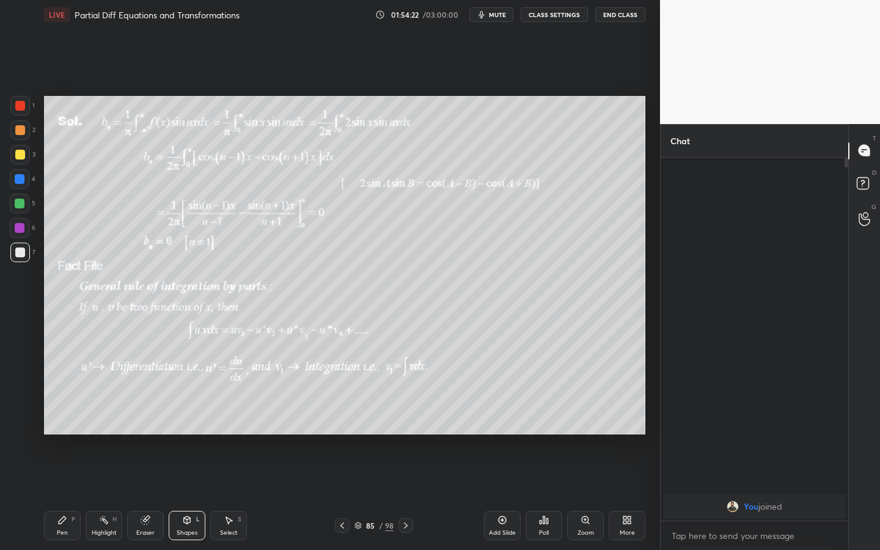
drag, startPoint x: 10, startPoint y: 226, endPoint x: 31, endPoint y: 215, distance: 23.0
click at [14, 230] on div at bounding box center [20, 228] width 20 height 20
click at [70, 429] on div "Pen P" at bounding box center [62, 525] width 37 height 29
click at [505, 18] on span "mute" at bounding box center [497, 14] width 17 height 9
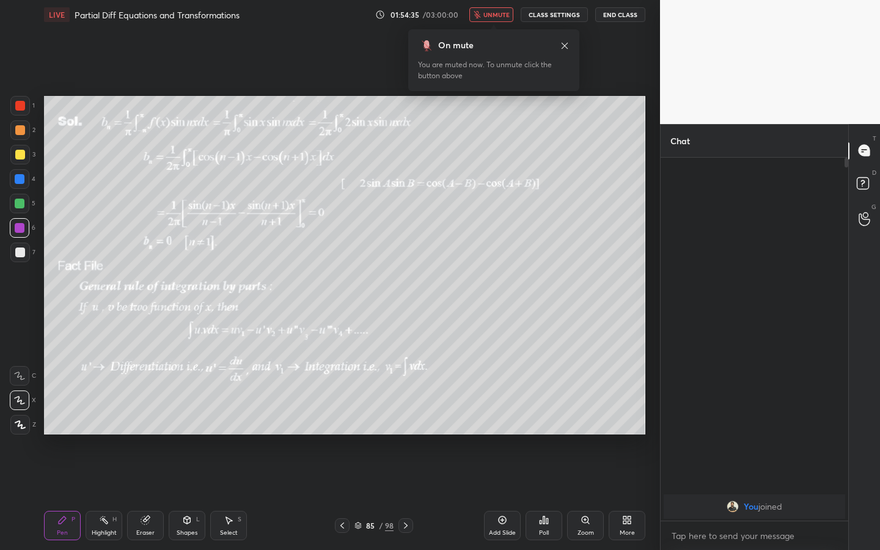
click at [500, 27] on div "On mute You are muted now. To unmute click the button above" at bounding box center [493, 56] width 171 height 69
click at [502, 17] on span "unmute" at bounding box center [496, 14] width 26 height 9
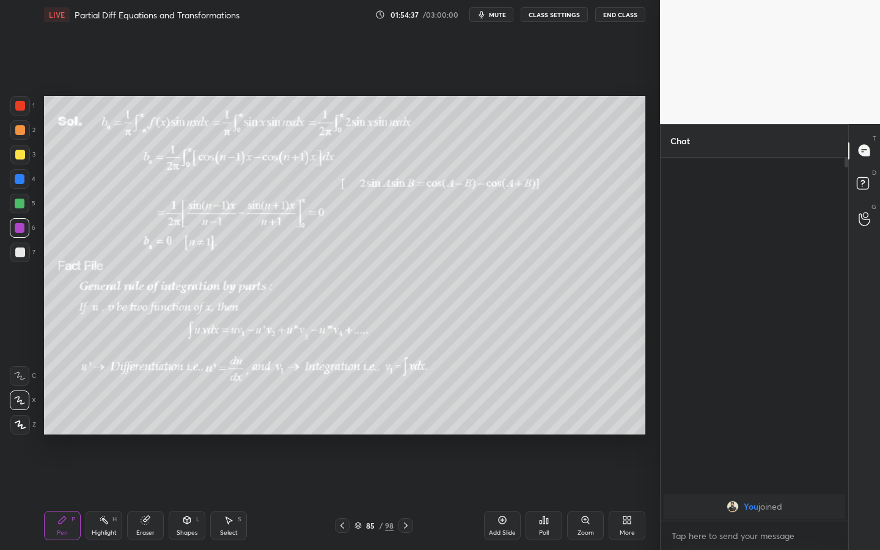
click at [491, 18] on span "mute" at bounding box center [497, 14] width 17 height 9
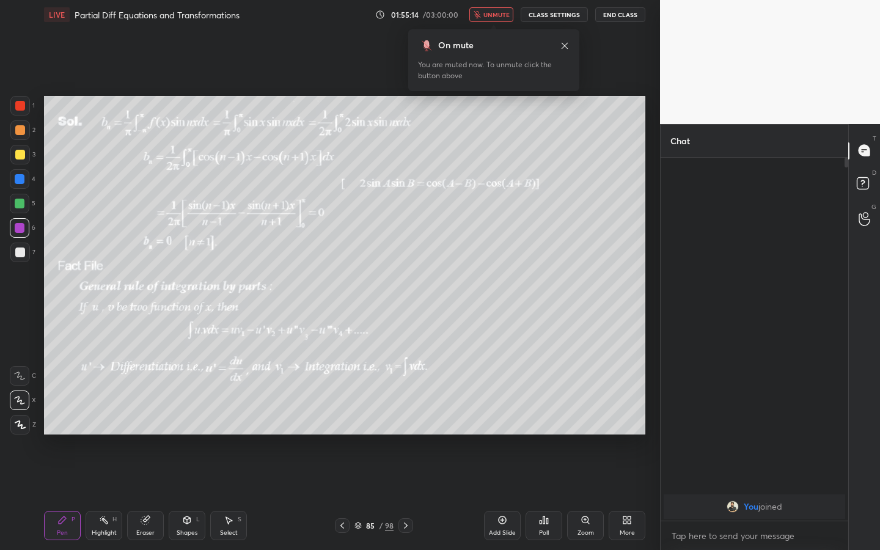
click at [507, 15] on span "unmute" at bounding box center [496, 14] width 26 height 9
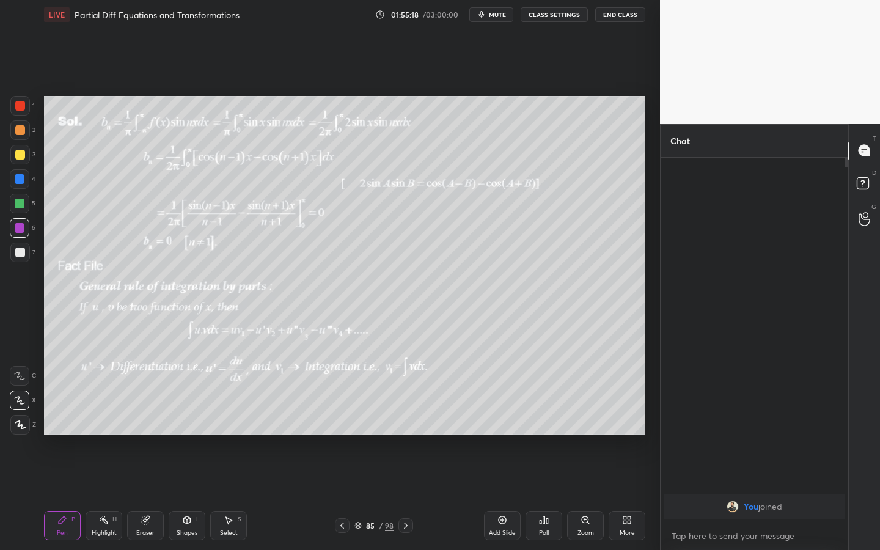
click at [502, 13] on span "mute" at bounding box center [497, 14] width 17 height 9
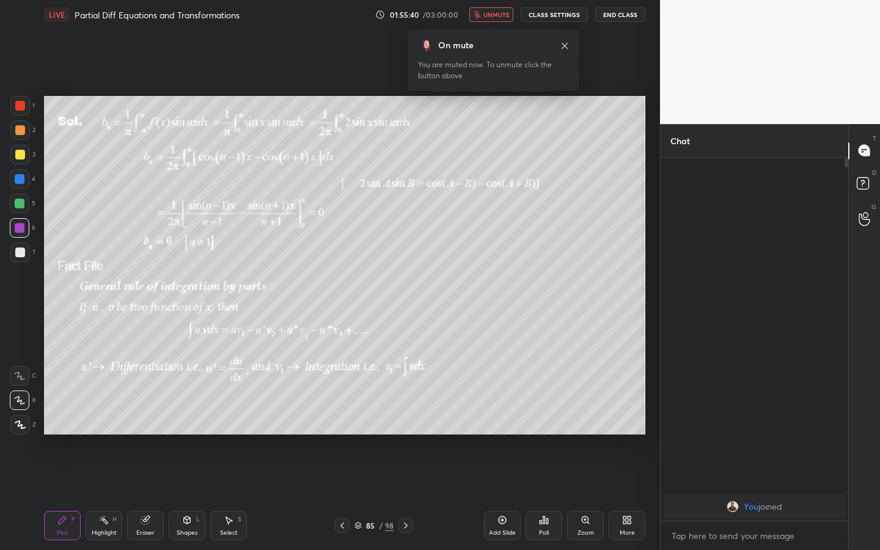
click at [504, 17] on span "unmute" at bounding box center [496, 14] width 26 height 9
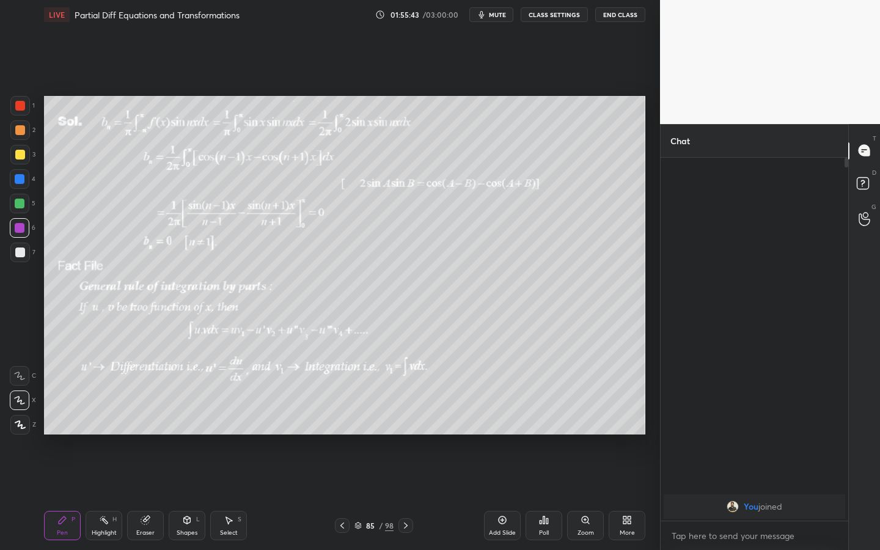
click at [407, 429] on icon at bounding box center [406, 526] width 10 height 10
click at [406, 429] on div at bounding box center [406, 525] width 15 height 15
drag, startPoint x: 399, startPoint y: 527, endPoint x: 406, endPoint y: 523, distance: 8.8
click at [399, 429] on div at bounding box center [406, 525] width 15 height 15
click at [21, 154] on div at bounding box center [20, 155] width 10 height 10
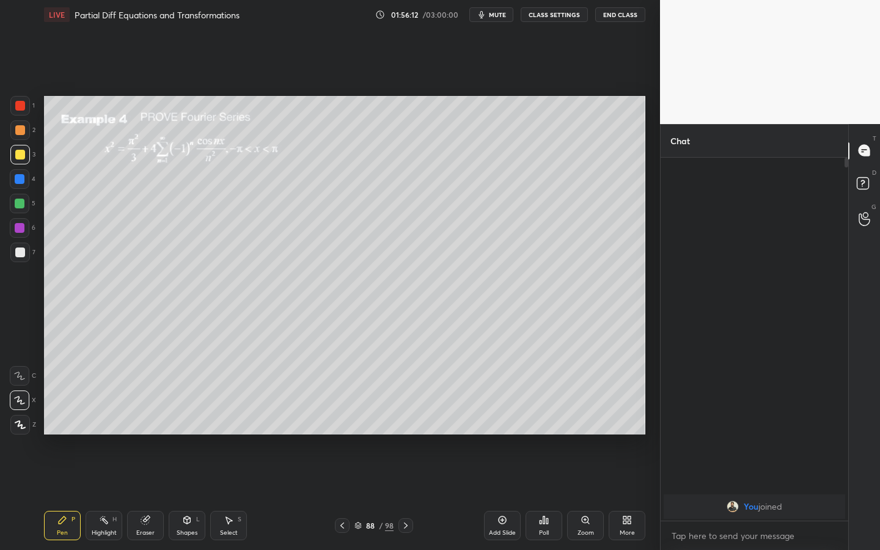
click at [553, 429] on div "Poll" at bounding box center [544, 525] width 37 height 29
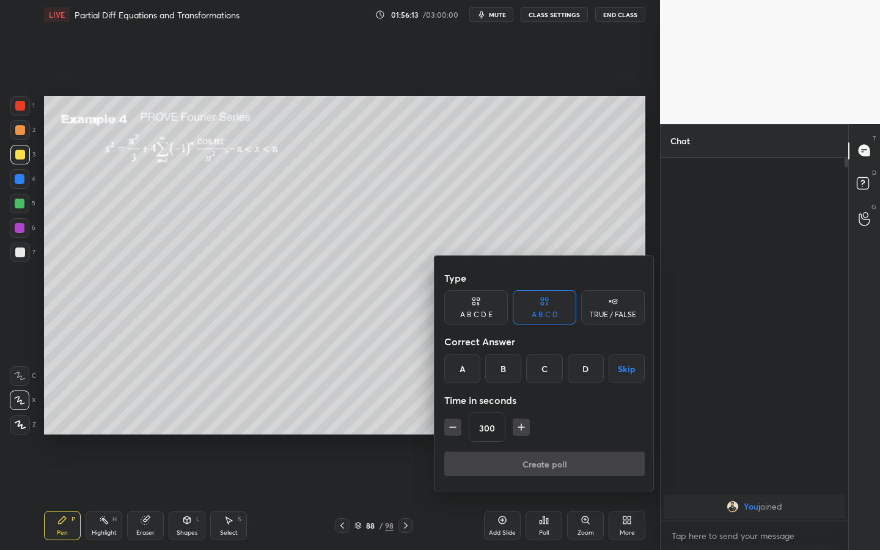
click at [455, 429] on button "button" at bounding box center [452, 427] width 17 height 17
click at [452, 429] on icon "button" at bounding box center [453, 427] width 12 height 12
click at [453, 429] on icon "button" at bounding box center [453, 427] width 12 height 12
click at [452, 428] on icon "button" at bounding box center [453, 427] width 12 height 12
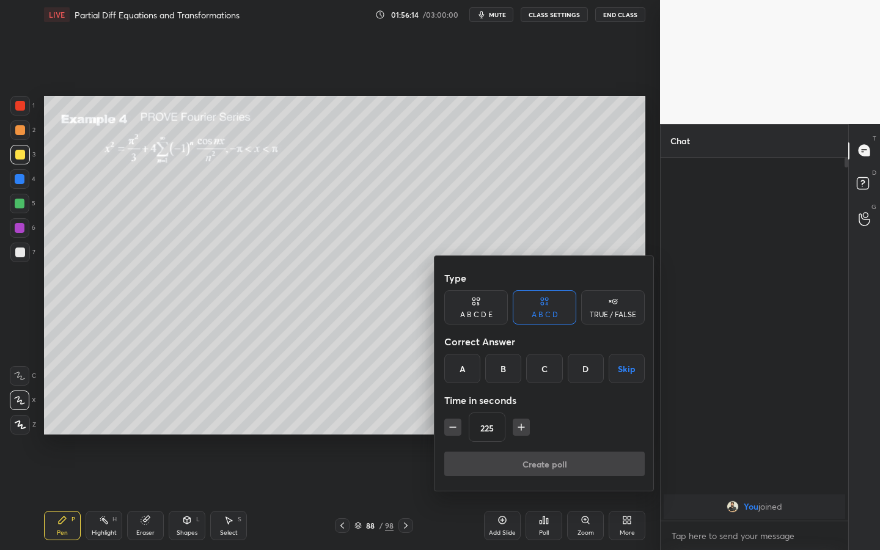
click at [450, 427] on icon "button" at bounding box center [453, 427] width 6 height 0
click at [447, 424] on icon "button" at bounding box center [453, 427] width 12 height 12
click at [447, 425] on icon "button" at bounding box center [453, 427] width 12 height 12
click at [446, 425] on button "button" at bounding box center [452, 427] width 17 height 17
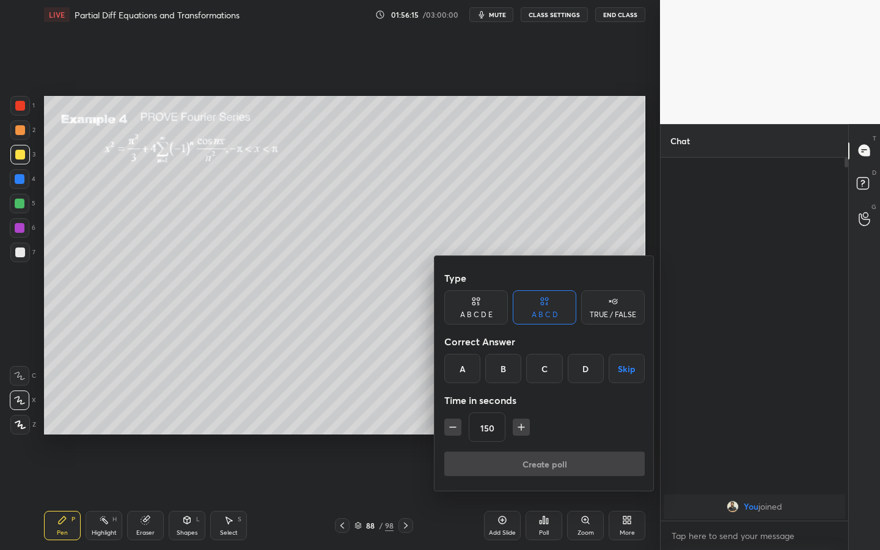
click at [446, 425] on button "button" at bounding box center [452, 427] width 17 height 17
click at [525, 427] on icon "button" at bounding box center [521, 427] width 12 height 12
click at [520, 427] on icon "button" at bounding box center [521, 427] width 6 height 0
type input "165"
drag, startPoint x: 632, startPoint y: 369, endPoint x: 619, endPoint y: 405, distance: 37.7
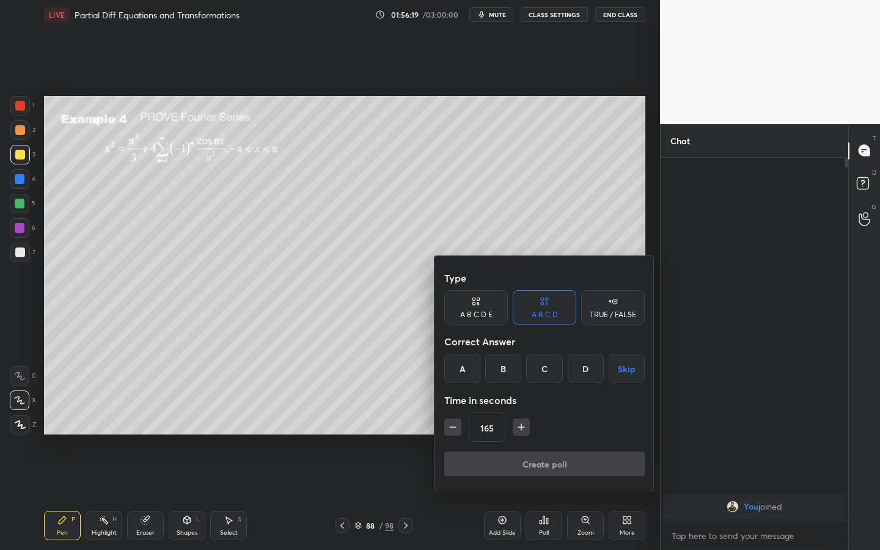
click at [632, 369] on button "Skip" at bounding box center [627, 368] width 36 height 29
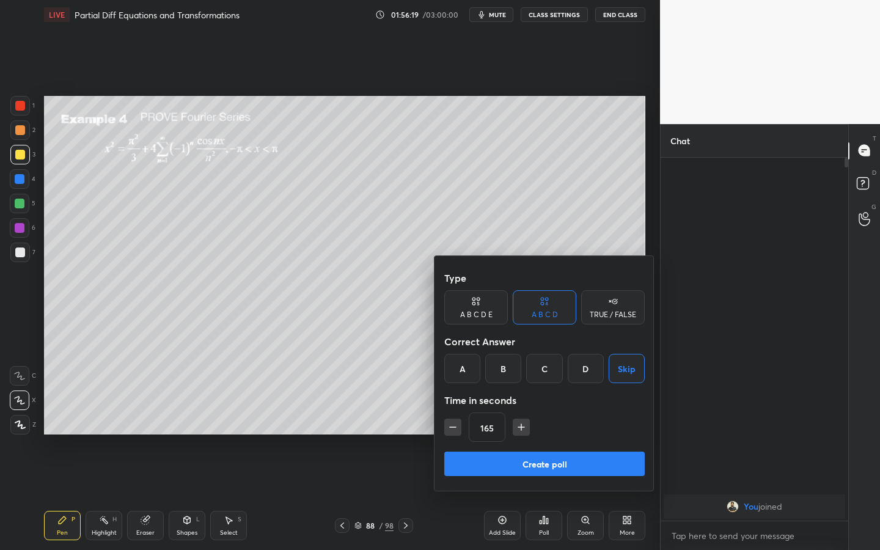
drag, startPoint x: 570, startPoint y: 469, endPoint x: 576, endPoint y: 466, distance: 7.7
click at [570, 429] on button "Create poll" at bounding box center [544, 464] width 200 height 24
type textarea "x"
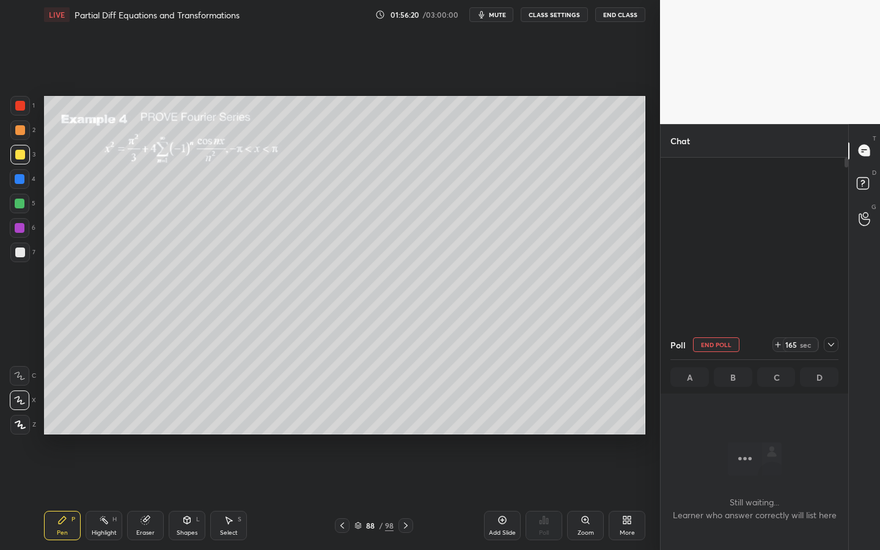
scroll to position [325, 184]
click at [495, 17] on span "mute" at bounding box center [497, 14] width 17 height 9
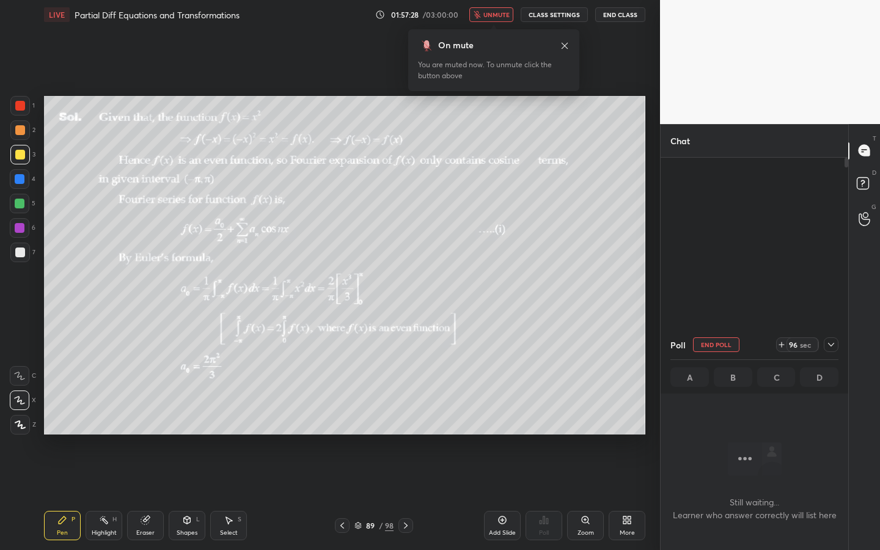
click at [493, 16] on span "unmute" at bounding box center [496, 14] width 26 height 9
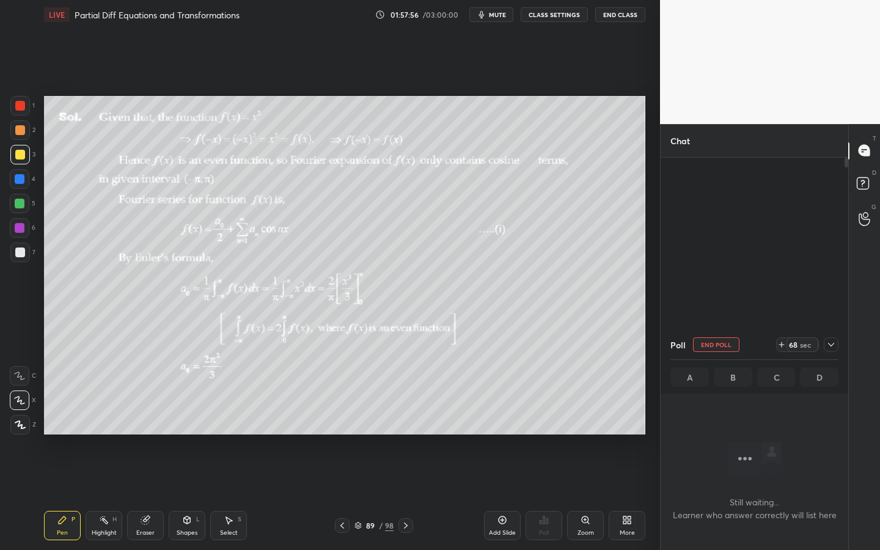
drag, startPoint x: 403, startPoint y: 516, endPoint x: 411, endPoint y: 521, distance: 9.3
click at [404, 429] on div "Pen P Highlight H Eraser Shapes L Select S 89 / 98 Add Slide Poll Zoom More" at bounding box center [344, 525] width 601 height 49
click at [408, 429] on div at bounding box center [406, 525] width 15 height 15
click at [24, 179] on div at bounding box center [20, 179] width 20 height 20
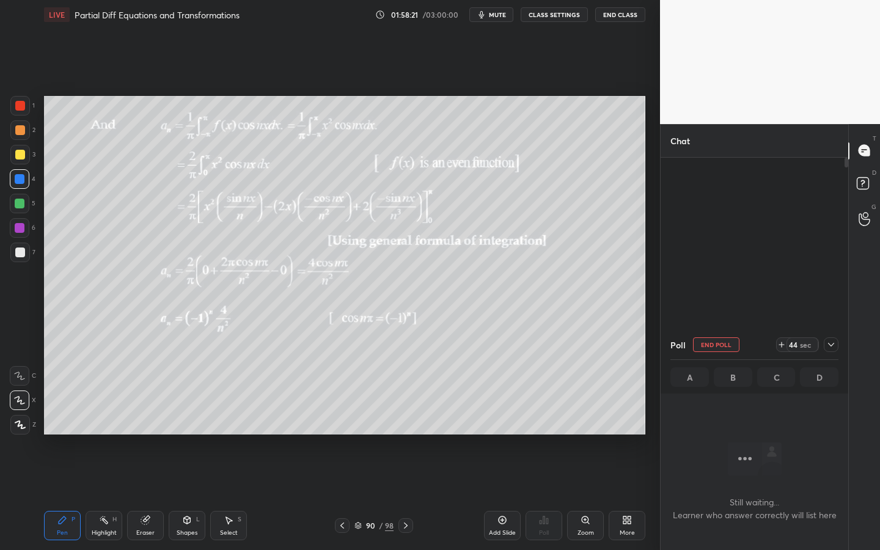
drag, startPoint x: 13, startPoint y: 100, endPoint x: 27, endPoint y: 103, distance: 14.5
click at [18, 103] on div at bounding box center [20, 106] width 20 height 20
click at [347, 429] on icon at bounding box center [342, 526] width 10 height 10
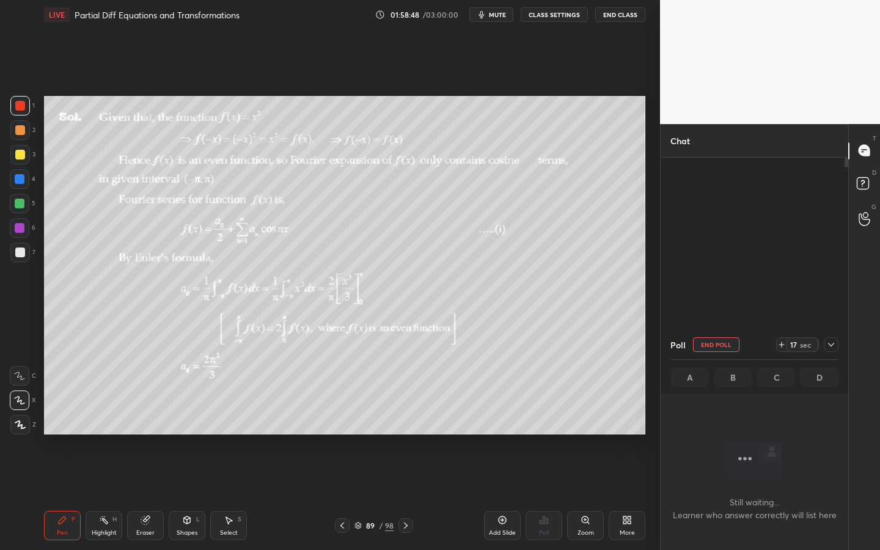
drag, startPoint x: 335, startPoint y: 524, endPoint x: 341, endPoint y: 523, distance: 6.2
click at [336, 429] on div at bounding box center [342, 525] width 15 height 15
click at [404, 429] on icon at bounding box center [406, 526] width 4 height 6
click at [403, 429] on icon at bounding box center [406, 526] width 10 height 10
click at [726, 347] on button "End Poll" at bounding box center [716, 344] width 46 height 15
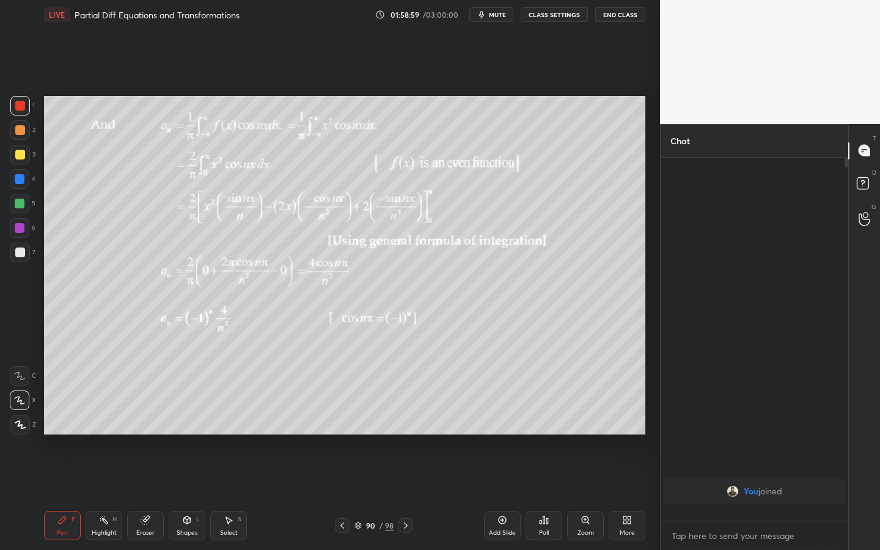
scroll to position [389, 184]
click at [409, 429] on icon at bounding box center [406, 526] width 10 height 10
click at [410, 429] on icon at bounding box center [406, 526] width 10 height 10
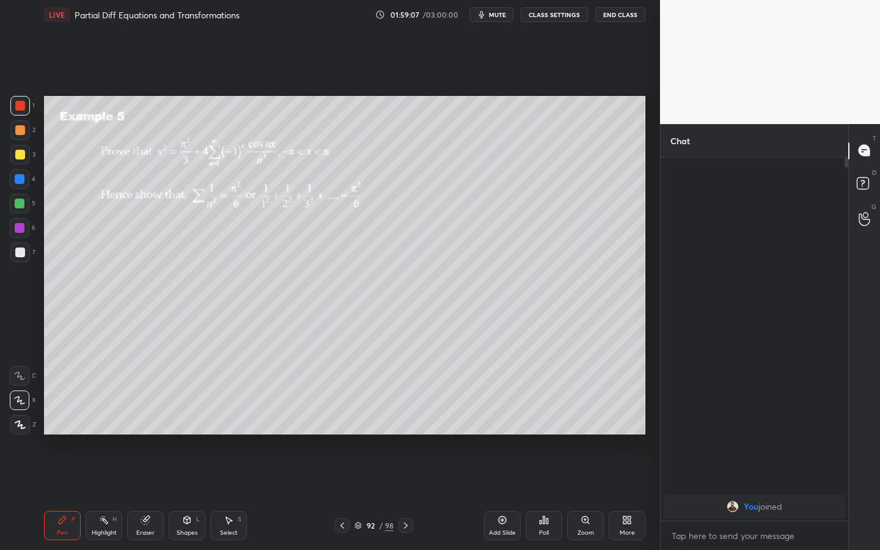
click at [406, 429] on icon at bounding box center [406, 526] width 4 height 6
click at [345, 429] on icon at bounding box center [342, 526] width 10 height 10
click at [491, 17] on button "mute" at bounding box center [491, 14] width 44 height 15
drag, startPoint x: 169, startPoint y: 518, endPoint x: 178, endPoint y: 507, distance: 13.9
click at [172, 429] on div "Shapes L" at bounding box center [187, 525] width 37 height 29
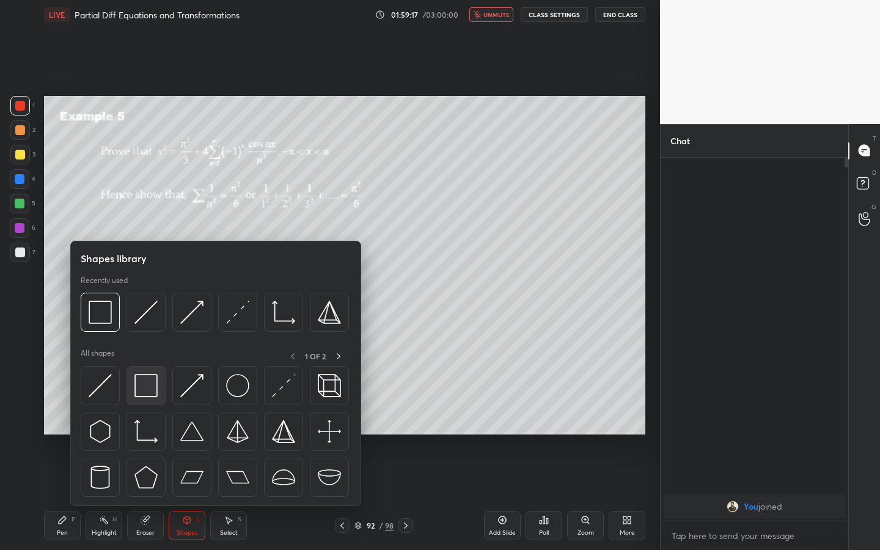
click at [155, 386] on img at bounding box center [145, 385] width 23 height 23
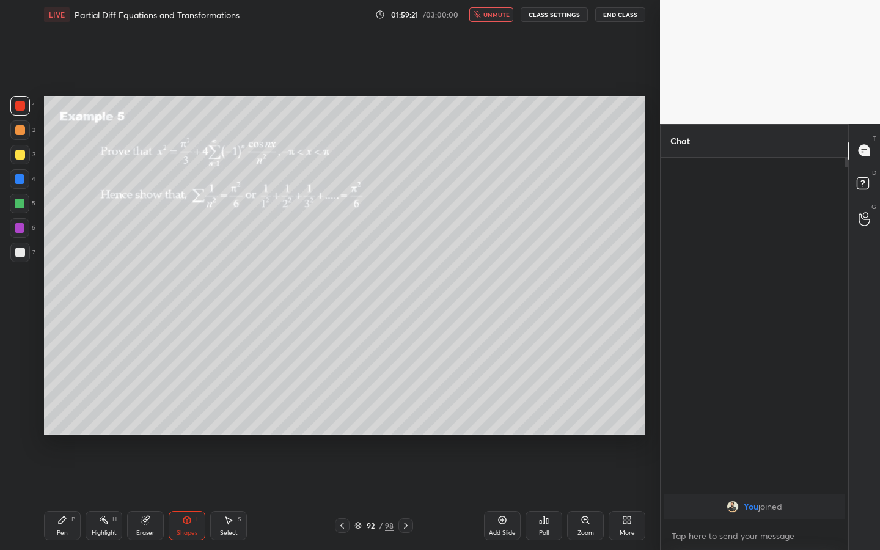
click at [58, 429] on div "Pen P" at bounding box center [62, 525] width 37 height 29
drag, startPoint x: 19, startPoint y: 180, endPoint x: 35, endPoint y: 174, distance: 17.6
click at [20, 180] on div at bounding box center [20, 179] width 10 height 10
click at [491, 20] on button "unmute" at bounding box center [491, 14] width 44 height 15
drag, startPoint x: 346, startPoint y: 523, endPoint x: 340, endPoint y: 522, distance: 6.2
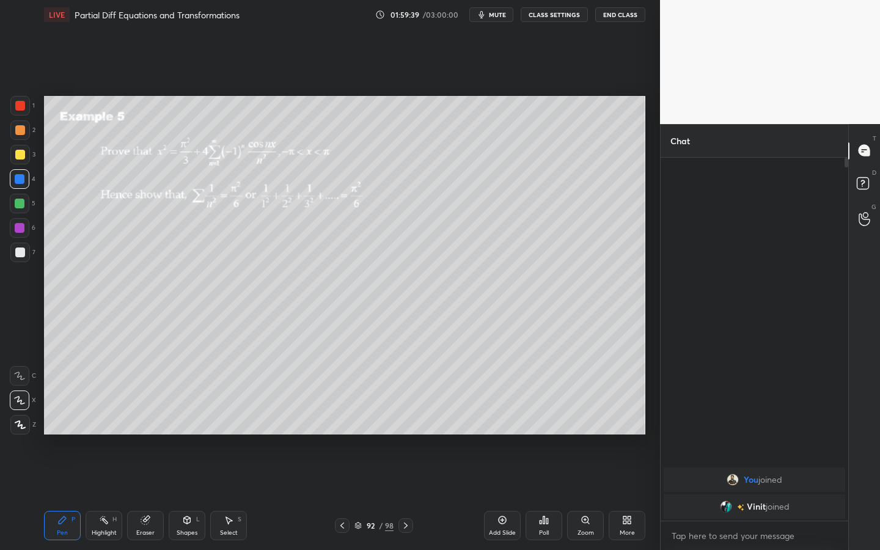
click at [346, 429] on icon at bounding box center [342, 526] width 10 height 10
click at [344, 429] on div at bounding box center [342, 525] width 15 height 15
click at [411, 429] on div at bounding box center [406, 525] width 15 height 15
click at [406, 429] on icon at bounding box center [406, 526] width 10 height 10
drag, startPoint x: 223, startPoint y: 525, endPoint x: 226, endPoint y: 507, distance: 18.5
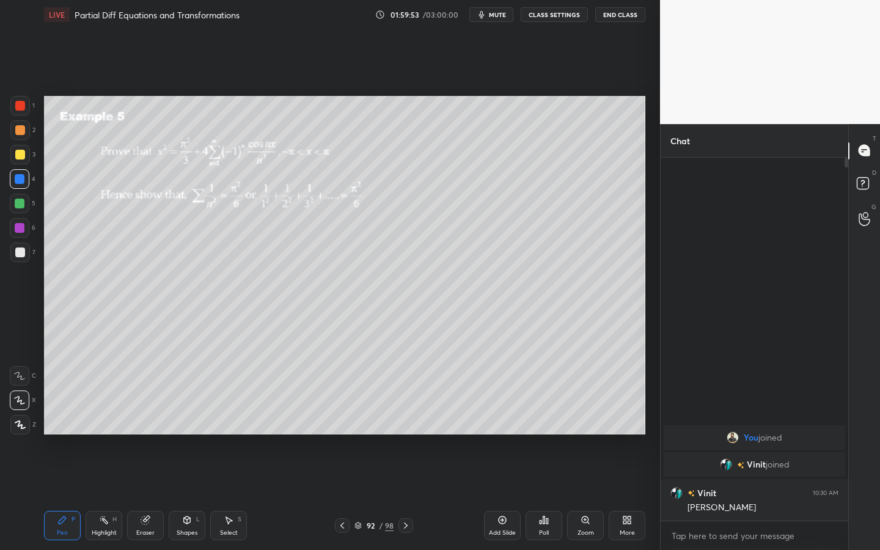
click at [223, 429] on div "Select S" at bounding box center [228, 525] width 37 height 29
drag, startPoint x: 335, startPoint y: 167, endPoint x: 350, endPoint y: 166, distance: 14.7
click at [360, 166] on div "0 ° Undo Copy Duplicate Duplicate to new slide Delete" at bounding box center [344, 265] width 601 height 339
drag, startPoint x: 331, startPoint y: 166, endPoint x: 340, endPoint y: 163, distance: 9.1
click at [327, 165] on div "0 ° Undo Copy Duplicate Duplicate to new slide Delete" at bounding box center [344, 265] width 601 height 339
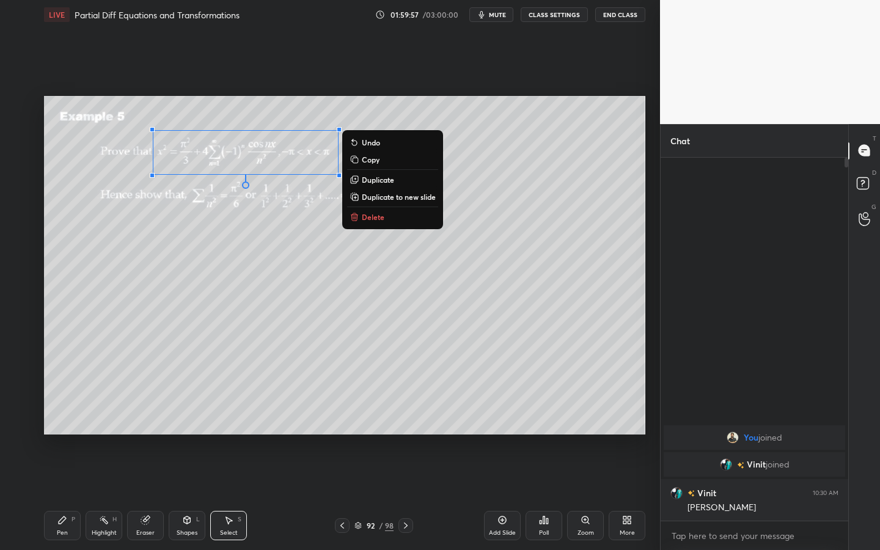
click at [66, 429] on div "Pen P" at bounding box center [62, 525] width 37 height 29
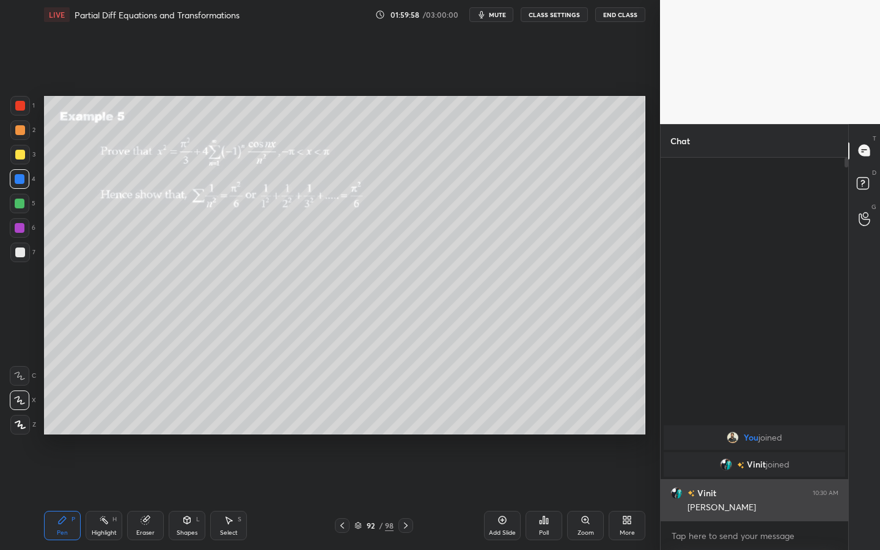
click at [704, 429] on h6 "Vinit" at bounding box center [705, 493] width 21 height 13
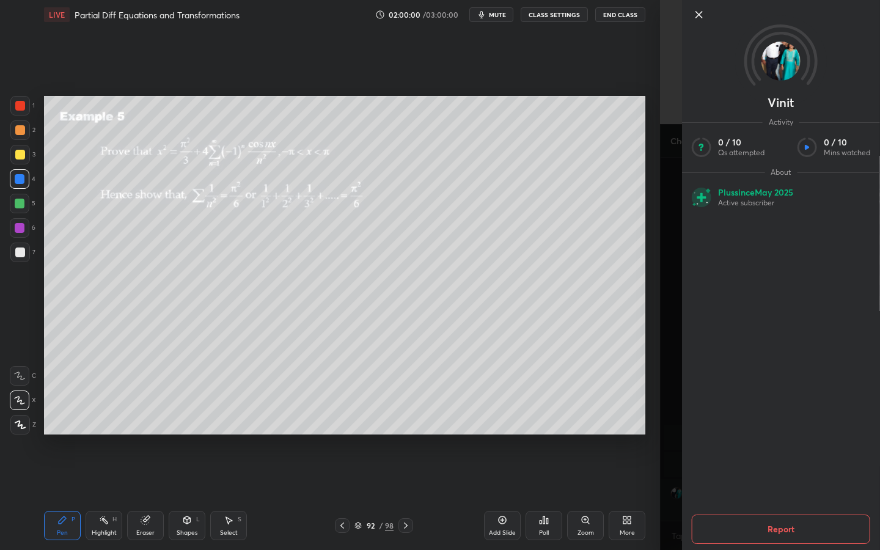
click at [682, 254] on div "Vinit Activity 0 / 10 Qs attempted 0 / 10 Mins watched About Plus since May 202…" at bounding box center [781, 275] width 198 height 550
click at [670, 188] on div "Vinit Activity 0 / 10 Qs attempted 0 / 10 Mins watched About Plus since May 202…" at bounding box center [770, 275] width 220 height 550
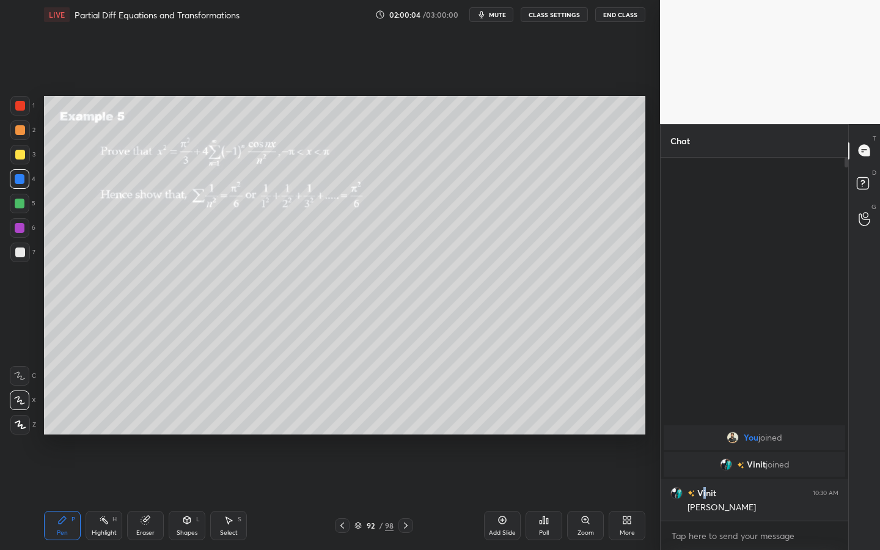
click at [499, 17] on span "mute" at bounding box center [497, 14] width 17 height 9
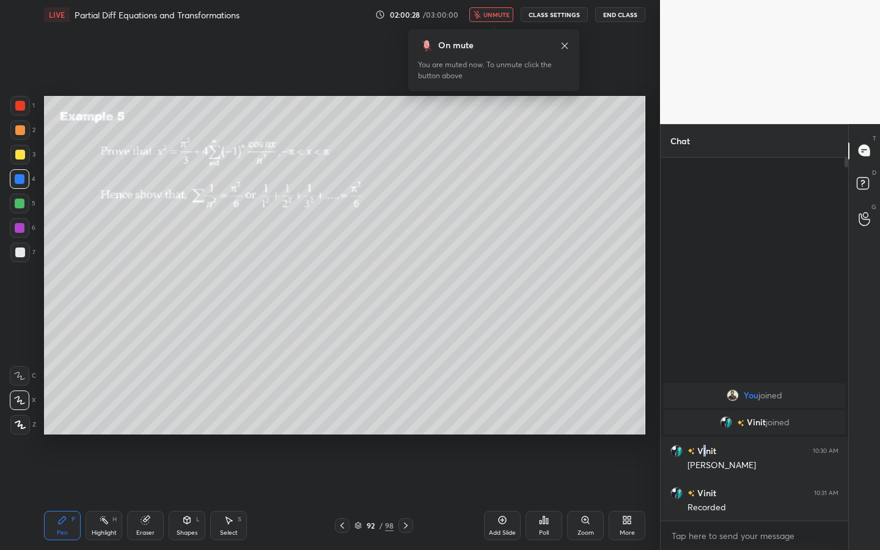
drag, startPoint x: 507, startPoint y: 17, endPoint x: 521, endPoint y: 27, distance: 17.5
click at [508, 15] on span "unmute" at bounding box center [496, 14] width 26 height 9
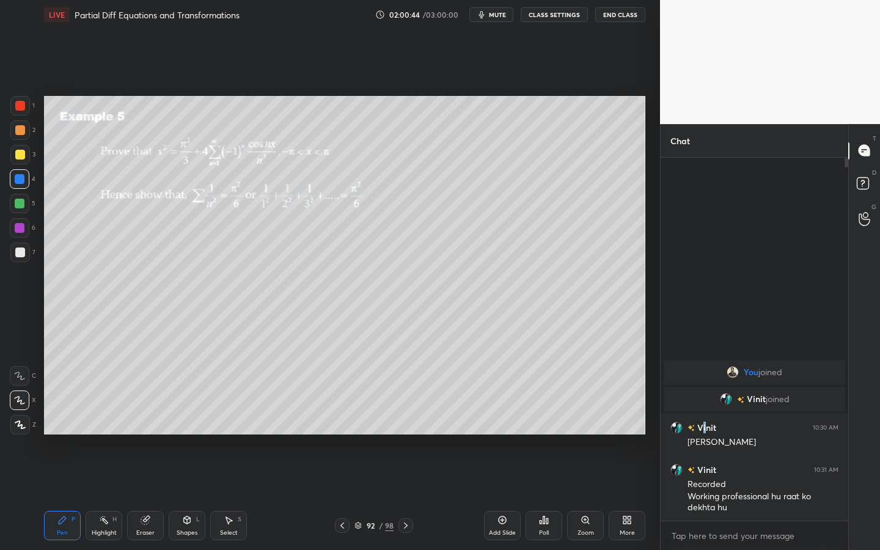
click at [343, 429] on icon at bounding box center [342, 526] width 10 height 10
click at [346, 429] on icon at bounding box center [342, 526] width 10 height 10
click at [343, 429] on icon at bounding box center [342, 526] width 10 height 10
click at [344, 429] on icon at bounding box center [342, 526] width 10 height 10
click at [402, 429] on icon at bounding box center [406, 526] width 10 height 10
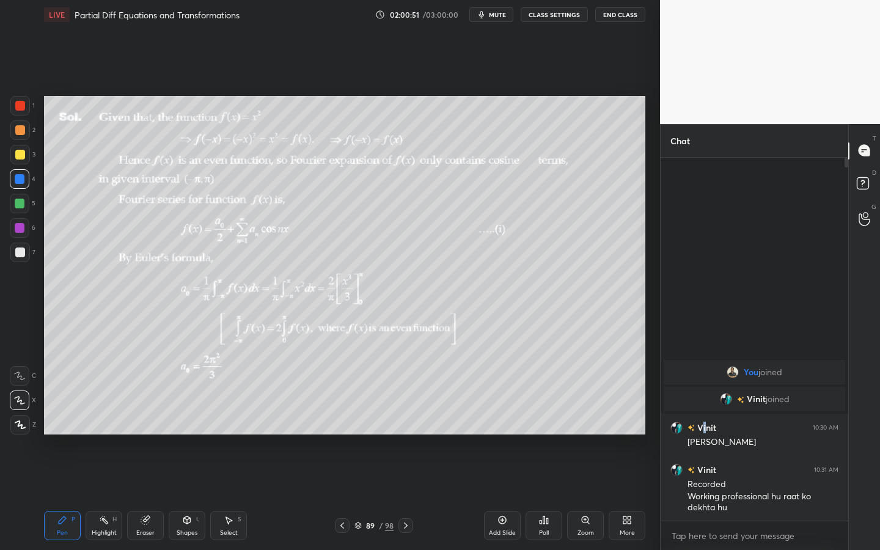
click at [406, 429] on icon at bounding box center [406, 526] width 10 height 10
click at [409, 429] on icon at bounding box center [406, 526] width 10 height 10
click at [411, 429] on div at bounding box center [406, 525] width 15 height 15
click at [412, 429] on div at bounding box center [406, 525] width 15 height 15
click at [413, 429] on div "93 / 98" at bounding box center [374, 525] width 220 height 15
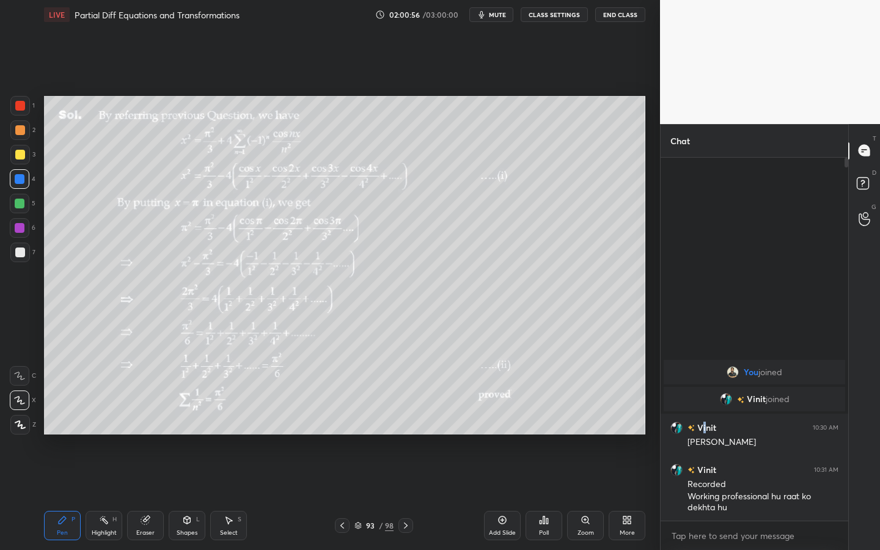
click at [407, 429] on icon at bounding box center [406, 526] width 10 height 10
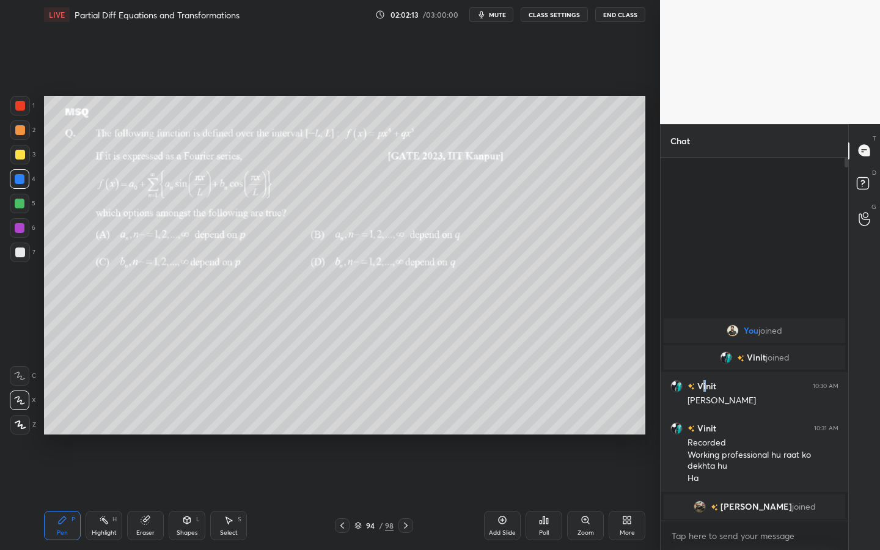
drag, startPoint x: 24, startPoint y: 256, endPoint x: 33, endPoint y: 252, distance: 10.1
click at [24, 256] on div at bounding box center [20, 253] width 20 height 20
click at [553, 429] on div "Poll" at bounding box center [544, 525] width 37 height 29
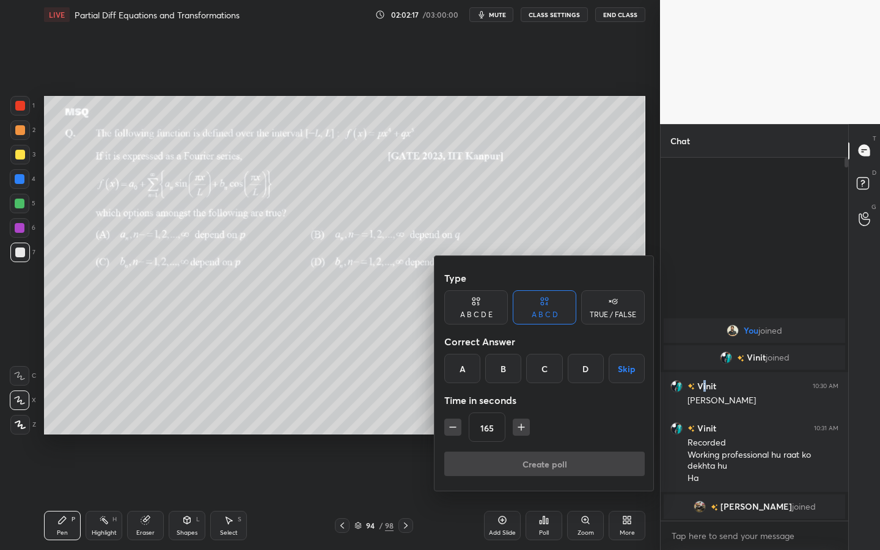
click at [586, 429] on div at bounding box center [440, 275] width 880 height 550
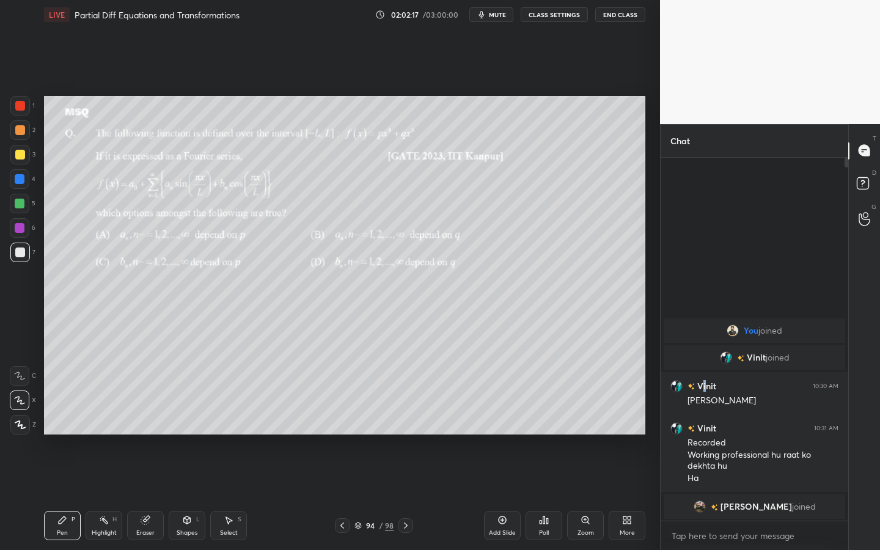
click at [584, 429] on div "Type A B C D E A B C D TRUE / FALSE Correct Answer A B C D Skip Time in seconds…" at bounding box center [440, 275] width 880 height 550
click at [583, 429] on icon at bounding box center [585, 519] width 7 height 7
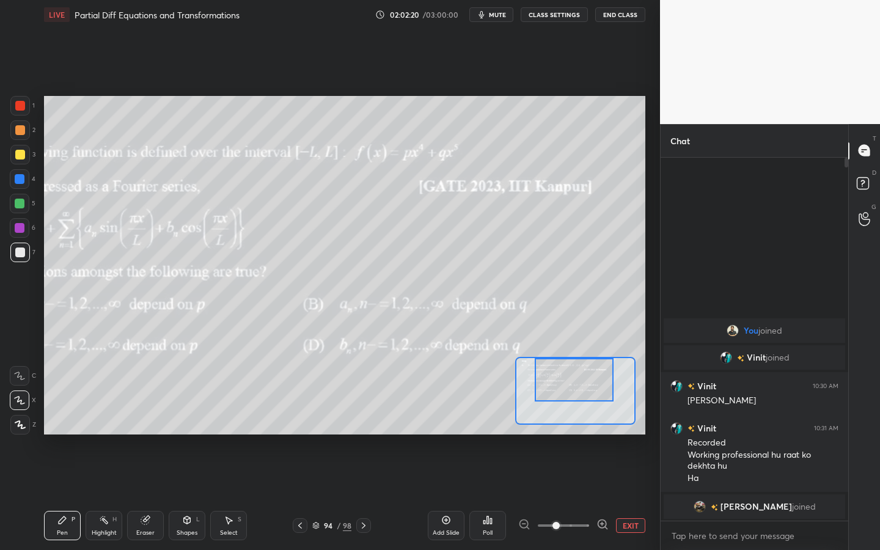
drag, startPoint x: 556, startPoint y: 389, endPoint x: 553, endPoint y: 366, distance: 22.8
click at [557, 367] on div at bounding box center [574, 379] width 79 height 43
drag, startPoint x: 20, startPoint y: 206, endPoint x: 30, endPoint y: 202, distance: 11.2
click at [19, 207] on div at bounding box center [20, 204] width 10 height 10
click at [627, 429] on button "EXIT" at bounding box center [630, 525] width 29 height 15
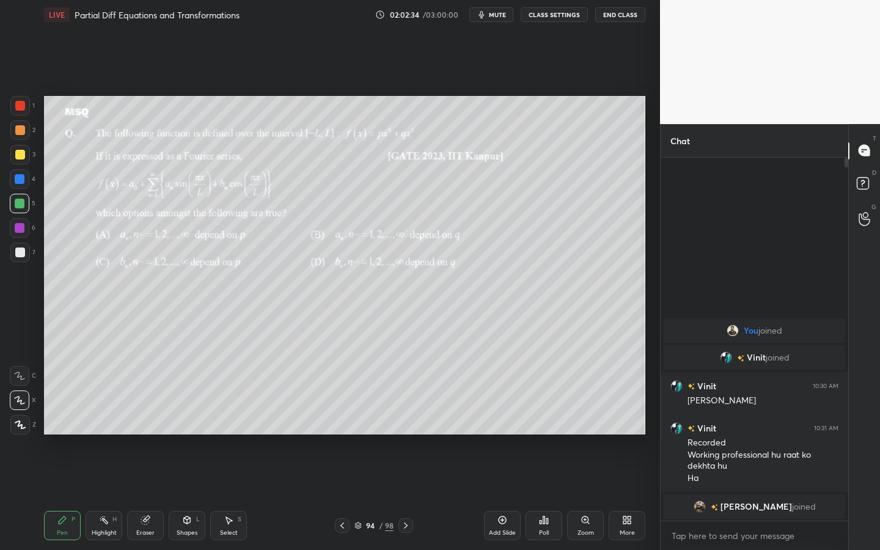
click at [24, 206] on div at bounding box center [20, 204] width 20 height 20
click at [22, 243] on div "1 2 3 4 5 6 7" at bounding box center [23, 181] width 26 height 171
drag, startPoint x: 25, startPoint y: 252, endPoint x: 37, endPoint y: 244, distance: 14.3
click at [28, 251] on div at bounding box center [20, 253] width 20 height 20
click at [28, 198] on div at bounding box center [20, 204] width 20 height 20
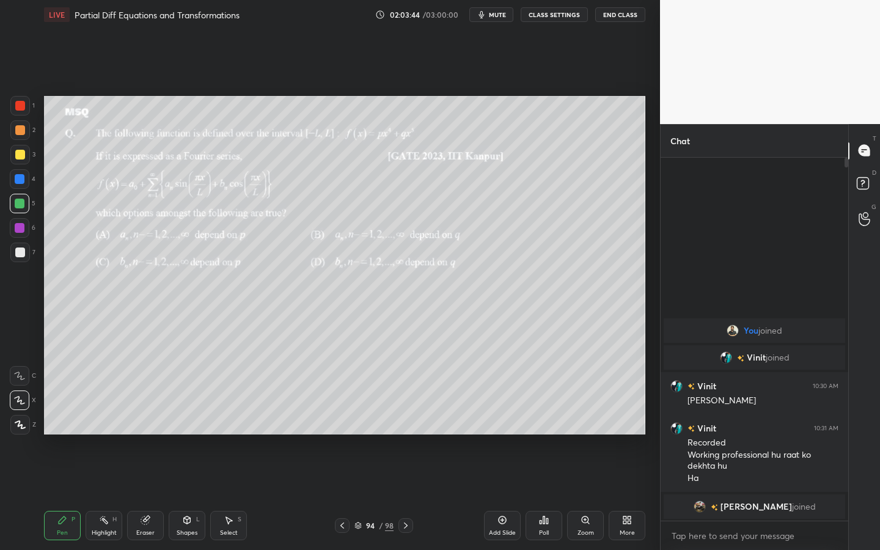
click at [405, 429] on icon at bounding box center [406, 526] width 10 height 10
click at [31, 224] on div "6" at bounding box center [23, 228] width 26 height 20
click at [536, 429] on div "Poll" at bounding box center [544, 525] width 37 height 29
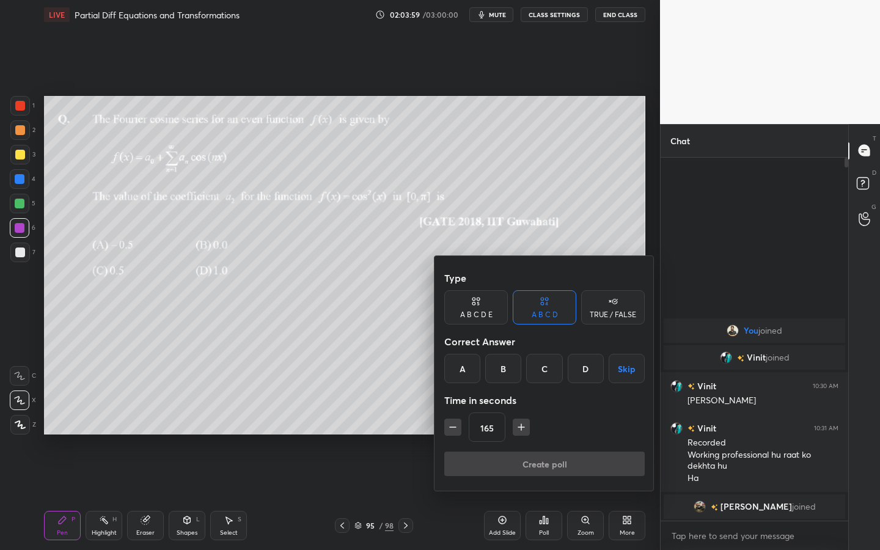
click at [631, 370] on button "Skip" at bounding box center [627, 368] width 36 height 29
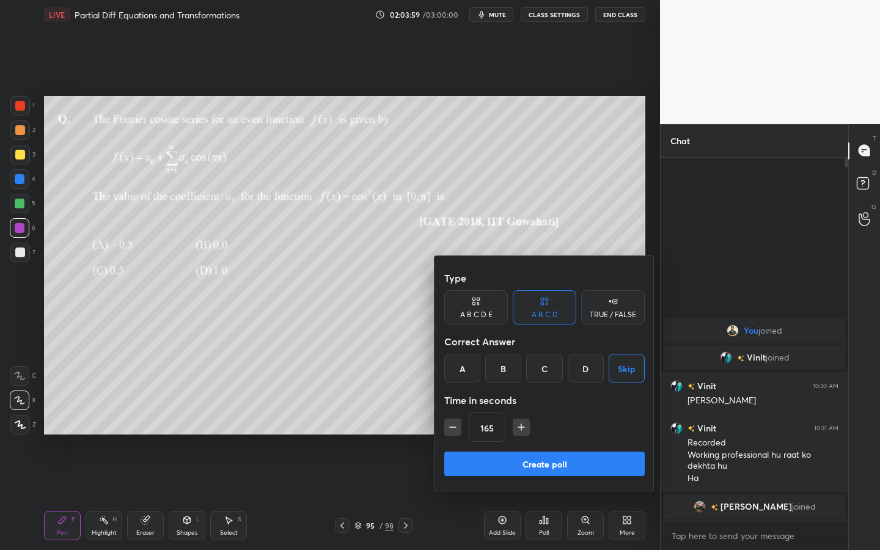
click at [526, 429] on button "Create poll" at bounding box center [544, 464] width 200 height 24
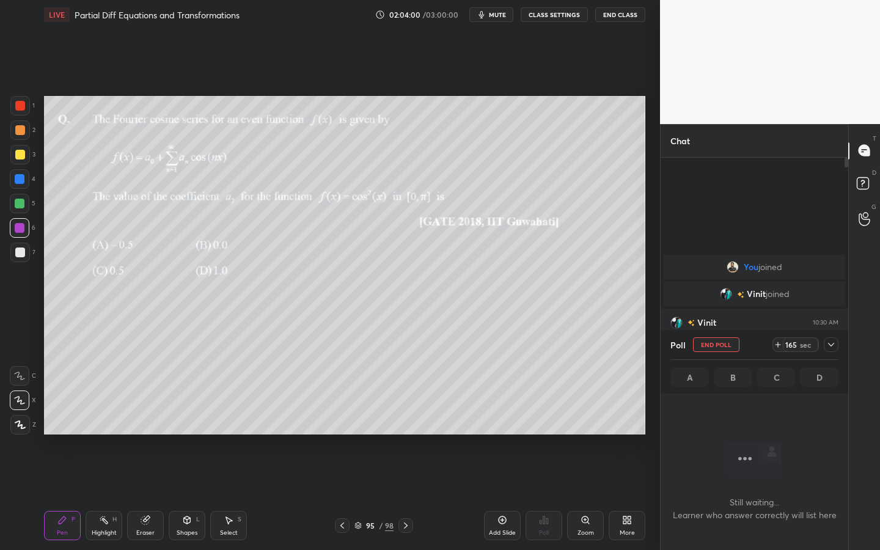
scroll to position [325, 184]
click at [502, 14] on span "mute" at bounding box center [497, 14] width 17 height 9
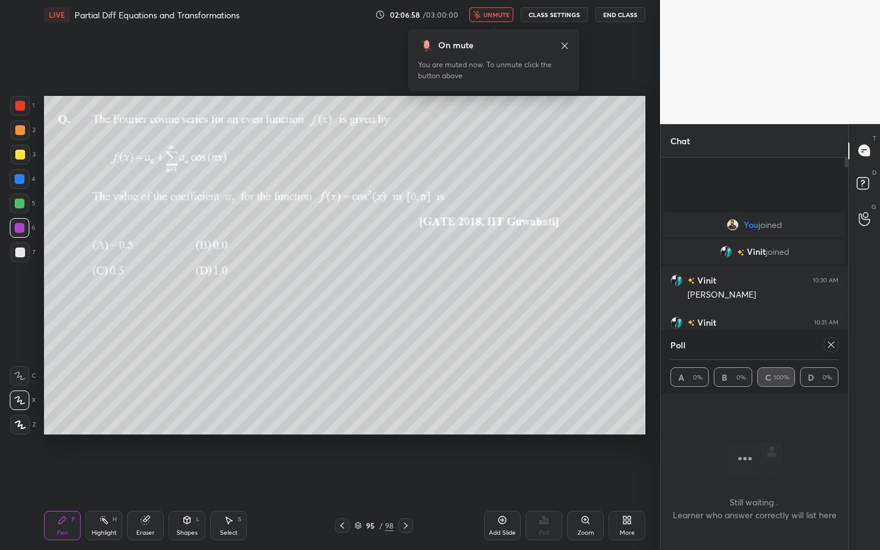
click at [509, 17] on span "unmute" at bounding box center [496, 14] width 26 height 9
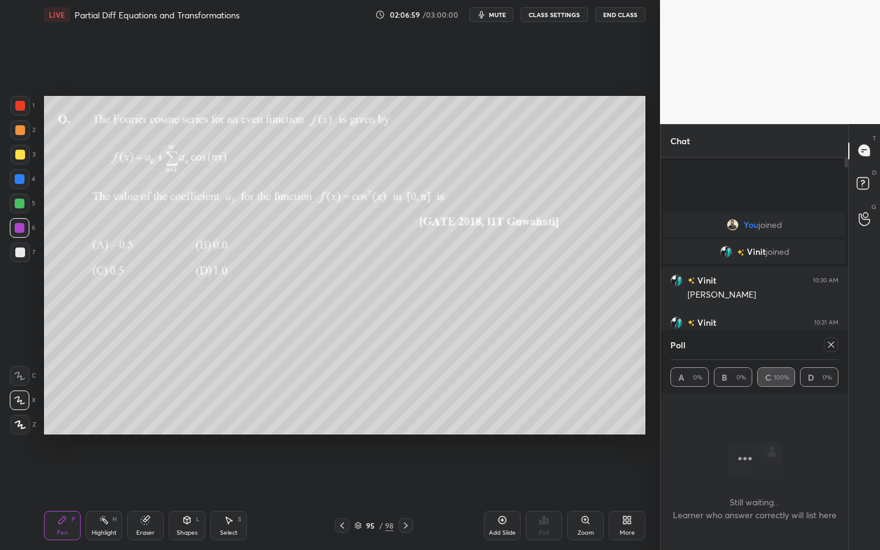
click at [405, 429] on icon at bounding box center [406, 526] width 10 height 10
click at [786, 343] on icon at bounding box center [831, 345] width 10 height 10
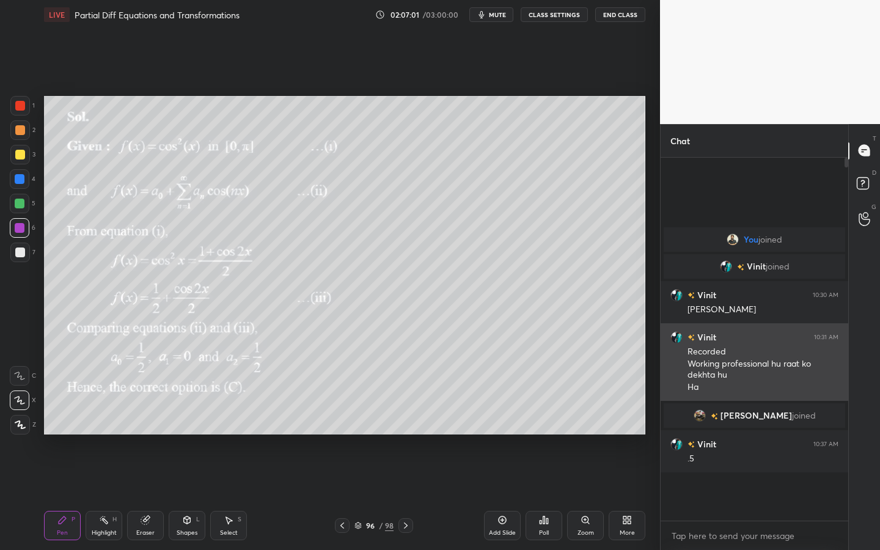
scroll to position [389, 184]
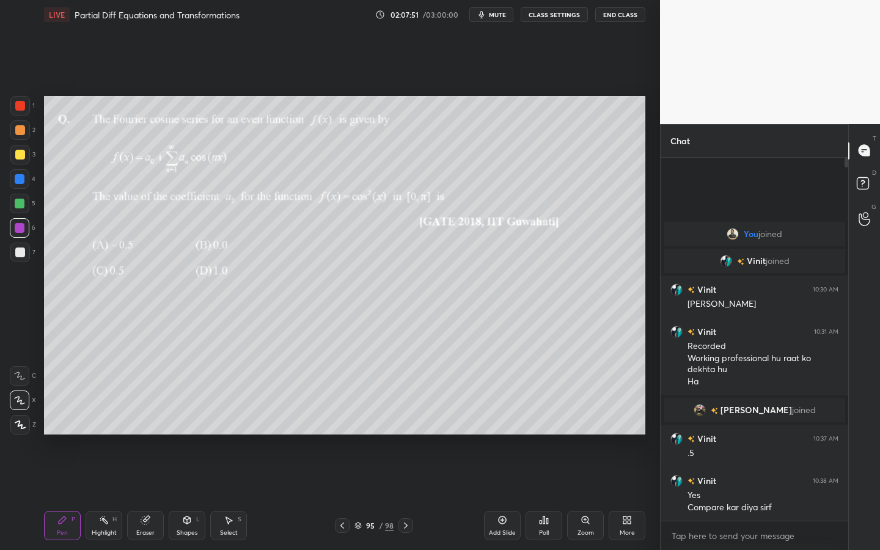
click at [26, 208] on div at bounding box center [20, 204] width 20 height 20
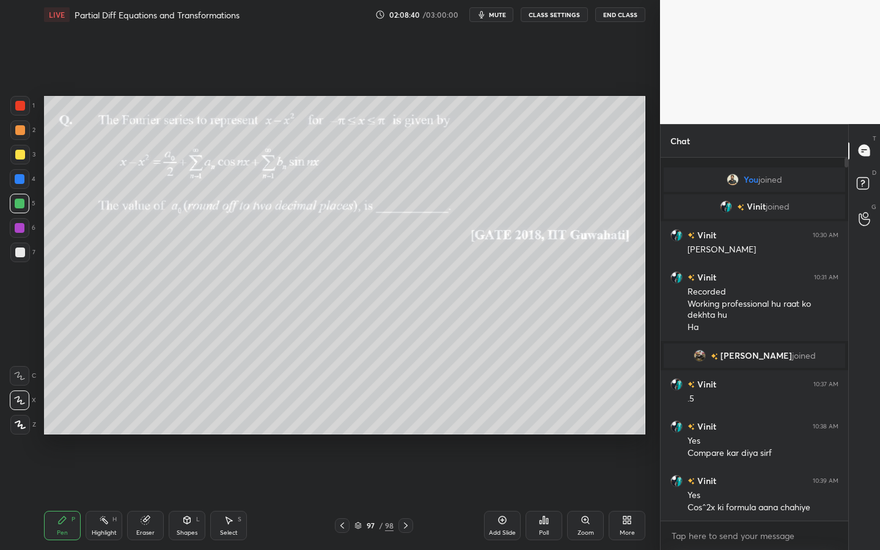
click at [21, 133] on div at bounding box center [20, 130] width 10 height 10
drag, startPoint x: 26, startPoint y: 179, endPoint x: 38, endPoint y: 175, distance: 12.2
click at [32, 178] on div "4" at bounding box center [23, 179] width 26 height 20
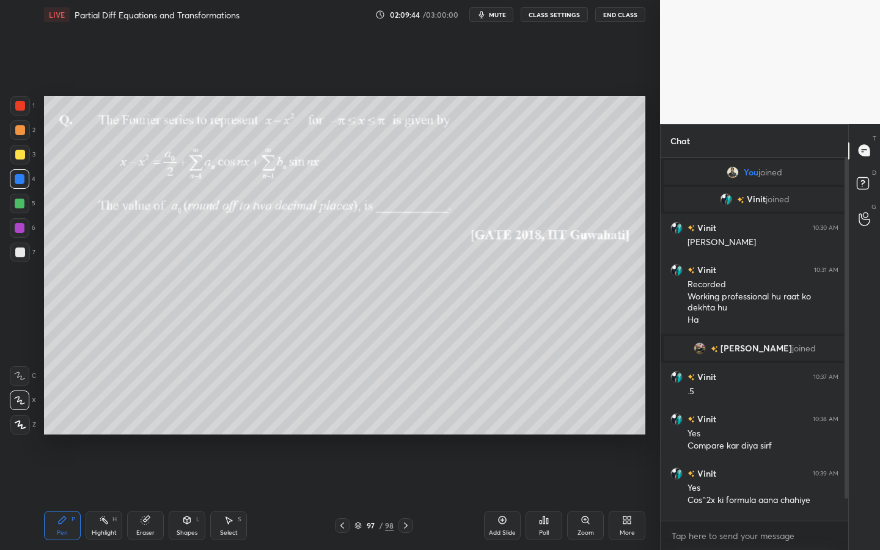
scroll to position [35, 0]
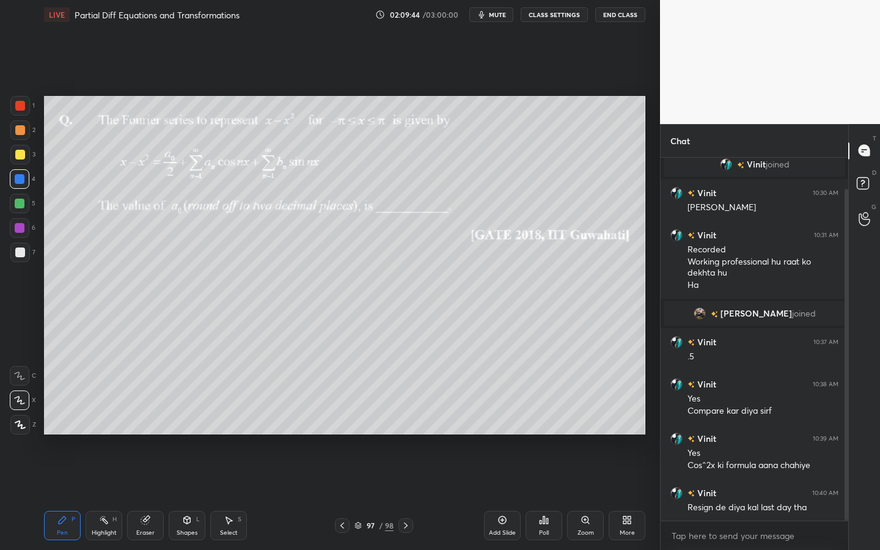
drag, startPoint x: 847, startPoint y: 463, endPoint x: 847, endPoint y: 479, distance: 15.9
click at [786, 429] on div at bounding box center [847, 355] width 4 height 332
click at [26, 255] on div at bounding box center [20, 253] width 20 height 20
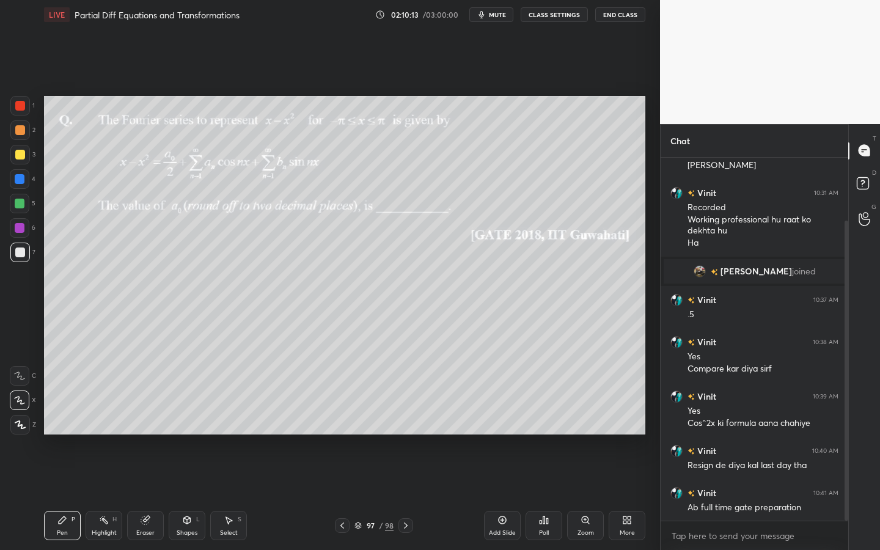
drag, startPoint x: 29, startPoint y: 231, endPoint x: 22, endPoint y: 232, distance: 6.8
click at [24, 231] on div at bounding box center [20, 228] width 20 height 20
click at [406, 429] on icon at bounding box center [406, 526] width 10 height 10
click at [359, 429] on icon at bounding box center [358, 525] width 7 height 7
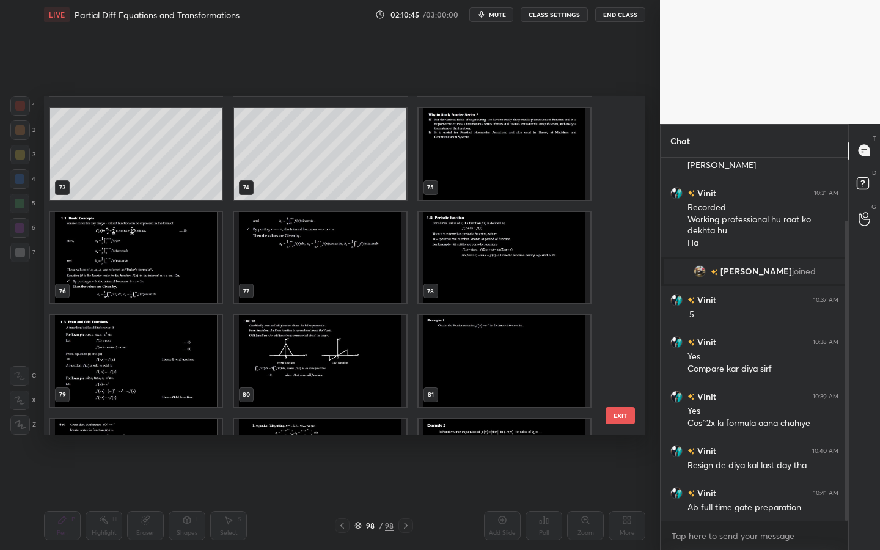
scroll to position [2488, 0]
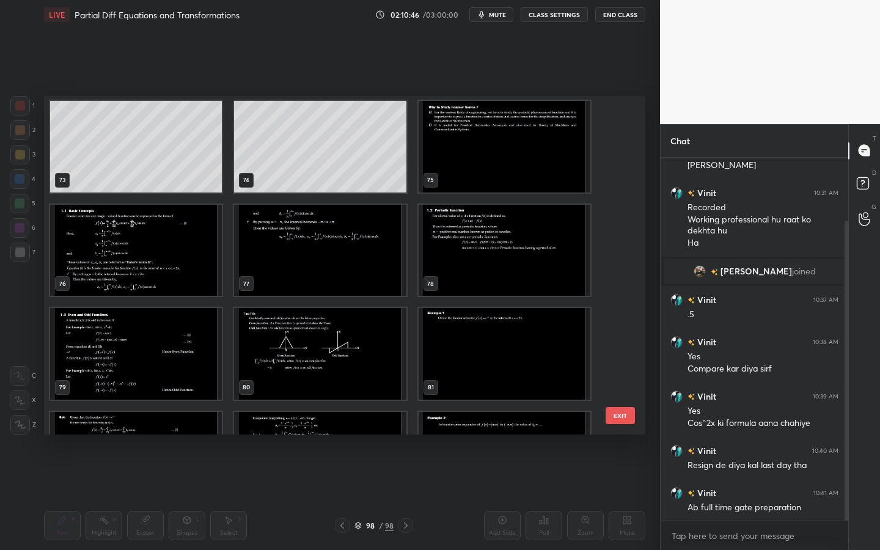
click at [155, 238] on img "grid" at bounding box center [136, 251] width 172 height 92
click at [164, 241] on img "grid" at bounding box center [136, 251] width 172 height 92
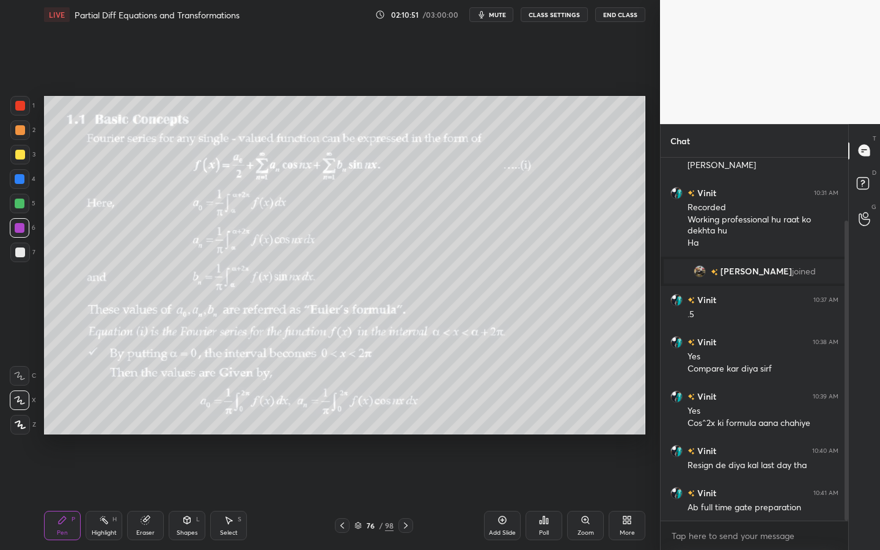
drag, startPoint x: 407, startPoint y: 524, endPoint x: 413, endPoint y: 515, distance: 11.0
click at [408, 429] on icon at bounding box center [406, 526] width 10 height 10
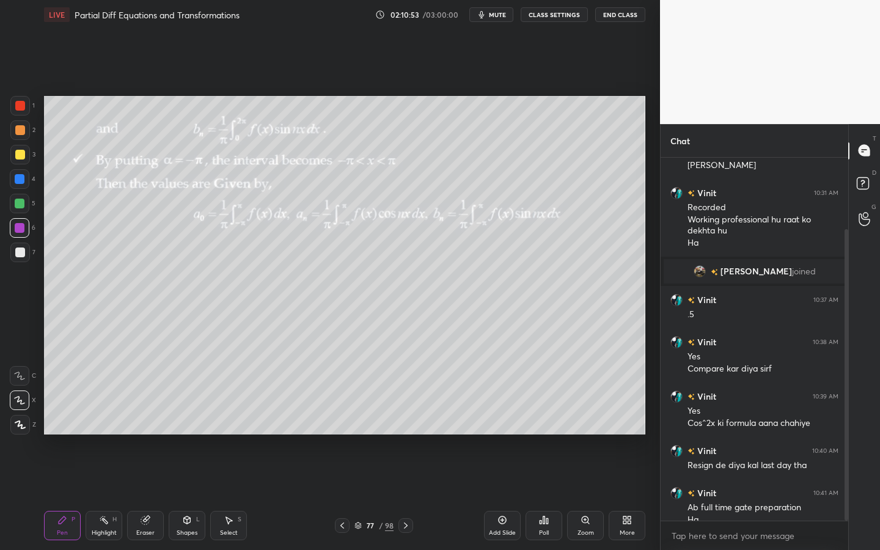
scroll to position [89, 0]
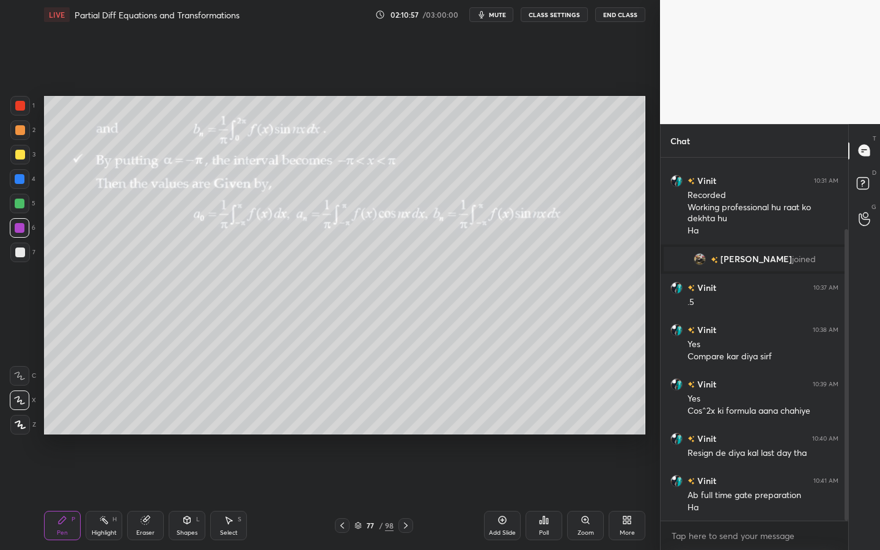
click at [356, 429] on icon at bounding box center [358, 525] width 7 height 7
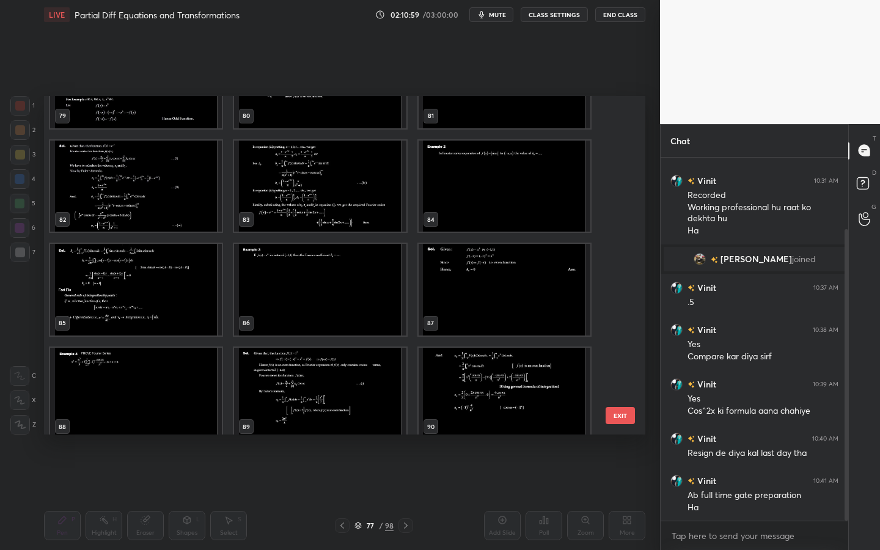
scroll to position [3081, 0]
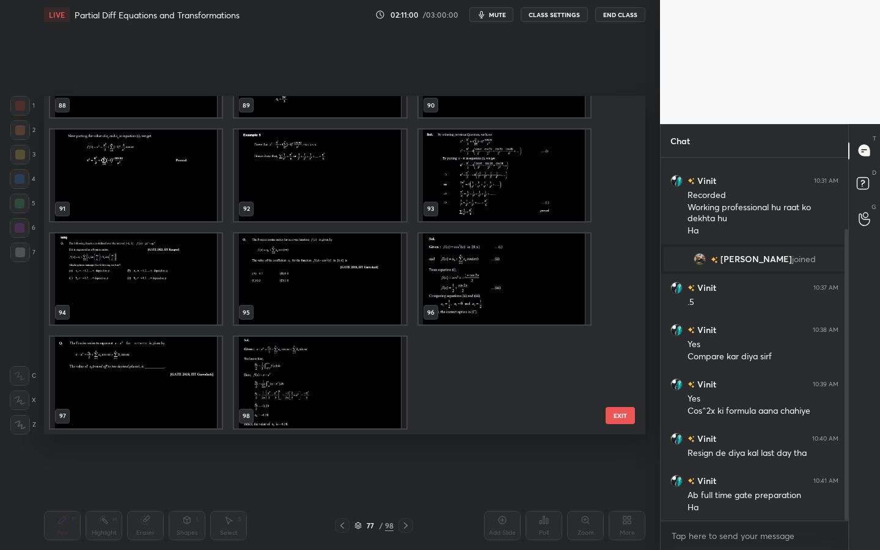
click at [616, 421] on button "EXIT" at bounding box center [620, 415] width 29 height 17
click at [616, 420] on button "EXIT" at bounding box center [620, 415] width 29 height 17
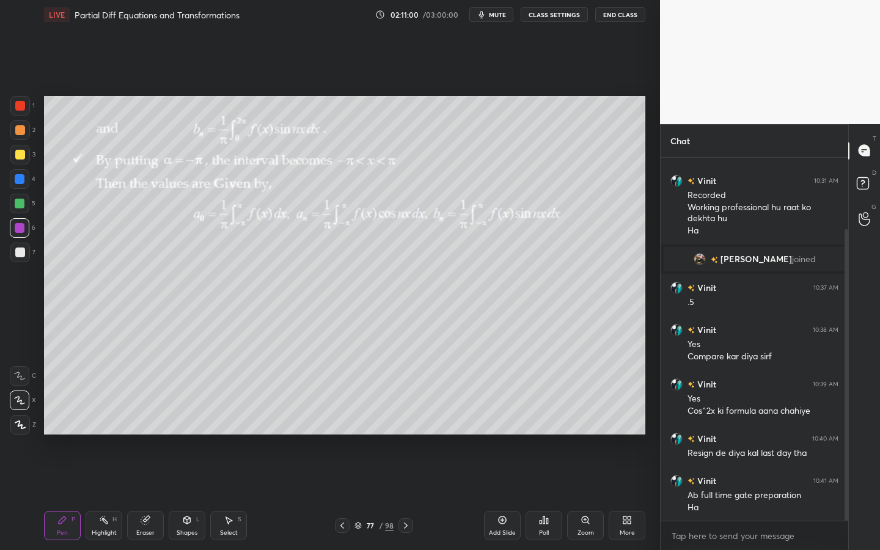
scroll to position [0, 0]
drag, startPoint x: 358, startPoint y: 526, endPoint x: 370, endPoint y: 523, distance: 12.6
click at [358, 429] on icon at bounding box center [358, 525] width 7 height 7
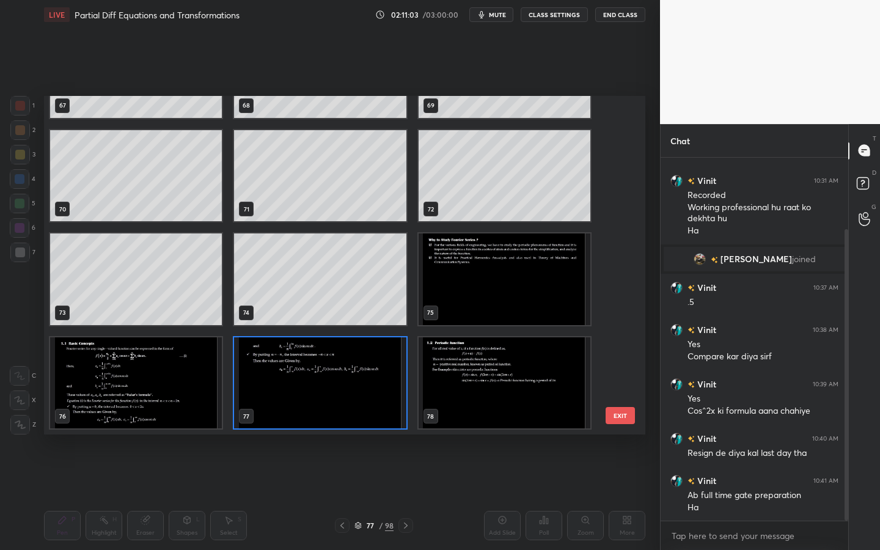
scroll to position [334, 595]
click at [525, 394] on img "grid" at bounding box center [505, 383] width 172 height 92
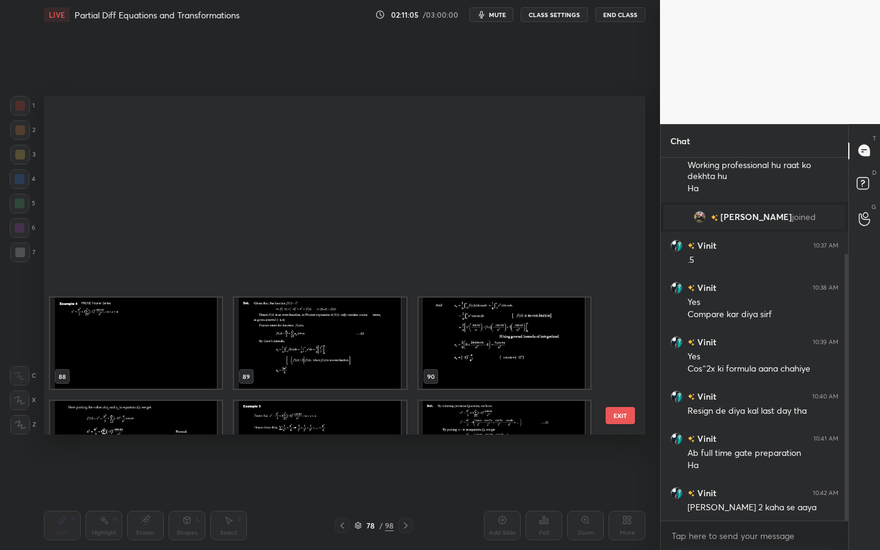
scroll to position [3081, 0]
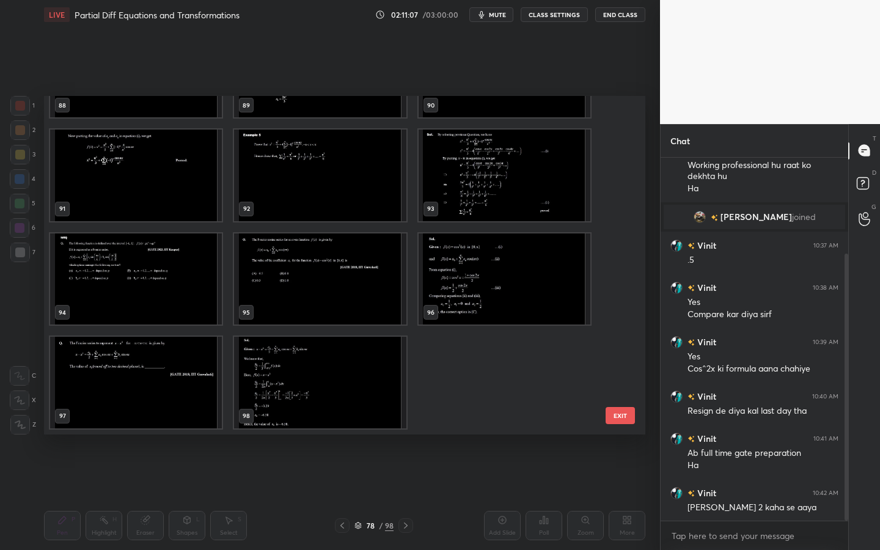
click at [345, 377] on img "grid" at bounding box center [320, 383] width 172 height 92
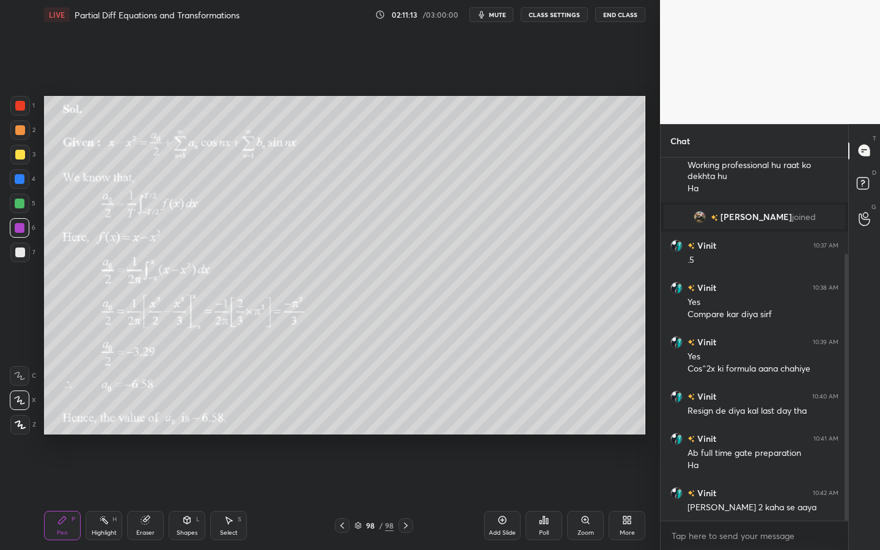
click at [342, 429] on icon at bounding box center [342, 526] width 10 height 10
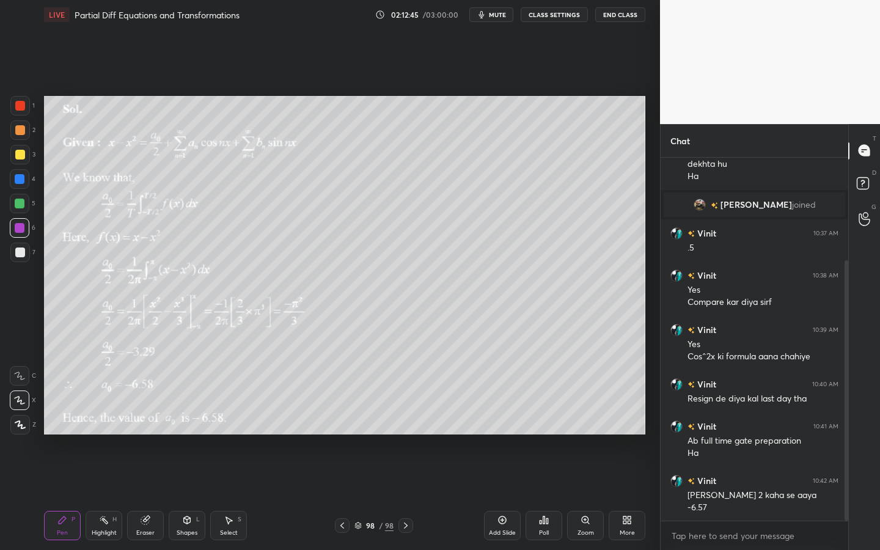
click at [500, 429] on icon at bounding box center [503, 520] width 10 height 10
click at [24, 256] on div at bounding box center [20, 253] width 20 height 20
drag, startPoint x: 23, startPoint y: 129, endPoint x: 37, endPoint y: 126, distance: 15.0
click at [24, 128] on div at bounding box center [20, 130] width 20 height 20
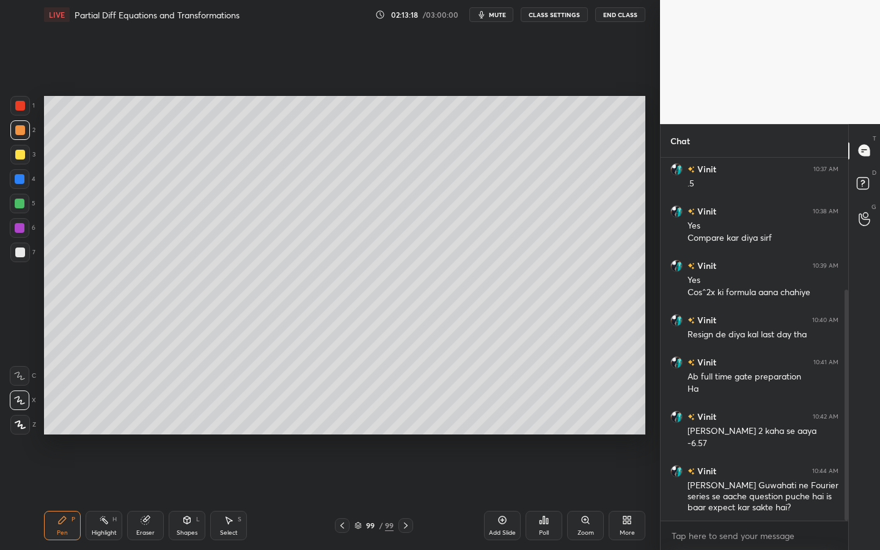
click at [186, 429] on div "Shapes" at bounding box center [187, 533] width 21 height 6
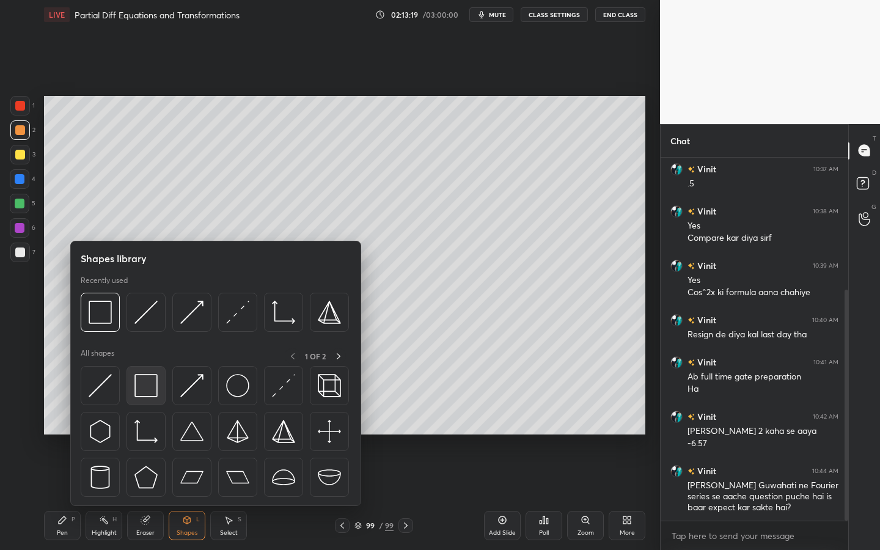
click at [152, 386] on img at bounding box center [145, 385] width 23 height 23
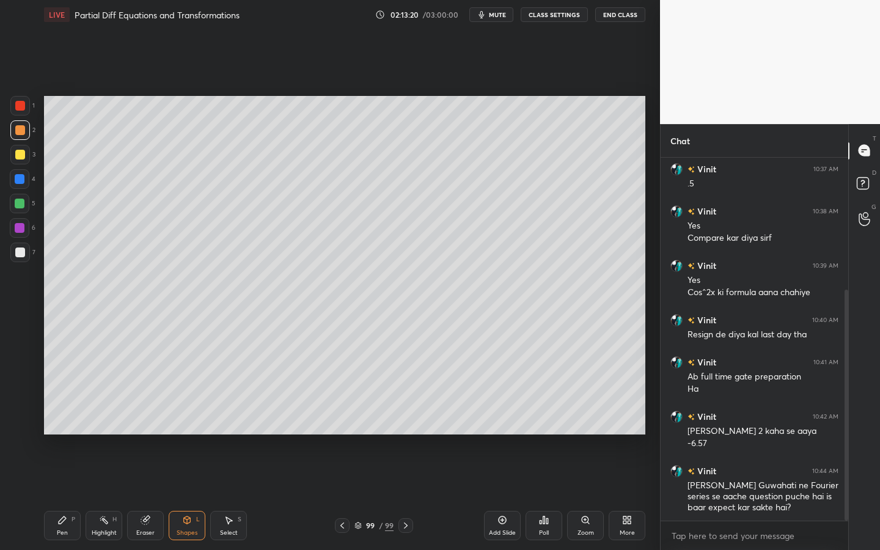
click at [19, 185] on div at bounding box center [20, 179] width 20 height 20
click at [65, 429] on div "Pen P" at bounding box center [62, 525] width 37 height 29
drag, startPoint x: 18, startPoint y: 211, endPoint x: 32, endPoint y: 202, distance: 17.0
click at [18, 211] on div at bounding box center [20, 204] width 20 height 20
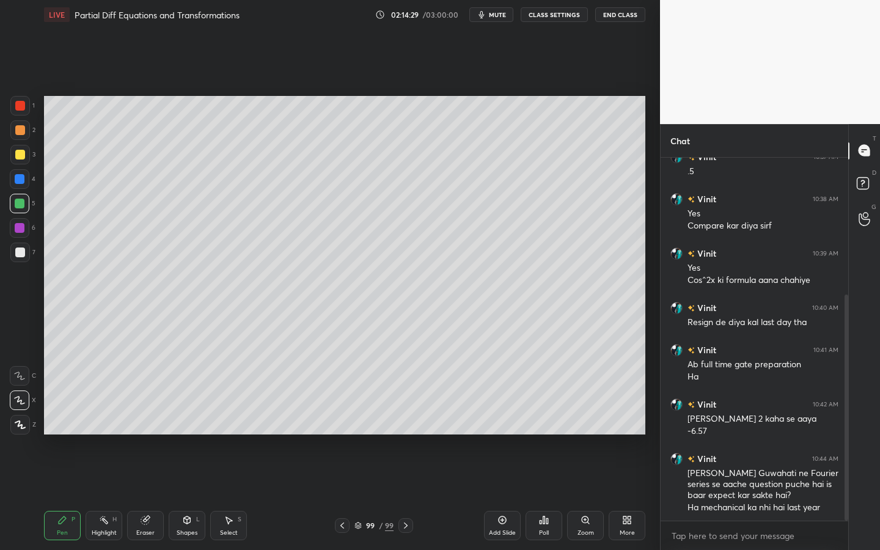
click at [18, 405] on div at bounding box center [20, 401] width 20 height 20
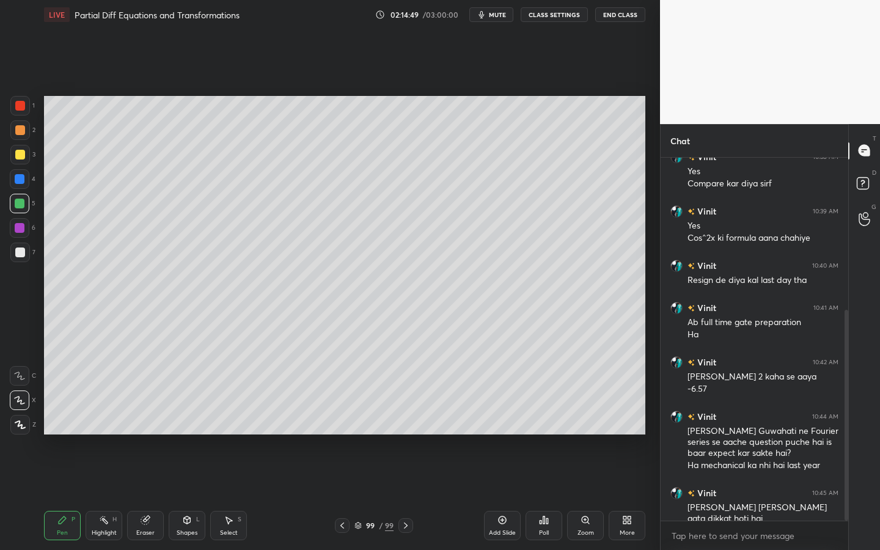
click at [630, 429] on div "More" at bounding box center [627, 525] width 37 height 29
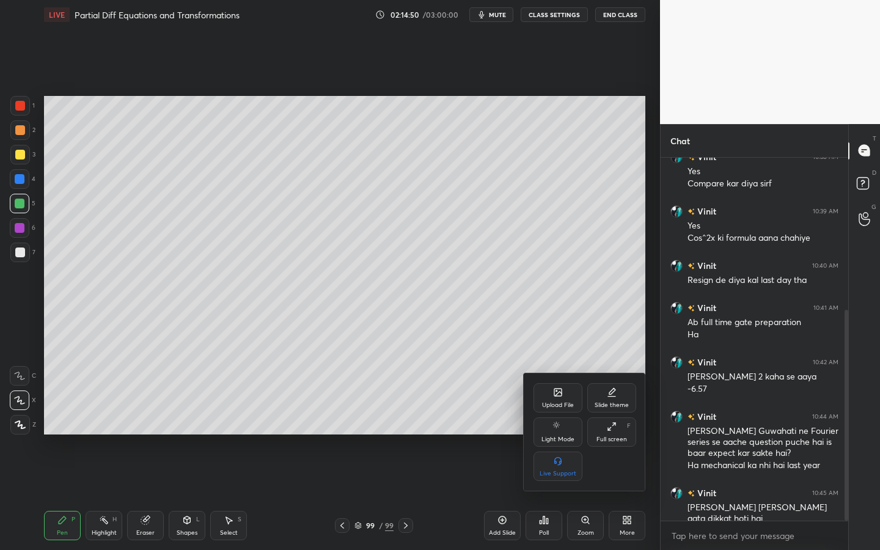
click at [560, 400] on div "Upload File" at bounding box center [558, 397] width 49 height 29
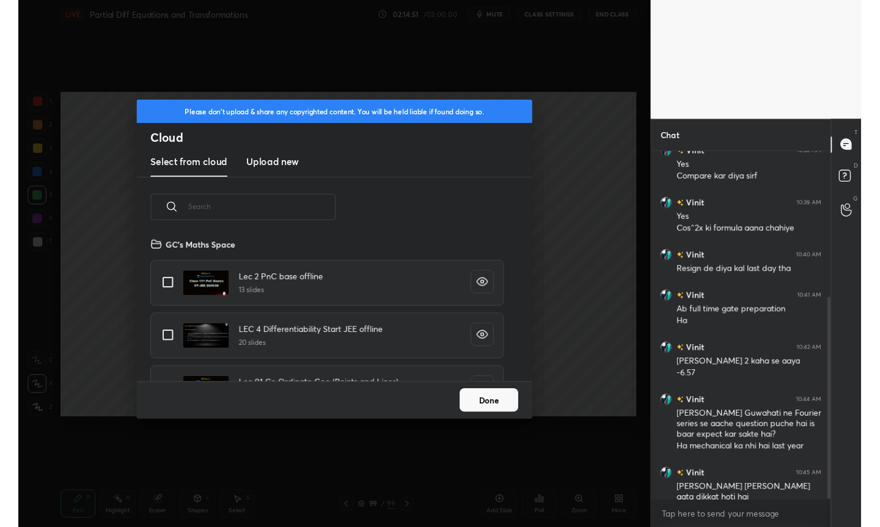
scroll to position [150, 392]
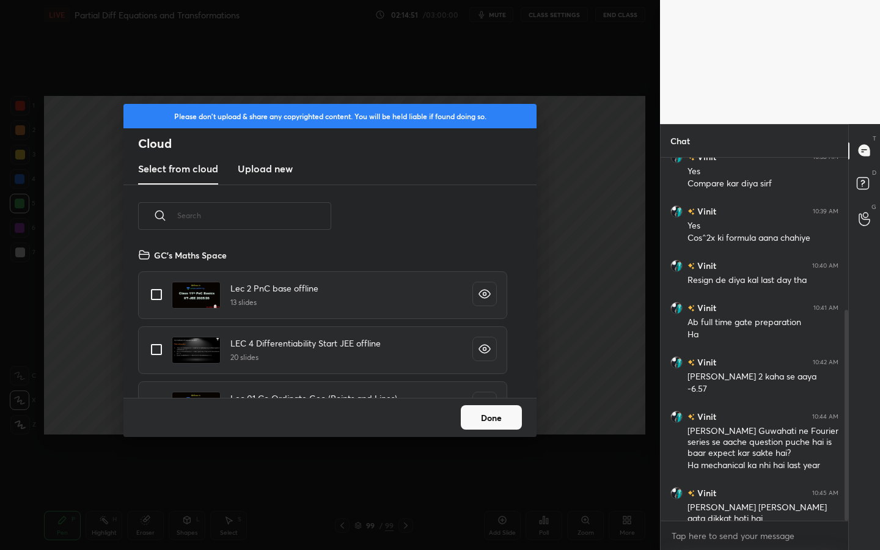
click at [271, 175] on h3 "Upload new" at bounding box center [265, 168] width 55 height 15
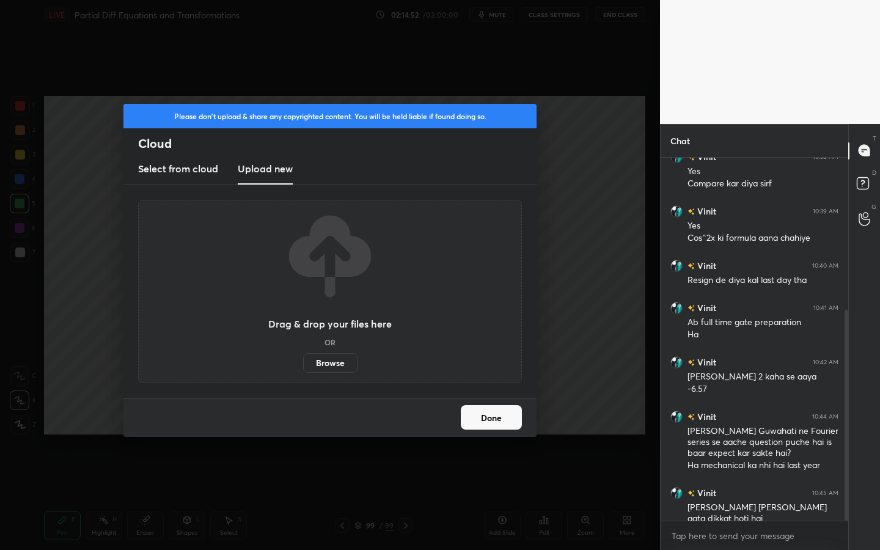
click at [337, 363] on label "Browse" at bounding box center [330, 363] width 54 height 20
click at [303, 363] on input "Browse" at bounding box center [303, 363] width 0 height 20
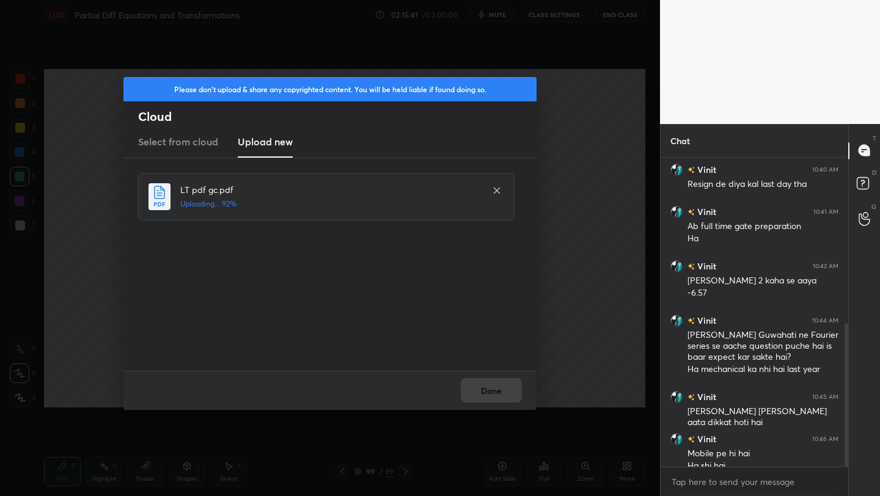
scroll to position [370, 0]
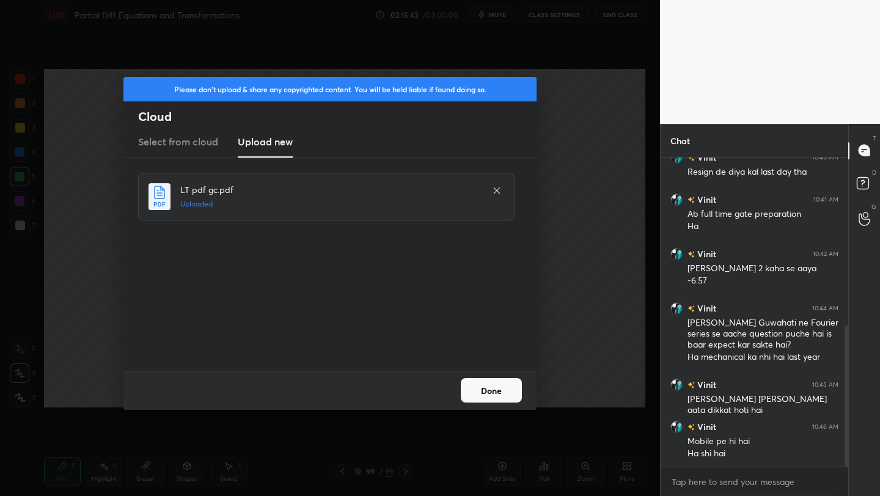
click at [495, 381] on button "Done" at bounding box center [491, 390] width 61 height 24
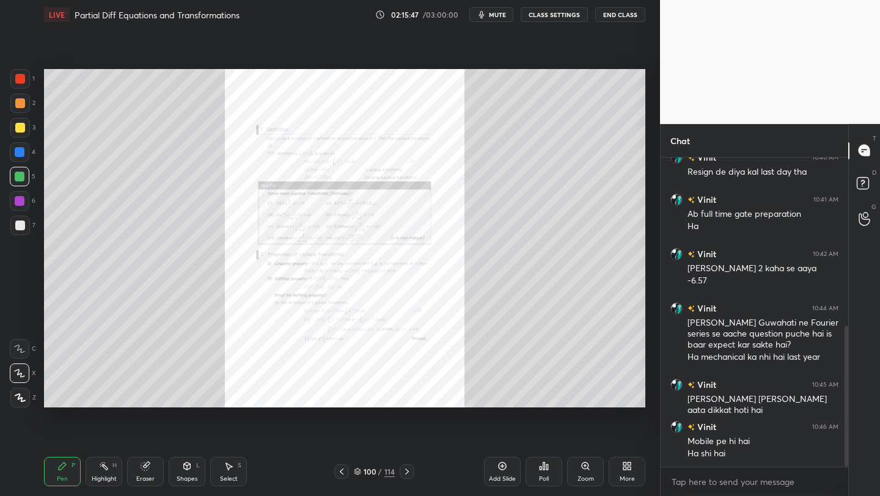
click at [589, 429] on icon at bounding box center [586, 466] width 10 height 10
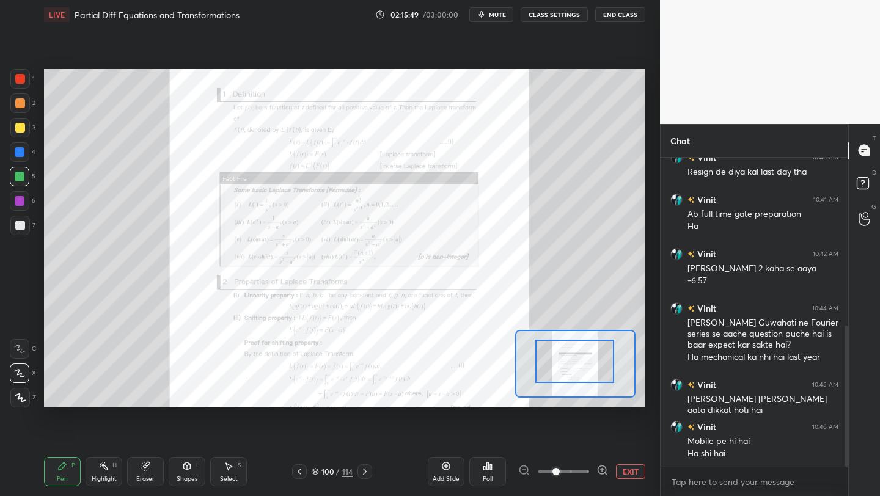
drag, startPoint x: 587, startPoint y: 366, endPoint x: 583, endPoint y: 343, distance: 22.9
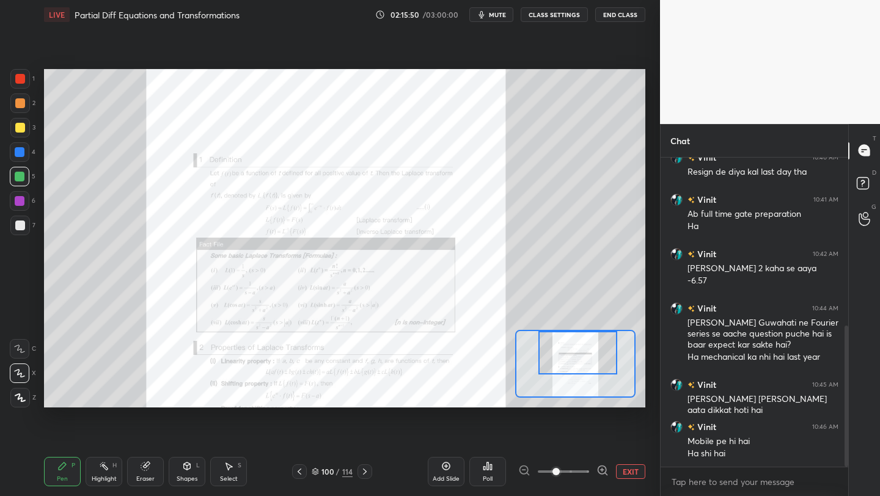
click at [586, 336] on div at bounding box center [577, 352] width 79 height 43
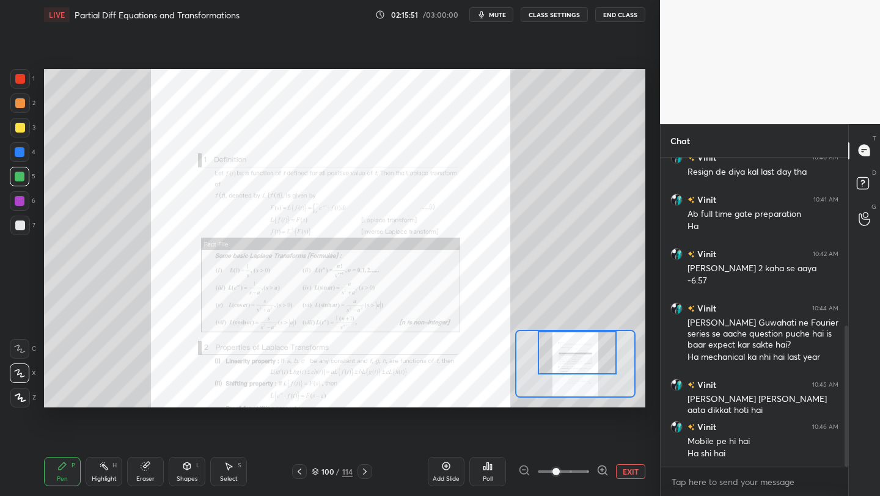
click at [599, 429] on div "Add Slide Poll EXIT" at bounding box center [537, 472] width 218 height 68
click at [587, 429] on span at bounding box center [563, 472] width 51 height 18
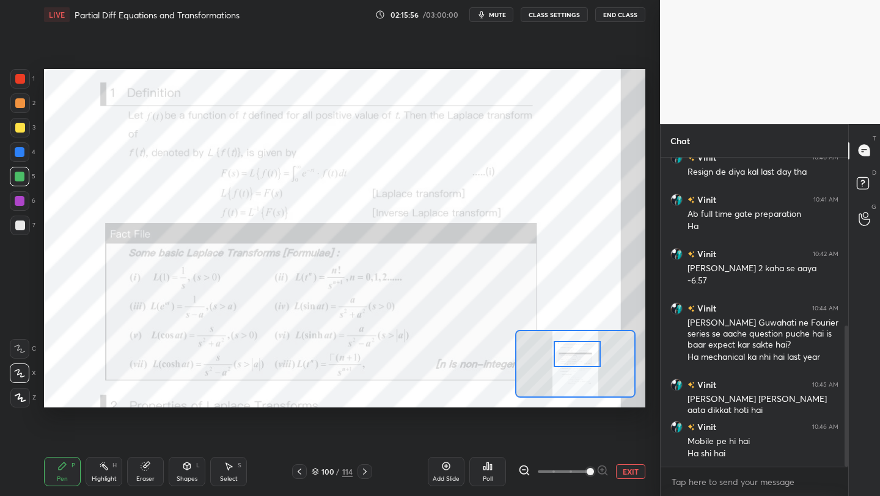
click at [572, 355] on div at bounding box center [577, 354] width 47 height 26
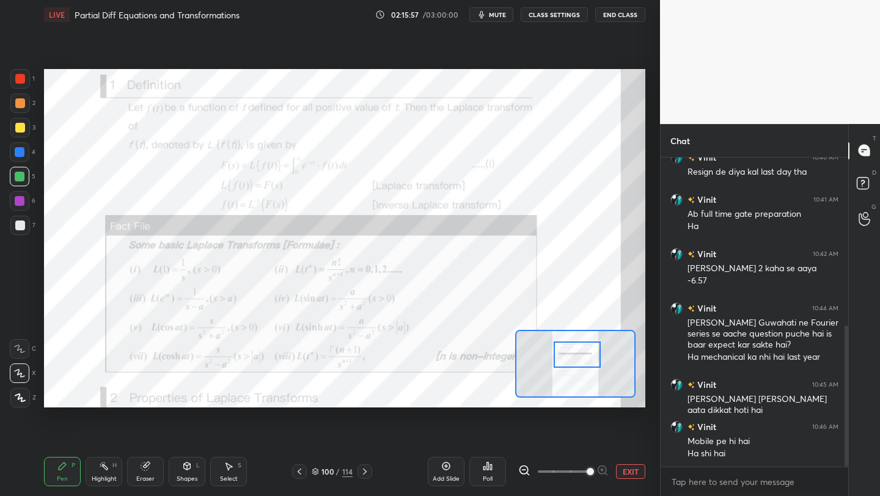
scroll to position [383, 0]
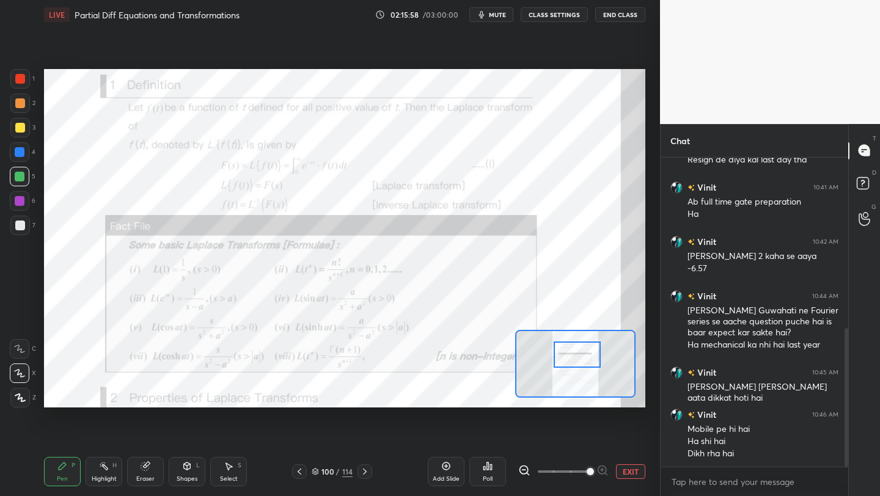
click at [24, 197] on div at bounding box center [20, 201] width 10 height 10
drag, startPoint x: 24, startPoint y: 82, endPoint x: 37, endPoint y: 79, distance: 13.2
click at [24, 82] on div at bounding box center [20, 79] width 10 height 10
click at [26, 152] on div at bounding box center [20, 152] width 20 height 20
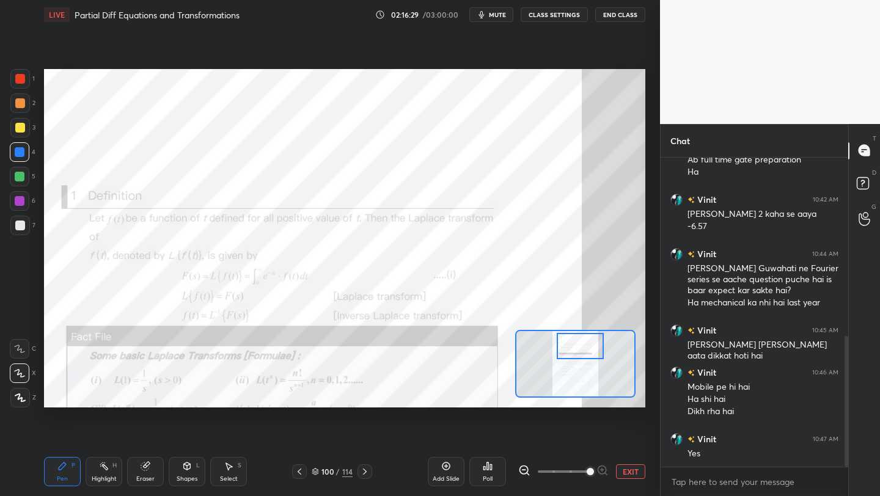
drag, startPoint x: 578, startPoint y: 359, endPoint x: 581, endPoint y: 350, distance: 9.9
click at [581, 351] on div at bounding box center [580, 346] width 47 height 26
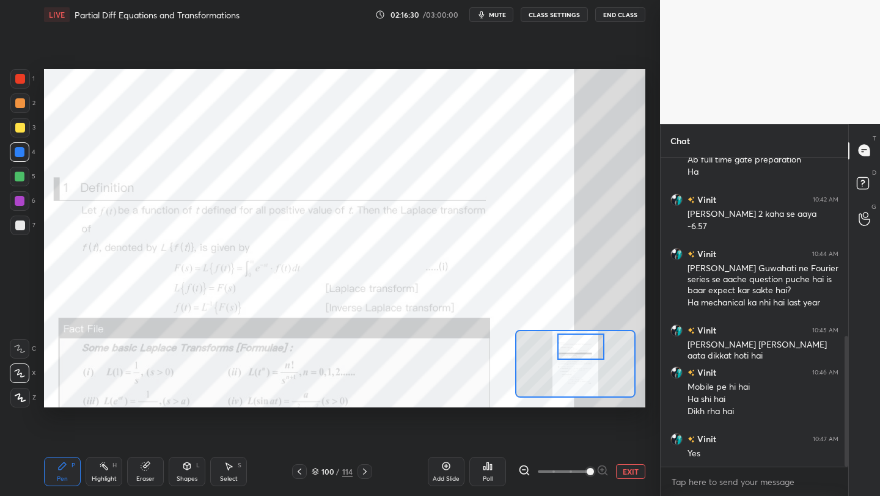
click at [17, 77] on div at bounding box center [20, 79] width 10 height 10
click at [21, 124] on div at bounding box center [20, 128] width 10 height 10
click at [22, 153] on div at bounding box center [20, 152] width 10 height 10
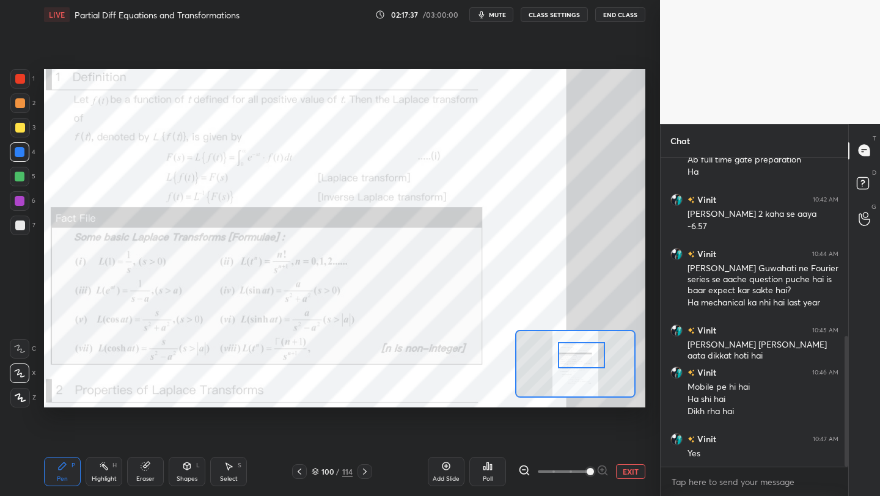
drag, startPoint x: 579, startPoint y: 347, endPoint x: 581, endPoint y: 353, distance: 7.0
click at [579, 355] on div at bounding box center [581, 355] width 47 height 26
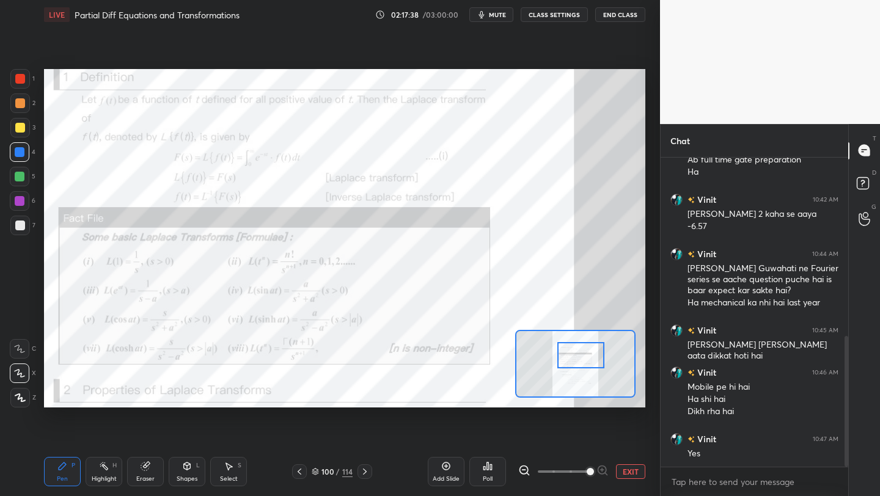
drag, startPoint x: 21, startPoint y: 351, endPoint x: 34, endPoint y: 331, distance: 23.6
click at [21, 351] on icon at bounding box center [19, 349] width 11 height 9
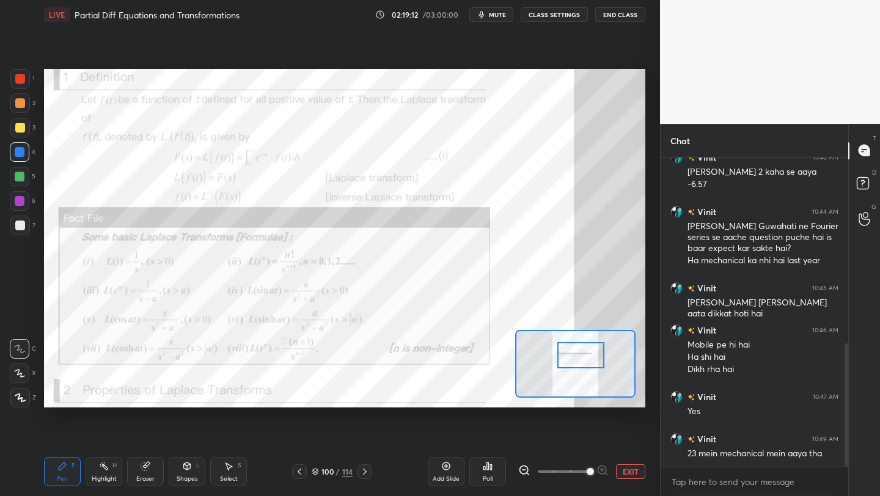
click at [20, 203] on div at bounding box center [20, 201] width 10 height 10
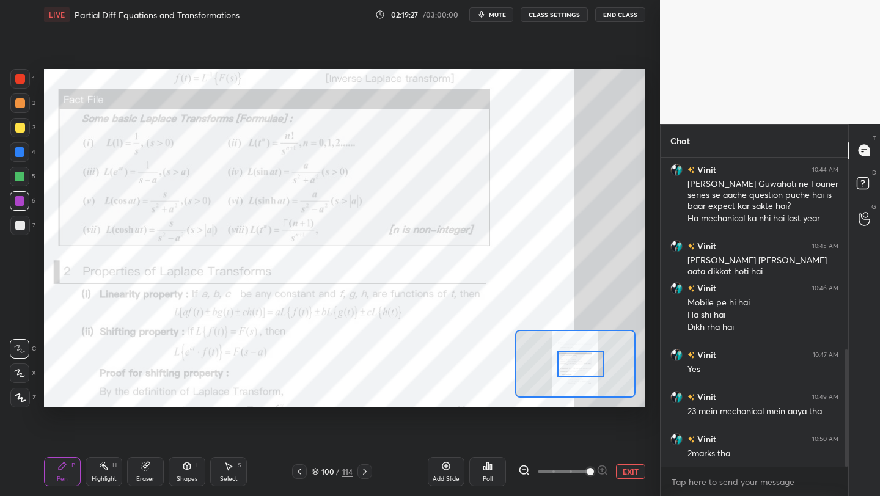
drag, startPoint x: 578, startPoint y: 358, endPoint x: 585, endPoint y: 362, distance: 8.5
click at [578, 367] on div at bounding box center [580, 364] width 47 height 26
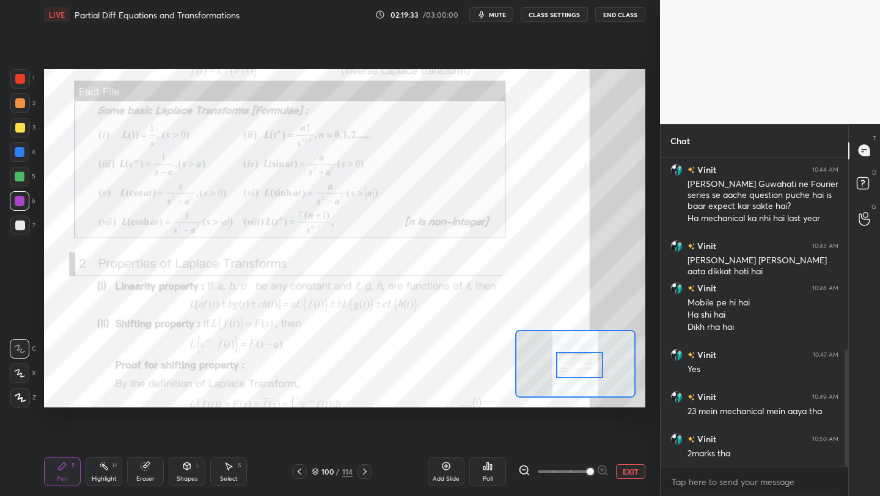
drag, startPoint x: 594, startPoint y: 378, endPoint x: 589, endPoint y: 367, distance: 12.3
click at [589, 366] on div at bounding box center [579, 365] width 47 height 26
click at [32, 82] on div "1" at bounding box center [22, 79] width 24 height 20
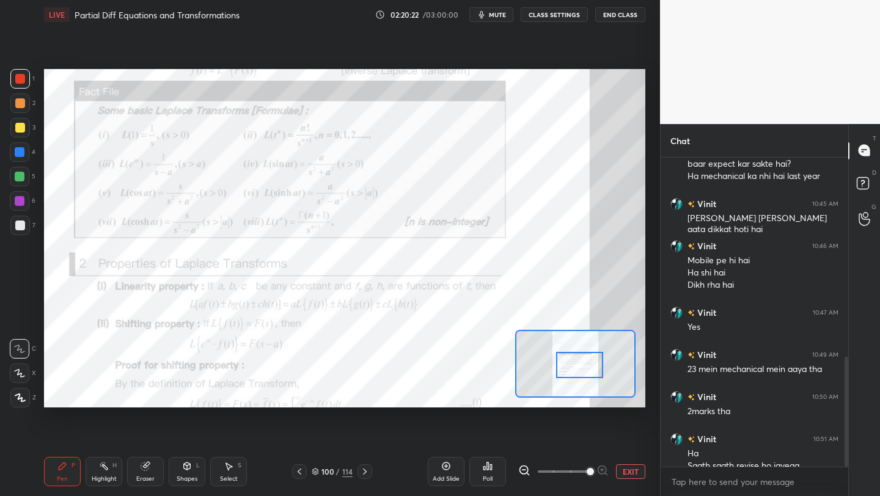
scroll to position [564, 0]
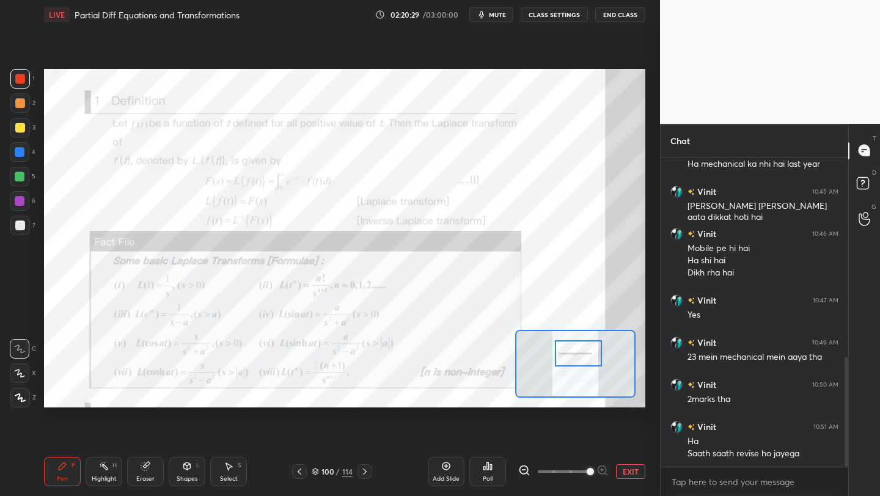
drag, startPoint x: 575, startPoint y: 360, endPoint x: 571, endPoint y: 349, distance: 11.4
click at [573, 352] on div at bounding box center [578, 353] width 47 height 26
click at [194, 429] on div "Shapes L" at bounding box center [187, 471] width 37 height 29
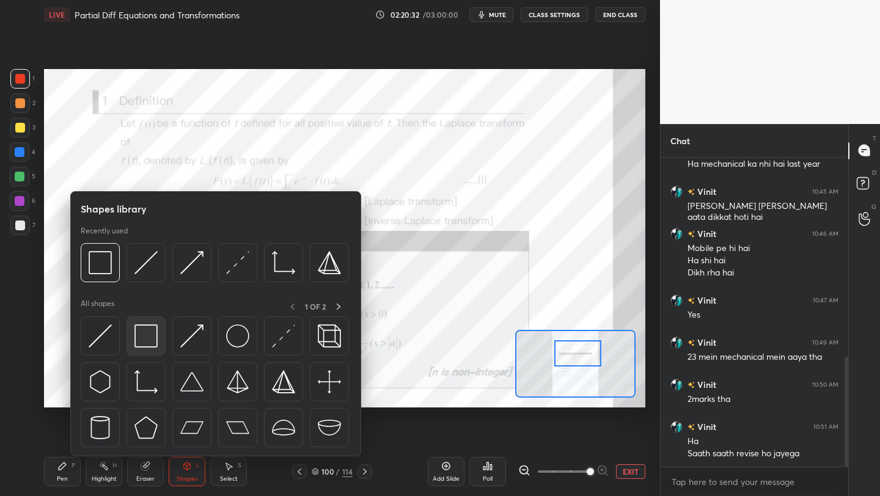
click at [148, 353] on div at bounding box center [146, 336] width 39 height 39
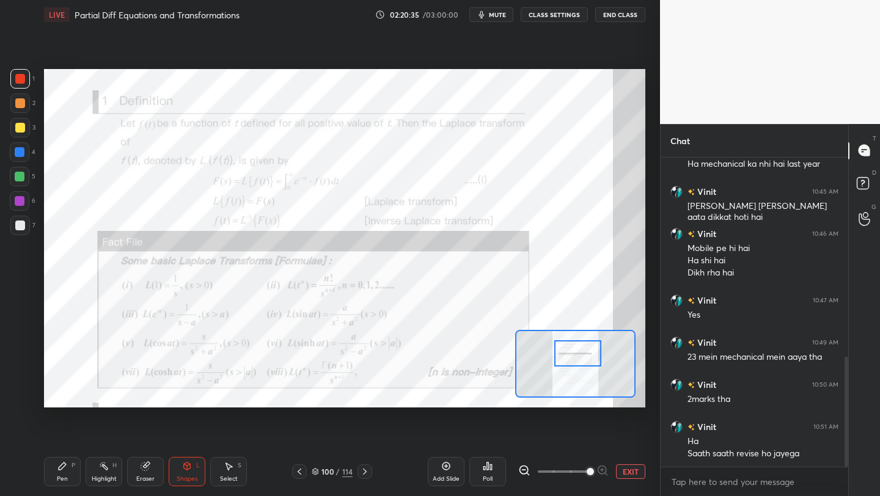
click at [646, 222] on div "Setting up your live class Poll for secs No correct answer Start poll" at bounding box center [344, 238] width 611 height 418
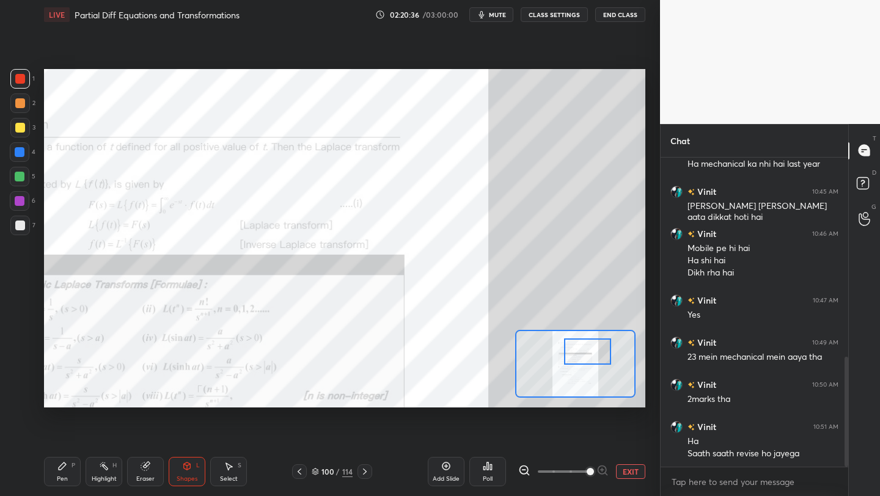
click at [595, 356] on div at bounding box center [587, 352] width 47 height 26
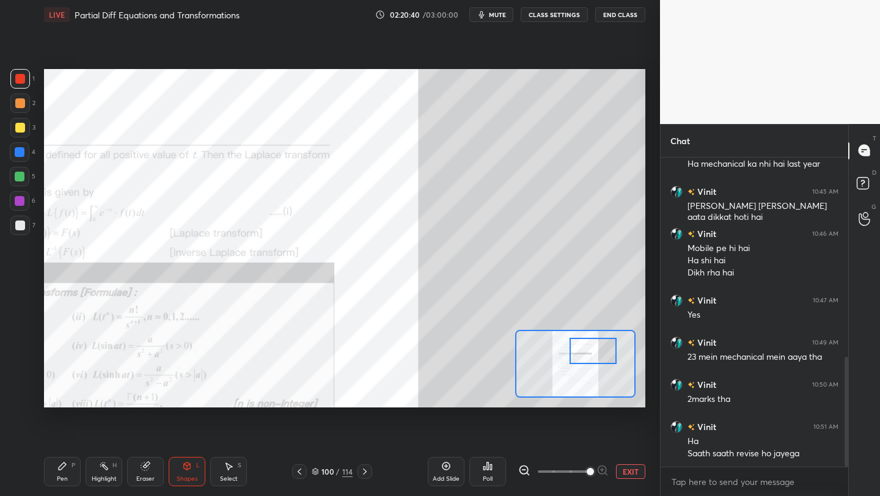
scroll to position [576, 0]
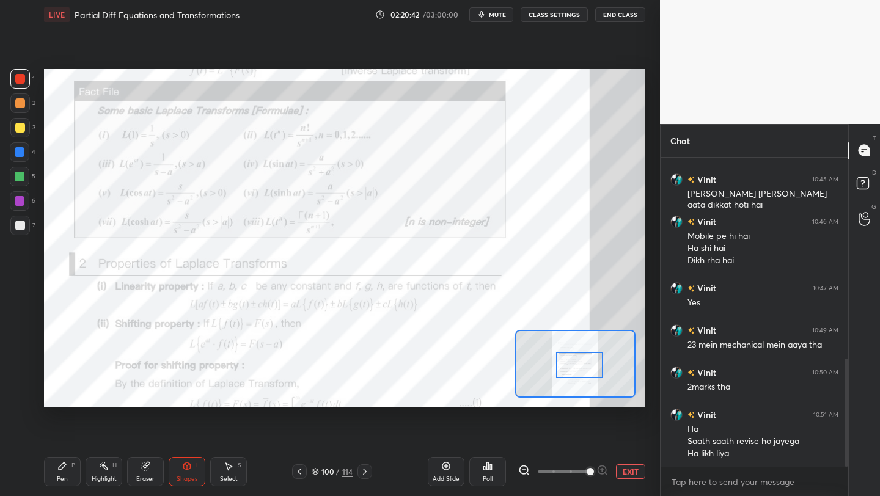
drag, startPoint x: 590, startPoint y: 351, endPoint x: 578, endPoint y: 365, distance: 18.6
click at [578, 365] on div at bounding box center [579, 365] width 47 height 26
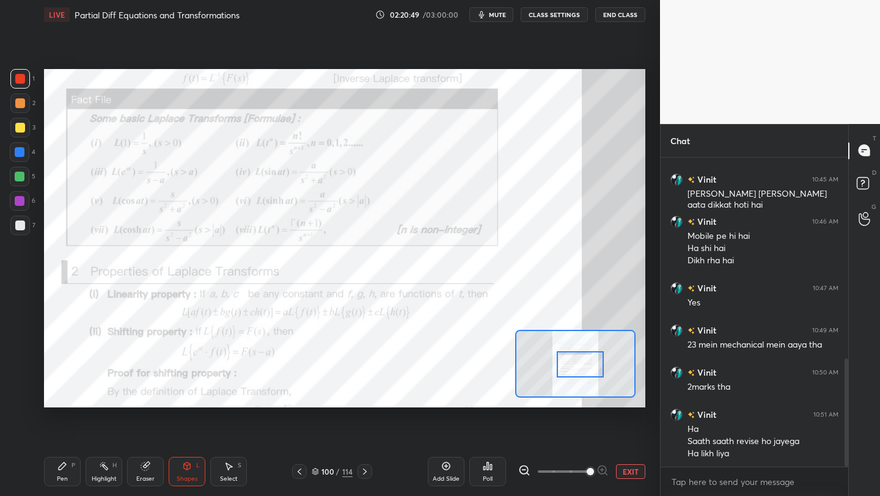
click at [63, 429] on div "Pen P" at bounding box center [62, 471] width 37 height 29
drag, startPoint x: 150, startPoint y: 469, endPoint x: 143, endPoint y: 465, distance: 8.0
click at [145, 429] on icon at bounding box center [146, 466] width 10 height 10
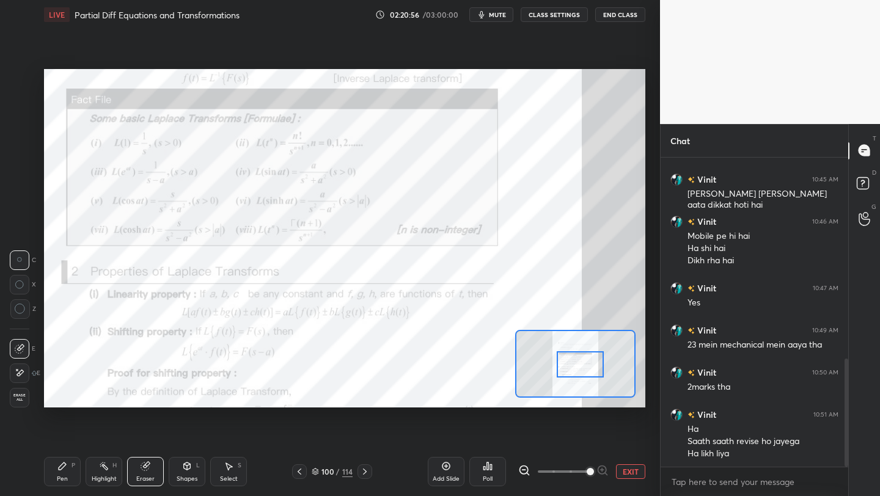
drag, startPoint x: 26, startPoint y: 366, endPoint x: 35, endPoint y: 358, distance: 12.1
click at [28, 365] on div at bounding box center [20, 374] width 20 height 20
click at [61, 429] on icon at bounding box center [62, 466] width 7 height 7
click at [134, 429] on div "Pen P Highlight H Eraser Shapes L Select S 100 / 114 Add Slide Poll EXIT" at bounding box center [344, 471] width 601 height 49
click at [164, 429] on div "Pen P Highlight H Eraser Shapes L Select S" at bounding box center [140, 471] width 192 height 29
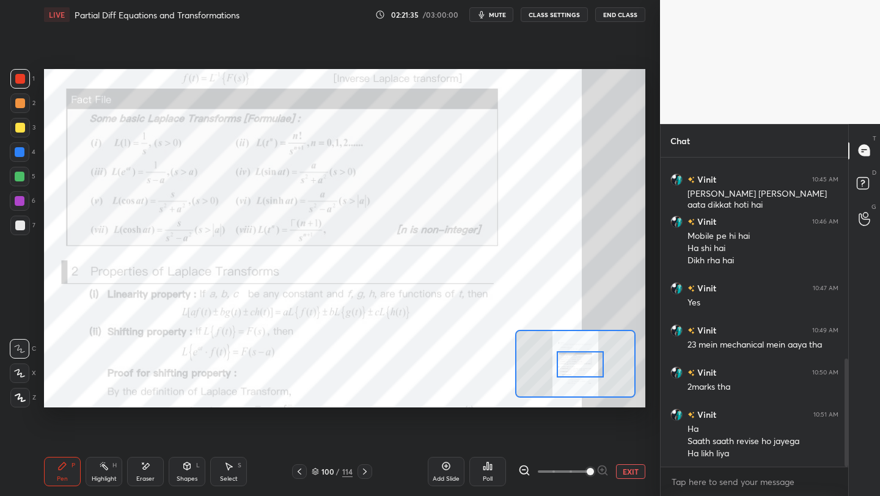
click at [156, 429] on div "Eraser" at bounding box center [145, 471] width 37 height 29
click at [58, 429] on div "Pen P" at bounding box center [62, 471] width 37 height 29
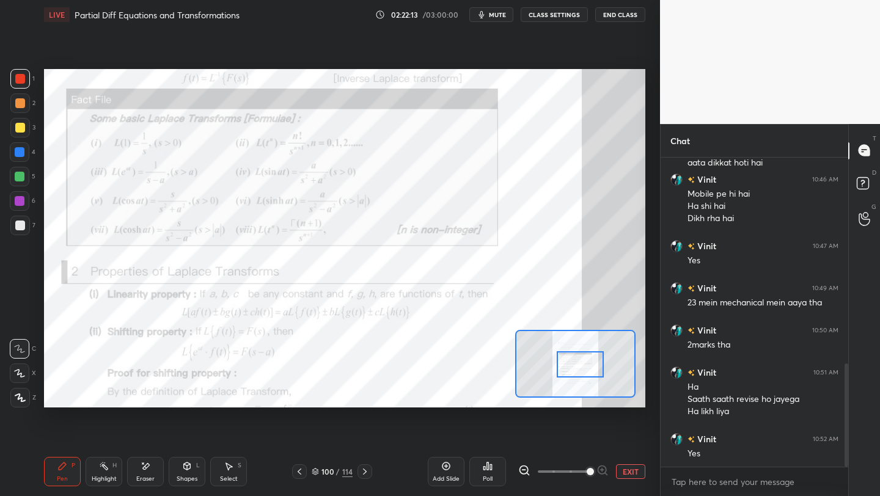
click at [362, 429] on icon at bounding box center [365, 472] width 10 height 10
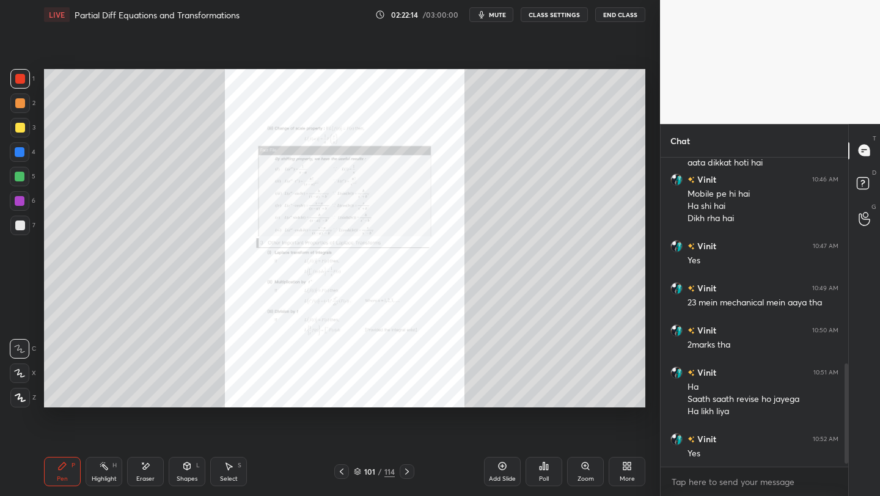
scroll to position [660, 0]
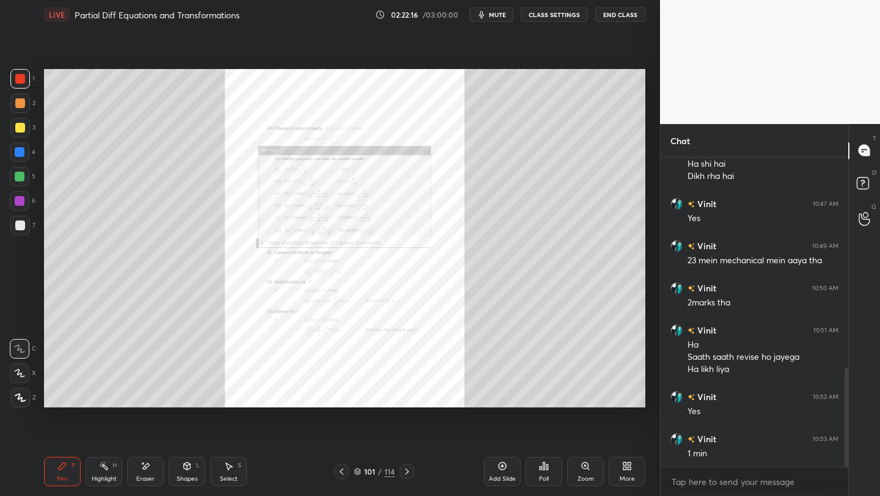
click at [344, 429] on icon at bounding box center [342, 472] width 10 height 10
click at [587, 429] on icon at bounding box center [585, 466] width 7 height 7
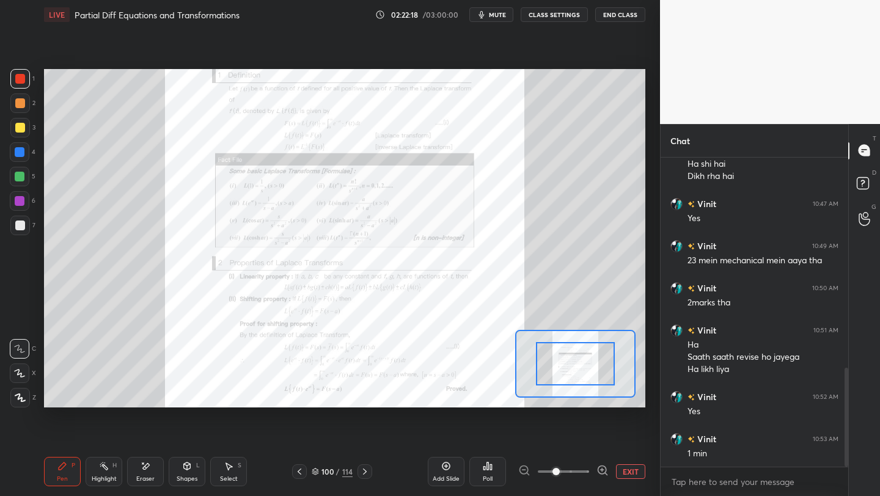
click at [600, 429] on icon at bounding box center [603, 471] width 12 height 12
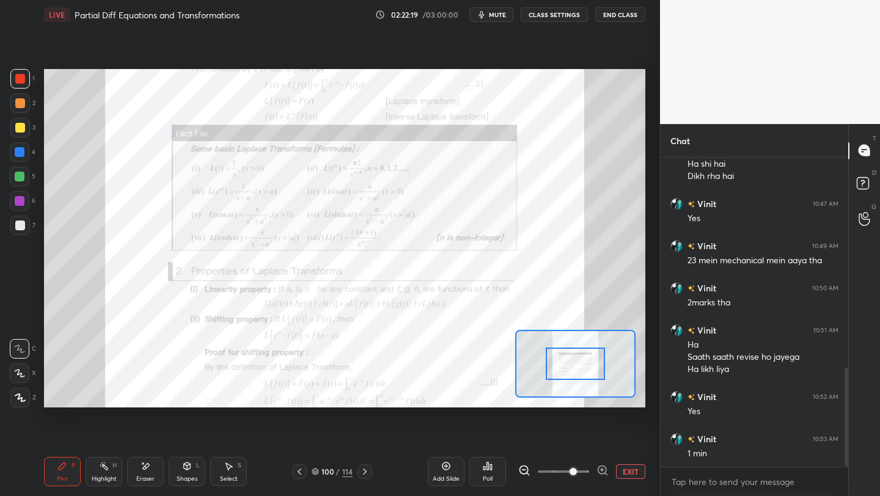
click at [603, 429] on icon at bounding box center [603, 471] width 12 height 12
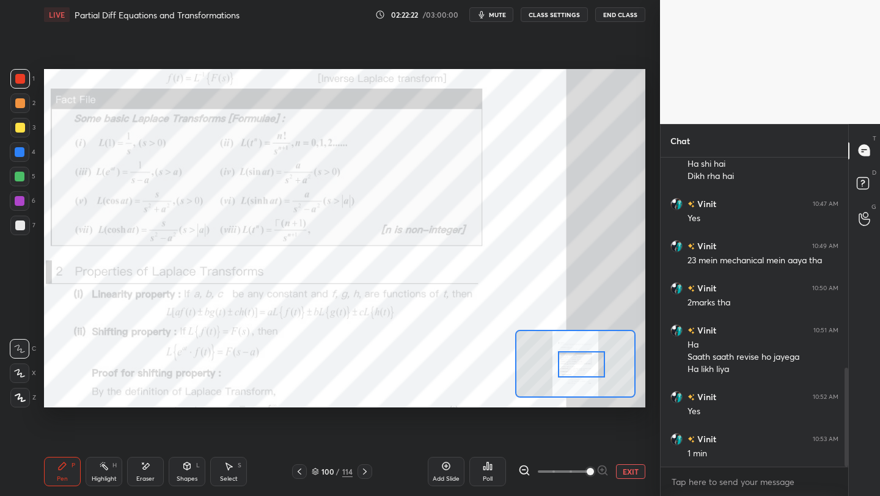
drag, startPoint x: 578, startPoint y: 366, endPoint x: 595, endPoint y: 367, distance: 16.5
click at [585, 368] on div at bounding box center [581, 364] width 47 height 26
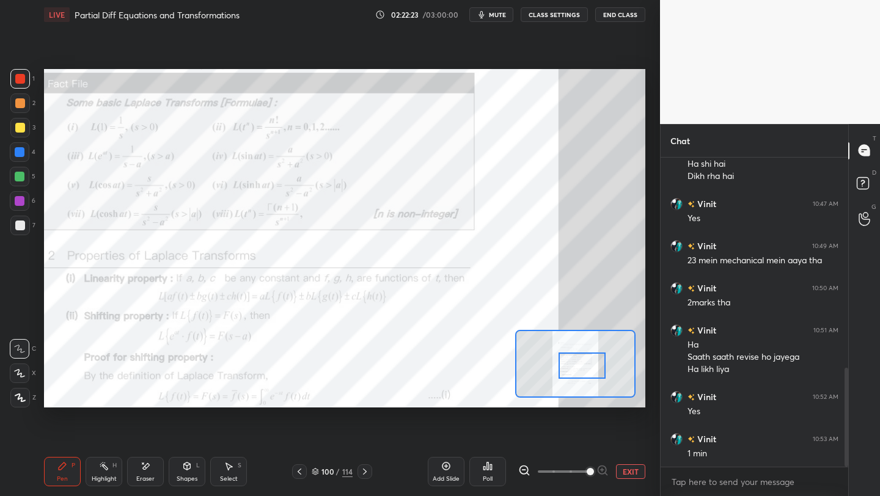
click at [73, 429] on div "P" at bounding box center [74, 466] width 4 height 6
click at [24, 82] on div at bounding box center [20, 79] width 20 height 20
click at [117, 67] on div "Setting up your live class Poll for secs No correct answer Start poll" at bounding box center [344, 238] width 611 height 418
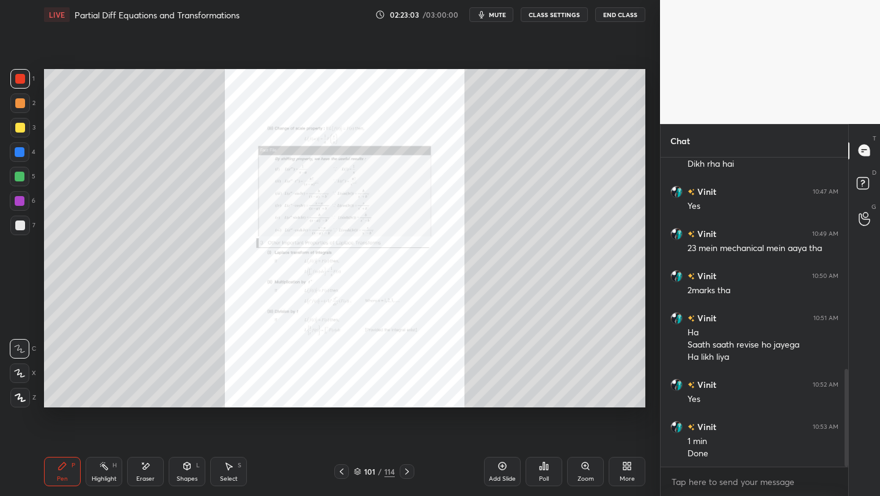
click at [585, 429] on div "Zoom" at bounding box center [585, 471] width 37 height 29
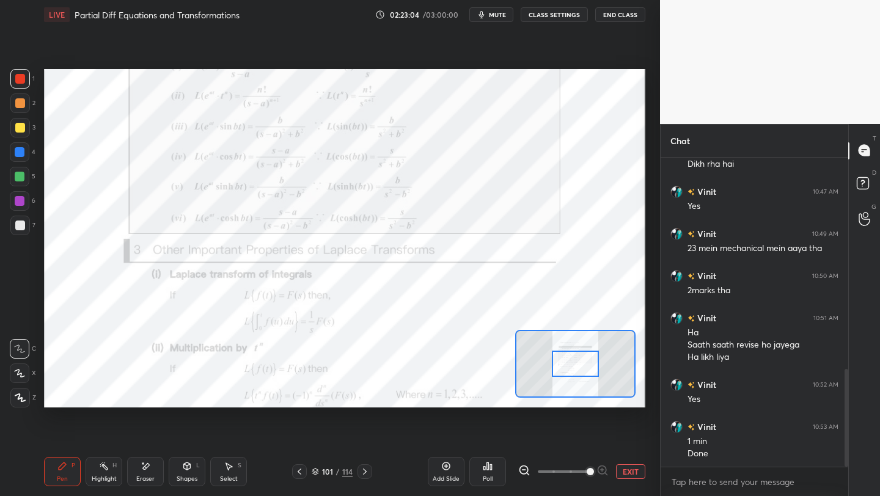
click at [582, 429] on span at bounding box center [563, 472] width 51 height 18
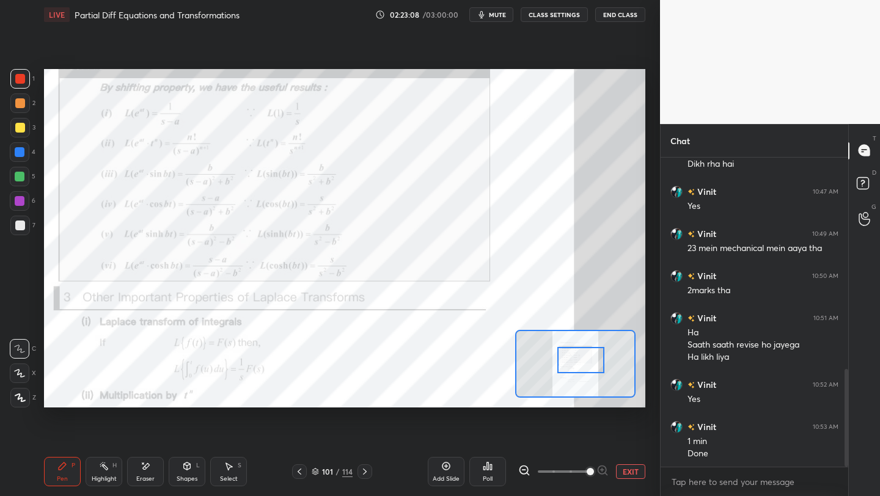
drag, startPoint x: 565, startPoint y: 368, endPoint x: 568, endPoint y: 360, distance: 8.5
click at [568, 366] on div at bounding box center [580, 360] width 47 height 26
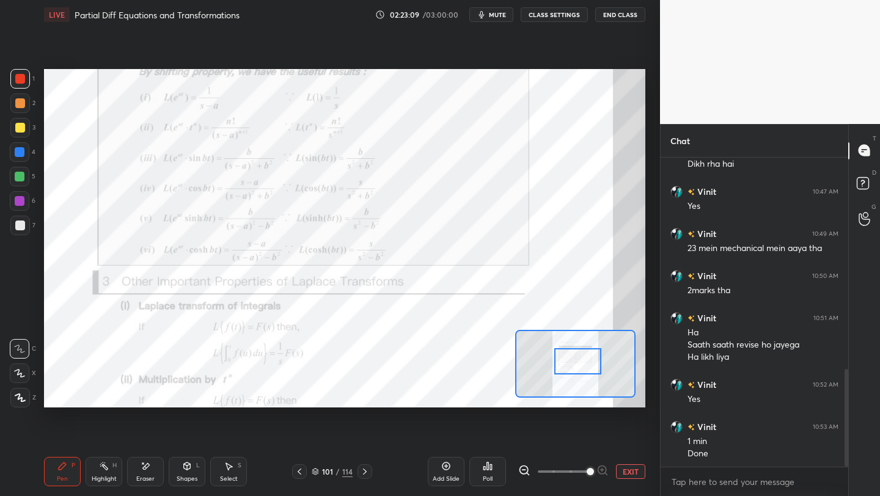
click at [64, 429] on div "Pen P" at bounding box center [62, 471] width 37 height 29
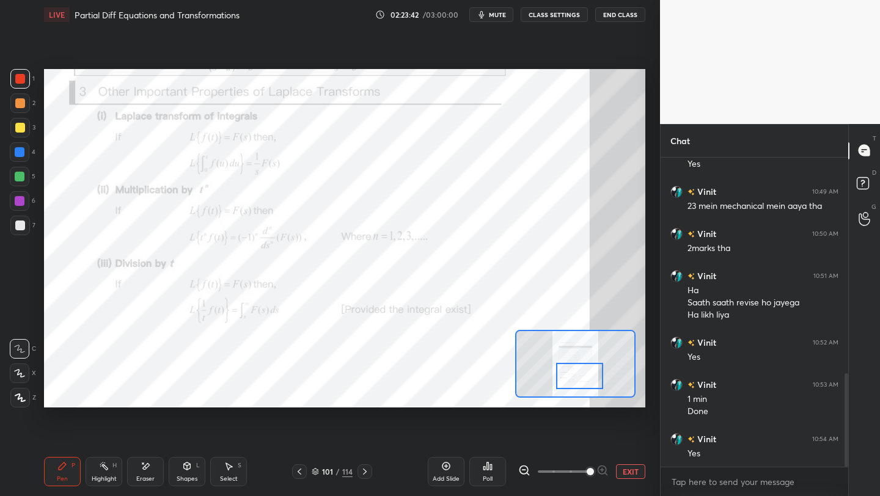
drag, startPoint x: 571, startPoint y: 358, endPoint x: 576, endPoint y: 371, distance: 13.7
click at [571, 373] on div at bounding box center [579, 376] width 47 height 26
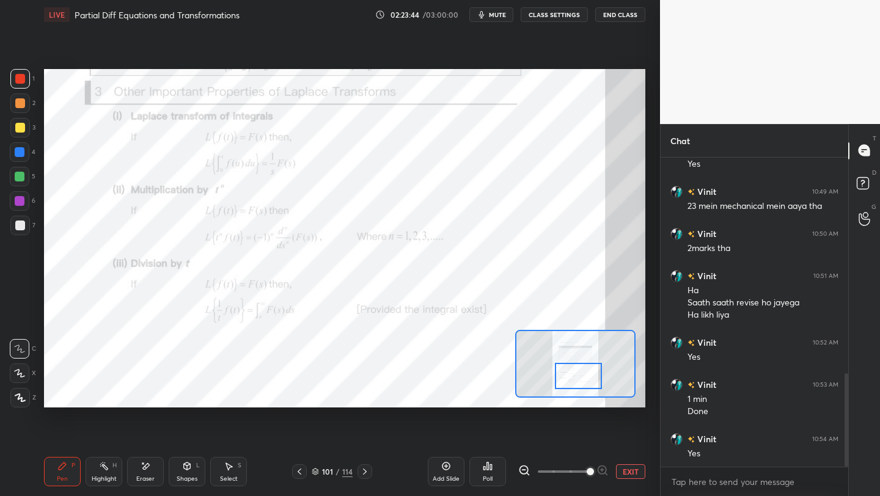
drag, startPoint x: 22, startPoint y: 80, endPoint x: 31, endPoint y: 86, distance: 10.2
click at [21, 84] on div at bounding box center [20, 79] width 20 height 20
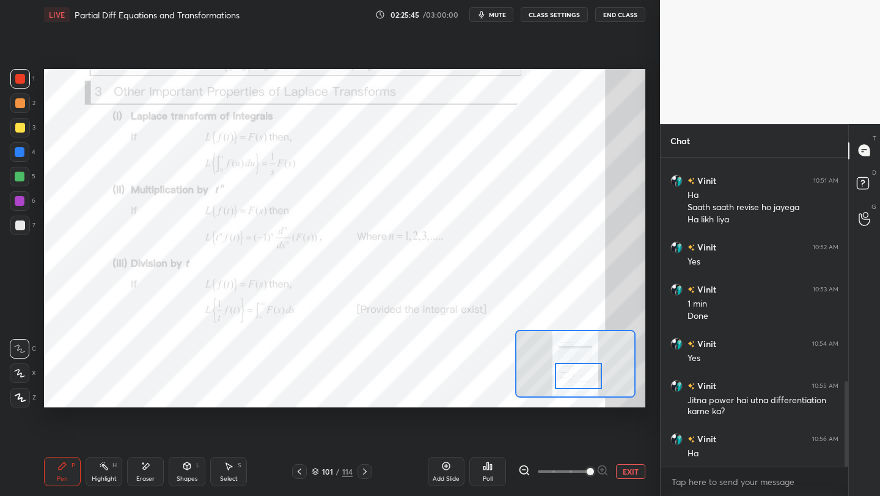
scroll to position [822, 0]
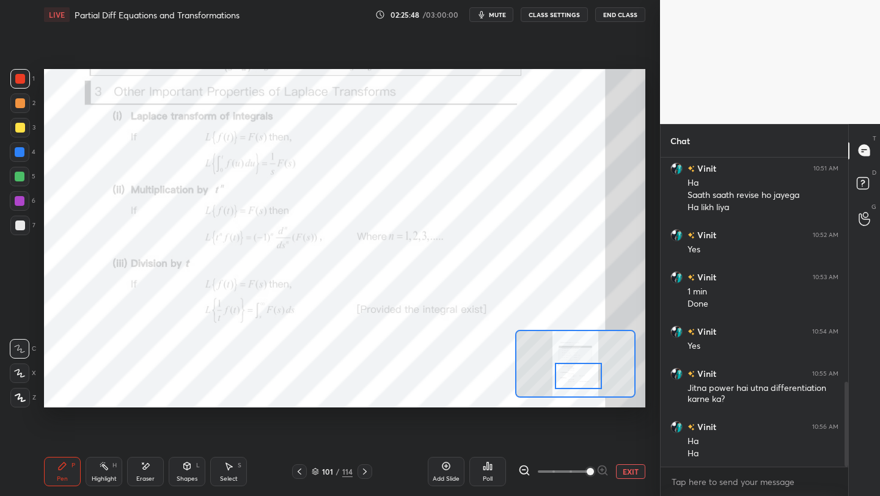
drag, startPoint x: 141, startPoint y: 477, endPoint x: 158, endPoint y: 449, distance: 32.4
click at [141, 429] on div "Eraser" at bounding box center [145, 479] width 18 height 6
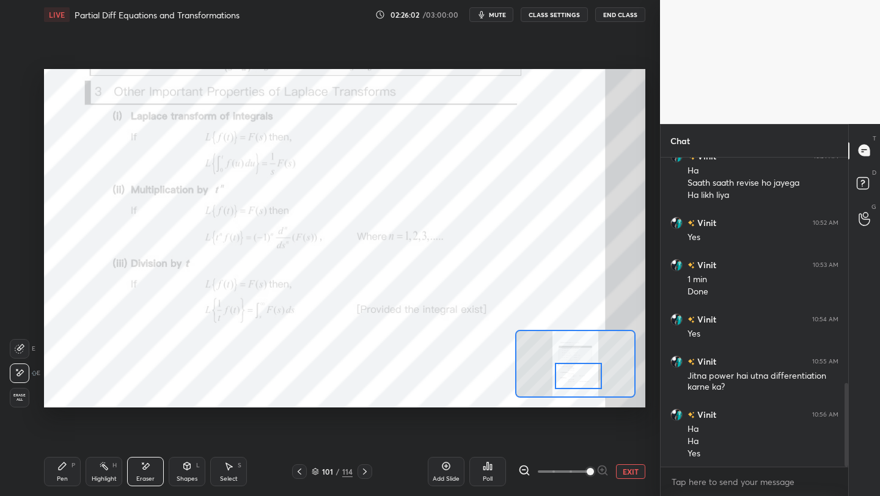
drag, startPoint x: 50, startPoint y: 478, endPoint x: 103, endPoint y: 462, distance: 56.1
click at [56, 429] on div "Pen P" at bounding box center [62, 471] width 37 height 29
click at [640, 429] on button "EXIT" at bounding box center [630, 472] width 29 height 15
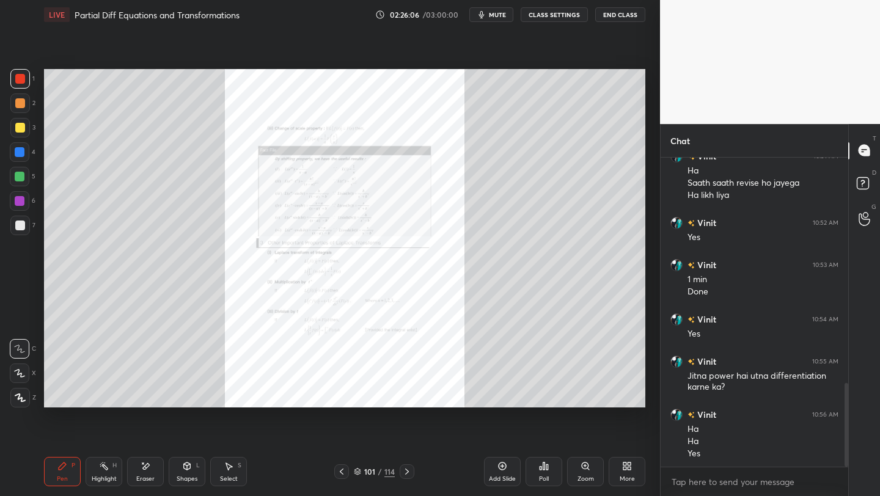
click at [504, 429] on icon at bounding box center [503, 467] width 8 height 8
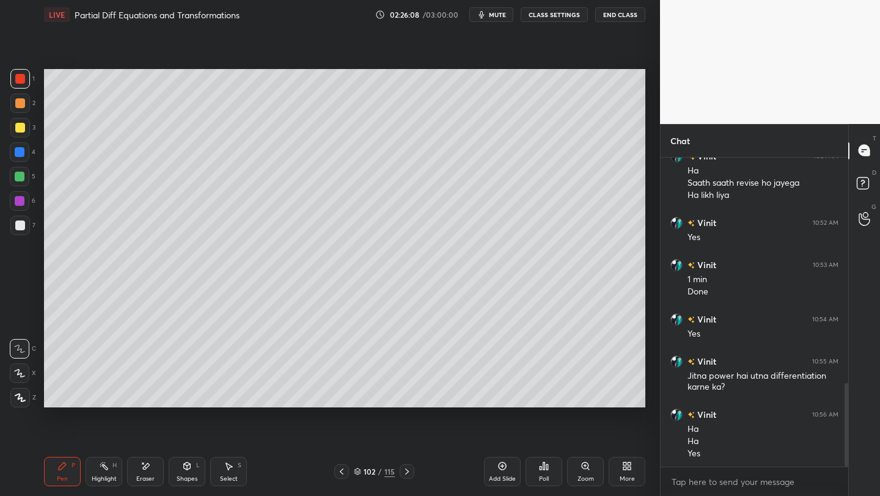
drag, startPoint x: 16, startPoint y: 125, endPoint x: 40, endPoint y: 120, distance: 24.5
click at [17, 126] on div at bounding box center [20, 128] width 10 height 10
drag, startPoint x: 17, startPoint y: 370, endPoint x: 21, endPoint y: 337, distance: 32.6
click at [14, 372] on icon at bounding box center [19, 373] width 11 height 9
click at [18, 99] on div at bounding box center [20, 104] width 20 height 20
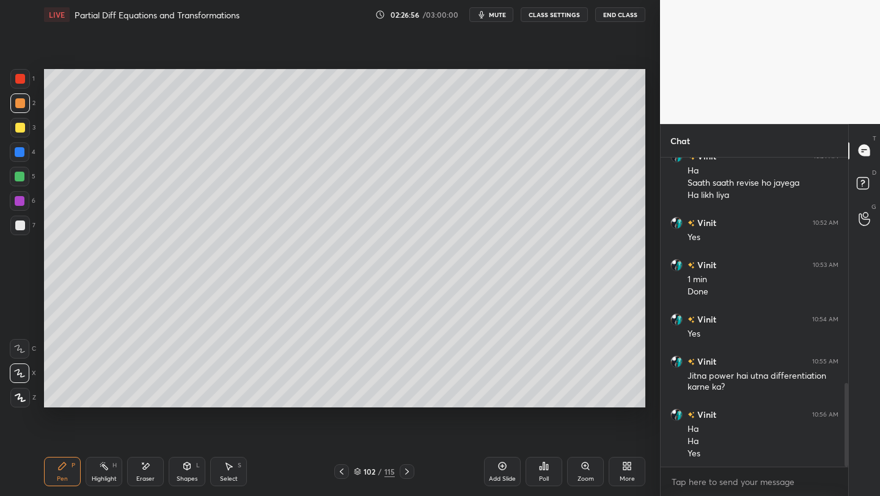
click at [22, 133] on div at bounding box center [20, 128] width 20 height 20
click at [26, 147] on div at bounding box center [20, 152] width 20 height 20
click at [28, 175] on div at bounding box center [20, 177] width 20 height 20
click at [26, 157] on div at bounding box center [20, 152] width 20 height 20
click at [24, 174] on div at bounding box center [20, 177] width 10 height 10
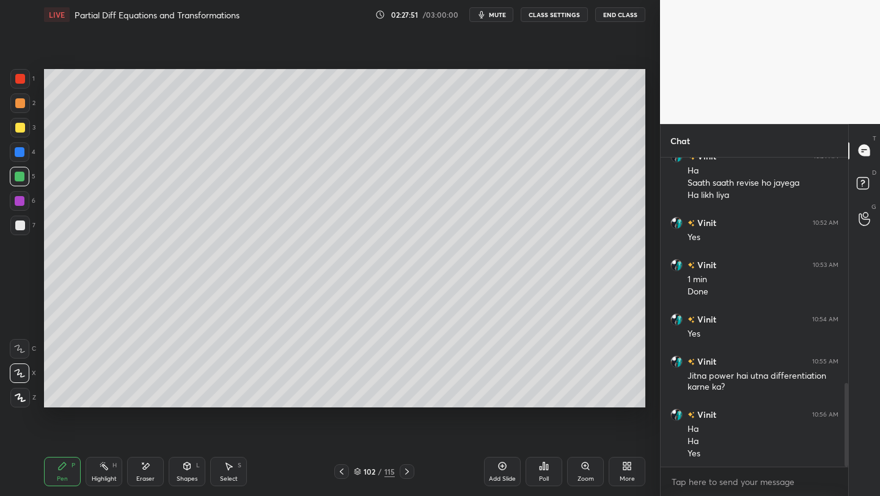
scroll to position [876, 0]
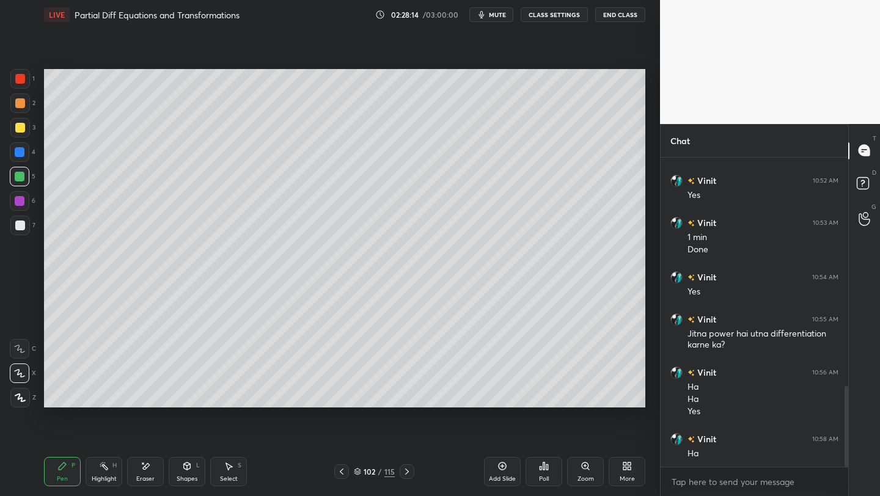
click at [135, 429] on div "Eraser" at bounding box center [145, 471] width 37 height 29
click at [66, 429] on icon at bounding box center [62, 466] width 10 height 10
click at [20, 229] on div at bounding box center [20, 226] width 10 height 10
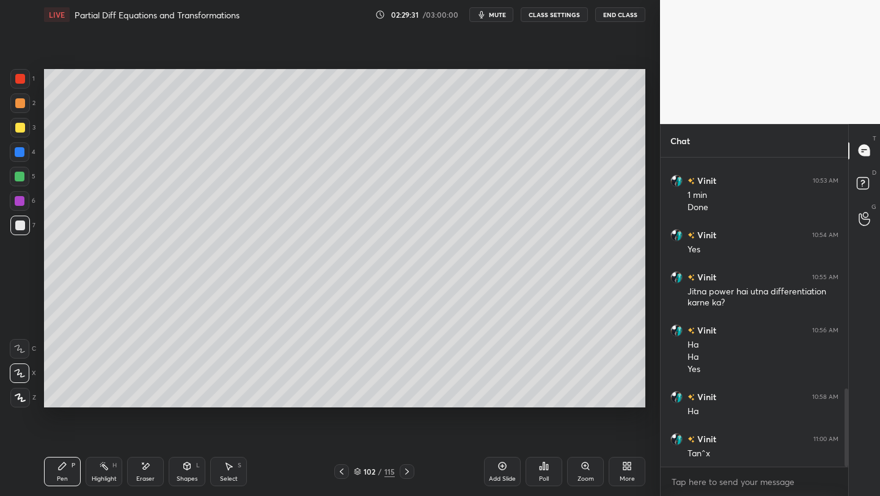
drag, startPoint x: 13, startPoint y: 199, endPoint x: 21, endPoint y: 200, distance: 8.0
click at [13, 199] on div at bounding box center [20, 201] width 20 height 20
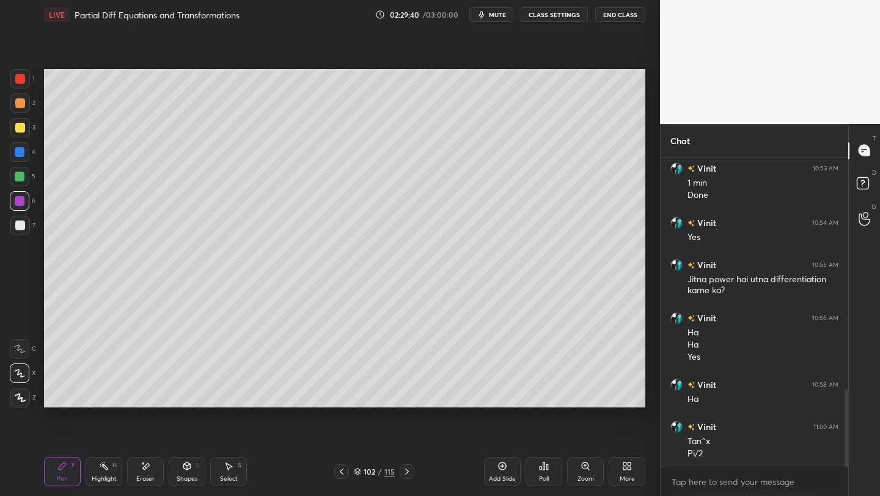
click at [20, 232] on div at bounding box center [20, 226] width 20 height 20
click at [18, 76] on div at bounding box center [20, 79] width 10 height 10
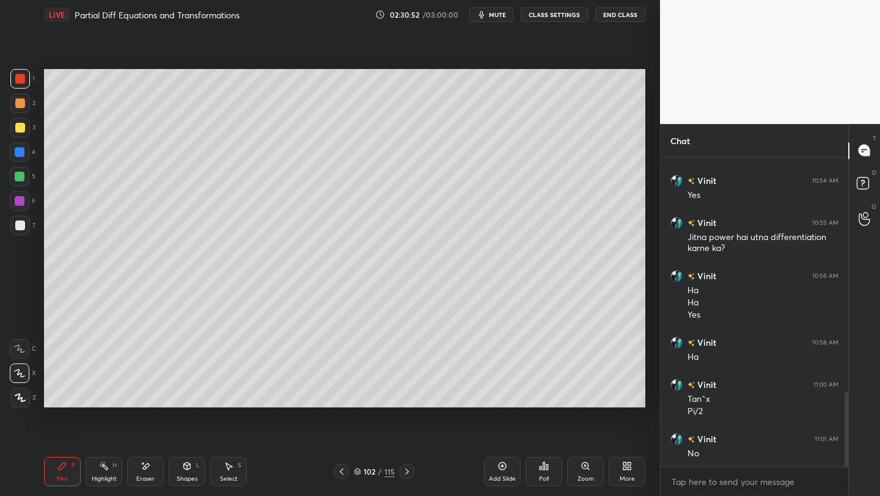
click at [500, 429] on icon at bounding box center [503, 466] width 10 height 10
click at [19, 141] on div "3" at bounding box center [22, 130] width 25 height 24
drag, startPoint x: 24, startPoint y: 175, endPoint x: 40, endPoint y: 163, distance: 19.6
click at [25, 175] on div at bounding box center [20, 177] width 20 height 20
drag, startPoint x: 23, startPoint y: 79, endPoint x: 29, endPoint y: 77, distance: 6.6
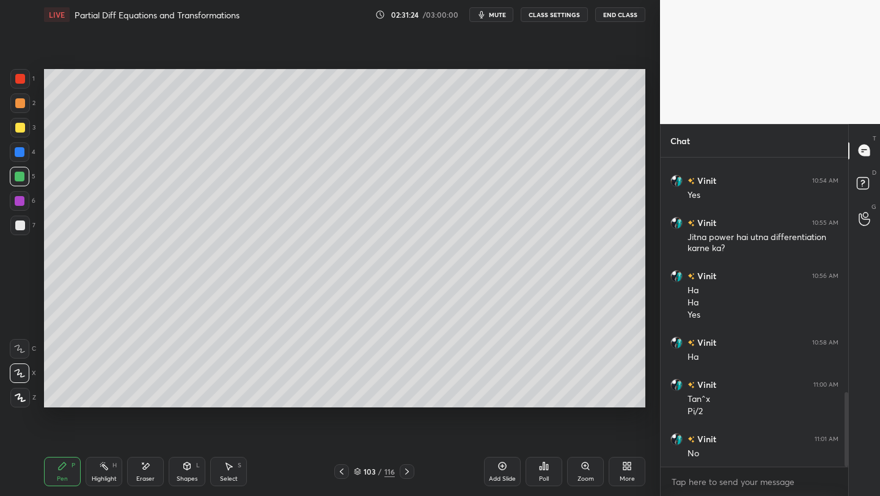
click at [24, 78] on div at bounding box center [20, 79] width 10 height 10
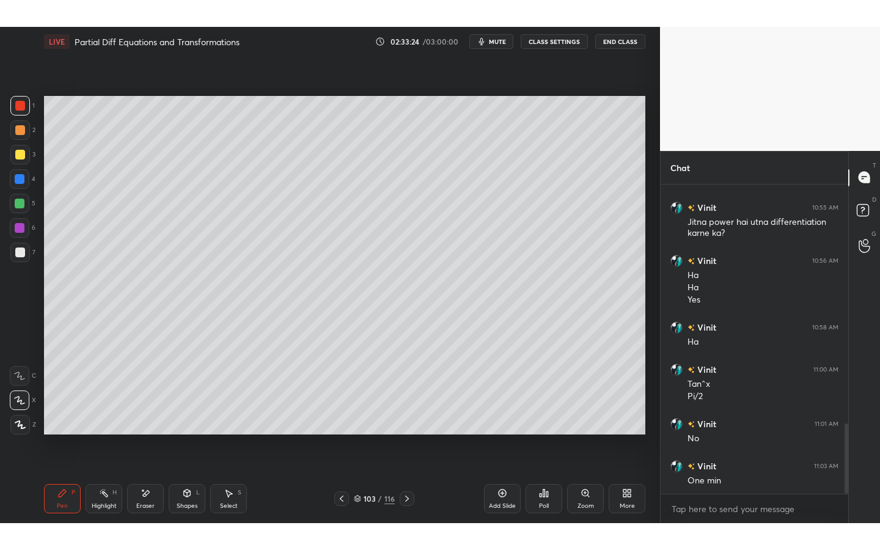
scroll to position [1057, 0]
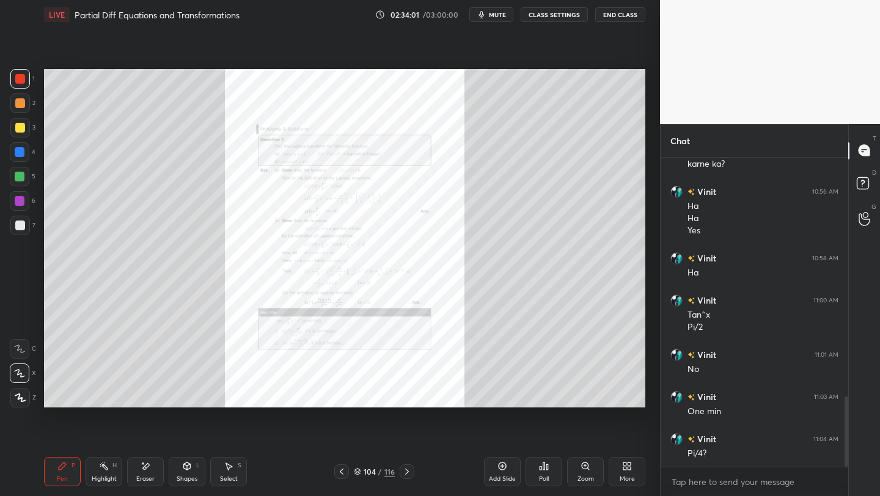
click at [634, 429] on div "More" at bounding box center [627, 471] width 37 height 29
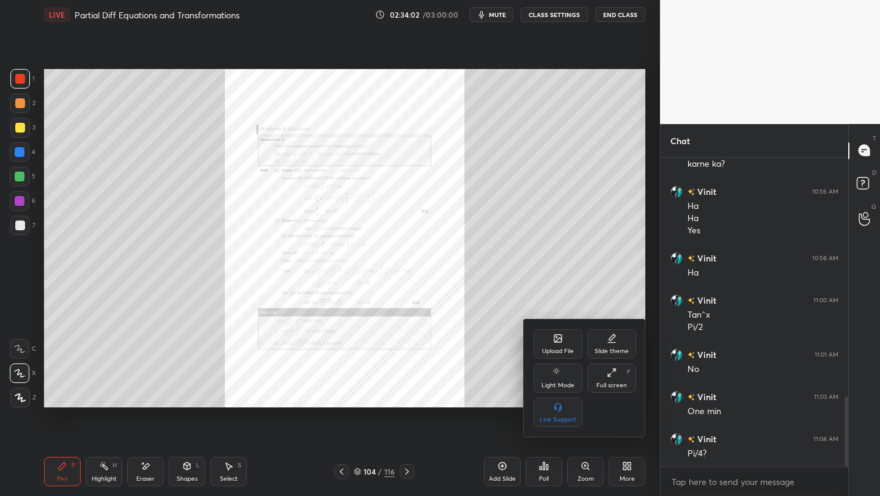
click at [611, 386] on div "Full screen" at bounding box center [612, 386] width 31 height 6
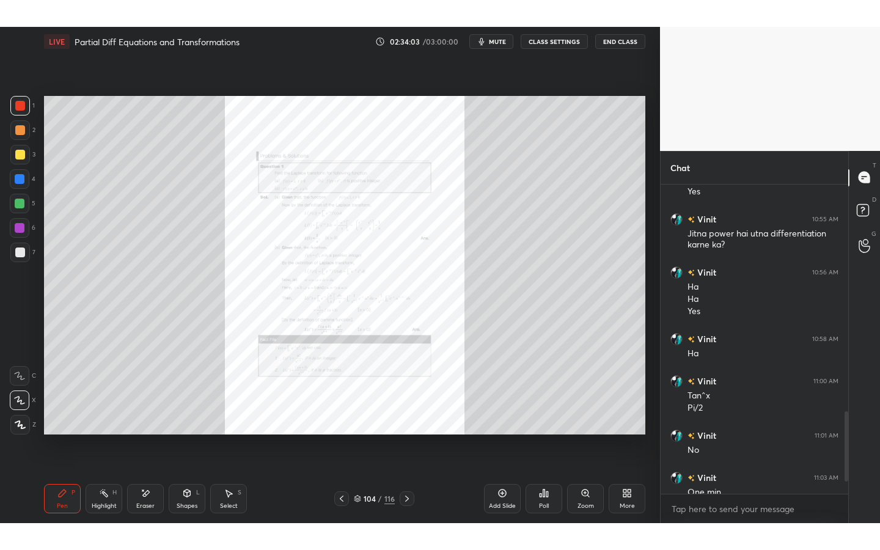
scroll to position [1004, 0]
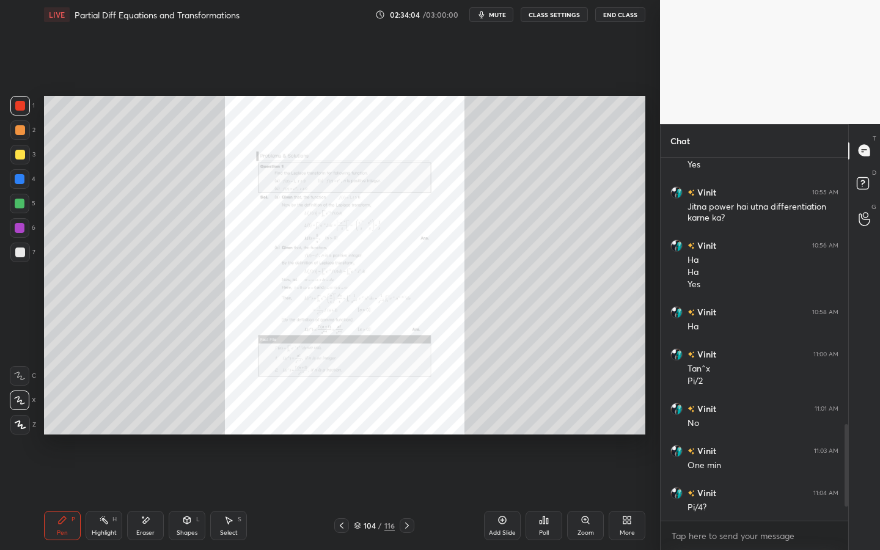
click at [581, 429] on icon at bounding box center [586, 520] width 10 height 10
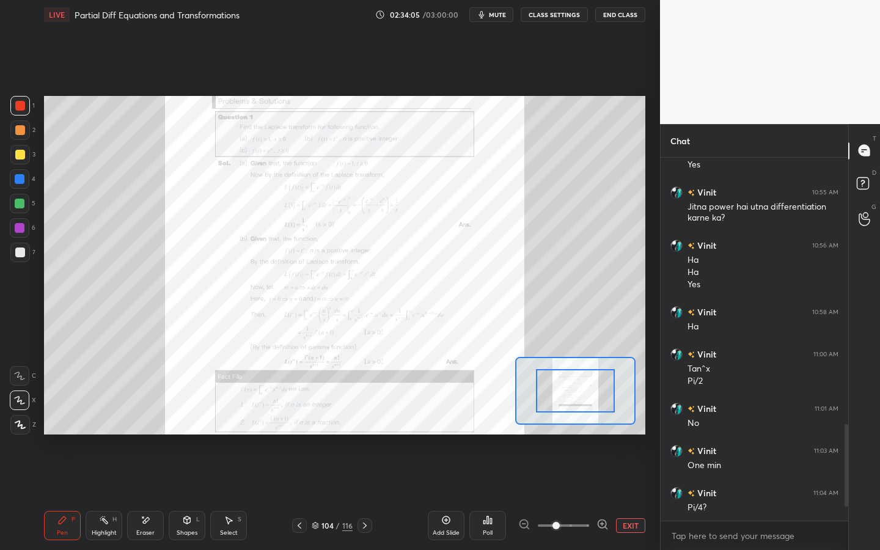
click at [592, 429] on div at bounding box center [563, 525] width 90 height 15
click at [605, 429] on icon at bounding box center [603, 524] width 12 height 12
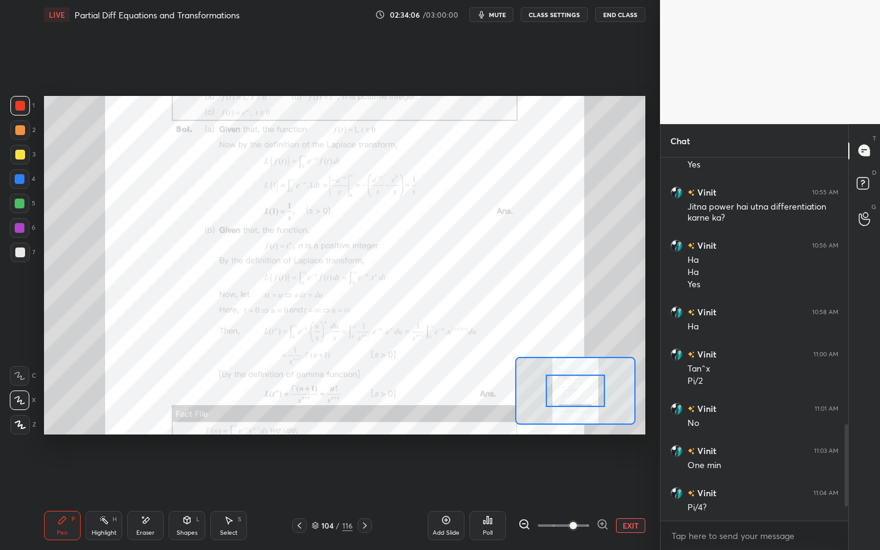
click at [601, 429] on icon at bounding box center [603, 524] width 12 height 12
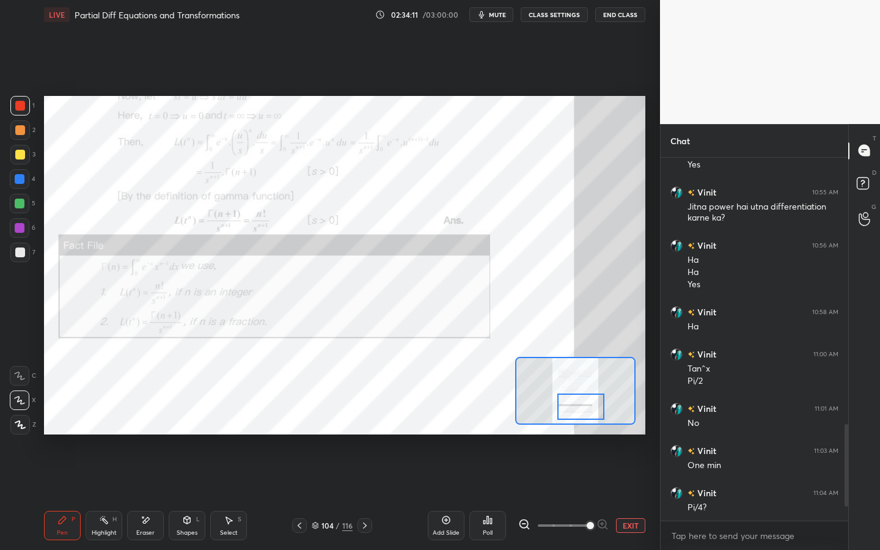
drag, startPoint x: 579, startPoint y: 385, endPoint x: 568, endPoint y: 419, distance: 35.8
click at [580, 407] on div at bounding box center [580, 407] width 47 height 26
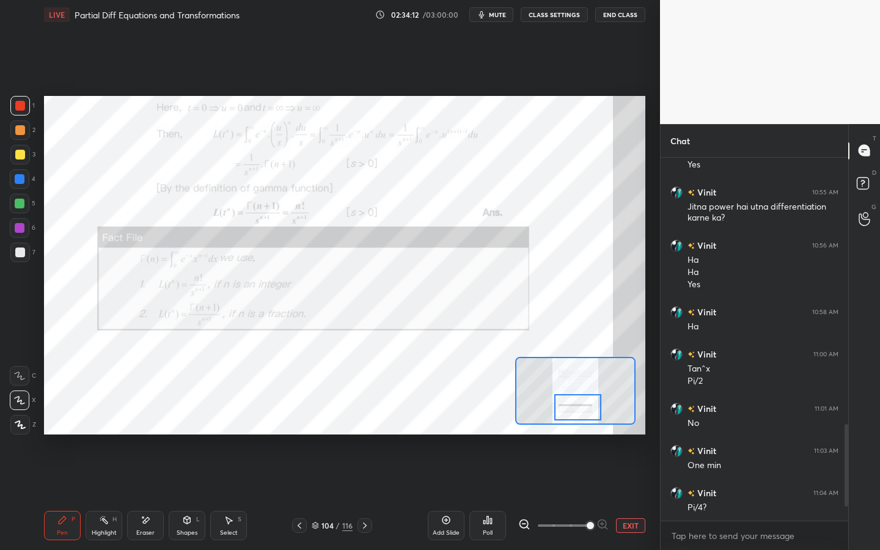
click at [361, 429] on icon at bounding box center [365, 526] width 10 height 10
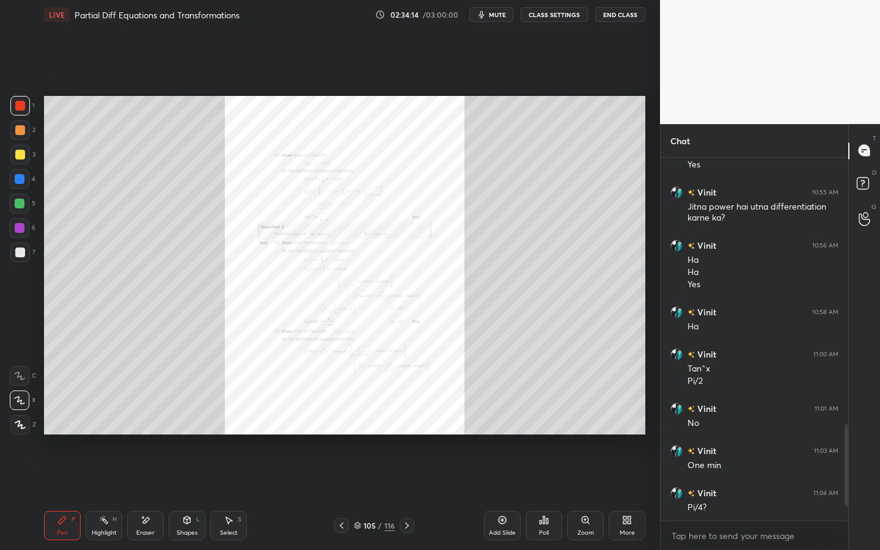
click at [406, 429] on icon at bounding box center [407, 526] width 10 height 10
click at [407, 429] on icon at bounding box center [407, 526] width 10 height 10
click at [408, 429] on icon at bounding box center [407, 526] width 10 height 10
click at [412, 429] on div at bounding box center [407, 525] width 15 height 15
click at [414, 429] on div "109 / 116" at bounding box center [374, 525] width 220 height 15
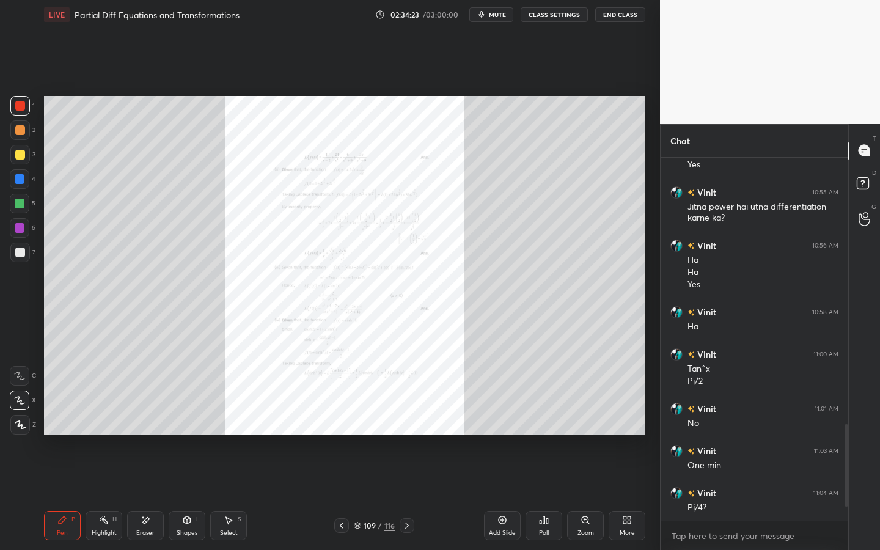
click at [408, 429] on icon at bounding box center [407, 526] width 10 height 10
click at [410, 429] on icon at bounding box center [407, 526] width 10 height 10
click at [590, 429] on div "Zoom" at bounding box center [585, 525] width 37 height 29
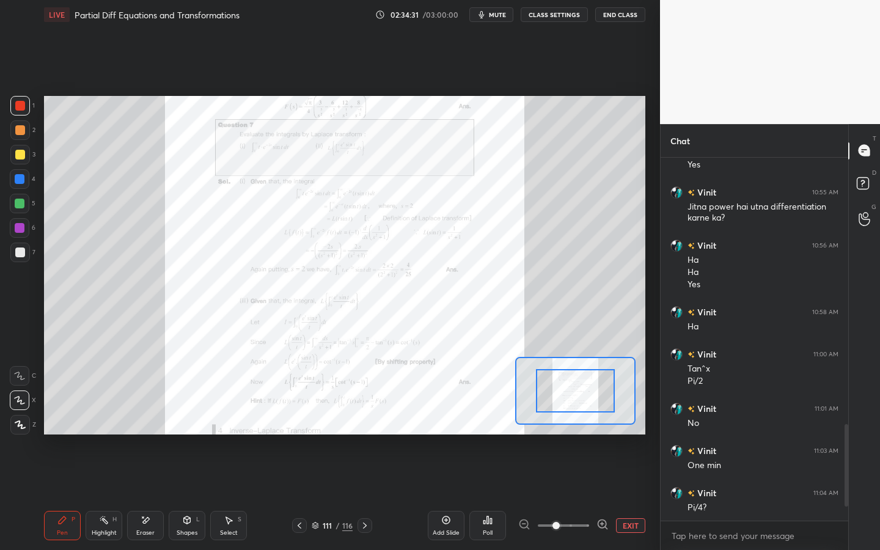
click at [601, 429] on icon at bounding box center [603, 524] width 12 height 12
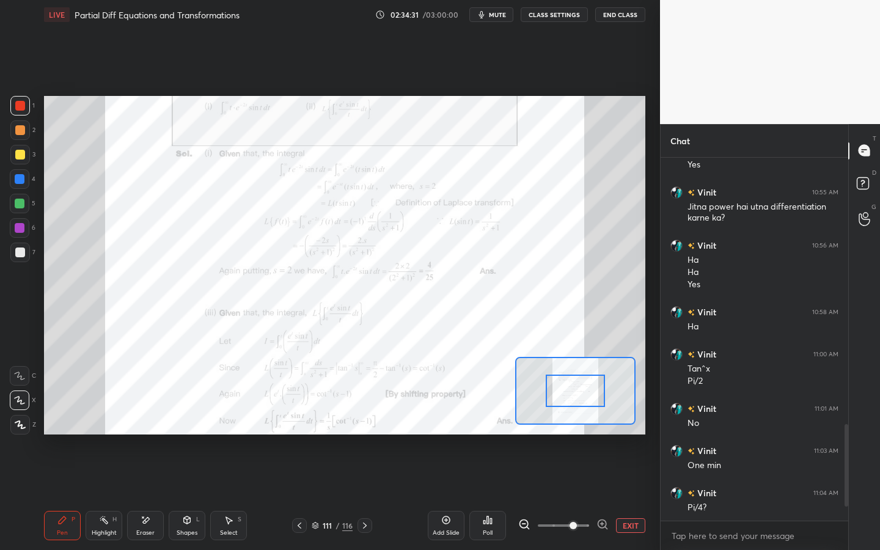
drag, startPoint x: 599, startPoint y: 521, endPoint x: 597, endPoint y: 515, distance: 6.4
click at [598, 429] on icon at bounding box center [603, 524] width 12 height 12
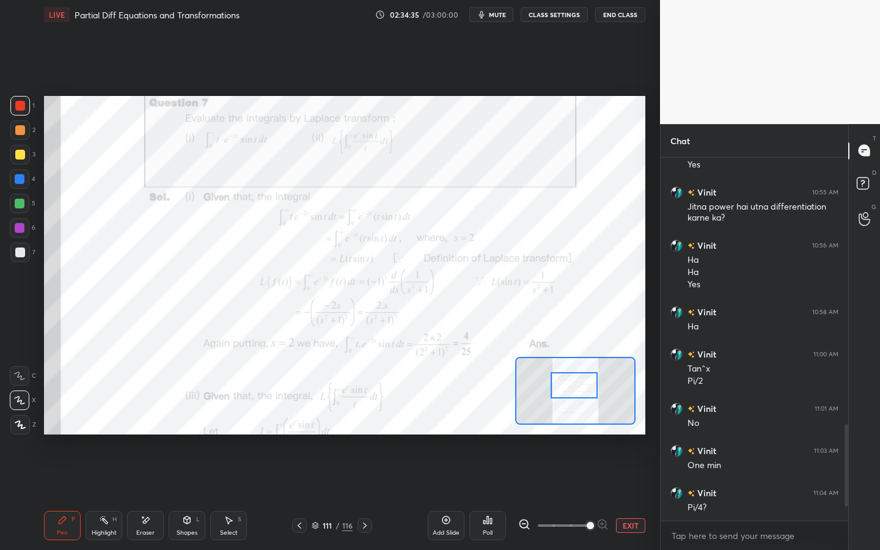
drag, startPoint x: 573, startPoint y: 396, endPoint x: 577, endPoint y: 389, distance: 7.7
click at [570, 391] on div at bounding box center [574, 385] width 47 height 26
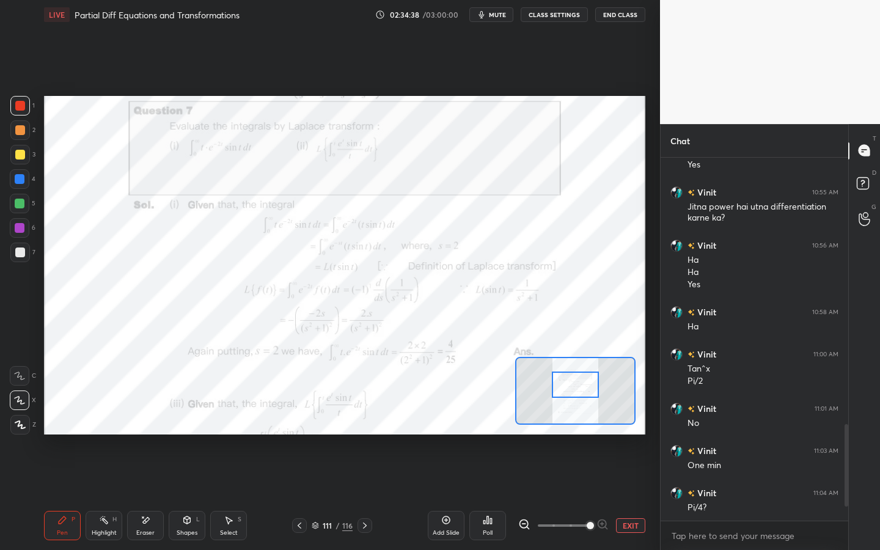
click at [579, 388] on div at bounding box center [575, 385] width 47 height 26
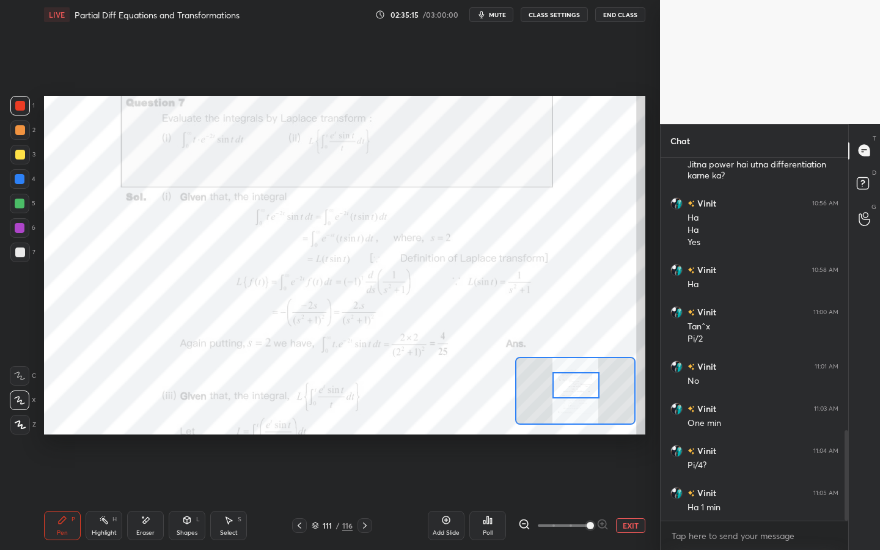
scroll to position [1099, 0]
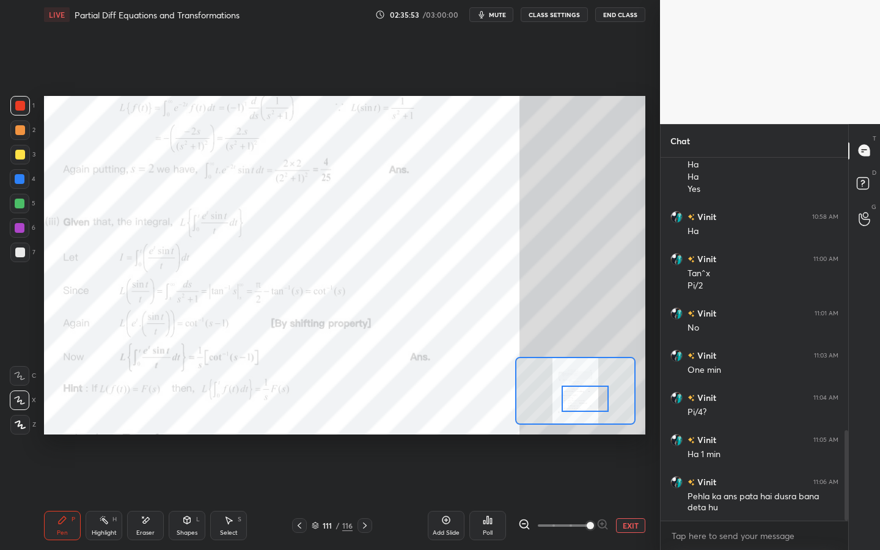
drag, startPoint x: 570, startPoint y: 393, endPoint x: 579, endPoint y: 403, distance: 13.5
click at [579, 406] on div at bounding box center [585, 399] width 47 height 26
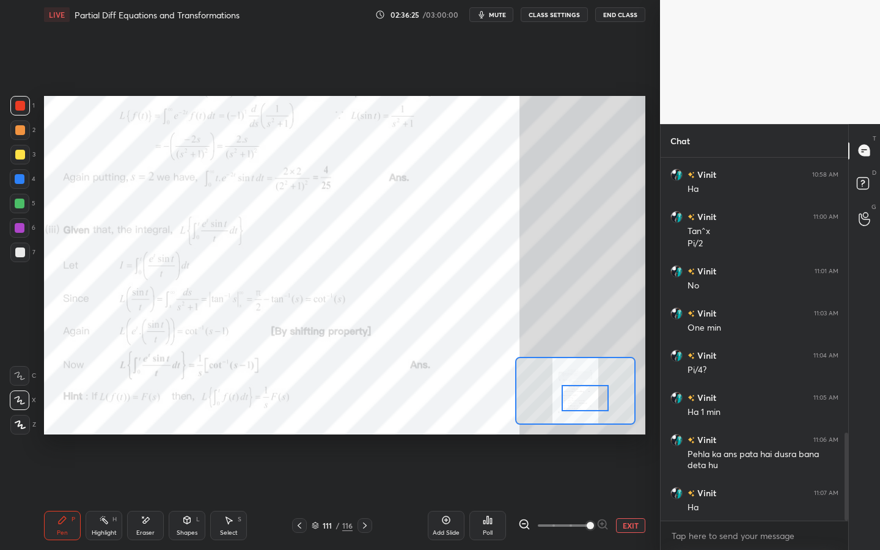
click at [194, 429] on div "Shapes L" at bounding box center [187, 525] width 37 height 29
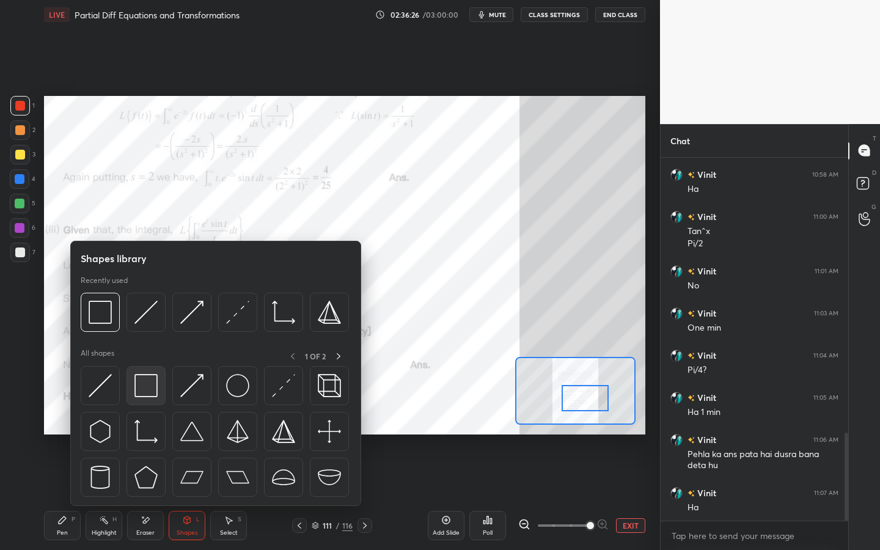
click at [153, 384] on img at bounding box center [145, 385] width 23 height 23
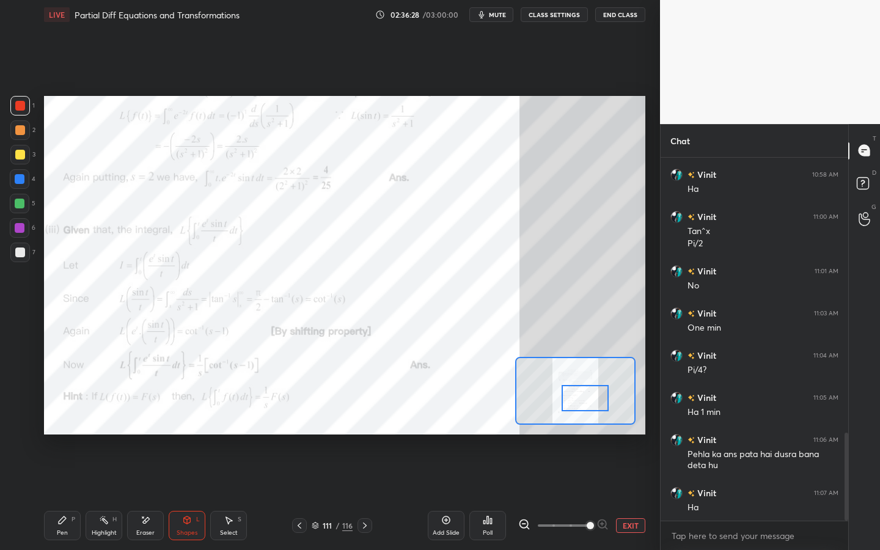
click at [67, 429] on icon at bounding box center [62, 520] width 10 height 10
click at [364, 429] on icon at bounding box center [365, 526] width 10 height 10
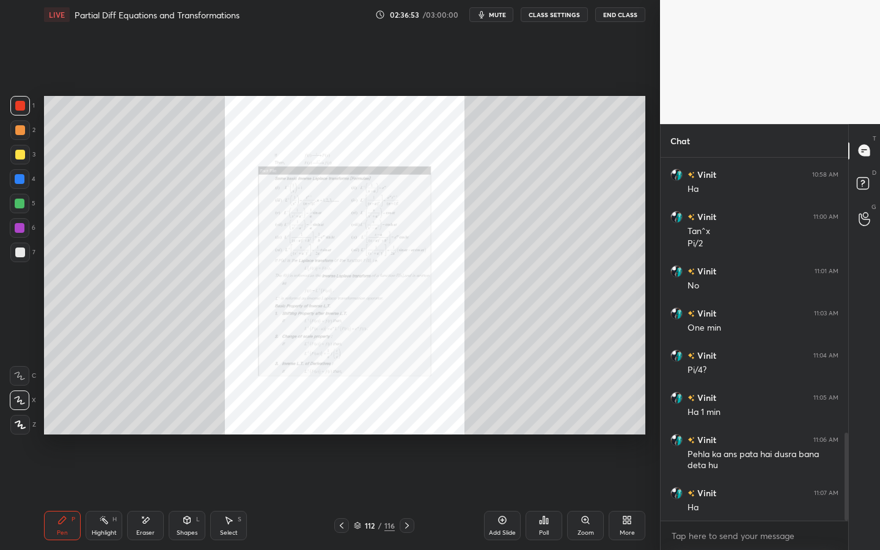
click at [590, 429] on div "Zoom" at bounding box center [585, 525] width 37 height 29
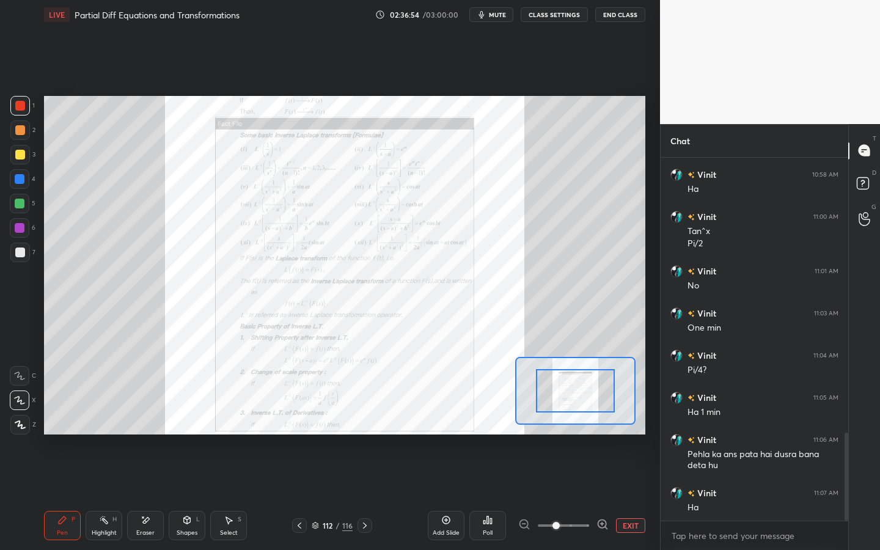
click at [591, 429] on div at bounding box center [563, 525] width 90 height 15
click at [600, 429] on icon at bounding box center [603, 524] width 12 height 12
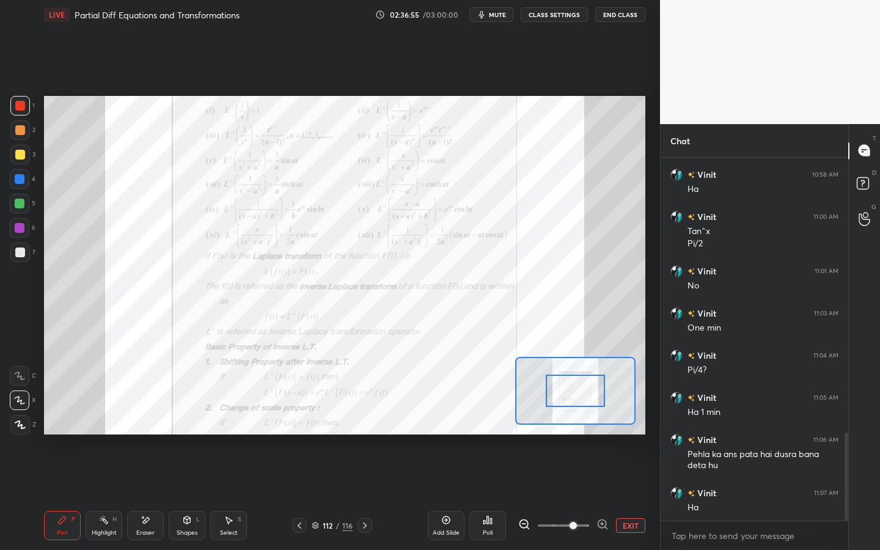
click at [601, 429] on icon at bounding box center [603, 524] width 12 height 12
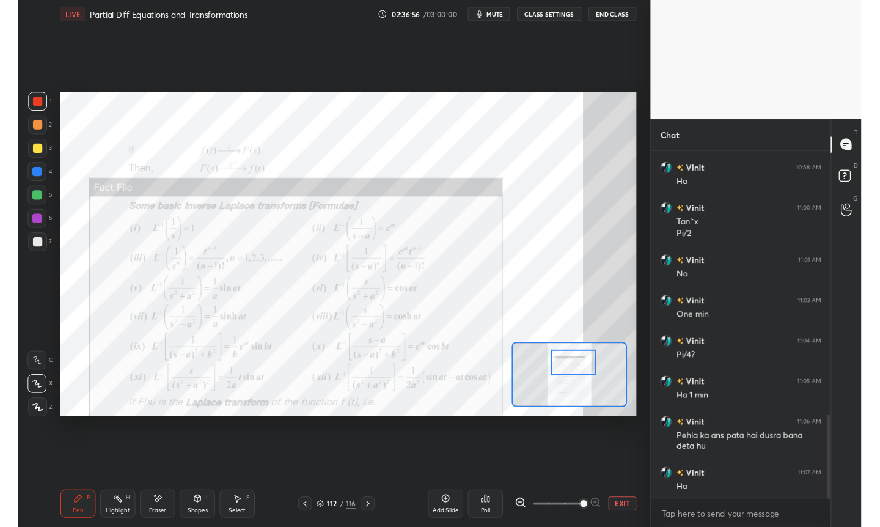
scroll to position [1153, 0]
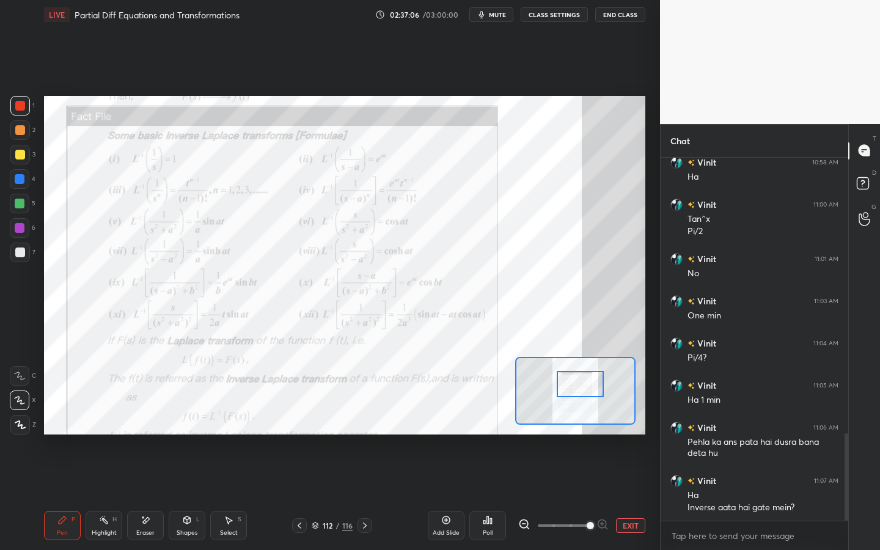
drag, startPoint x: 576, startPoint y: 383, endPoint x: 581, endPoint y: 377, distance: 7.5
click at [580, 378] on div at bounding box center [580, 384] width 47 height 26
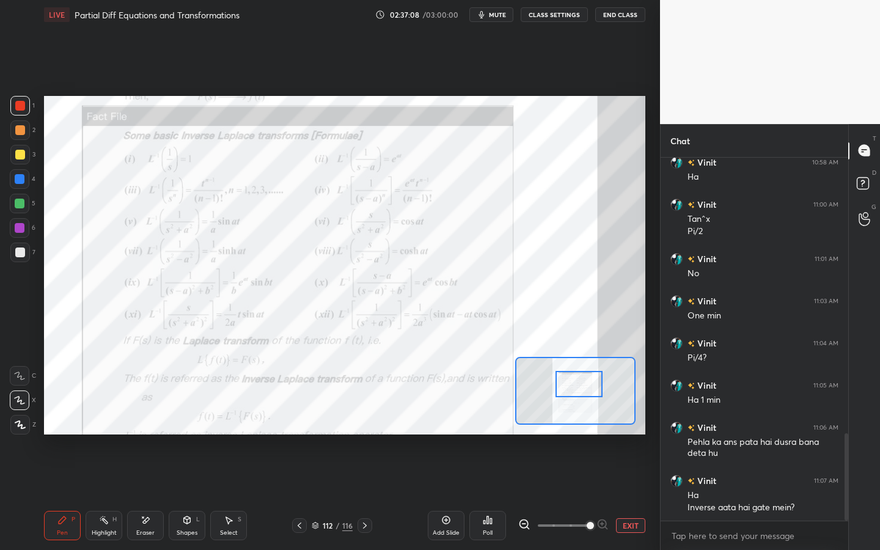
click at [20, 226] on div at bounding box center [20, 228] width 10 height 10
click at [439, 429] on div "Add Slide" at bounding box center [446, 525] width 37 height 29
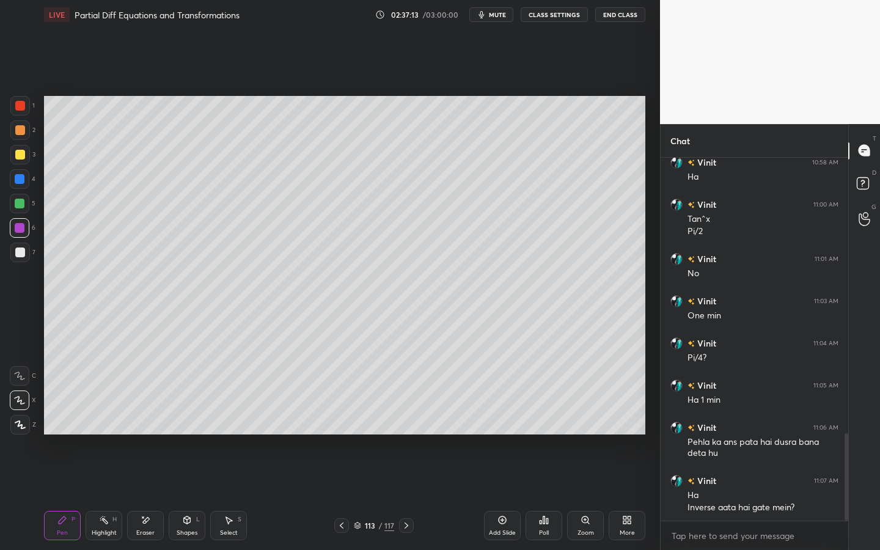
click at [620, 429] on div "More" at bounding box center [627, 525] width 37 height 29
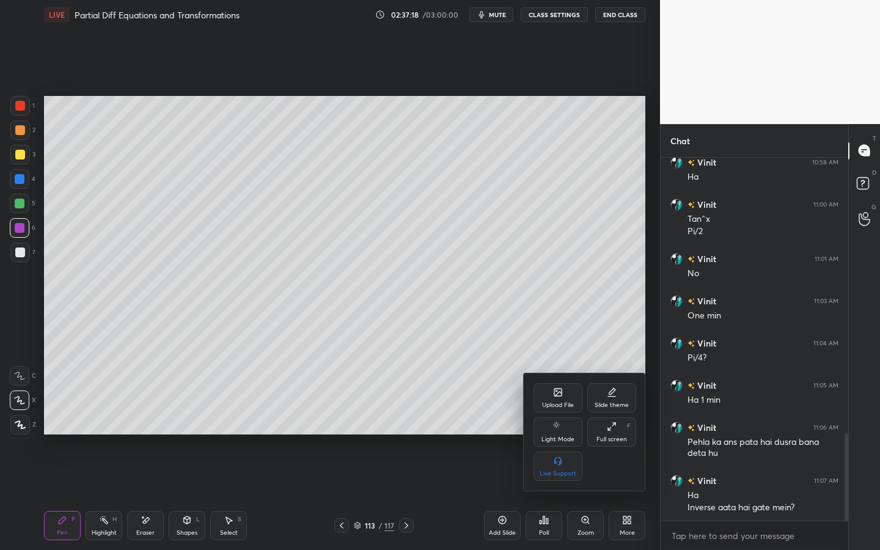
click at [556, 402] on div "Upload File" at bounding box center [558, 405] width 32 height 6
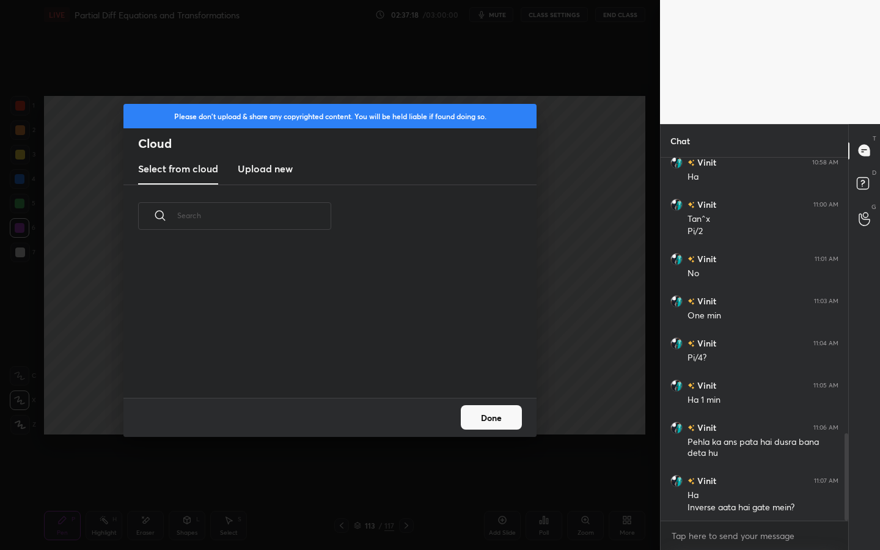
click at [276, 167] on h3 "Upload new" at bounding box center [265, 168] width 55 height 15
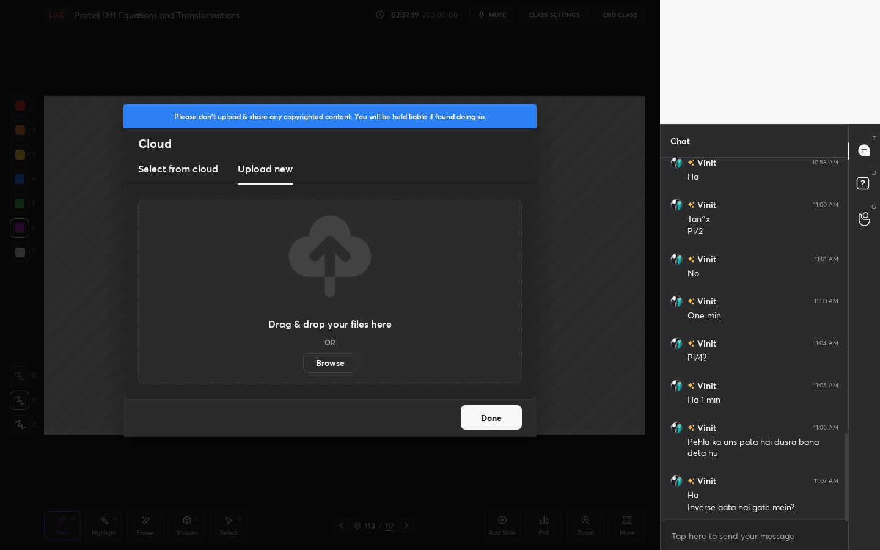
click at [332, 366] on label "Browse" at bounding box center [330, 363] width 54 height 20
click at [303, 366] on input "Browse" at bounding box center [303, 363] width 0 height 20
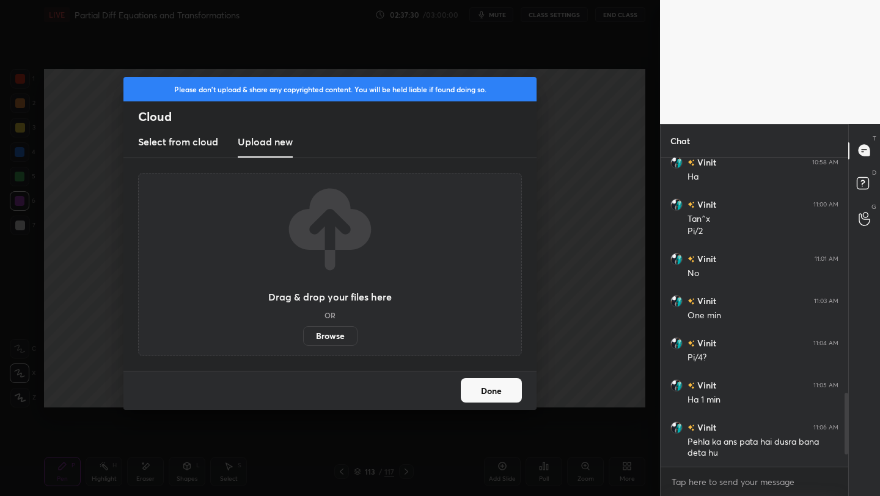
scroll to position [1249, 0]
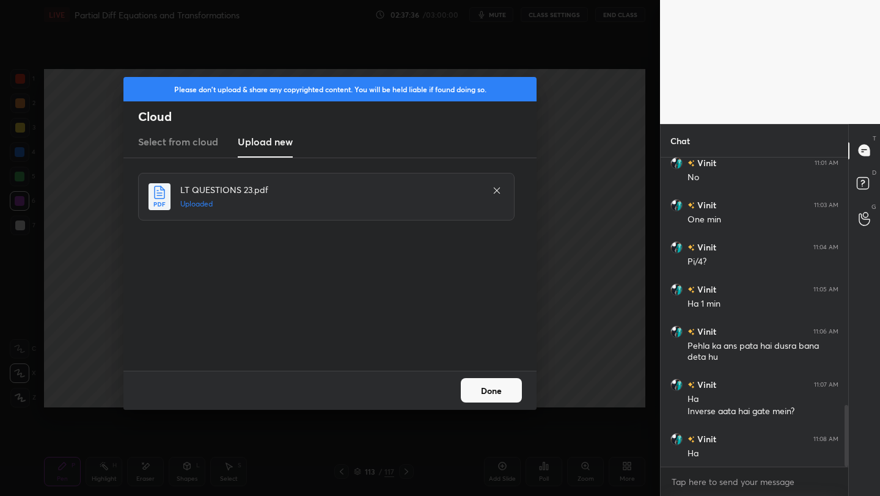
click at [507, 395] on button "Done" at bounding box center [491, 390] width 61 height 24
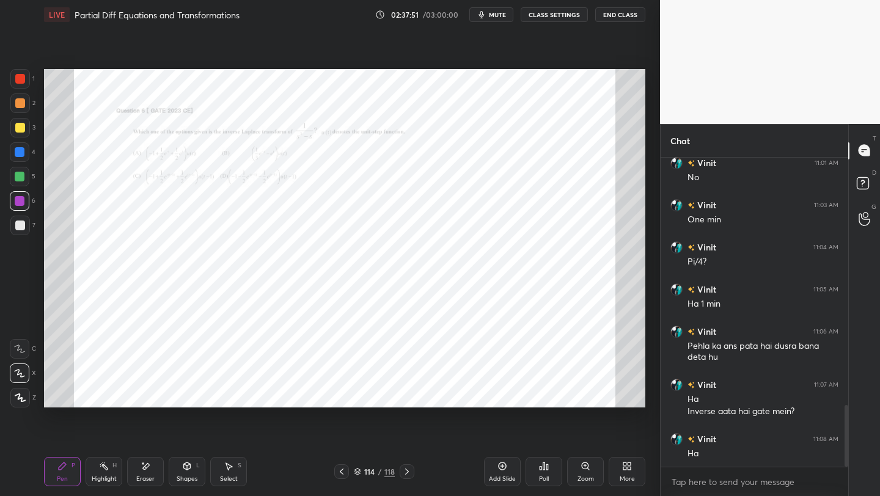
click at [596, 429] on div "Zoom" at bounding box center [585, 471] width 37 height 29
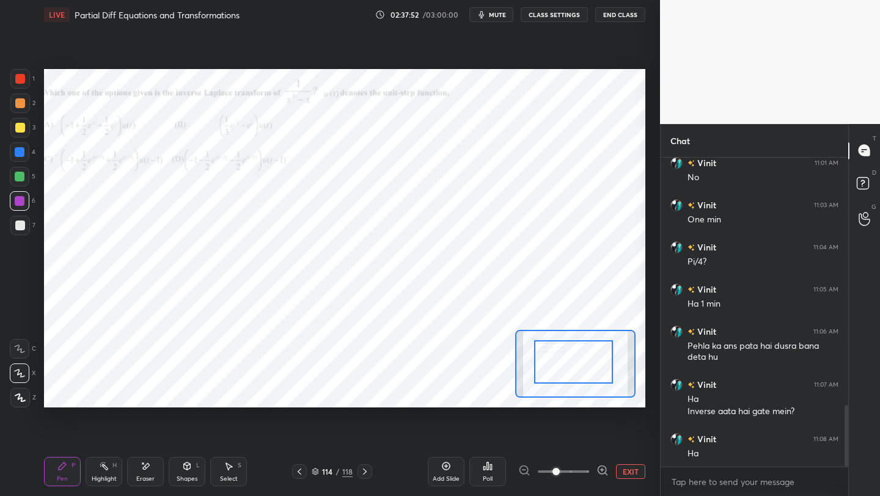
drag, startPoint x: 582, startPoint y: 367, endPoint x: 573, endPoint y: 361, distance: 11.0
click at [575, 365] on div at bounding box center [570, 360] width 79 height 43
click at [585, 359] on div at bounding box center [570, 358] width 79 height 43
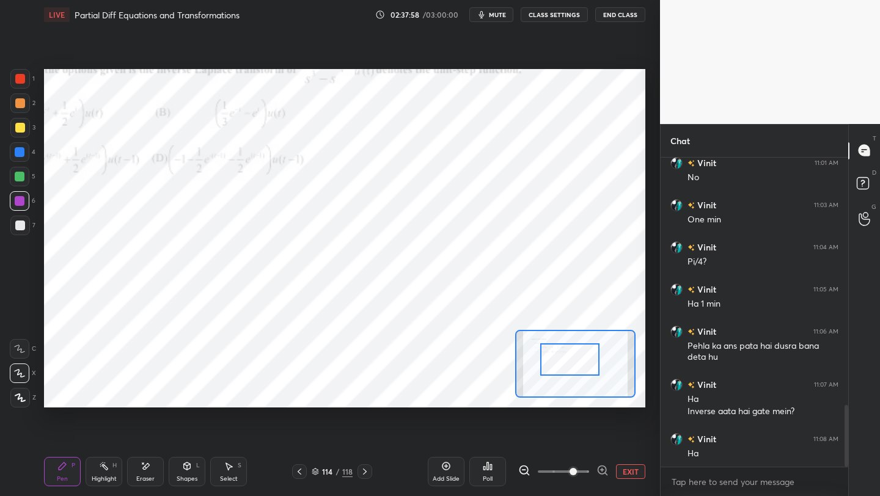
click at [570, 429] on span at bounding box center [563, 472] width 51 height 18
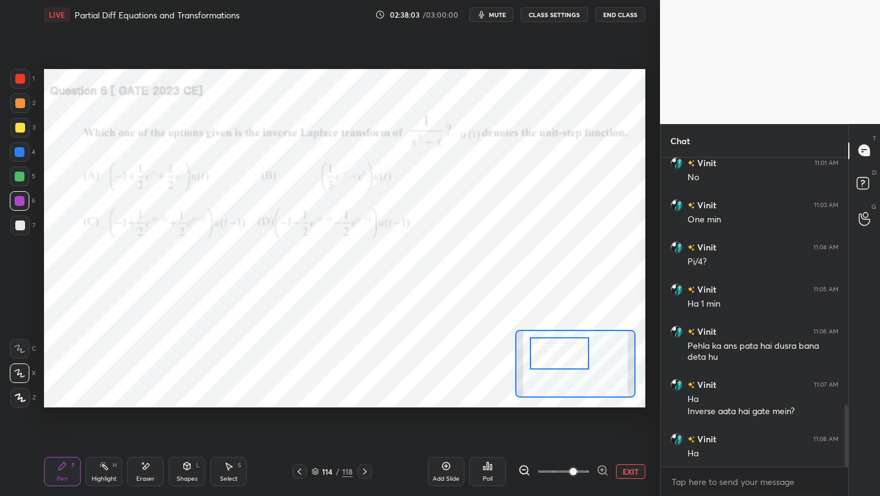
drag, startPoint x: 559, startPoint y: 358, endPoint x: 549, endPoint y: 353, distance: 11.2
click at [549, 353] on div at bounding box center [559, 353] width 59 height 32
click at [15, 152] on div at bounding box center [20, 152] width 10 height 10
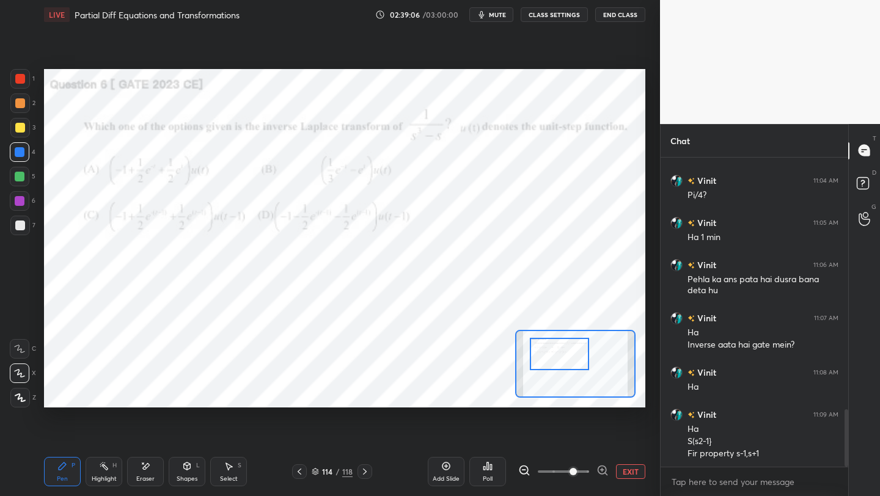
scroll to position [1358, 0]
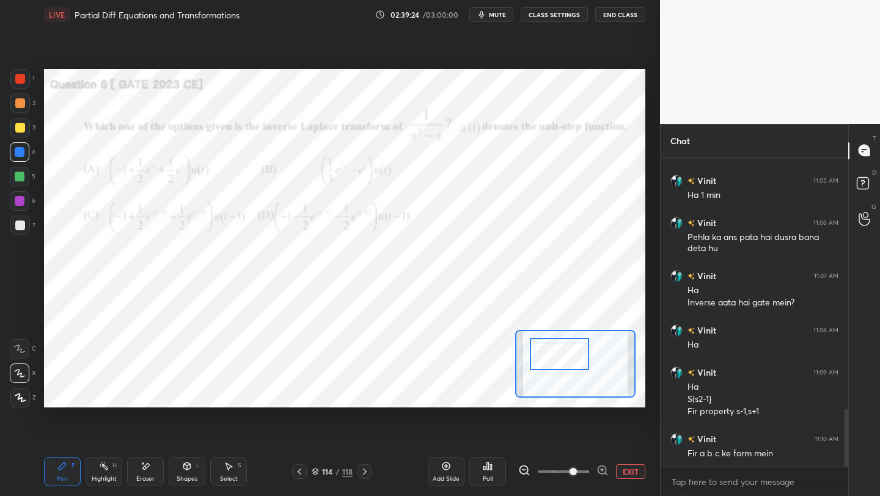
drag, startPoint x: 24, startPoint y: 204, endPoint x: 32, endPoint y: 203, distance: 8.6
click at [28, 202] on div at bounding box center [20, 201] width 20 height 20
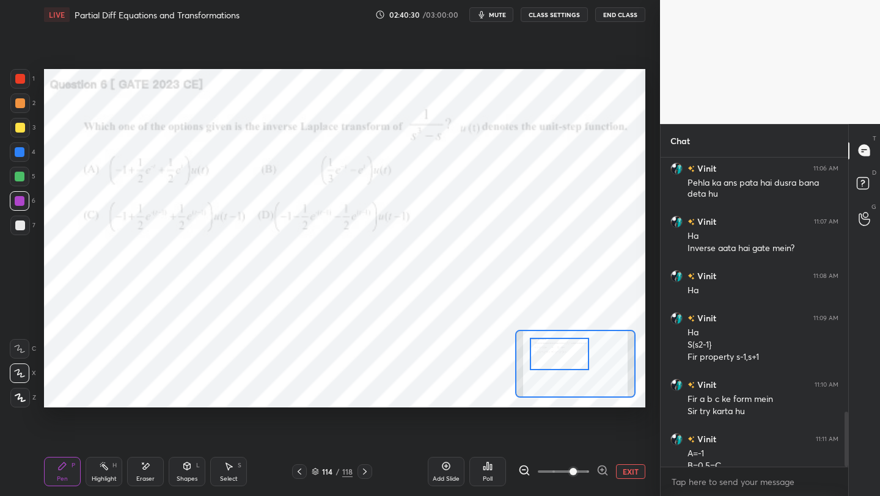
scroll to position [1425, 0]
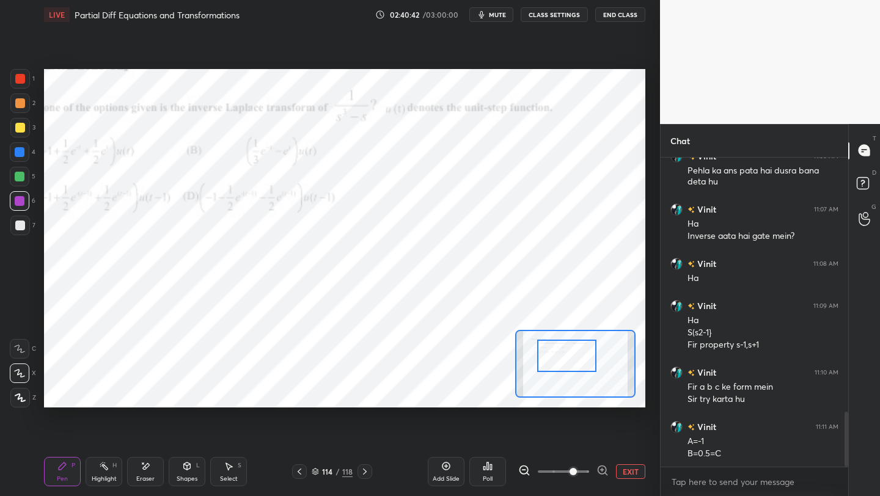
drag, startPoint x: 562, startPoint y: 358, endPoint x: 570, endPoint y: 360, distance: 8.2
click at [570, 360] on div at bounding box center [566, 356] width 59 height 32
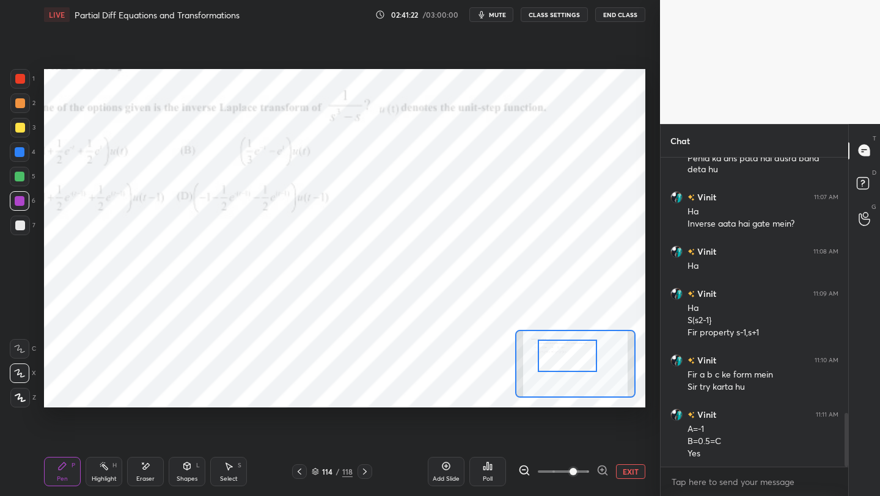
scroll to position [1479, 0]
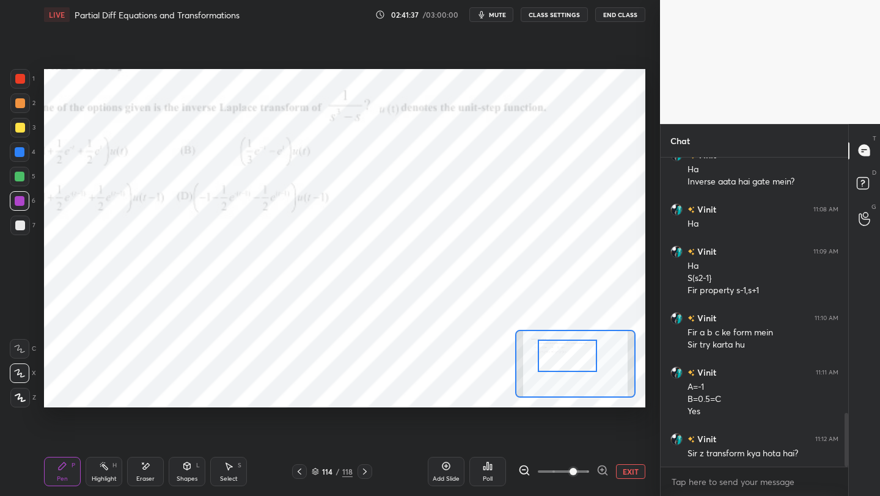
click at [634, 429] on button "EXIT" at bounding box center [630, 472] width 29 height 15
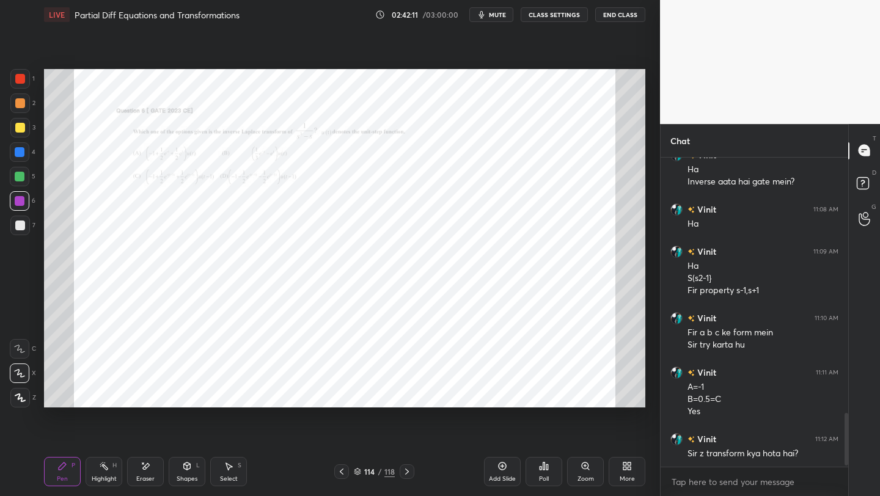
scroll to position [1521, 0]
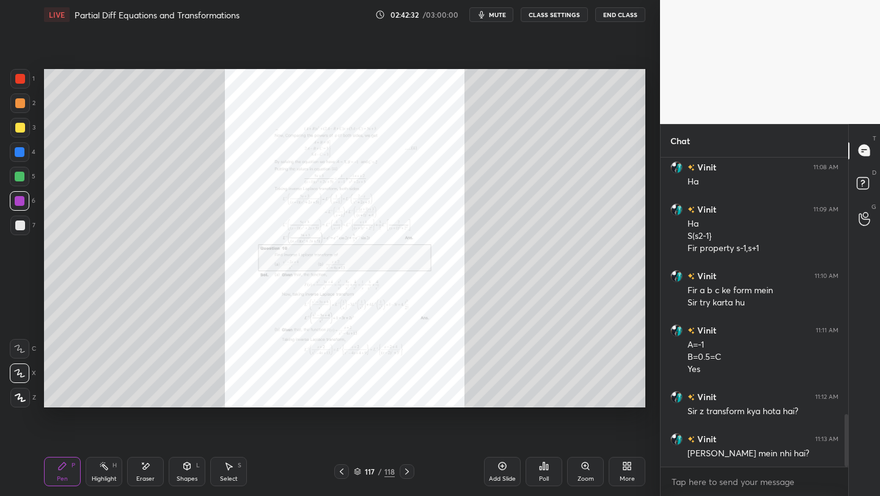
click at [582, 429] on icon at bounding box center [586, 466] width 10 height 10
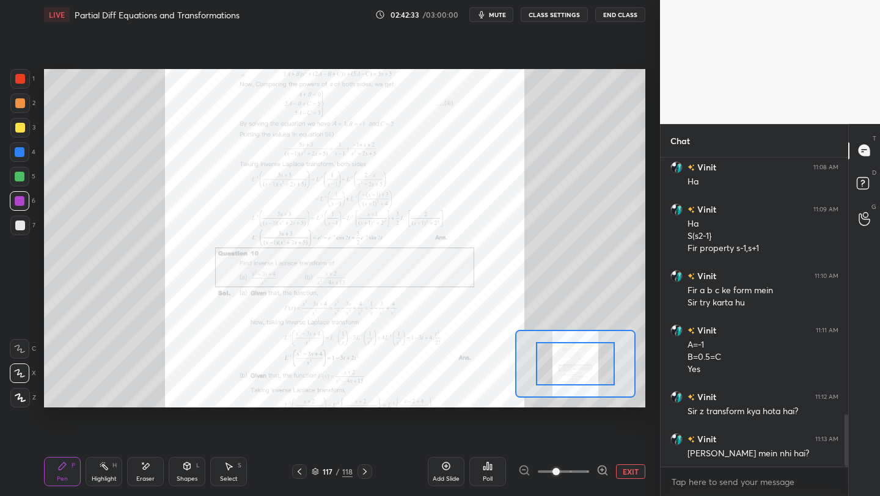
click at [589, 429] on div at bounding box center [563, 472] width 90 height 15
click at [603, 429] on icon at bounding box center [603, 471] width 12 height 12
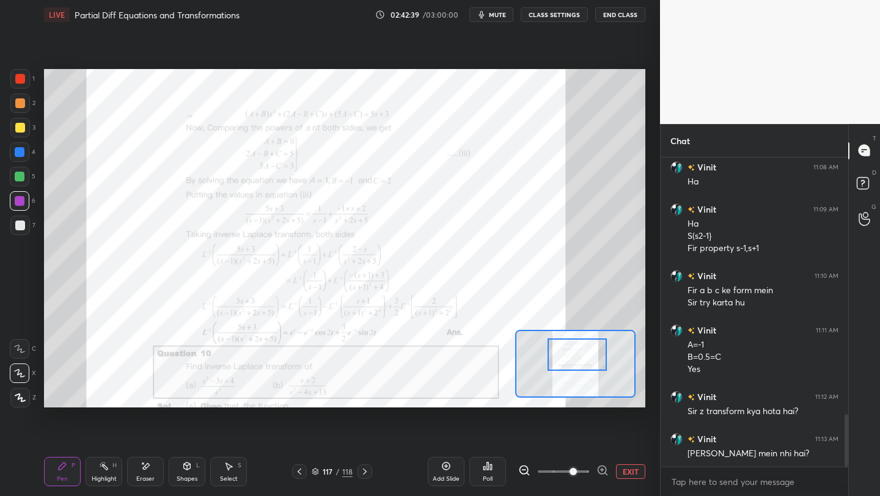
drag, startPoint x: 563, startPoint y: 365, endPoint x: 560, endPoint y: 356, distance: 9.5
click at [564, 356] on div at bounding box center [577, 355] width 59 height 32
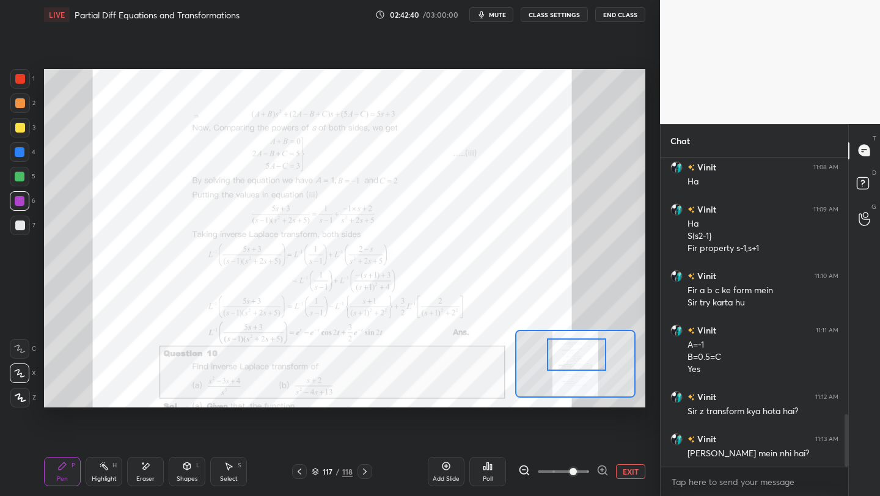
drag, startPoint x: 603, startPoint y: 470, endPoint x: 596, endPoint y: 454, distance: 17.8
click at [604, 429] on icon at bounding box center [603, 471] width 12 height 12
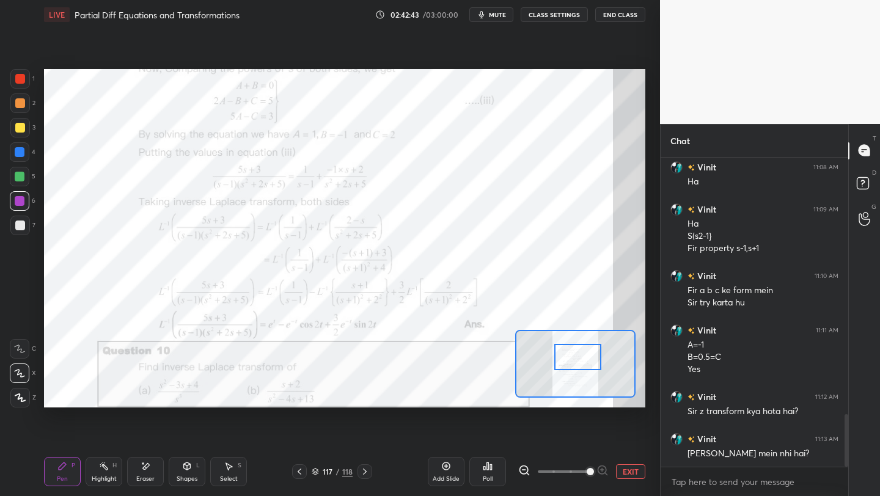
drag, startPoint x: 573, startPoint y: 360, endPoint x: 582, endPoint y: 360, distance: 9.2
click at [575, 362] on div at bounding box center [577, 357] width 47 height 26
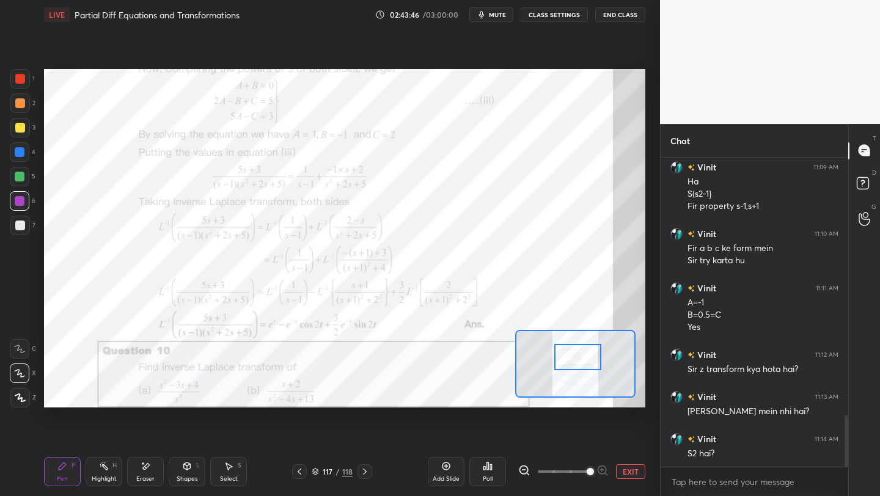
click at [149, 429] on icon at bounding box center [146, 466] width 10 height 10
click at [56, 429] on div "Pen P" at bounding box center [62, 471] width 37 height 29
drag, startPoint x: 26, startPoint y: 81, endPoint x: 43, endPoint y: 86, distance: 18.0
click at [28, 84] on div at bounding box center [20, 79] width 20 height 20
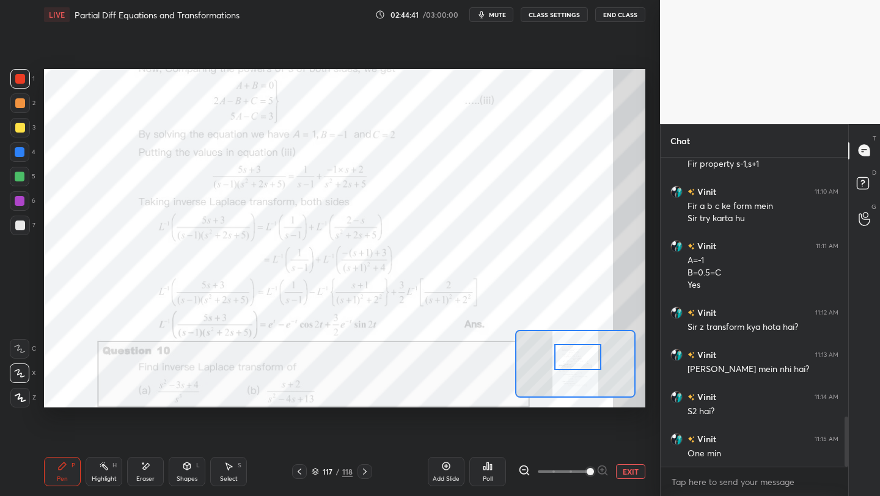
scroll to position [1618, 0]
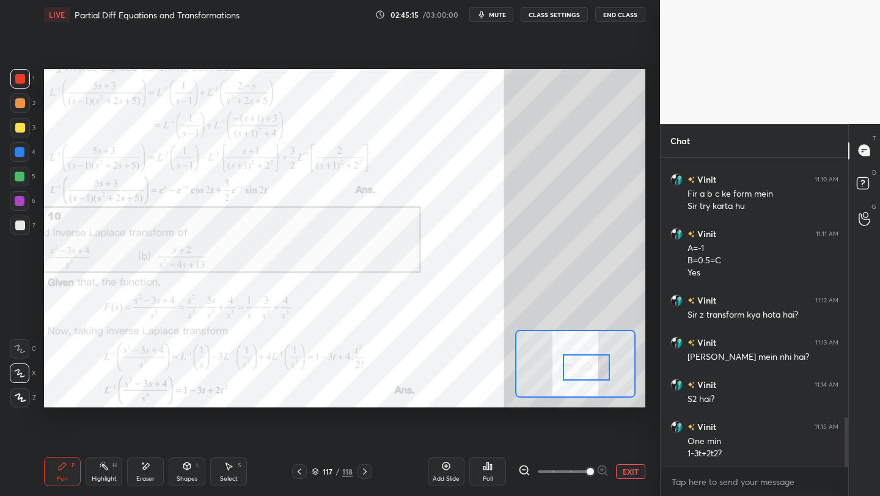
drag, startPoint x: 582, startPoint y: 358, endPoint x: 589, endPoint y: 365, distance: 9.1
click at [589, 366] on div at bounding box center [586, 368] width 47 height 26
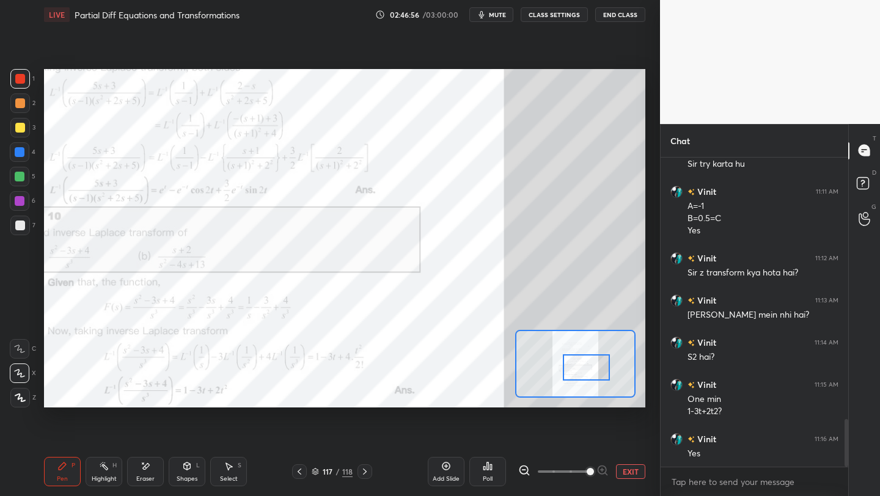
scroll to position [1702, 0]
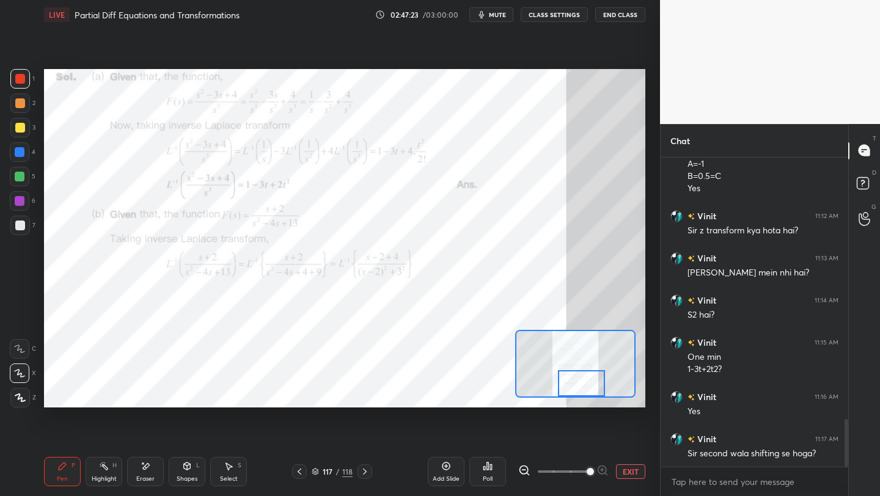
drag, startPoint x: 588, startPoint y: 369, endPoint x: 577, endPoint y: 380, distance: 15.1
click at [582, 385] on div at bounding box center [581, 383] width 47 height 26
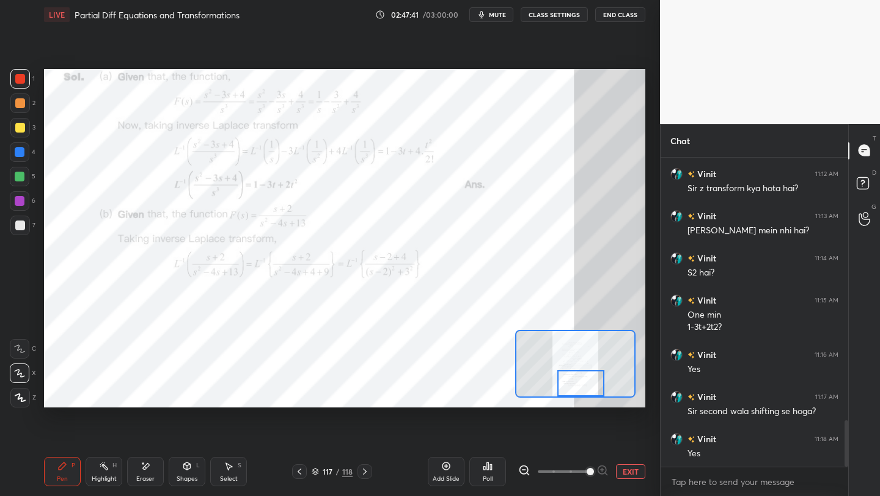
click at [553, 334] on div "Setting up your live class Poll for secs No correct answer Start poll" at bounding box center [344, 238] width 601 height 339
click at [367, 429] on icon at bounding box center [365, 472] width 10 height 10
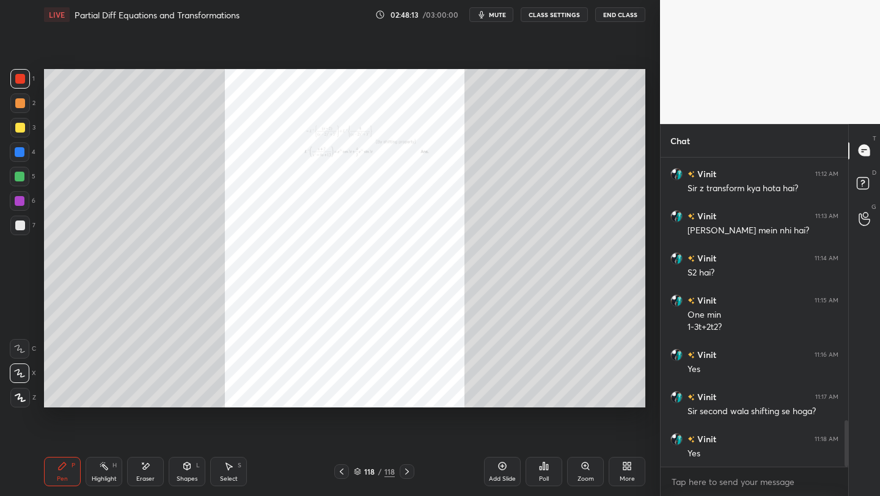
click at [585, 429] on icon at bounding box center [585, 466] width 0 height 2
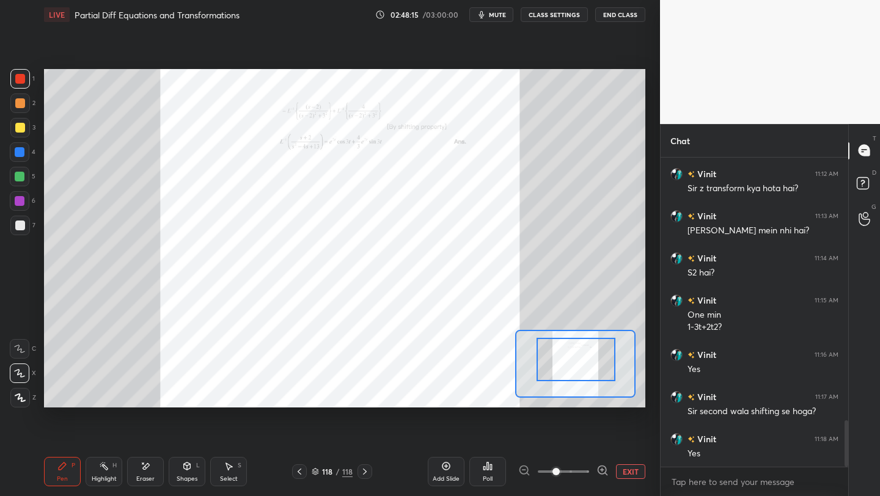
click at [598, 429] on icon at bounding box center [603, 471] width 12 height 12
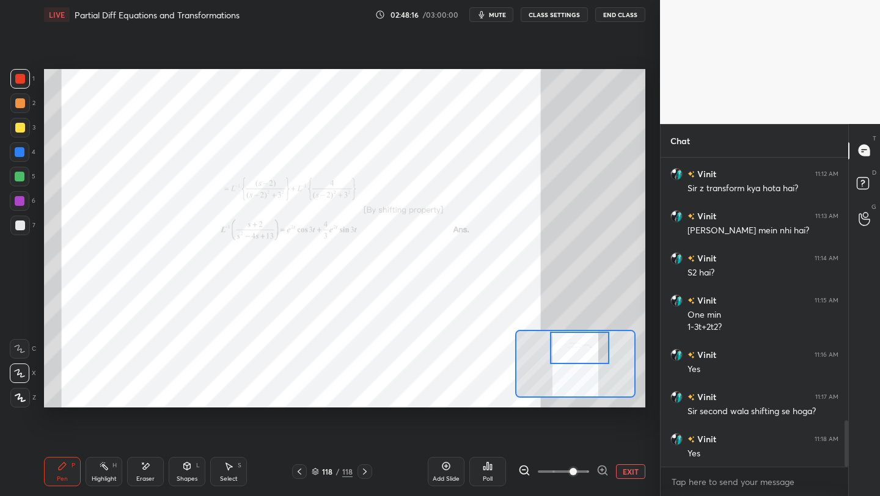
click at [576, 347] on div at bounding box center [579, 348] width 59 height 32
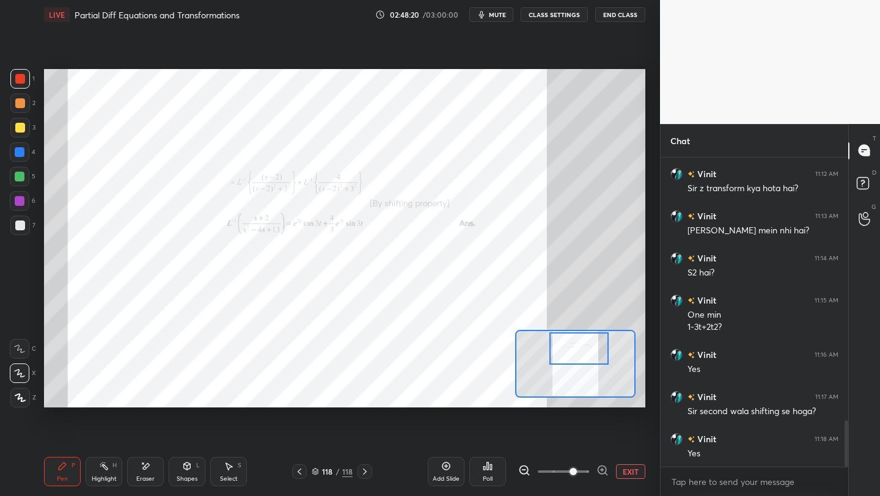
drag, startPoint x: 600, startPoint y: 471, endPoint x: 607, endPoint y: 470, distance: 7.4
click at [600, 429] on icon at bounding box center [603, 471] width 12 height 12
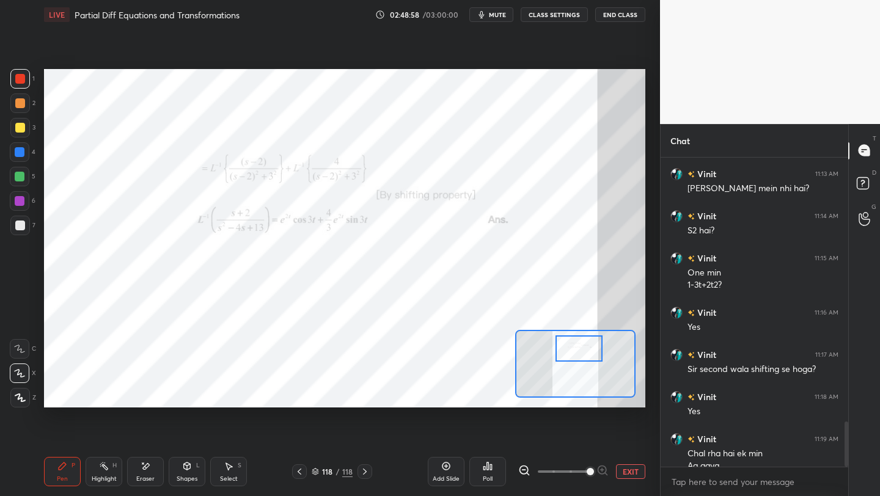
scroll to position [1799, 0]
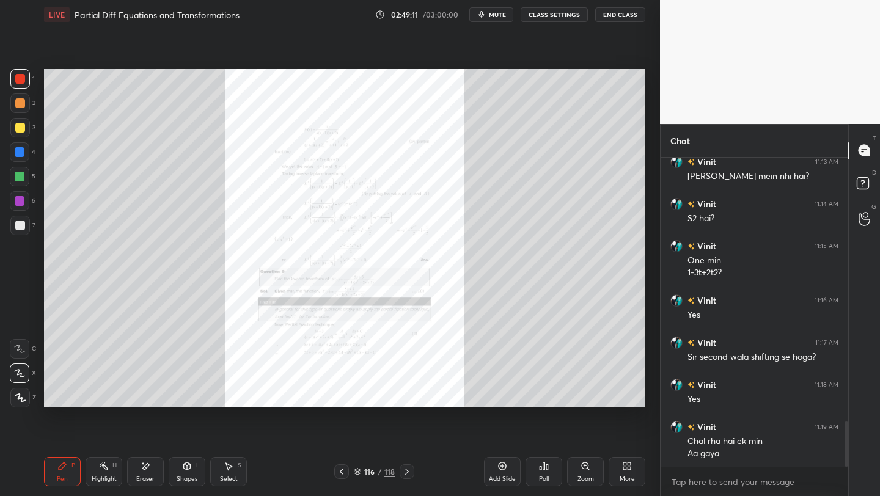
click at [584, 429] on div "Zoom" at bounding box center [586, 479] width 17 height 6
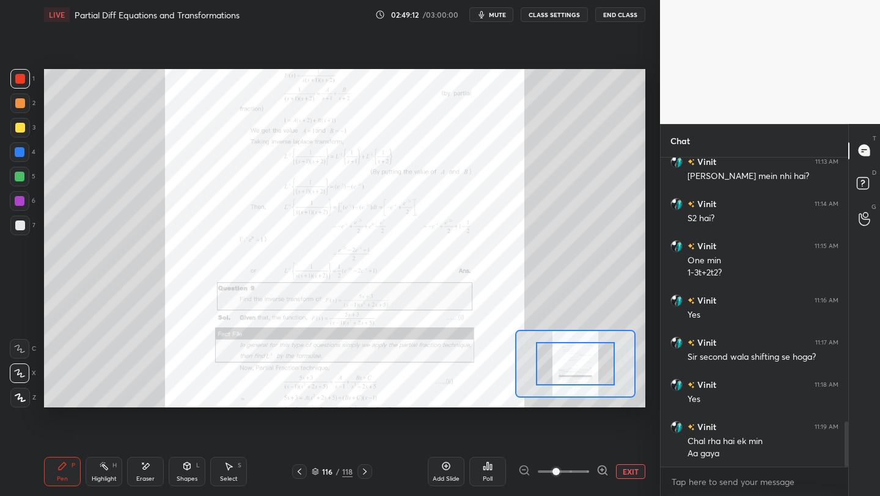
click at [598, 429] on icon at bounding box center [603, 471] width 12 height 12
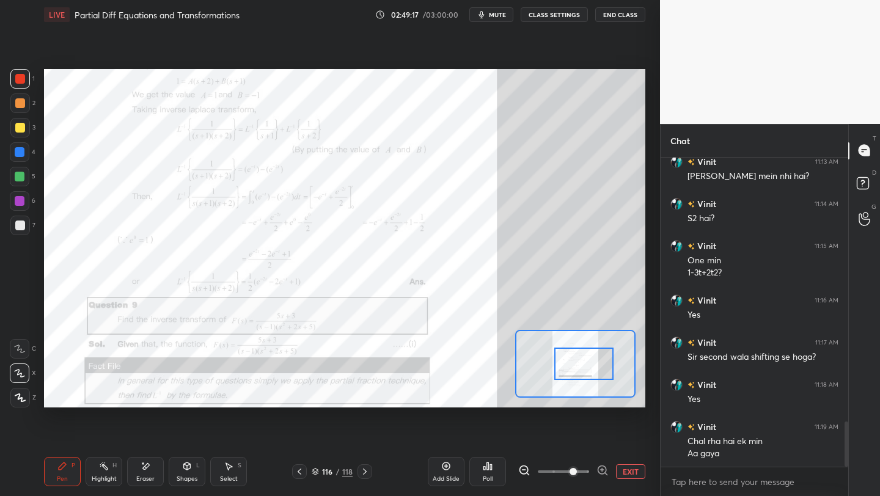
click at [590, 369] on div at bounding box center [583, 364] width 59 height 32
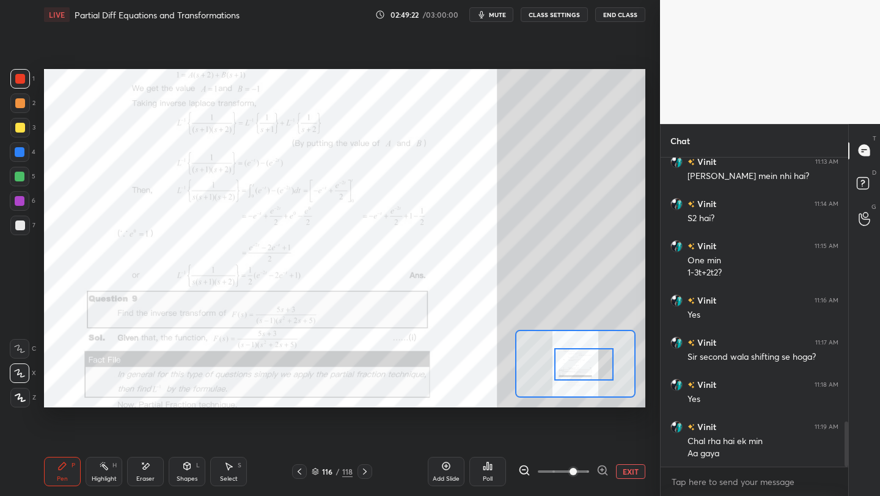
click at [597, 429] on icon at bounding box center [603, 471] width 12 height 12
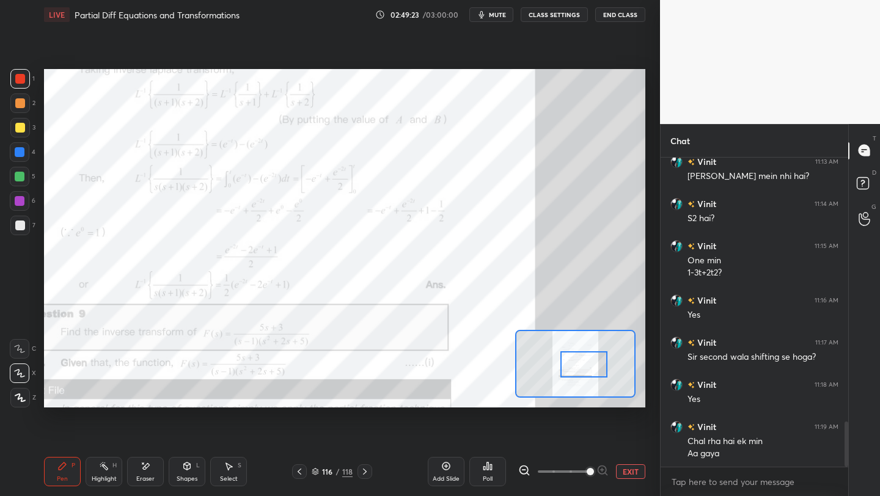
click at [594, 429] on span at bounding box center [590, 471] width 7 height 7
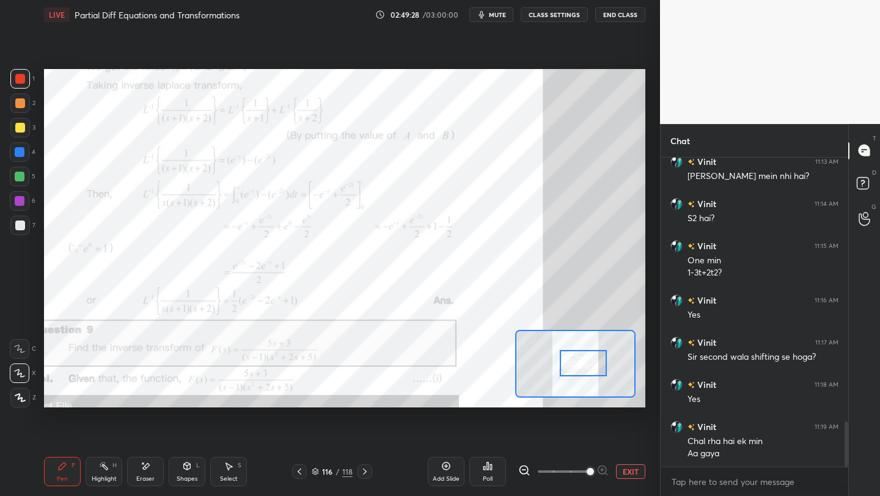
click at [578, 366] on div at bounding box center [583, 363] width 47 height 26
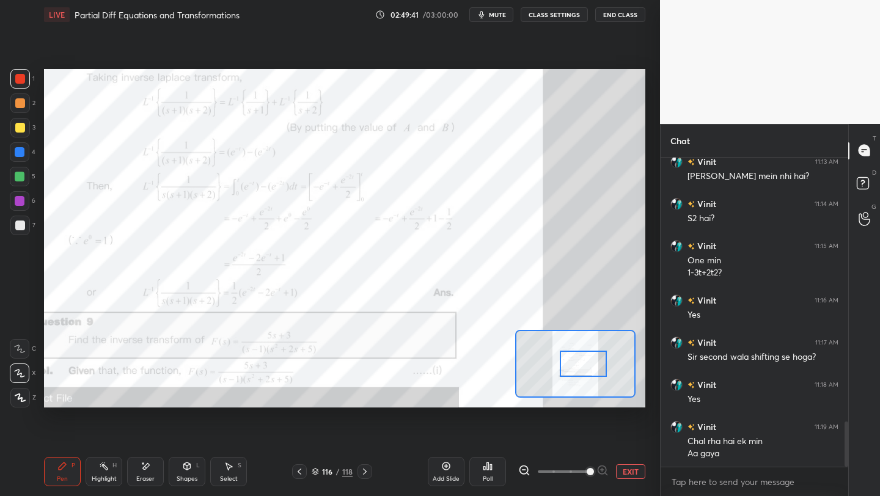
click at [498, 17] on span "mute" at bounding box center [497, 14] width 17 height 9
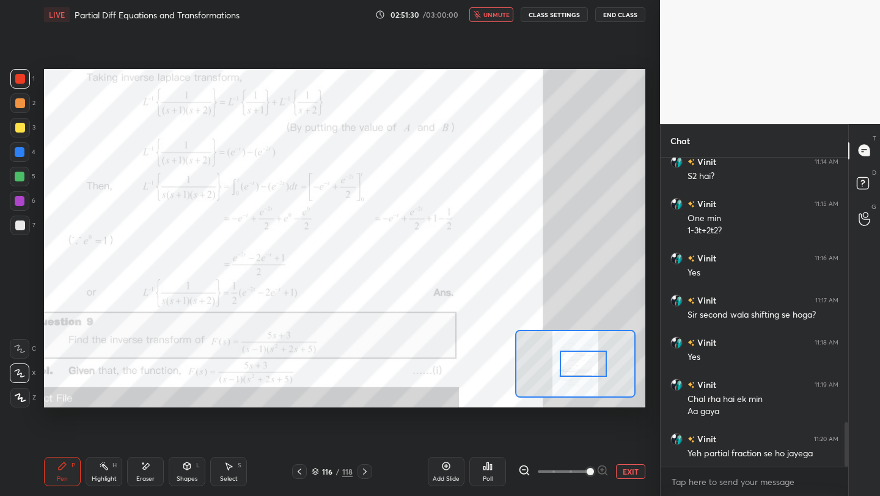
scroll to position [1883, 0]
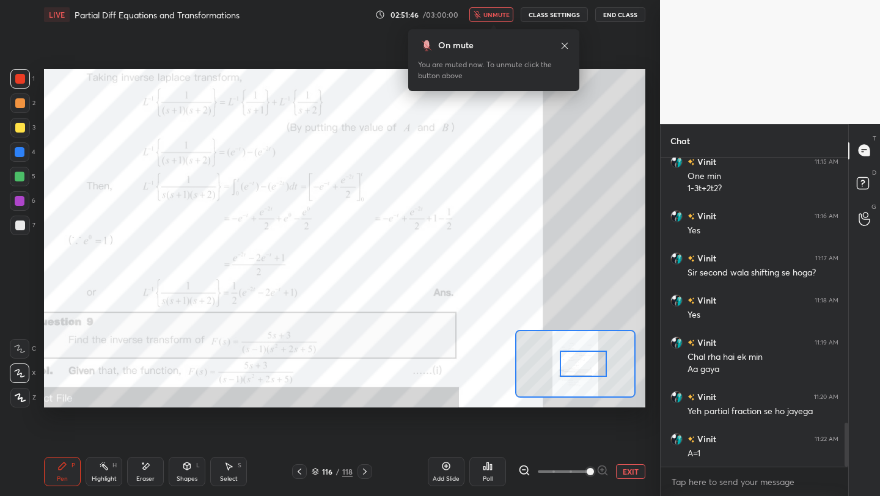
click at [496, 18] on span "unmute" at bounding box center [496, 14] width 26 height 9
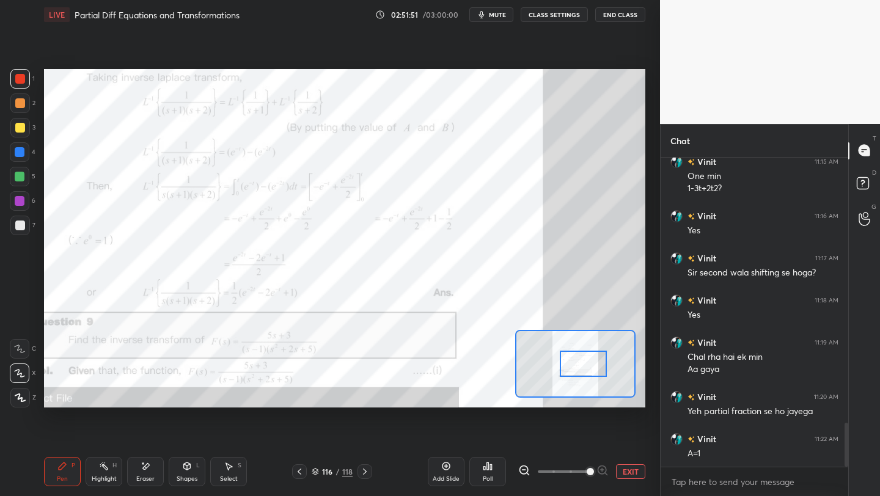
click at [361, 429] on icon at bounding box center [365, 472] width 10 height 10
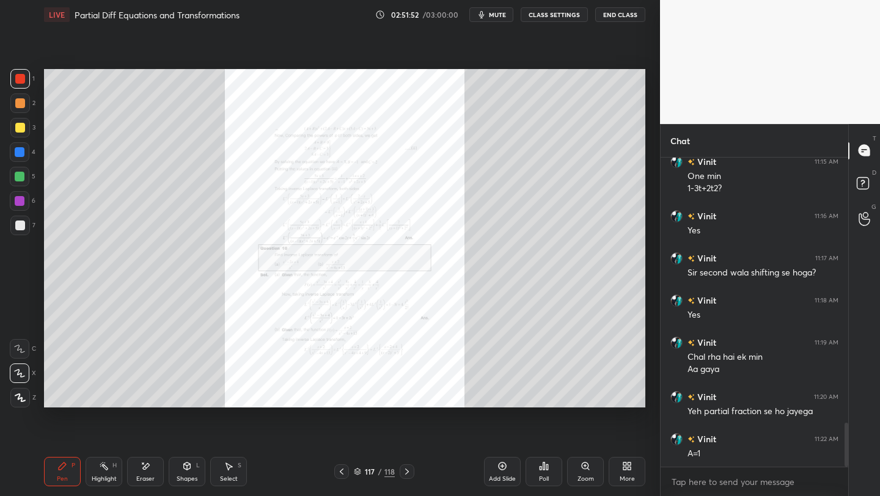
click at [587, 429] on div "Zoom" at bounding box center [585, 471] width 37 height 29
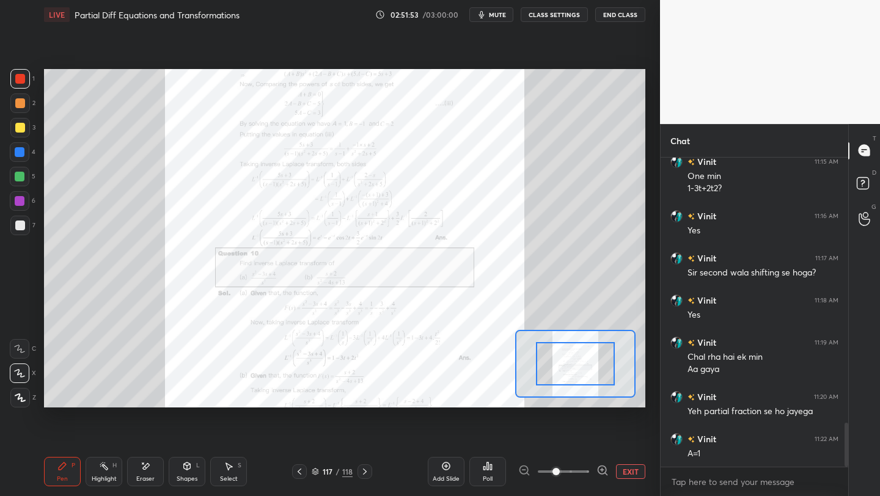
click at [605, 429] on icon at bounding box center [602, 470] width 8 height 8
click at [604, 429] on icon at bounding box center [603, 471] width 12 height 12
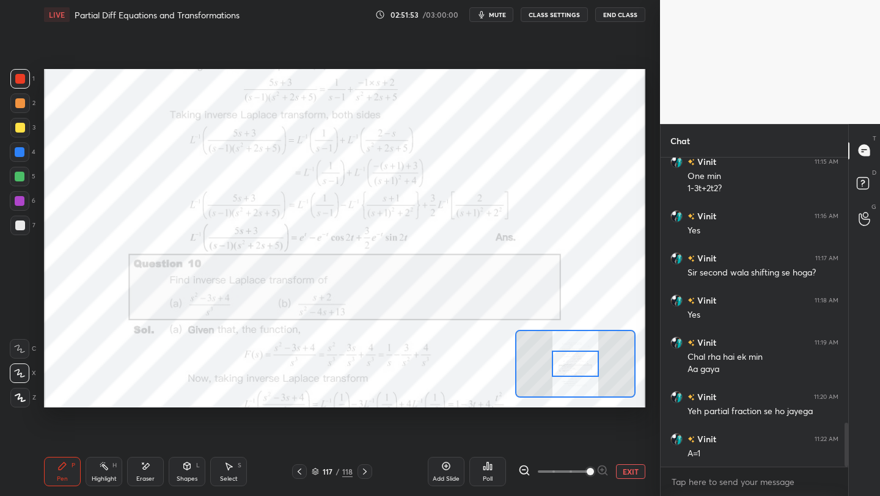
click at [594, 429] on span at bounding box center [590, 471] width 7 height 7
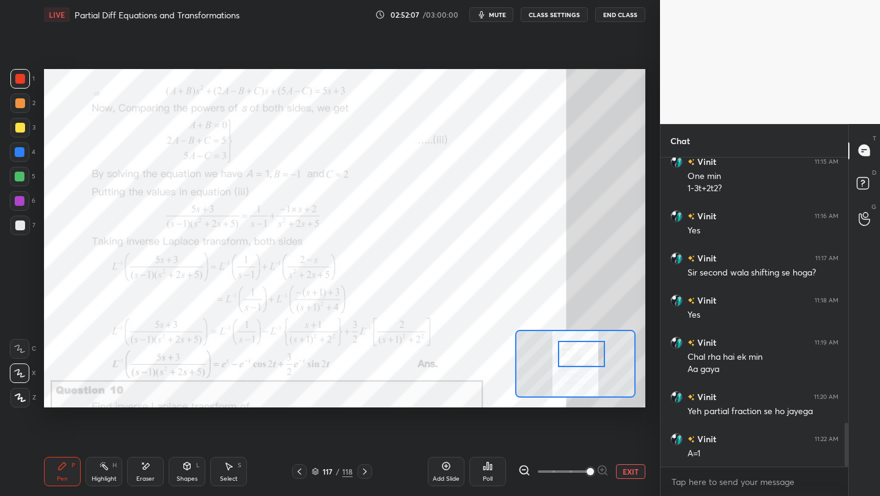
drag, startPoint x: 571, startPoint y: 364, endPoint x: 576, endPoint y: 358, distance: 8.2
click at [573, 358] on div at bounding box center [581, 354] width 47 height 26
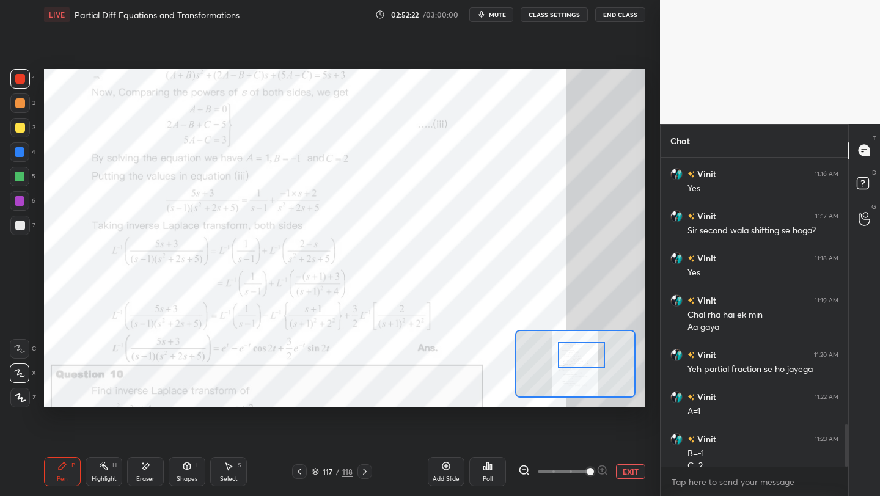
scroll to position [1938, 0]
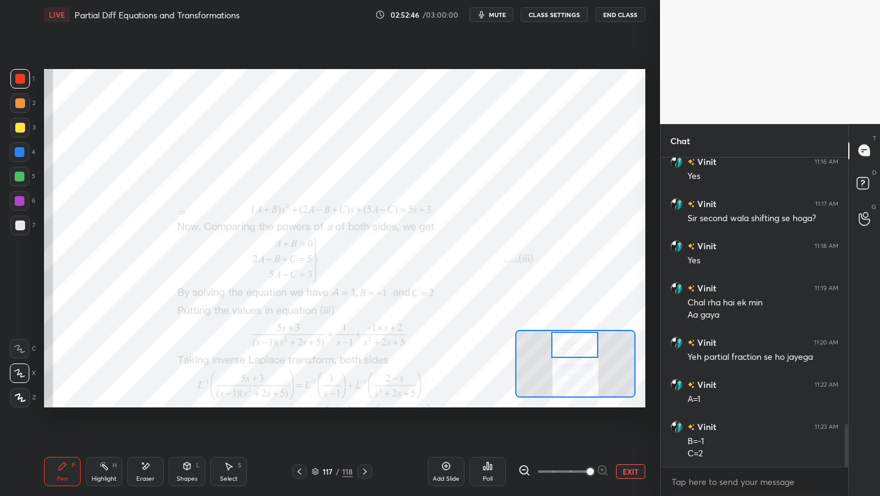
drag, startPoint x: 571, startPoint y: 358, endPoint x: 569, endPoint y: 343, distance: 15.5
click at [565, 348] on div at bounding box center [574, 345] width 47 height 26
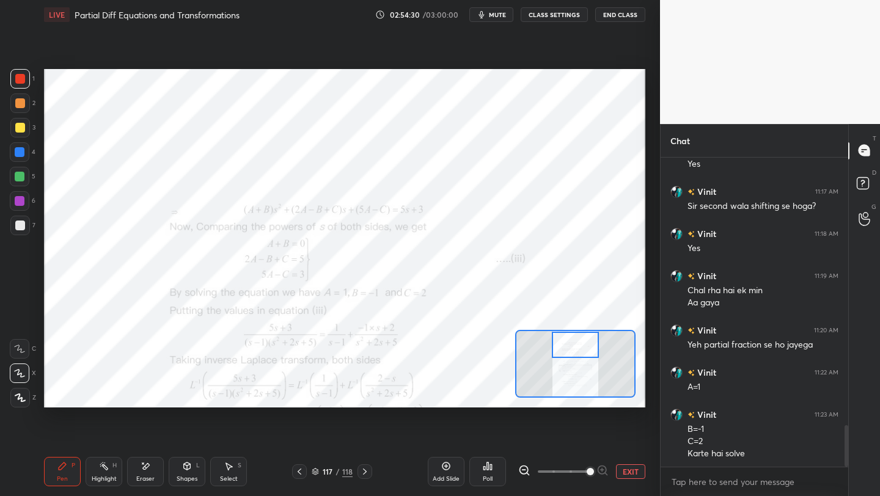
scroll to position [1992, 0]
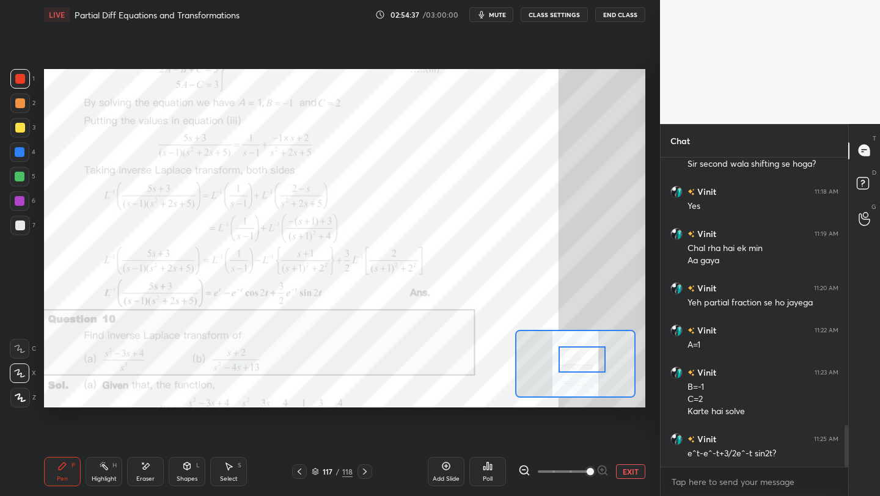
drag, startPoint x: 576, startPoint y: 347, endPoint x: 582, endPoint y: 361, distance: 15.3
click at [582, 362] on div at bounding box center [582, 360] width 47 height 26
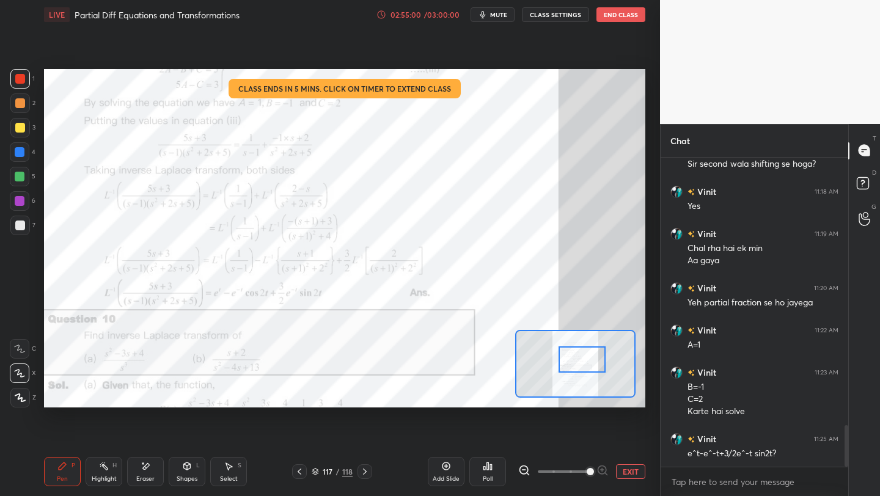
scroll to position [2004, 0]
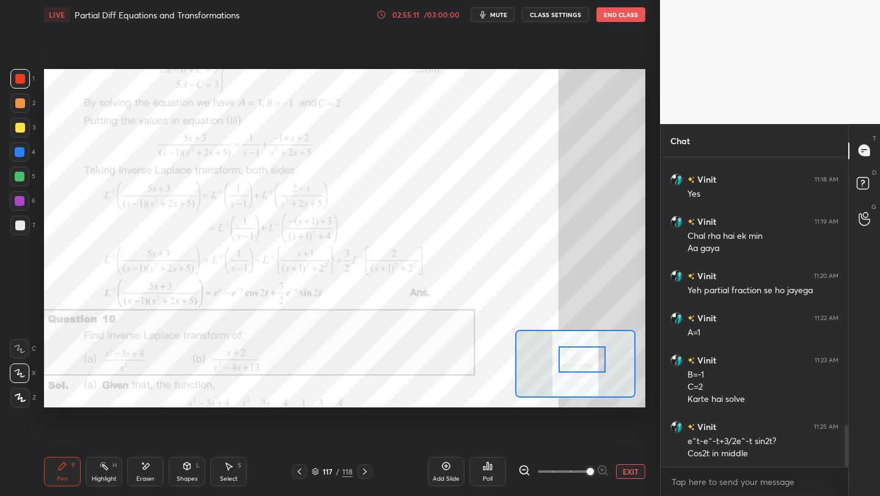
click at [316, 429] on icon at bounding box center [315, 471] width 7 height 7
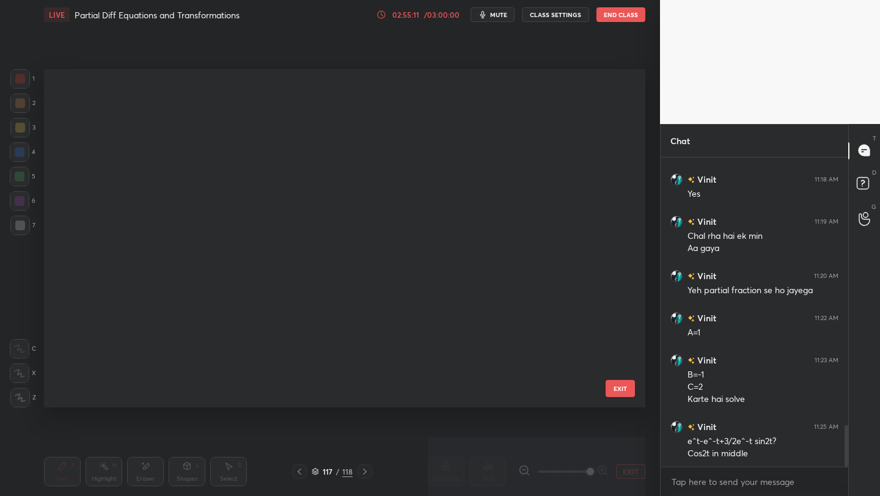
scroll to position [334, 595]
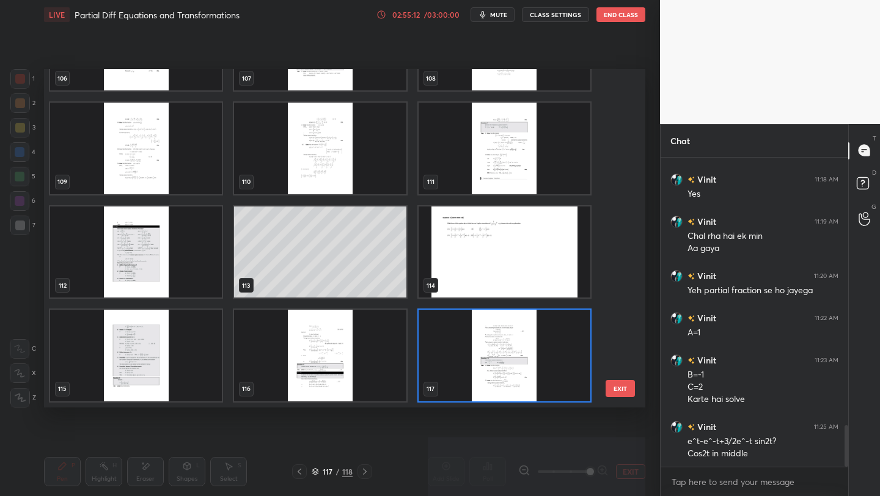
drag, startPoint x: 627, startPoint y: 389, endPoint x: 630, endPoint y: 381, distance: 7.7
click at [627, 387] on button "EXIT" at bounding box center [620, 388] width 29 height 17
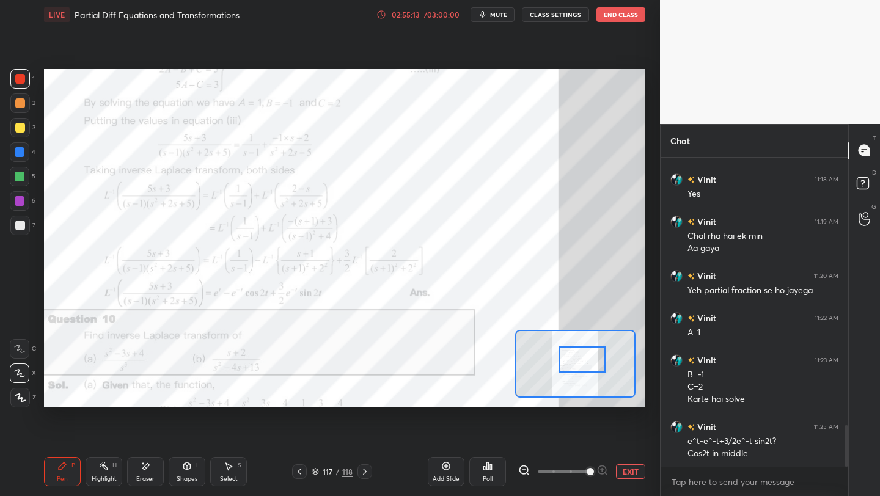
click at [296, 429] on icon at bounding box center [300, 472] width 10 height 10
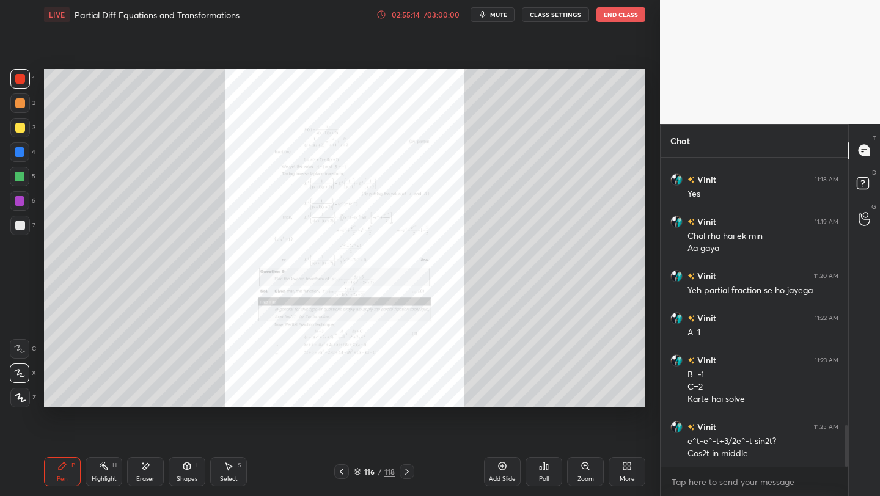
click at [301, 429] on div "116 / 118" at bounding box center [374, 472] width 220 height 15
click at [339, 429] on icon at bounding box center [342, 472] width 10 height 10
click at [344, 429] on icon at bounding box center [342, 472] width 10 height 10
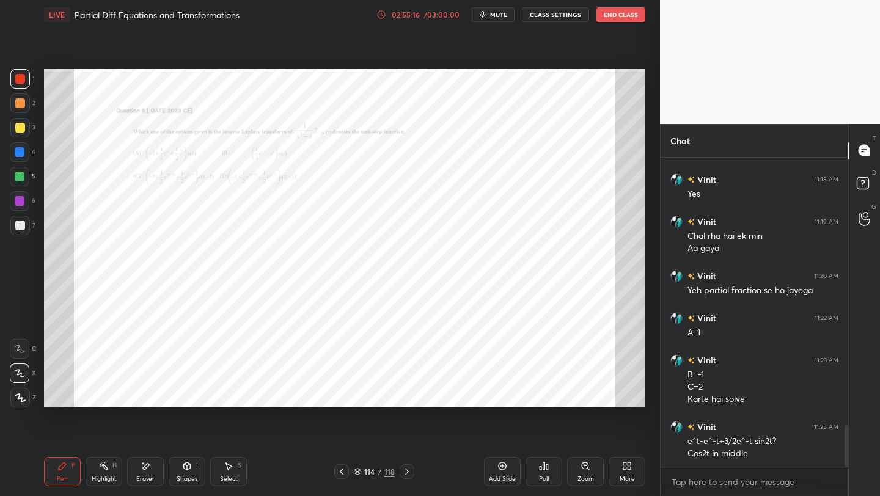
click at [348, 429] on div at bounding box center [341, 472] width 15 height 15
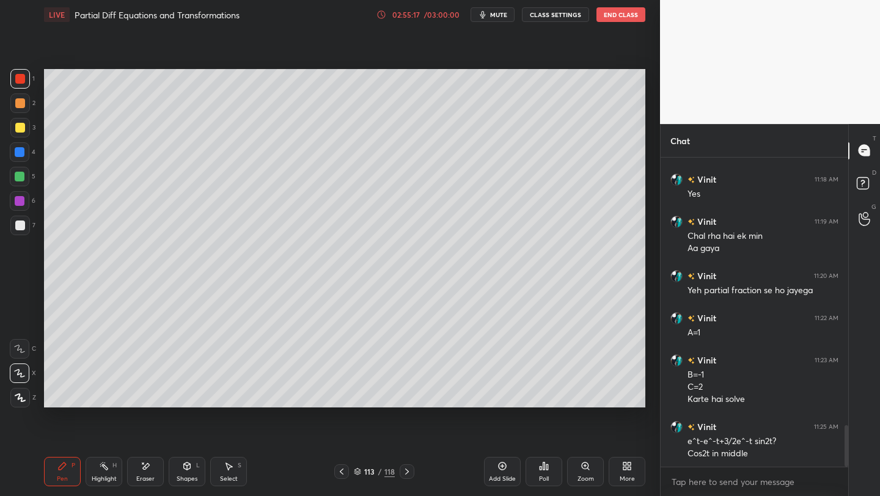
click at [344, 429] on icon at bounding box center [342, 472] width 10 height 10
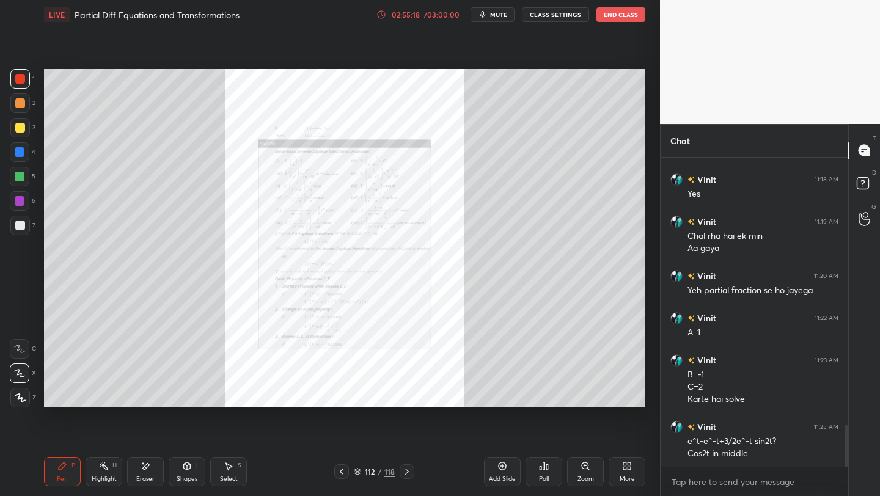
click at [344, 429] on icon at bounding box center [342, 472] width 10 height 10
click at [342, 429] on icon at bounding box center [342, 472] width 10 height 10
click at [591, 429] on div "Zoom" at bounding box center [585, 471] width 37 height 29
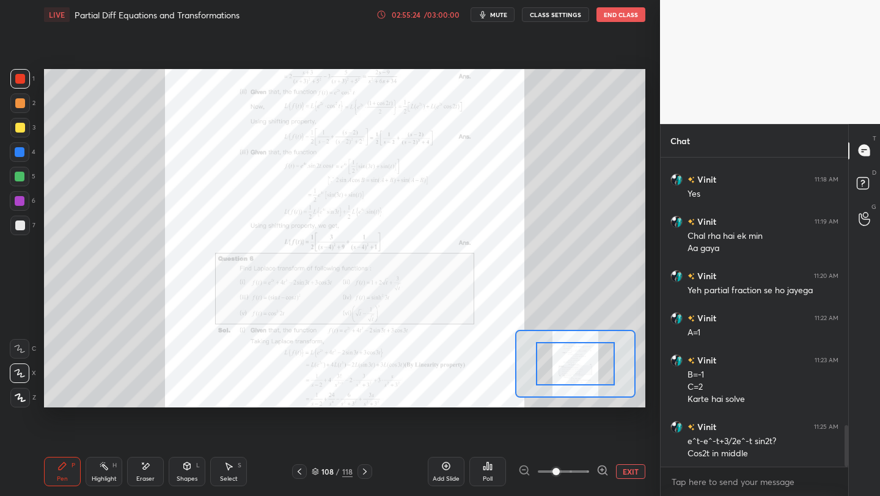
click at [606, 429] on icon at bounding box center [603, 471] width 12 height 12
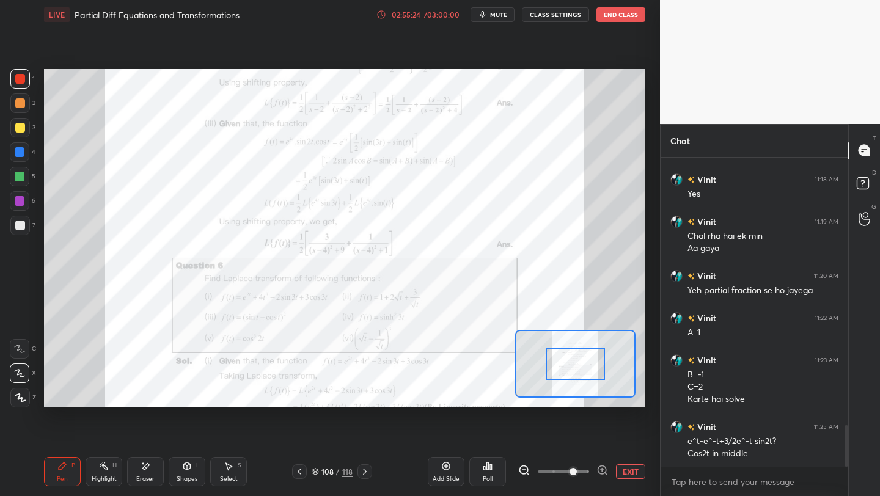
click at [605, 429] on icon at bounding box center [603, 471] width 12 height 12
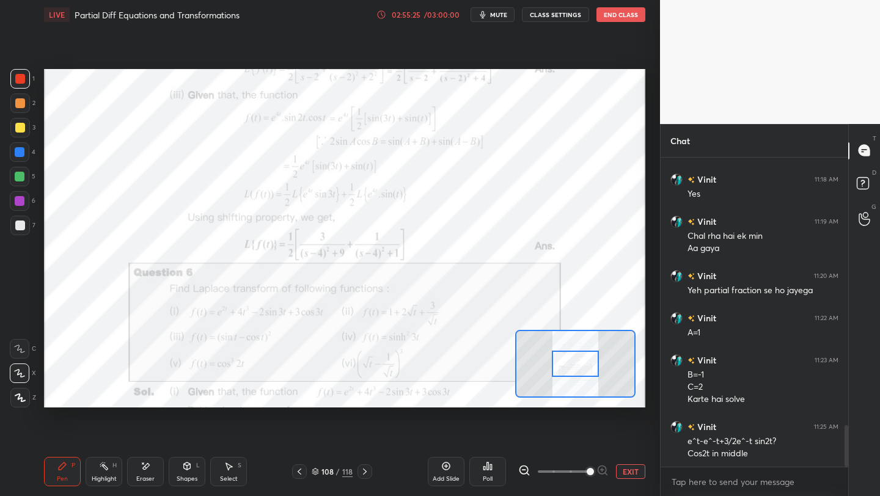
drag, startPoint x: 604, startPoint y: 468, endPoint x: 602, endPoint y: 457, distance: 10.6
click at [604, 429] on div at bounding box center [563, 472] width 90 height 15
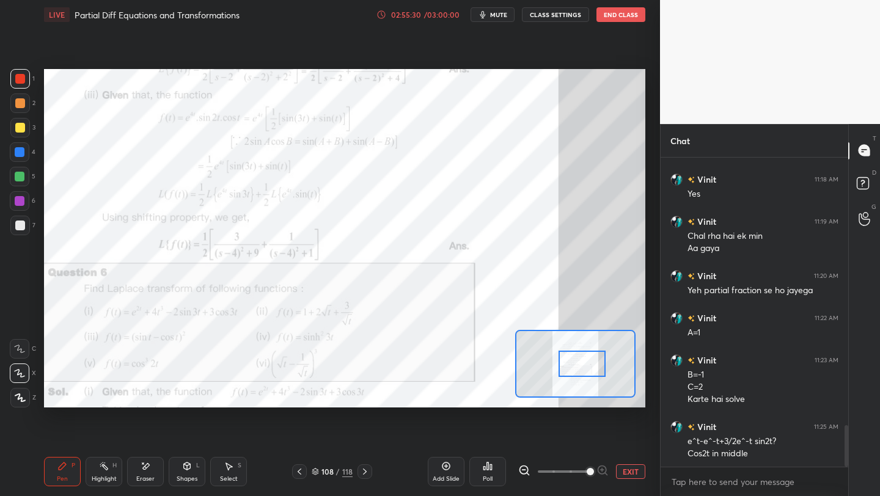
click at [569, 369] on div at bounding box center [582, 364] width 47 height 26
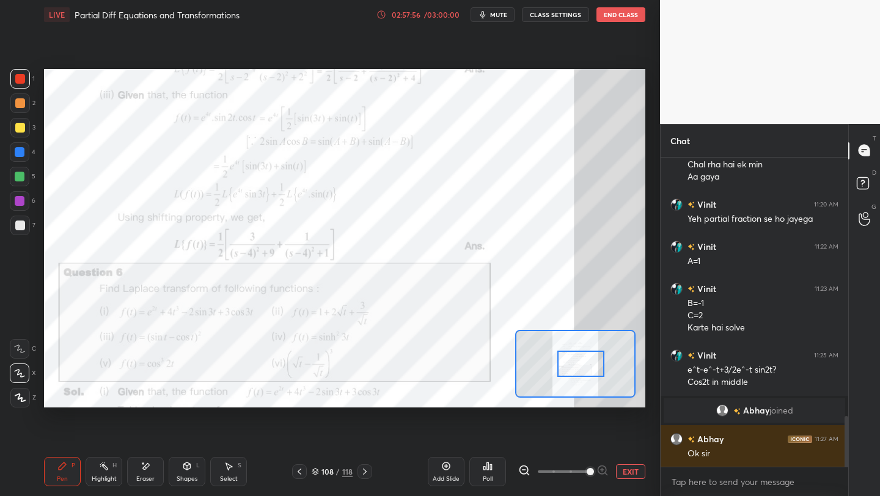
scroll to position [1618, 0]
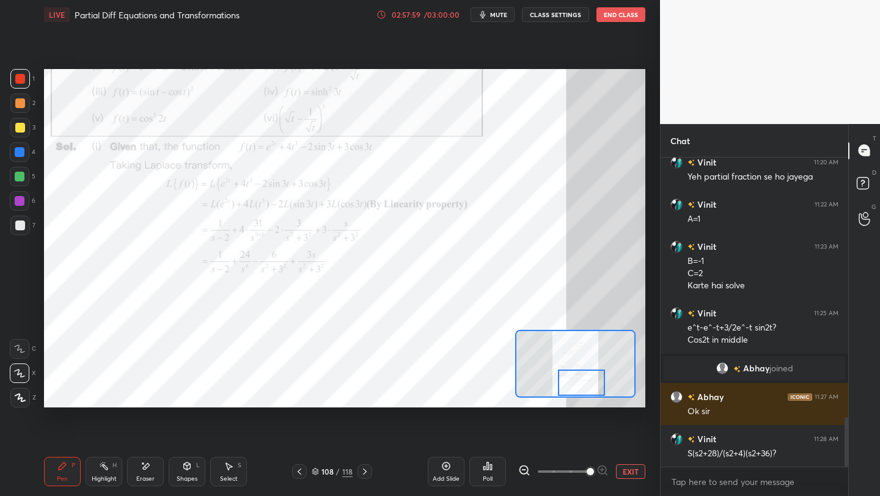
drag, startPoint x: 568, startPoint y: 368, endPoint x: 603, endPoint y: 412, distance: 56.1
click at [570, 384] on div at bounding box center [581, 383] width 47 height 26
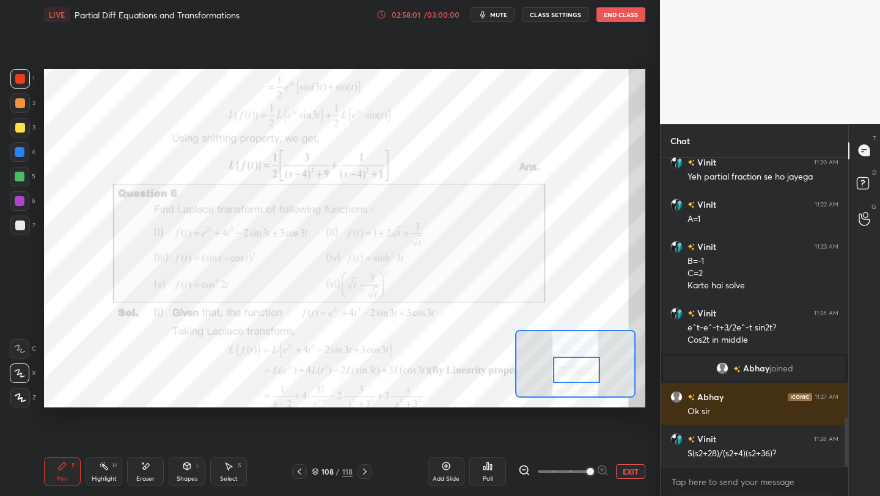
drag, startPoint x: 571, startPoint y: 386, endPoint x: 567, endPoint y: 380, distance: 8.3
click at [565, 378] on div at bounding box center [576, 370] width 47 height 26
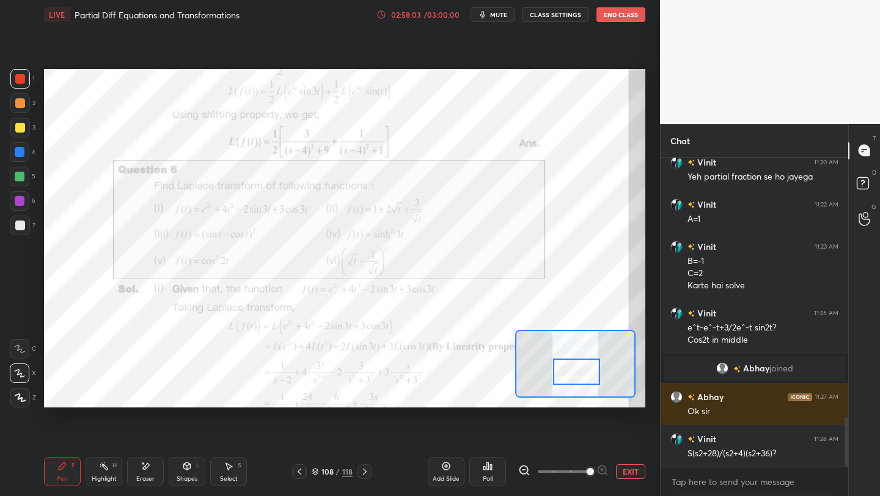
click at [354, 429] on div "108 / 118" at bounding box center [332, 472] width 80 height 15
click at [368, 429] on icon at bounding box center [365, 472] width 10 height 10
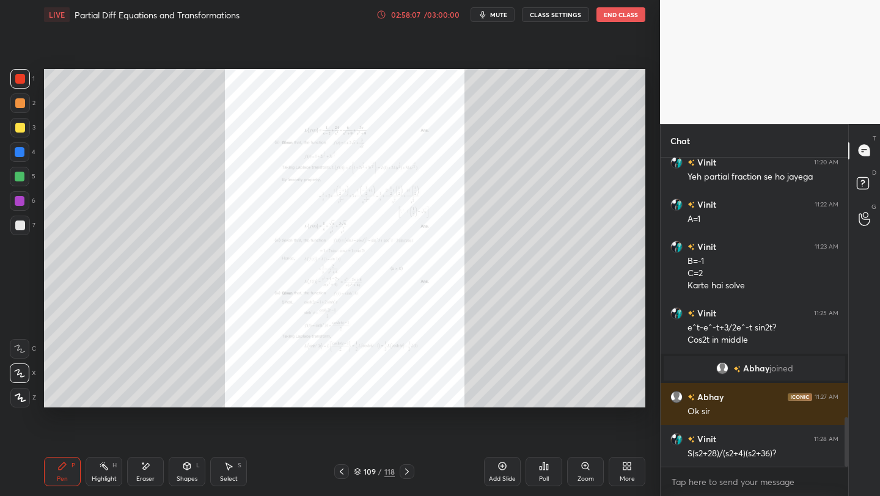
click at [587, 429] on icon at bounding box center [585, 466] width 7 height 7
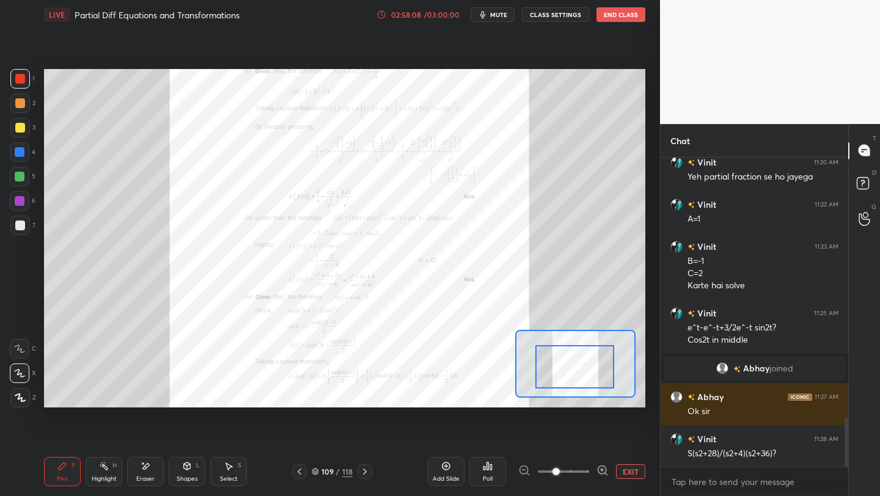
drag, startPoint x: 562, startPoint y: 370, endPoint x: 557, endPoint y: 424, distance: 54.0
click at [366, 429] on icon at bounding box center [365, 472] width 10 height 10
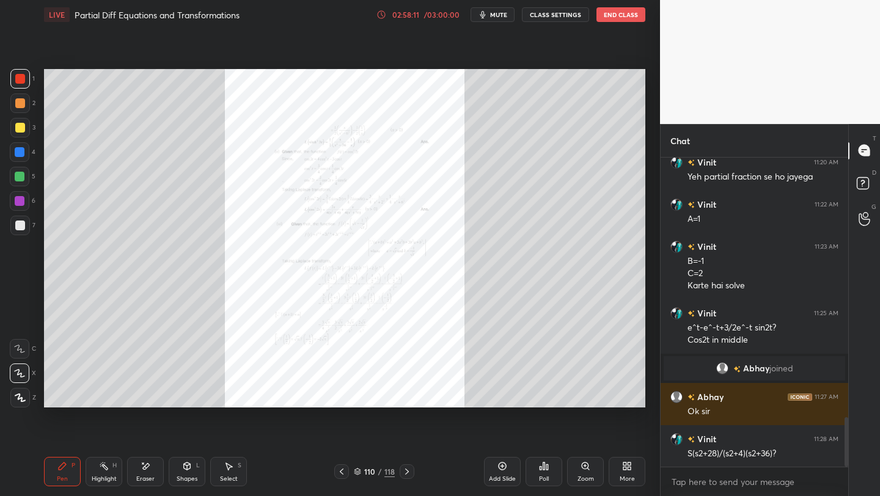
click at [585, 429] on icon at bounding box center [586, 466] width 10 height 10
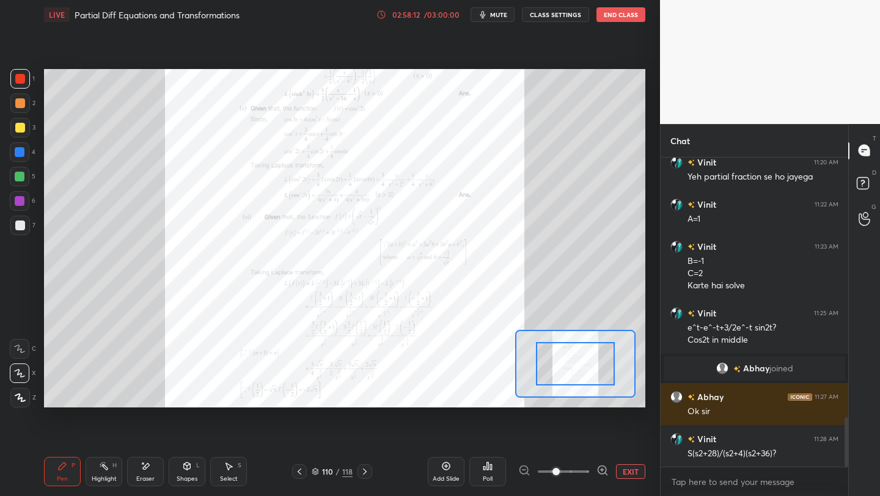
click at [601, 429] on icon at bounding box center [603, 471] width 12 height 12
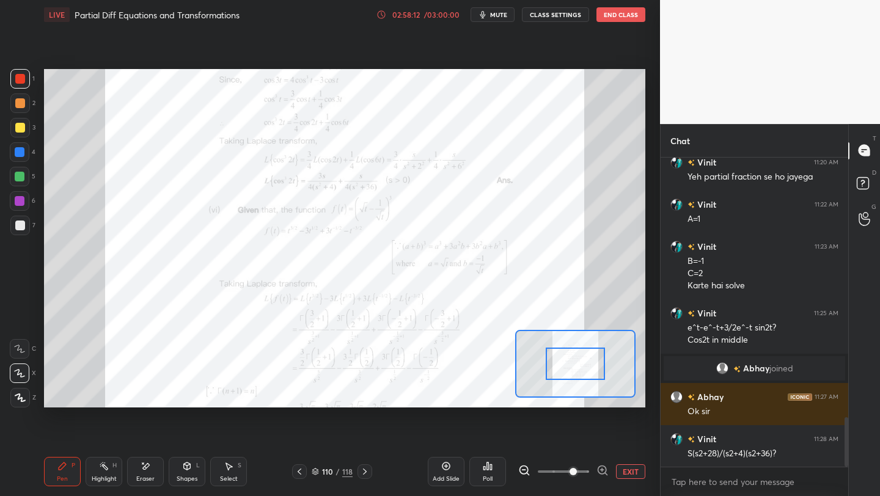
click at [601, 429] on icon at bounding box center [603, 471] width 12 height 12
click at [577, 429] on span at bounding box center [573, 471] width 7 height 7
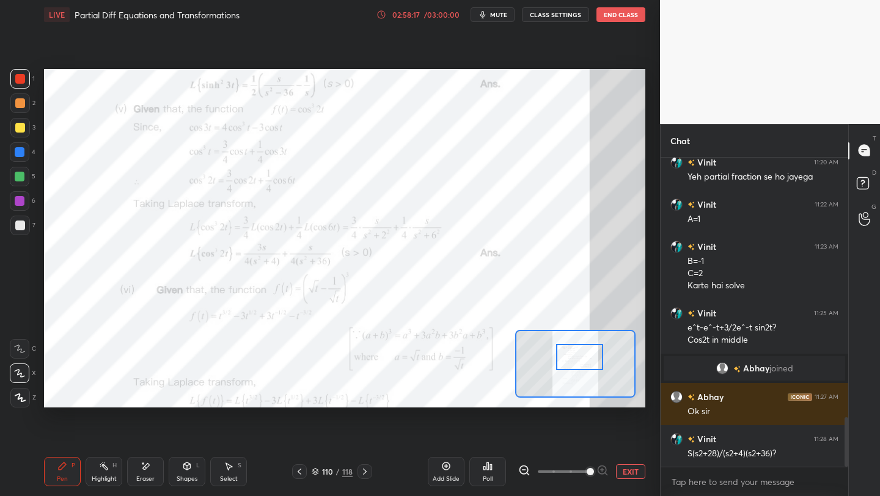
drag, startPoint x: 571, startPoint y: 362, endPoint x: 570, endPoint y: 356, distance: 6.4
click at [575, 357] on div at bounding box center [579, 357] width 47 height 26
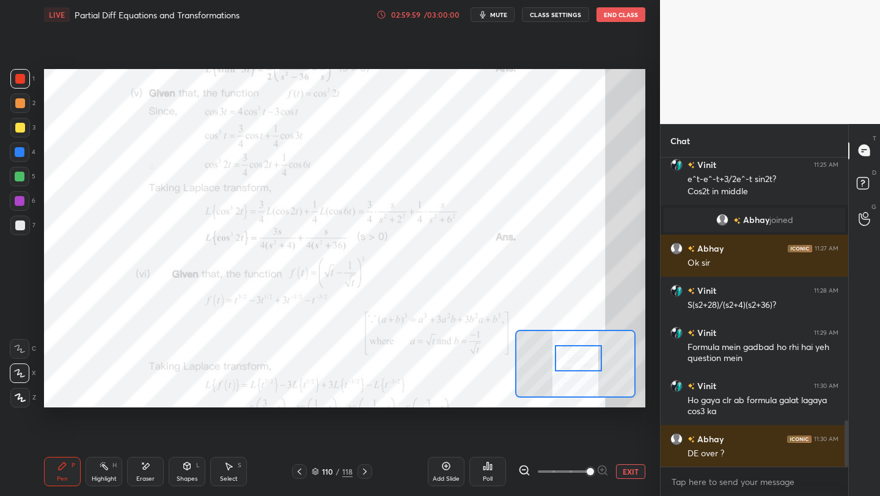
scroll to position [1809, 0]
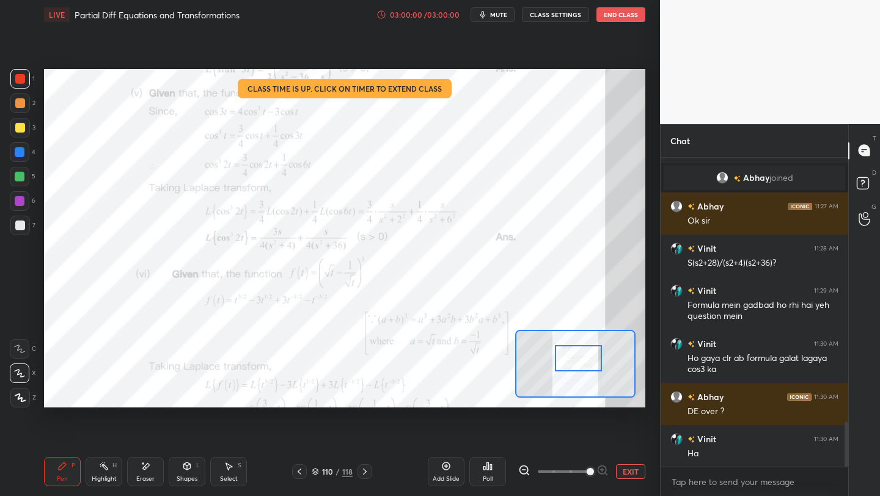
click at [625, 429] on div "Add Slide Poll EXIT" at bounding box center [537, 472] width 218 height 68
click at [616, 11] on button "End Class" at bounding box center [621, 14] width 49 height 15
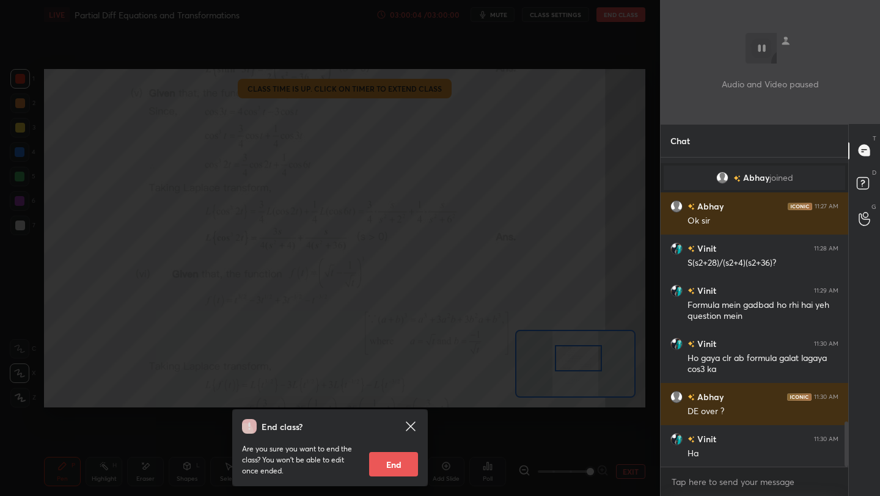
click at [396, 429] on button "End" at bounding box center [393, 464] width 49 height 24
type textarea "x"
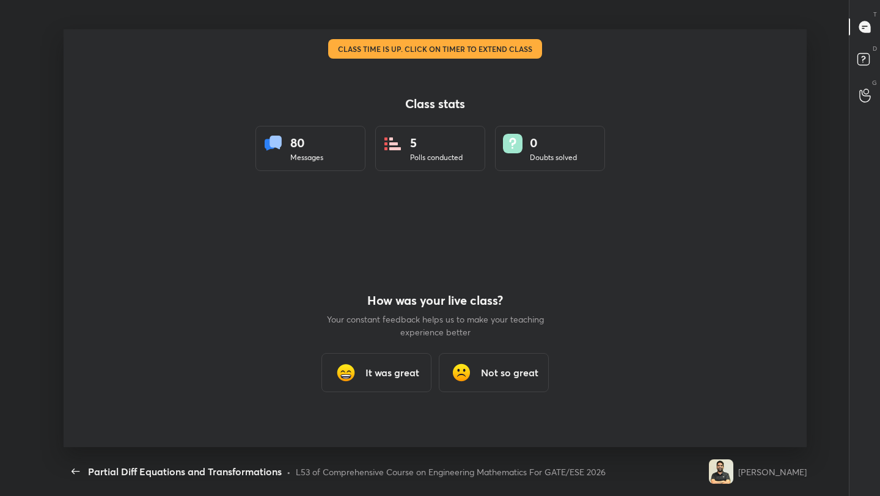
scroll to position [4, 1]
click at [392, 377] on h3 "It was great" at bounding box center [393, 373] width 54 height 15
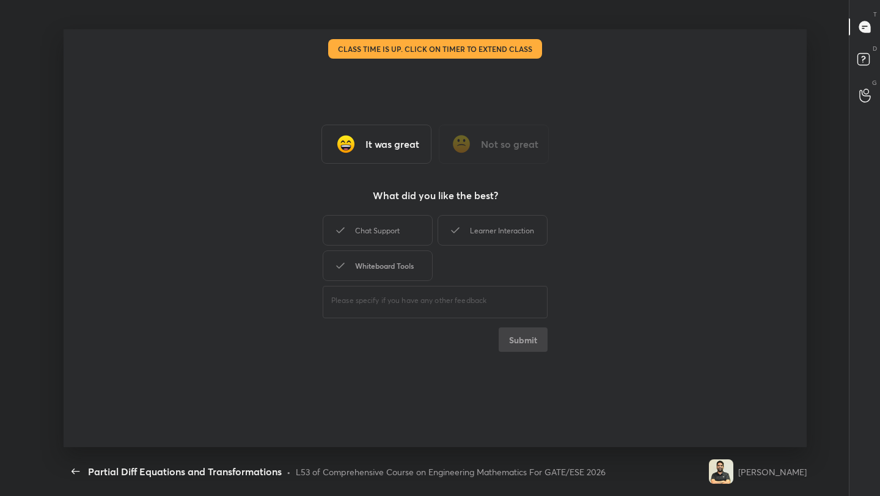
click at [389, 271] on div "Whiteboard Tools" at bounding box center [378, 266] width 110 height 31
click at [391, 220] on div "Chat Support" at bounding box center [378, 230] width 110 height 31
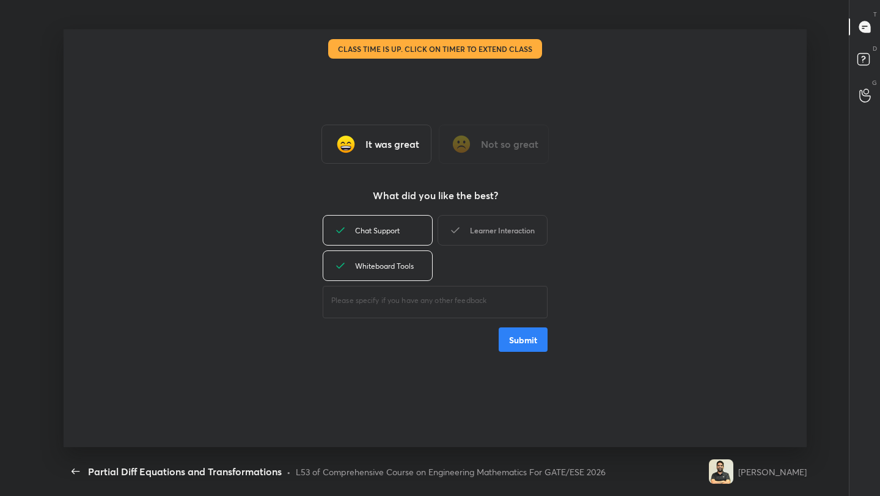
click at [463, 219] on div "Learner Interaction" at bounding box center [493, 230] width 110 height 31
click at [526, 345] on button "Submit" at bounding box center [523, 340] width 49 height 24
